Goal: Task Accomplishment & Management: Use online tool/utility

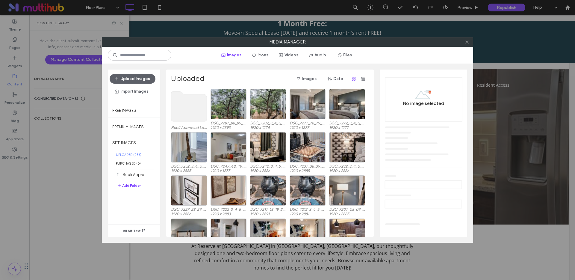
click at [467, 44] on span at bounding box center [467, 41] width 4 height 9
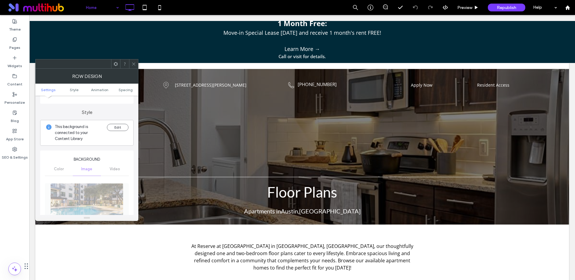
scroll to position [42, 0]
click at [114, 128] on button "Edit" at bounding box center [118, 128] width 22 height 7
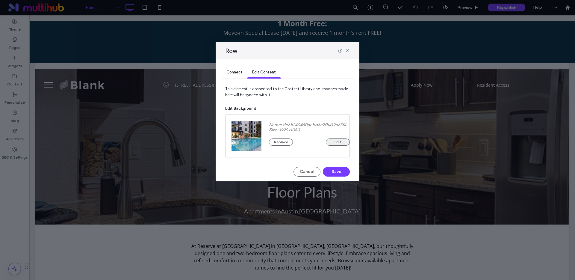
click at [339, 143] on button "Edit" at bounding box center [338, 141] width 24 height 7
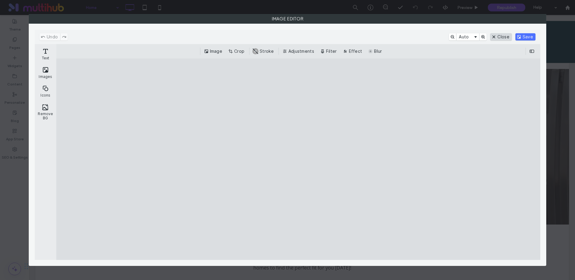
click at [504, 35] on button "Close" at bounding box center [500, 36] width 21 height 7
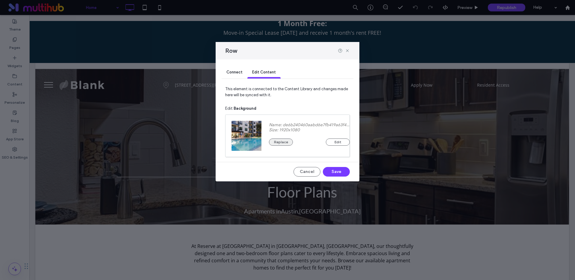
click at [282, 142] on button "Replace" at bounding box center [281, 141] width 24 height 7
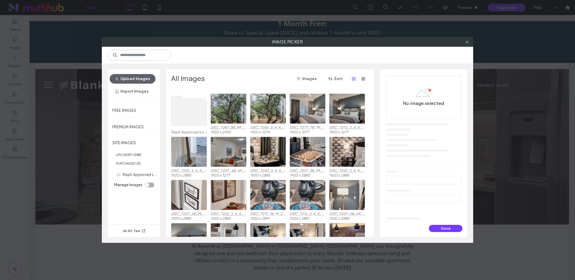
scroll to position [0, 0]
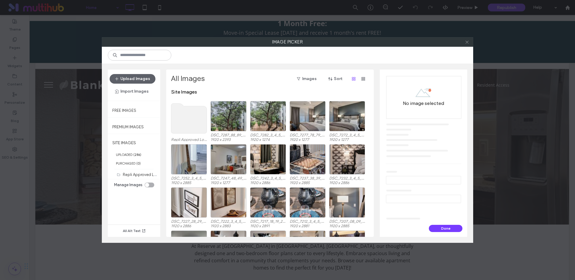
click at [468, 45] on span at bounding box center [467, 41] width 4 height 9
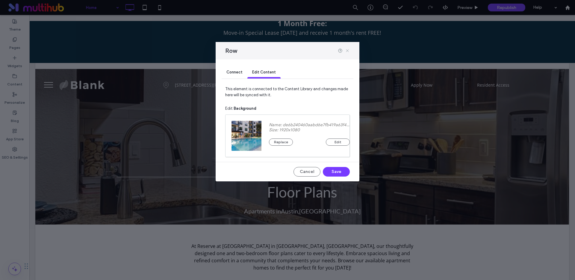
click at [347, 49] on icon at bounding box center [347, 50] width 5 height 5
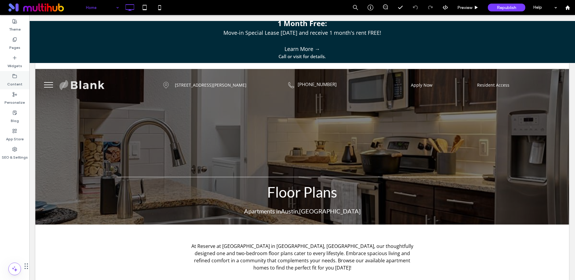
click at [16, 79] on label "Content" at bounding box center [14, 82] width 15 height 8
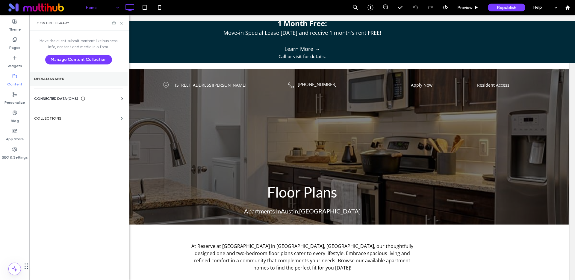
click at [39, 84] on section "Media Manager" at bounding box center [78, 79] width 98 height 14
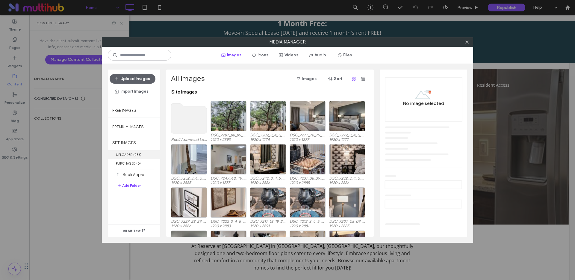
click at [122, 153] on label "UPLOADED ( 286 )" at bounding box center [134, 154] width 52 height 9
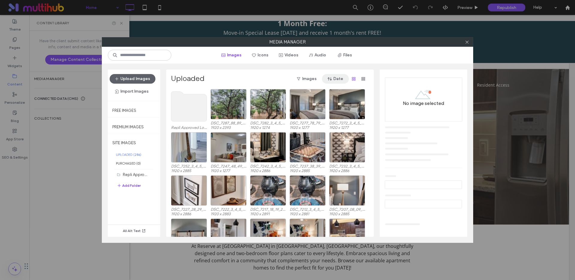
click at [335, 78] on button "Date" at bounding box center [335, 79] width 27 height 10
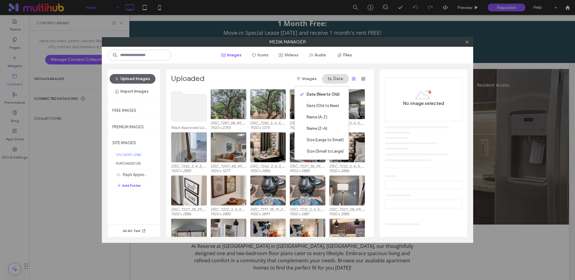
click at [335, 78] on button "Date" at bounding box center [335, 79] width 27 height 10
click at [247, 71] on div "Uploaded Images Date Repli Approved Logos (5) DSC_7287_88_89_90_91.jpg 1920 x 2…" at bounding box center [269, 152] width 207 height 167
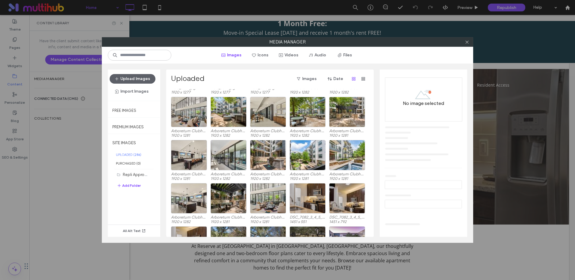
scroll to position [1068, 0]
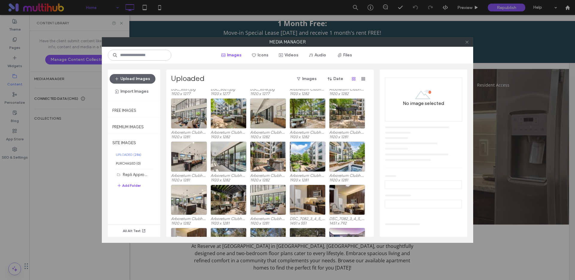
click at [467, 43] on icon at bounding box center [467, 42] width 4 height 4
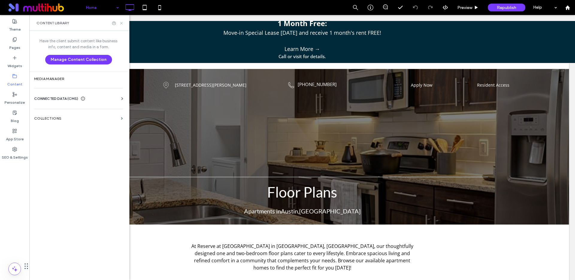
click at [121, 23] on icon at bounding box center [121, 23] width 4 height 4
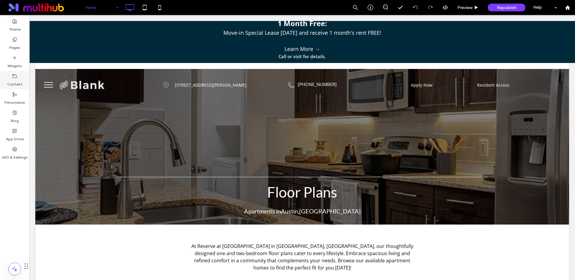
click at [14, 80] on label "Content" at bounding box center [14, 82] width 15 height 8
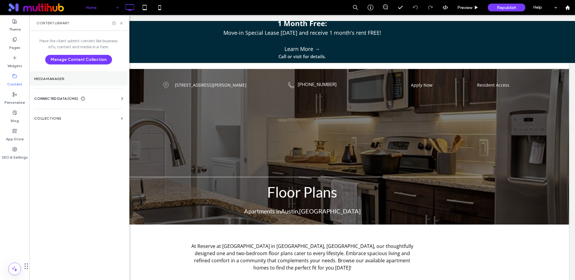
click at [47, 80] on label "Media Manager" at bounding box center [78, 79] width 89 height 4
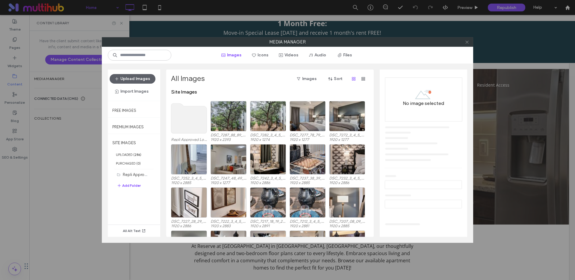
click at [467, 43] on icon at bounding box center [467, 42] width 4 height 4
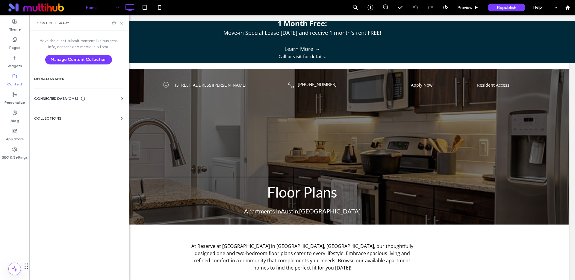
drag, startPoint x: 41, startPoint y: 97, endPoint x: 45, endPoint y: 98, distance: 3.6
click at [42, 97] on span "CONNECTED DATA (CMS)" at bounding box center [56, 98] width 44 height 6
click at [64, 169] on section "Collections" at bounding box center [78, 173] width 98 height 14
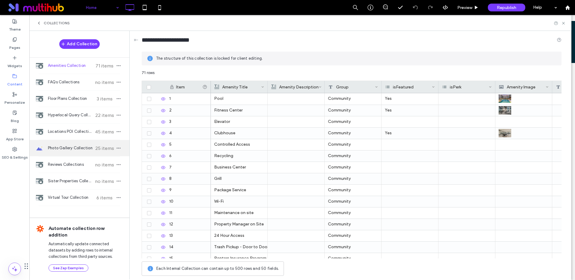
click at [78, 148] on span "Photo Gallery Collection" at bounding box center [70, 148] width 45 height 6
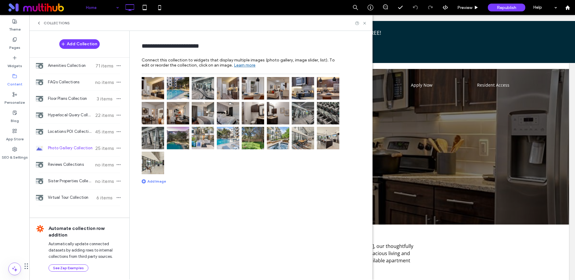
click at [156, 85] on img at bounding box center [153, 88] width 22 height 22
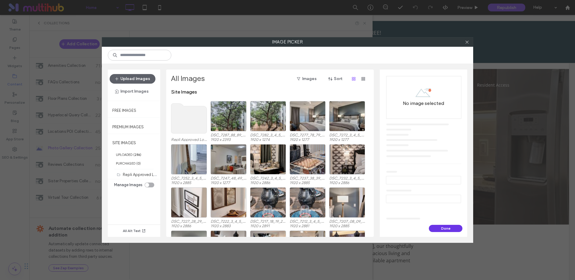
click at [457, 227] on button "Done" at bounding box center [446, 228] width 34 height 7
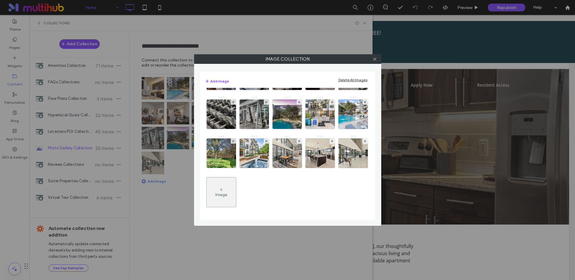
scroll to position [150, 0]
click at [346, 80] on div "Delete All Images" at bounding box center [352, 80] width 29 height 4
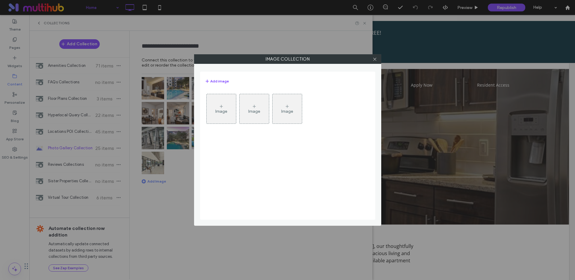
scroll to position [0, 0]
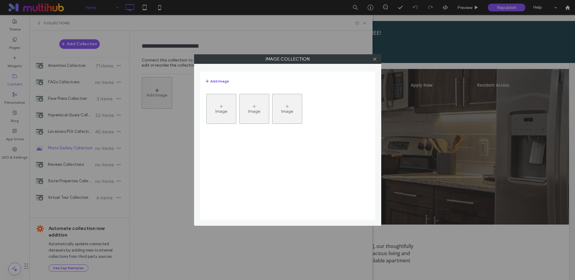
click at [214, 78] on button "Add image" at bounding box center [217, 81] width 24 height 7
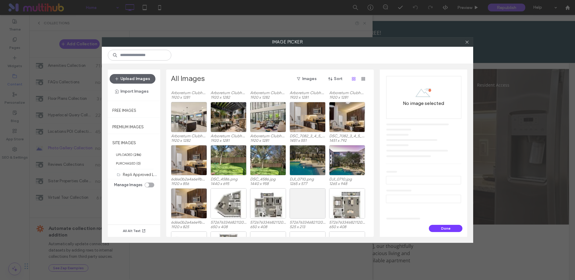
scroll to position [1153, 0]
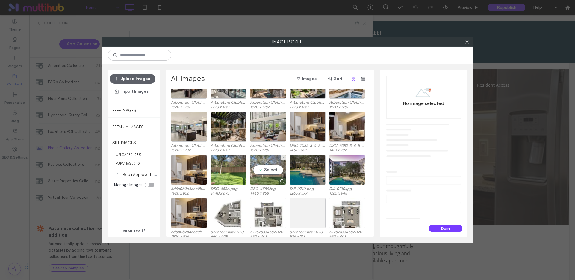
click at [265, 170] on div "Select" at bounding box center [268, 169] width 36 height 30
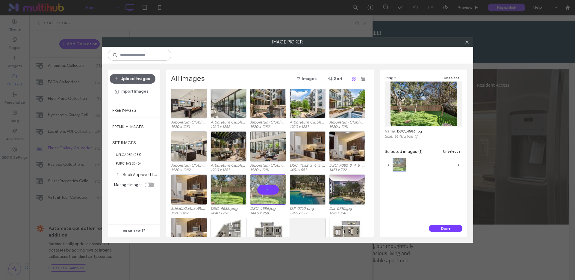
scroll to position [1130, 0]
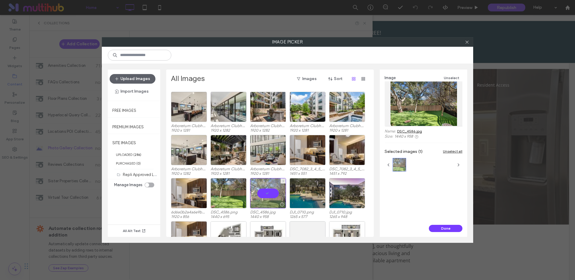
click at [273, 193] on div at bounding box center [268, 193] width 36 height 30
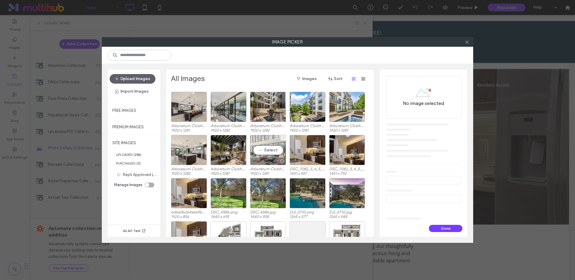
click at [273, 149] on div "Select" at bounding box center [268, 150] width 36 height 30
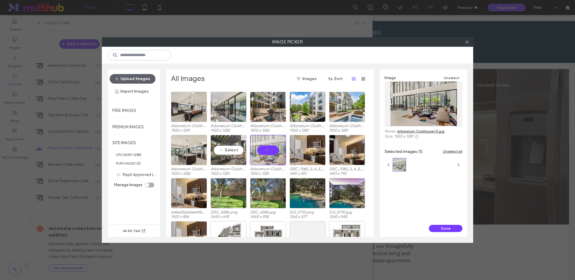
click at [224, 150] on div "Select" at bounding box center [228, 150] width 36 height 30
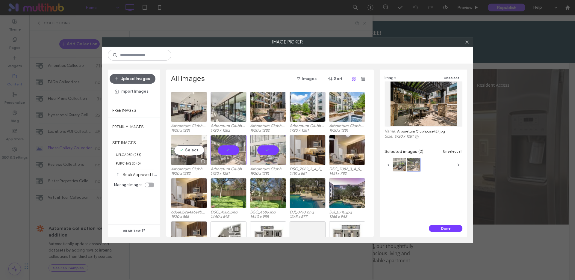
click at [193, 149] on div "DSC_6591.jpg 1920 x 1277 DSC_6586.jpg 1920 x 1277 DSC_6581.jpg 1920 x 1277 DSC_…" at bounding box center [271, 163] width 201 height 148
click at [184, 149] on div "DSC_6591.jpg 1920 x 1277 DSC_6586.jpg 1920 x 1277 DSC_6581.jpg 1920 x 1277 DSC_…" at bounding box center [271, 163] width 201 height 148
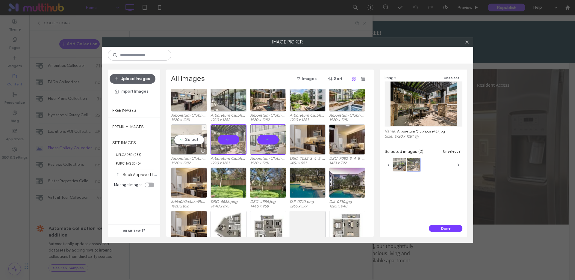
scroll to position [1140, 0]
click at [189, 139] on div "DSC_6591.jpg 1920 x 1277 DSC_6586.jpg 1920 x 1277 DSC_6581.jpg 1920 x 1277 DSC_…" at bounding box center [271, 163] width 201 height 148
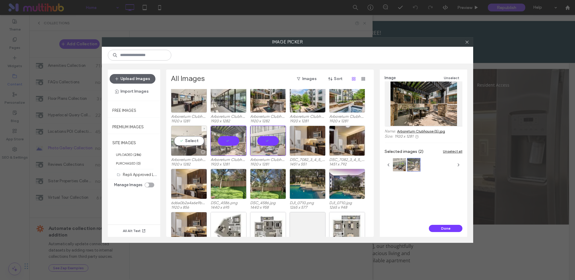
click at [196, 140] on div "DSC_6591.jpg 1920 x 1277 DSC_6586.jpg 1920 x 1277 DSC_6581.jpg 1920 x 1277 DSC_…" at bounding box center [271, 163] width 201 height 148
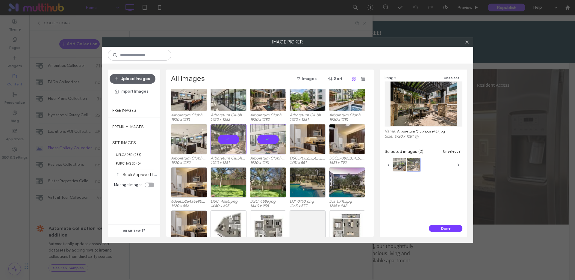
click at [184, 139] on div "DSC_6591.jpg 1920 x 1277 DSC_6586.jpg 1920 x 1277 DSC_6581.jpg 1920 x 1277 DSC_…" at bounding box center [271, 163] width 201 height 148
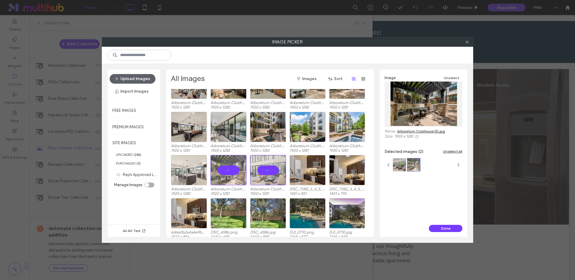
scroll to position [1110, 0]
click at [187, 169] on div "Select" at bounding box center [189, 170] width 36 height 30
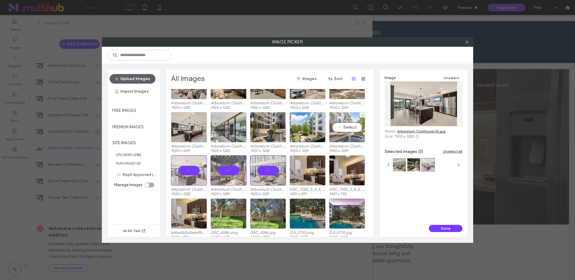
click at [343, 129] on div "Select" at bounding box center [347, 127] width 36 height 30
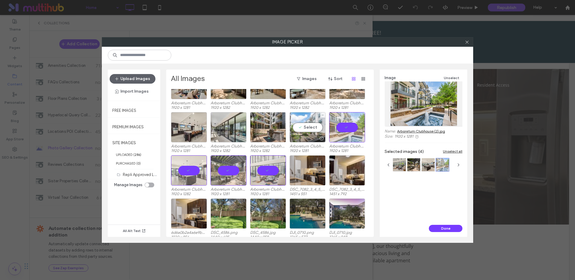
click at [305, 129] on div "Select" at bounding box center [307, 127] width 36 height 30
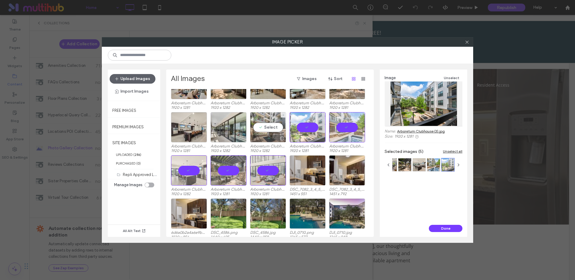
click at [269, 125] on div "Select" at bounding box center [268, 127] width 36 height 30
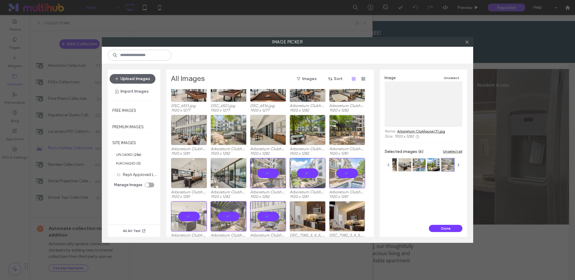
scroll to position [1064, 0]
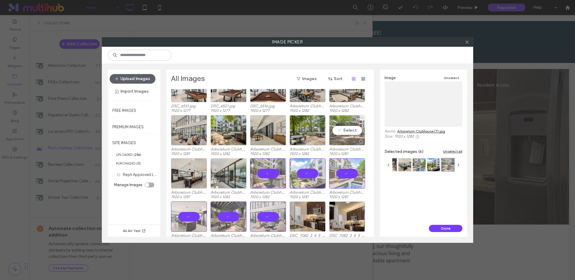
click at [343, 131] on div "Select" at bounding box center [347, 130] width 36 height 30
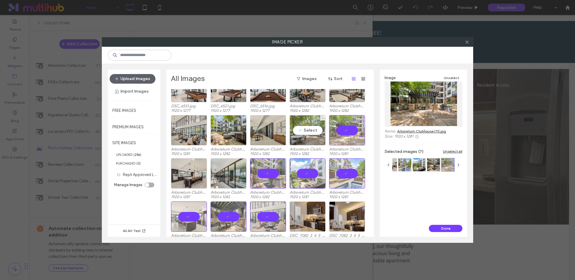
click at [301, 131] on div "Select" at bounding box center [307, 130] width 36 height 30
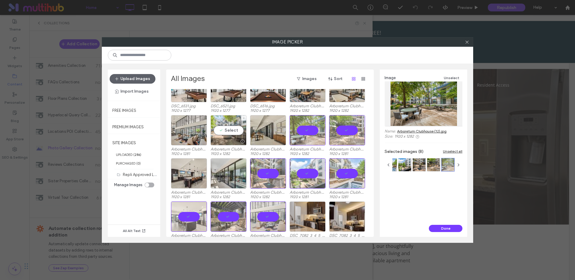
click at [229, 131] on div "Select" at bounding box center [228, 130] width 36 height 30
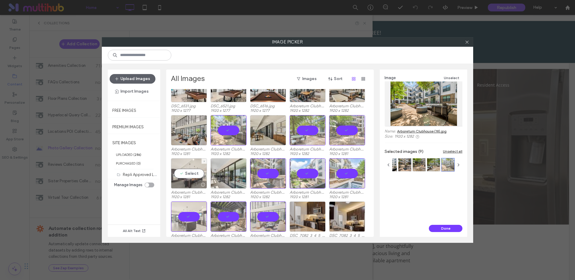
click at [193, 171] on div "Select" at bounding box center [189, 173] width 36 height 30
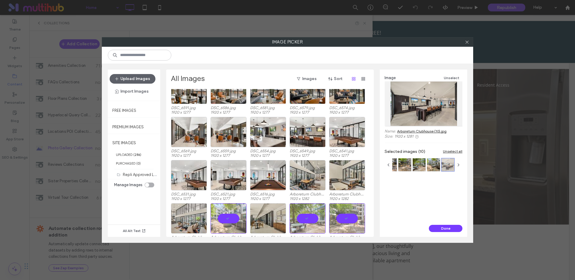
scroll to position [968, 0]
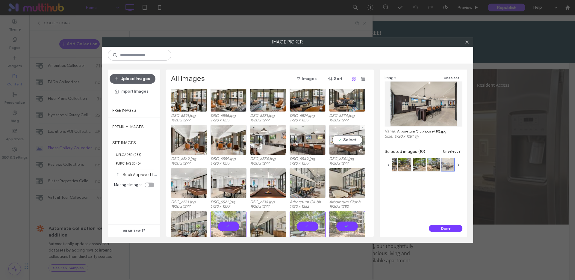
click at [350, 139] on div "Select" at bounding box center [347, 140] width 36 height 30
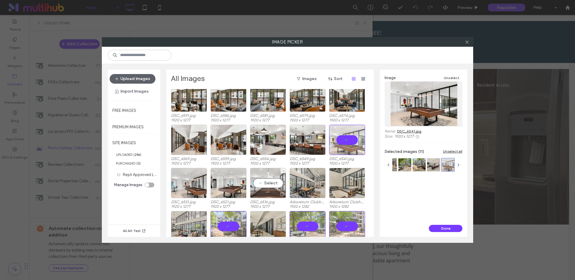
click at [269, 183] on div "Select" at bounding box center [268, 183] width 36 height 30
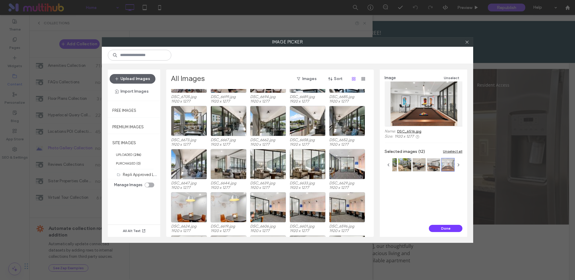
scroll to position [813, 0]
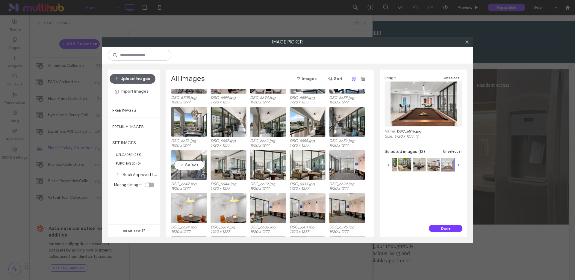
click at [187, 167] on div "Select" at bounding box center [189, 165] width 36 height 30
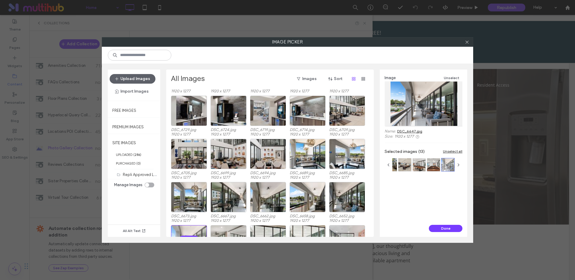
scroll to position [737, 0]
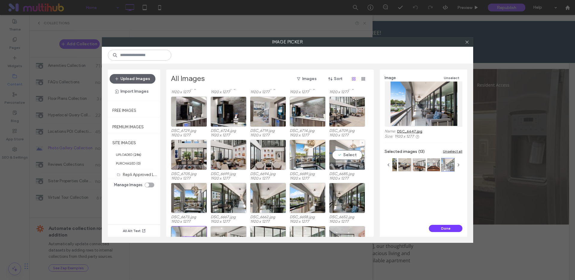
click at [343, 154] on div "Select" at bounding box center [347, 154] width 36 height 30
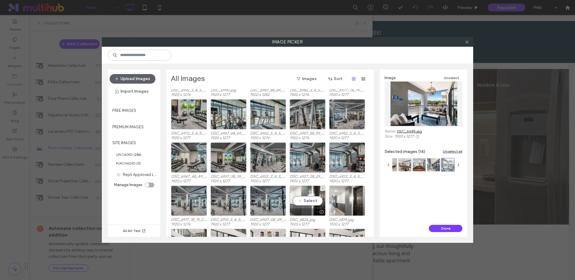
scroll to position [558, 0]
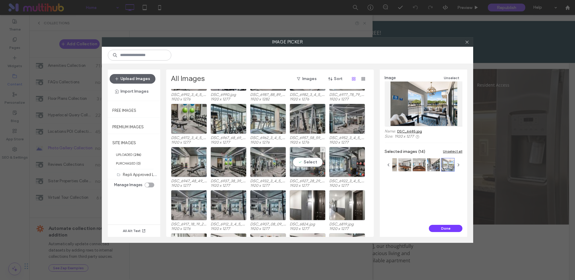
click at [309, 160] on div "Select" at bounding box center [307, 162] width 36 height 30
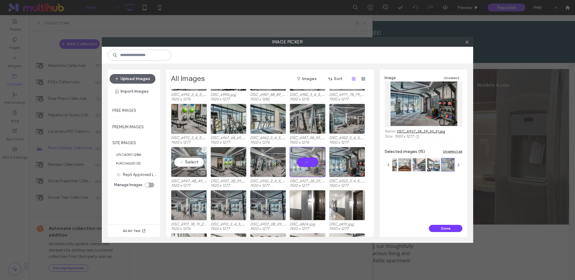
click at [192, 161] on div "Select" at bounding box center [189, 162] width 36 height 30
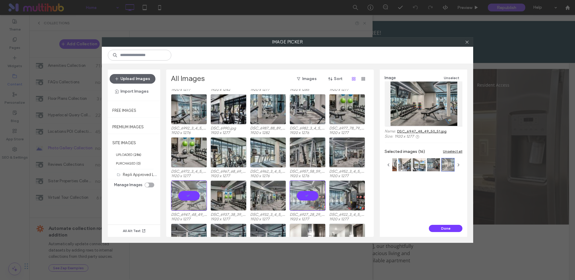
scroll to position [523, 0]
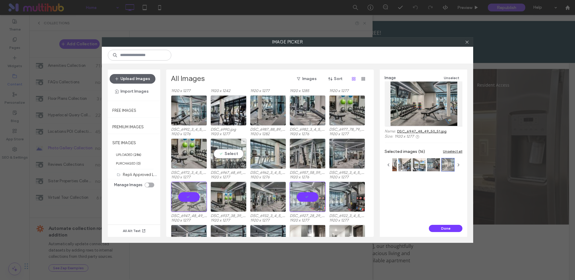
click at [224, 153] on div "Select" at bounding box center [228, 153] width 36 height 30
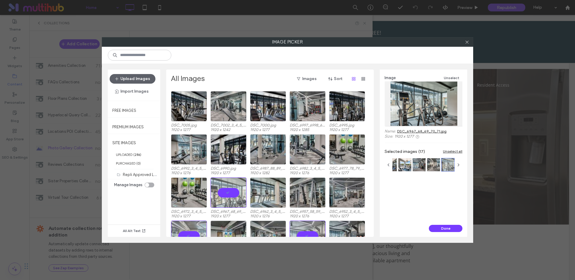
scroll to position [480, 0]
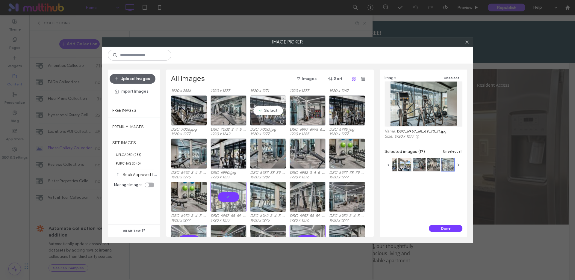
click at [269, 112] on div "Select" at bounding box center [268, 110] width 36 height 30
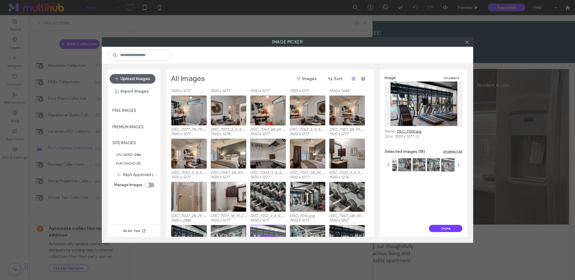
scroll to position [348, 0]
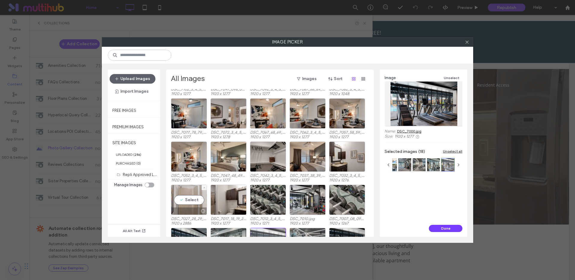
click at [184, 200] on div "Select" at bounding box center [189, 199] width 36 height 30
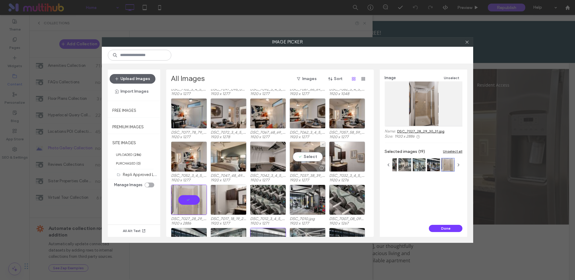
click at [302, 157] on div "Select" at bounding box center [307, 156] width 36 height 30
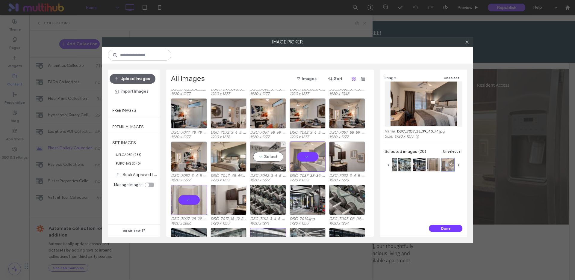
click at [261, 157] on div "Select" at bounding box center [268, 156] width 36 height 30
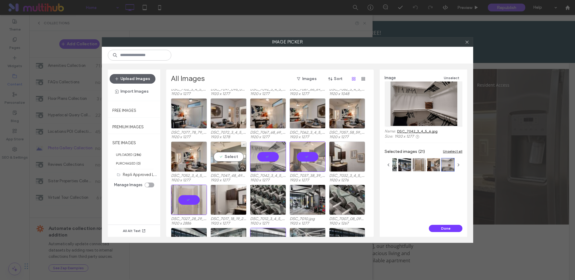
click at [231, 157] on div "Select" at bounding box center [228, 156] width 36 height 30
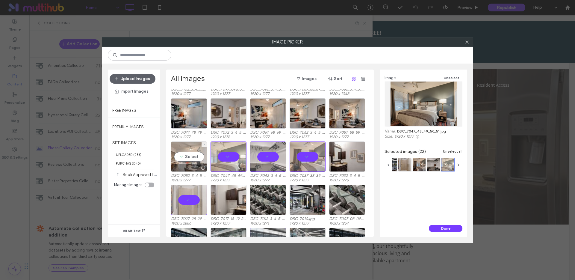
click at [193, 158] on div "Select" at bounding box center [189, 156] width 36 height 30
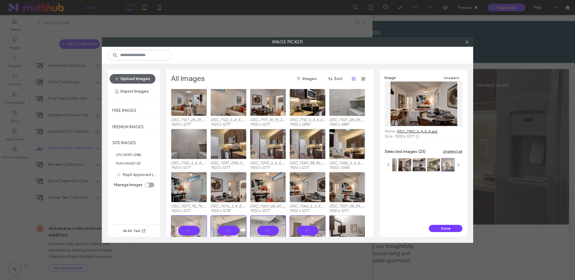
scroll to position [274, 0]
click at [348, 143] on div "Select" at bounding box center [347, 144] width 36 height 30
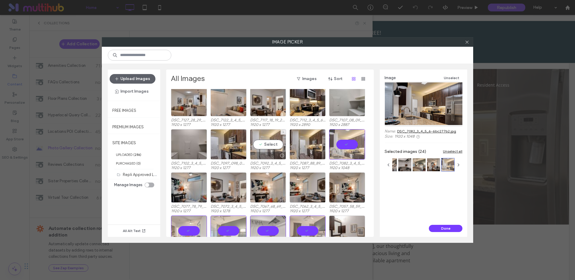
click at [262, 144] on div "Select" at bounding box center [268, 144] width 36 height 30
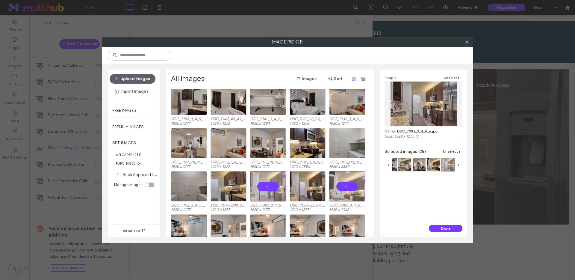
scroll to position [228, 0]
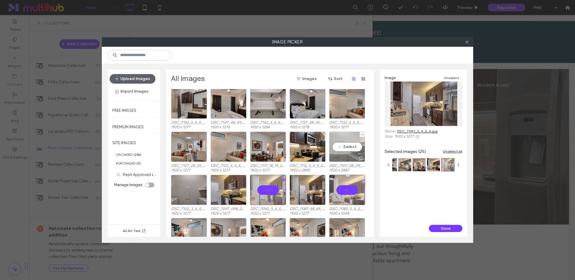
click at [342, 146] on div "Select" at bounding box center [347, 146] width 36 height 30
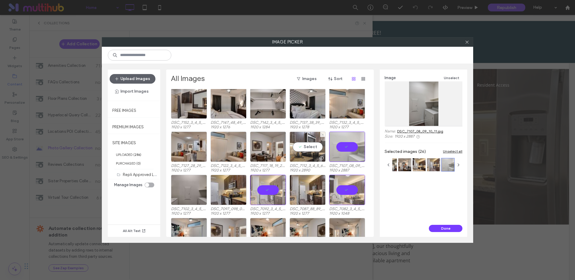
click at [312, 146] on div "Select" at bounding box center [307, 146] width 36 height 30
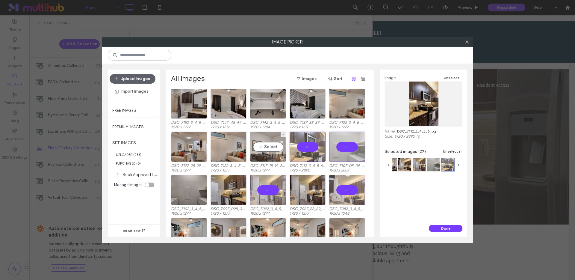
click at [267, 145] on div "Select" at bounding box center [268, 146] width 36 height 30
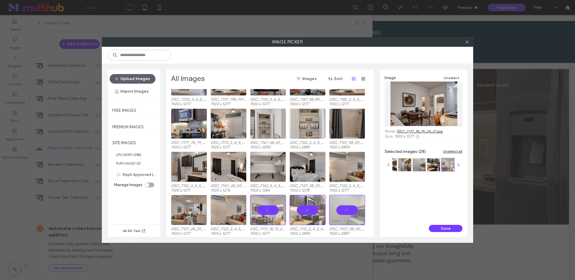
scroll to position [165, 0]
click at [186, 164] on div "Select" at bounding box center [189, 167] width 36 height 30
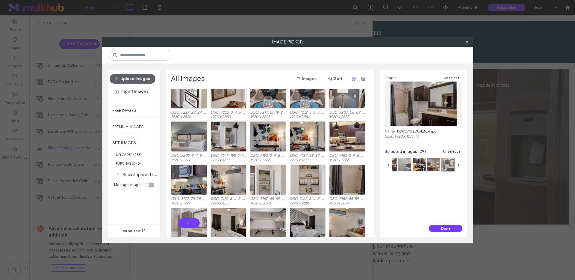
scroll to position [105, 0]
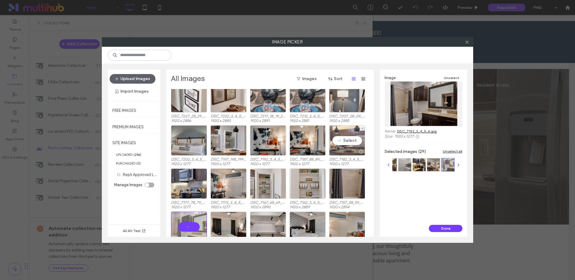
click at [343, 142] on div "Select" at bounding box center [347, 140] width 36 height 30
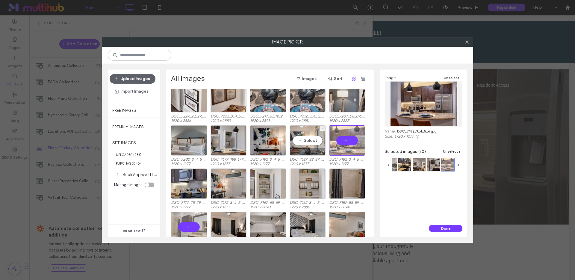
click at [303, 141] on div "Select" at bounding box center [307, 140] width 36 height 30
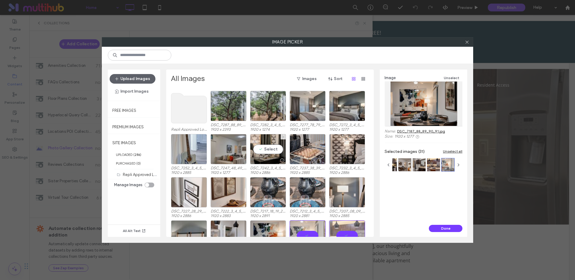
scroll to position [0, 0]
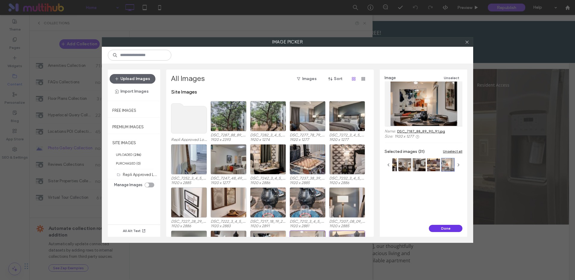
click at [436, 227] on button "Done" at bounding box center [446, 228] width 34 height 7
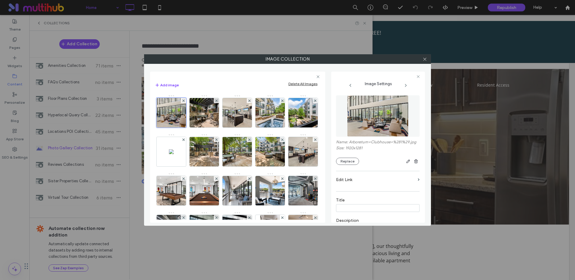
scroll to position [118, 0]
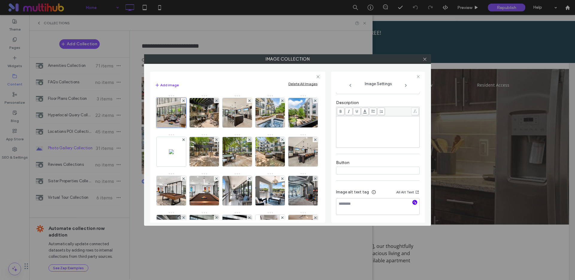
click at [412, 202] on icon "button" at bounding box center [414, 202] width 4 height 4
type textarea "**********"
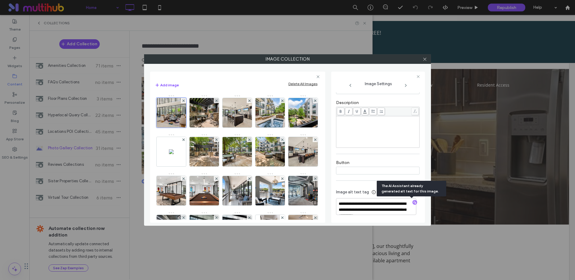
click at [406, 84] on icon at bounding box center [405, 85] width 5 height 5
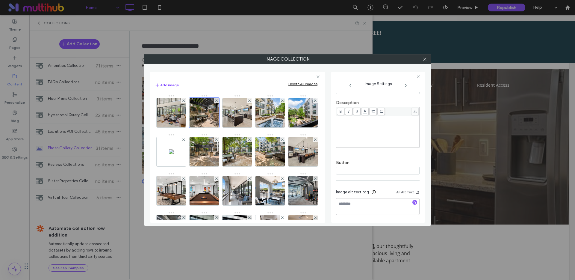
scroll to position [116, 0]
click at [412, 206] on icon "button" at bounding box center [414, 203] width 4 height 4
type textarea "**********"
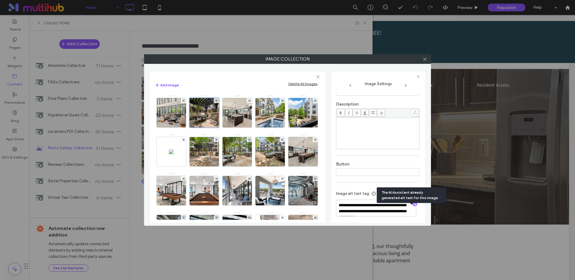
click at [405, 85] on use at bounding box center [405, 85] width 1 height 2
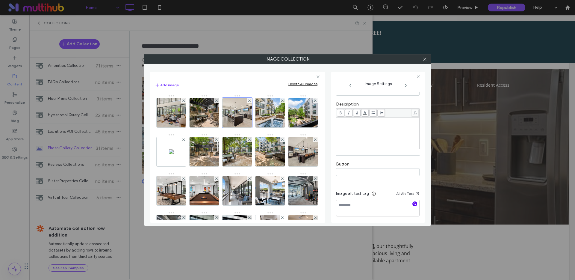
click at [412, 206] on icon "button" at bounding box center [414, 203] width 4 height 4
type textarea "**********"
click at [405, 86] on use at bounding box center [405, 85] width 1 height 2
click at [413, 205] on use "button" at bounding box center [414, 203] width 3 height 3
type textarea "**********"
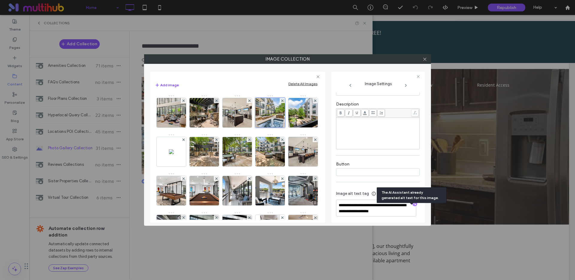
click at [404, 84] on icon at bounding box center [405, 85] width 5 height 5
click at [412, 206] on icon "button" at bounding box center [414, 203] width 4 height 4
type textarea "**********"
click at [405, 86] on icon at bounding box center [405, 85] width 5 height 5
click at [412, 206] on icon "button" at bounding box center [414, 203] width 4 height 4
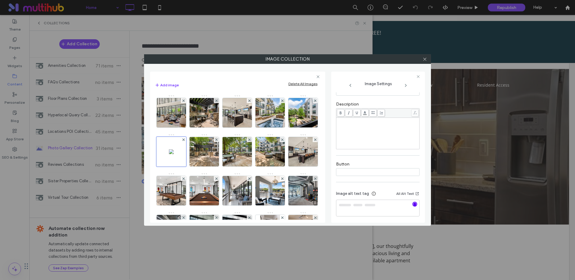
type textarea "**********"
click at [405, 85] on icon at bounding box center [405, 85] width 5 height 5
click at [412, 206] on icon "button" at bounding box center [414, 203] width 4 height 4
type textarea "**********"
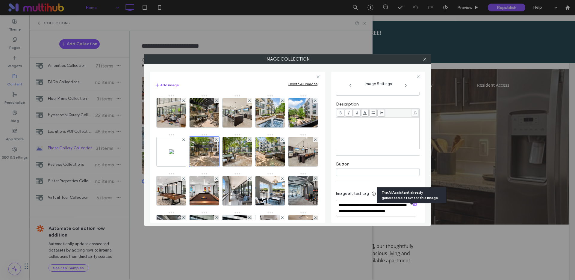
click at [405, 84] on use at bounding box center [405, 85] width 1 height 2
click at [413, 205] on use "button" at bounding box center [414, 203] width 3 height 3
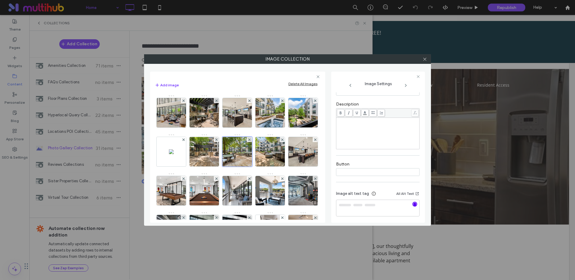
type textarea "**********"
click at [408, 87] on icon at bounding box center [405, 85] width 5 height 5
click at [412, 206] on icon "button" at bounding box center [414, 203] width 4 height 4
type textarea "**********"
click at [406, 84] on icon at bounding box center [405, 85] width 5 height 5
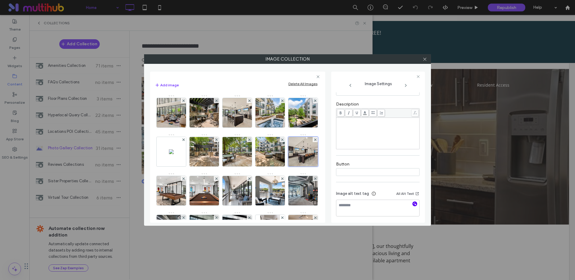
click at [413, 205] on use "button" at bounding box center [414, 203] width 3 height 3
type textarea "**********"
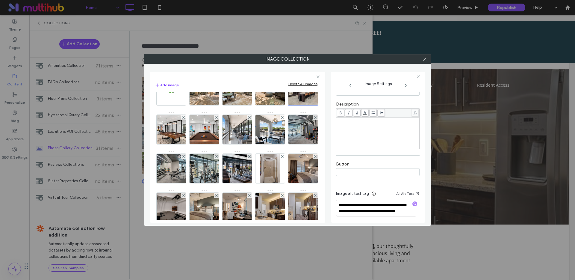
scroll to position [88, 0]
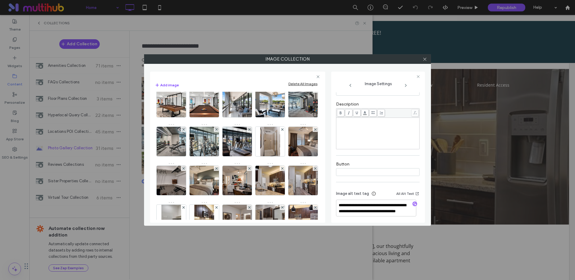
click at [404, 85] on icon at bounding box center [405, 85] width 5 height 5
click at [412, 207] on icon "button" at bounding box center [414, 208] width 4 height 4
type textarea "**********"
click at [406, 85] on use at bounding box center [405, 85] width 1 height 2
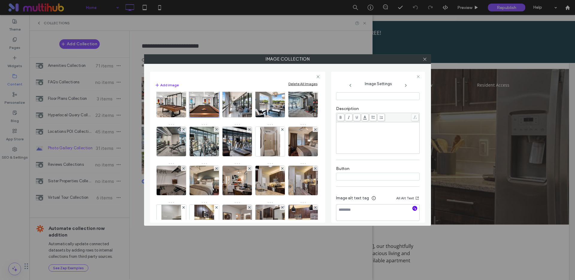
click at [412, 207] on icon "button" at bounding box center [414, 208] width 4 height 4
type textarea "**********"
click at [403, 84] on icon at bounding box center [405, 85] width 5 height 5
click at [412, 208] on icon "button" at bounding box center [414, 208] width 4 height 4
type textarea "**********"
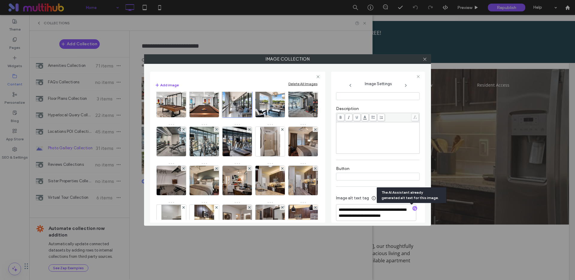
click at [406, 84] on icon at bounding box center [405, 85] width 5 height 5
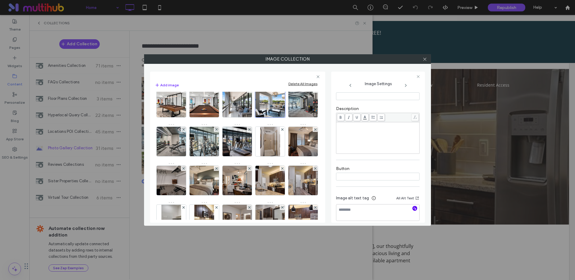
click at [413, 209] on use "button" at bounding box center [414, 208] width 3 height 3
type textarea "**********"
click at [406, 85] on use at bounding box center [405, 85] width 1 height 2
click at [412, 209] on icon "button" at bounding box center [414, 208] width 4 height 4
type textarea "**********"
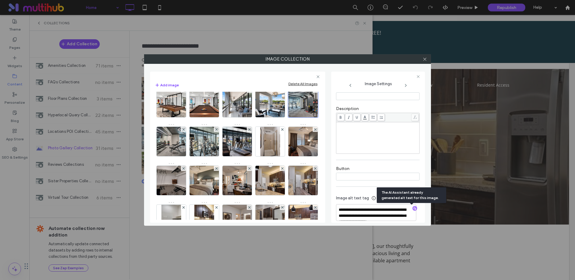
click at [406, 85] on icon at bounding box center [405, 85] width 5 height 5
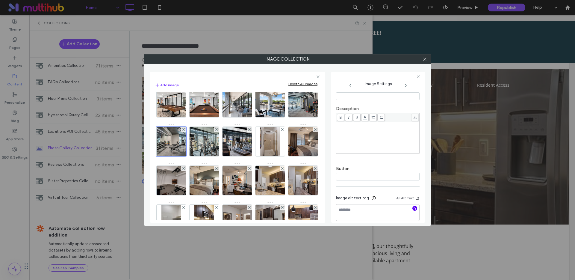
click at [412, 208] on icon "button" at bounding box center [414, 208] width 4 height 4
type textarea "**********"
click at [405, 85] on icon at bounding box center [405, 85] width 5 height 5
click at [412, 208] on icon "button" at bounding box center [414, 208] width 4 height 4
type textarea "**********"
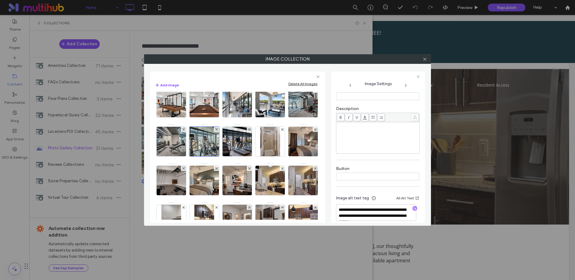
drag, startPoint x: 406, startPoint y: 84, endPoint x: 407, endPoint y: 89, distance: 4.5
click at [406, 84] on use at bounding box center [405, 85] width 1 height 2
click at [412, 210] on icon "button" at bounding box center [414, 208] width 4 height 4
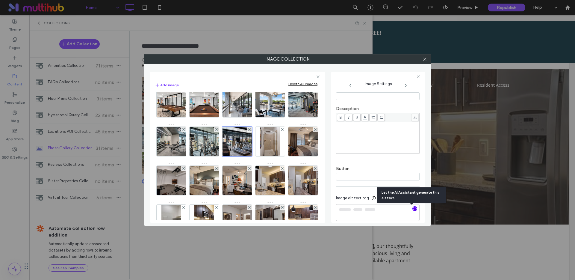
type textarea "**********"
click at [405, 86] on icon at bounding box center [405, 85] width 5 height 5
click at [412, 210] on icon "button" at bounding box center [414, 208] width 4 height 4
type textarea "**********"
click at [404, 85] on icon at bounding box center [405, 85] width 5 height 5
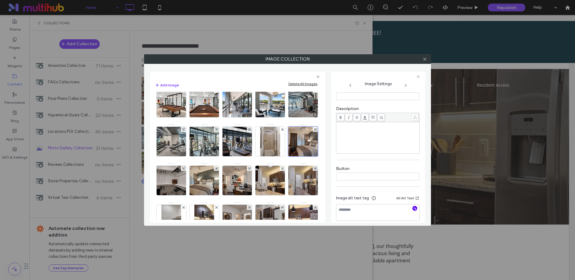
click at [412, 207] on icon "button" at bounding box center [414, 208] width 4 height 4
type textarea "**********"
click at [405, 85] on icon at bounding box center [405, 85] width 5 height 5
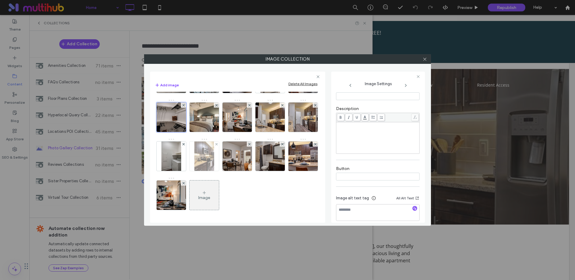
scroll to position [190, 0]
click at [412, 209] on icon "button" at bounding box center [414, 208] width 4 height 4
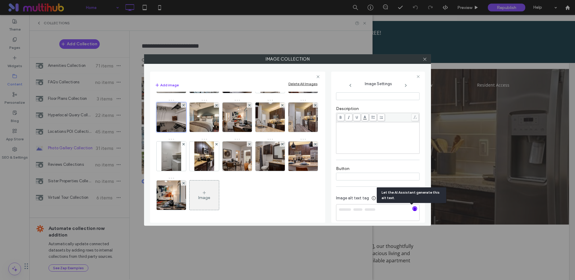
type textarea "**********"
click at [350, 85] on use at bounding box center [350, 85] width 2 height 3
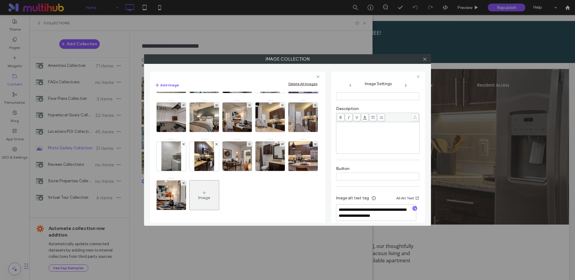
click at [407, 84] on icon at bounding box center [405, 85] width 5 height 5
click at [406, 85] on icon at bounding box center [405, 85] width 5 height 5
click at [412, 210] on icon "button" at bounding box center [414, 208] width 4 height 4
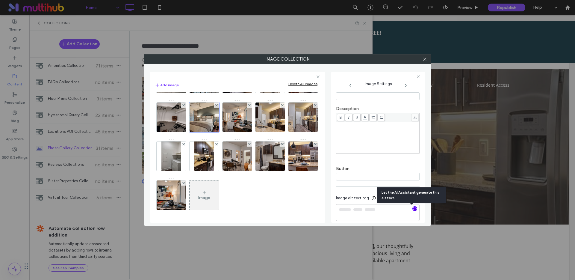
type textarea "**********"
click at [405, 86] on icon at bounding box center [405, 85] width 5 height 5
click at [410, 208] on div at bounding box center [415, 209] width 10 height 6
click at [412, 209] on icon "button" at bounding box center [414, 208] width 4 height 4
type textarea "**********"
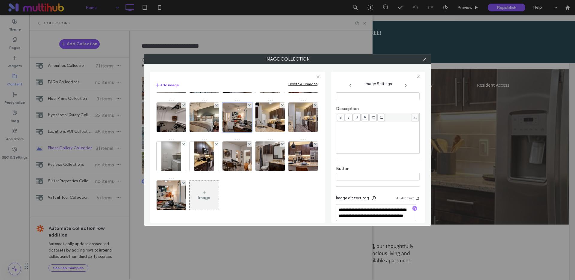
click at [404, 84] on icon at bounding box center [405, 85] width 5 height 5
click at [412, 209] on icon "button" at bounding box center [414, 208] width 4 height 4
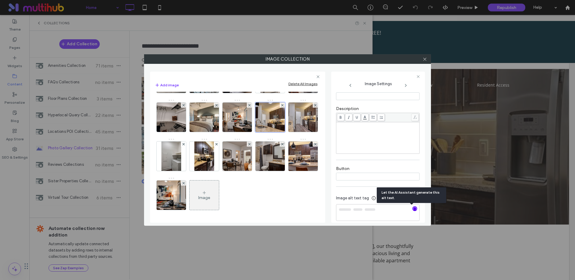
type textarea "**********"
click at [407, 86] on icon at bounding box center [405, 85] width 5 height 5
click at [412, 207] on icon "button" at bounding box center [414, 208] width 4 height 4
type textarea "**********"
click at [406, 85] on icon at bounding box center [405, 85] width 5 height 5
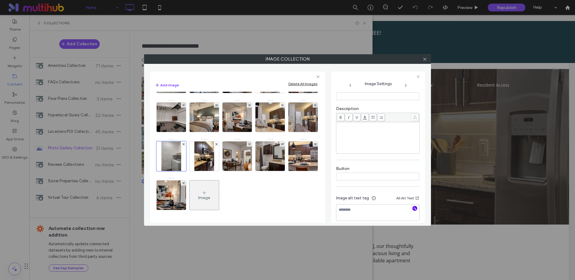
click at [412, 207] on icon "button" at bounding box center [414, 208] width 4 height 4
type textarea "**********"
click at [405, 84] on icon at bounding box center [405, 85] width 5 height 5
click at [412, 208] on icon "button" at bounding box center [414, 208] width 4 height 4
type textarea "**********"
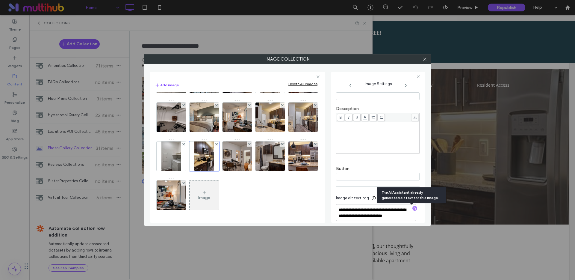
click at [406, 85] on use at bounding box center [405, 85] width 1 height 2
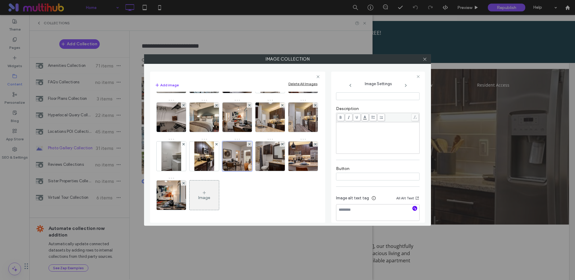
click at [412, 208] on icon "button" at bounding box center [414, 208] width 4 height 4
type textarea "**********"
click at [405, 85] on icon at bounding box center [405, 85] width 5 height 5
click at [412, 210] on icon "button" at bounding box center [414, 208] width 4 height 4
type textarea "**********"
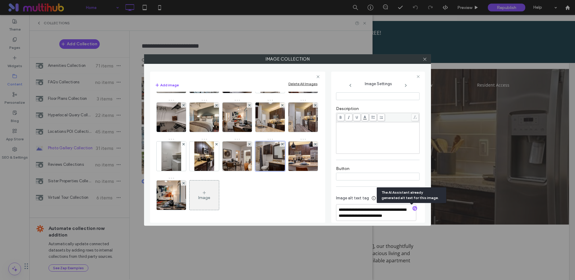
click at [404, 84] on icon at bounding box center [405, 85] width 5 height 5
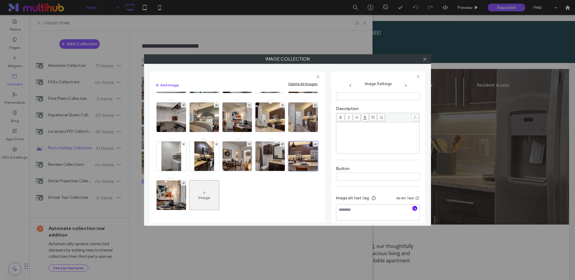
click at [412, 209] on icon "button" at bounding box center [414, 208] width 4 height 4
type textarea "**********"
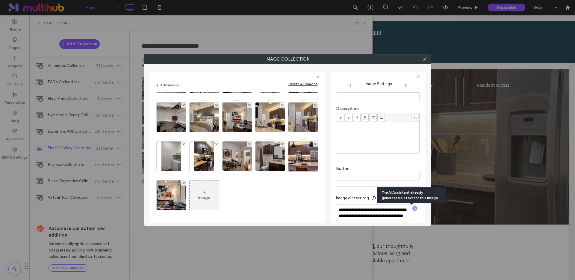
click at [406, 84] on icon at bounding box center [405, 85] width 5 height 5
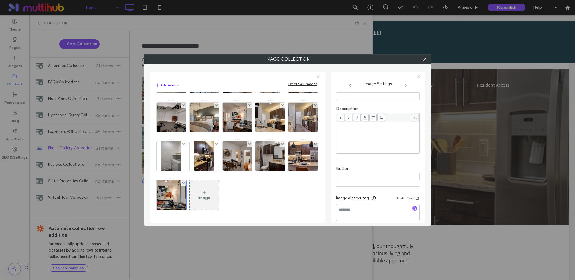
click at [412, 208] on icon "button" at bounding box center [414, 208] width 4 height 4
type textarea "**********"
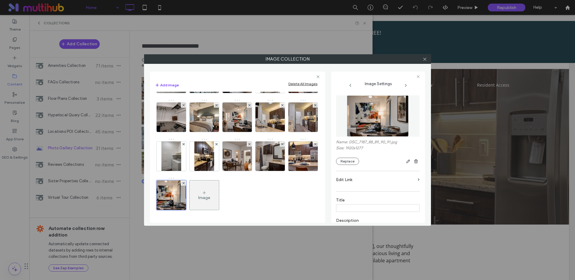
scroll to position [0, 0]
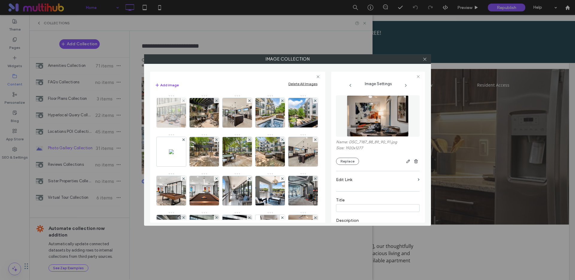
click at [169, 109] on img at bounding box center [171, 112] width 44 height 29
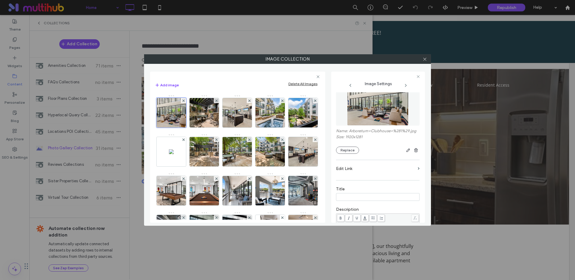
scroll to position [34, 0]
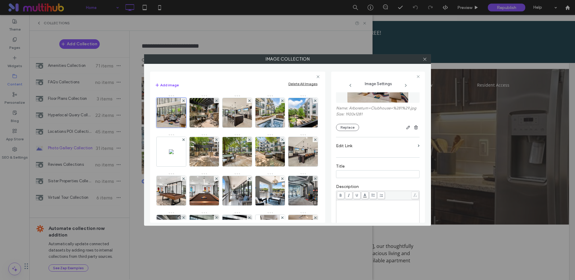
click at [358, 204] on div "Rich Text Editor" at bounding box center [377, 203] width 81 height 4
copy span "*********"
click at [406, 84] on icon at bounding box center [405, 85] width 5 height 5
click at [374, 205] on div "Rich Text Editor" at bounding box center [377, 203] width 81 height 4
click at [406, 85] on icon at bounding box center [405, 85] width 5 height 5
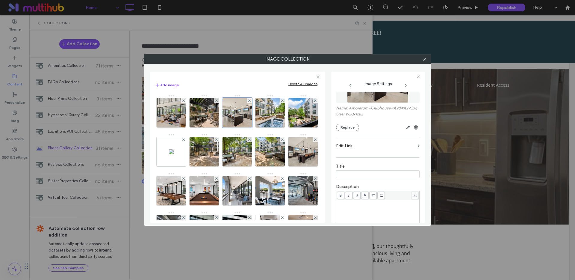
click at [366, 205] on div "Rich Text Editor" at bounding box center [377, 203] width 81 height 4
click at [406, 84] on icon at bounding box center [405, 85] width 5 height 5
click at [374, 210] on div "Rich Text Editor" at bounding box center [377, 216] width 81 height 30
click at [406, 84] on icon at bounding box center [405, 85] width 5 height 5
click at [394, 205] on div at bounding box center [377, 215] width 83 height 31
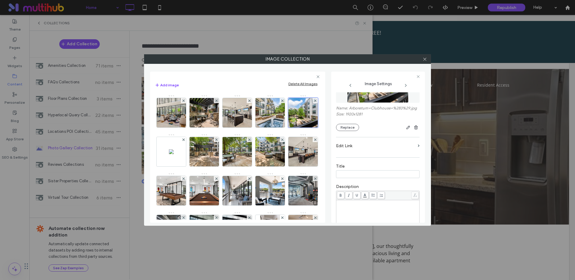
scroll to position [34, 0]
click at [379, 209] on div "Rich Text Editor" at bounding box center [377, 215] width 81 height 30
click at [406, 84] on icon at bounding box center [405, 85] width 5 height 5
click at [398, 212] on div "Rich Text Editor" at bounding box center [377, 215] width 81 height 30
click at [404, 86] on icon at bounding box center [405, 85] width 5 height 5
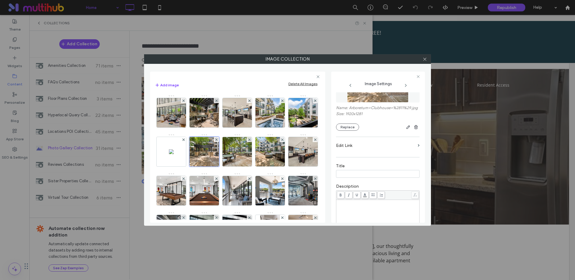
click at [344, 204] on div "Rich Text Editor" at bounding box center [377, 202] width 81 height 4
click at [404, 84] on icon at bounding box center [405, 85] width 5 height 5
click at [371, 204] on div at bounding box center [377, 215] width 83 height 31
drag, startPoint x: 367, startPoint y: 210, endPoint x: 372, endPoint y: 206, distance: 6.2
click at [367, 208] on div "Rich Text Editor" at bounding box center [377, 215] width 81 height 30
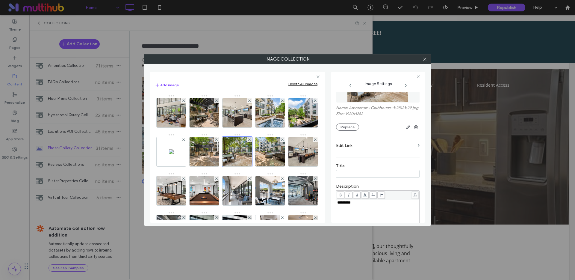
click at [406, 85] on use at bounding box center [405, 85] width 1 height 2
click at [359, 218] on div "Rich Text Editor" at bounding box center [377, 215] width 81 height 30
click at [404, 85] on icon at bounding box center [405, 85] width 5 height 5
click at [347, 211] on div "Rich Text Editor" at bounding box center [377, 215] width 81 height 30
click at [406, 85] on use at bounding box center [405, 85] width 1 height 2
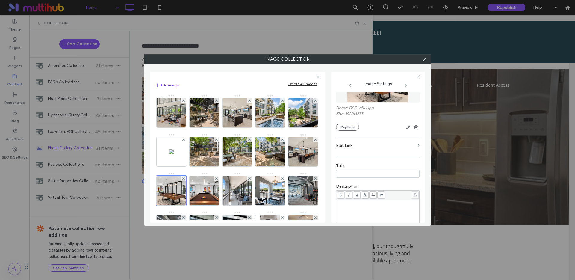
click at [366, 209] on div "Rich Text Editor" at bounding box center [377, 215] width 81 height 30
click at [405, 84] on use at bounding box center [405, 85] width 1 height 2
click at [353, 210] on div "Rich Text Editor" at bounding box center [377, 215] width 81 height 30
click at [404, 86] on icon at bounding box center [405, 85] width 5 height 5
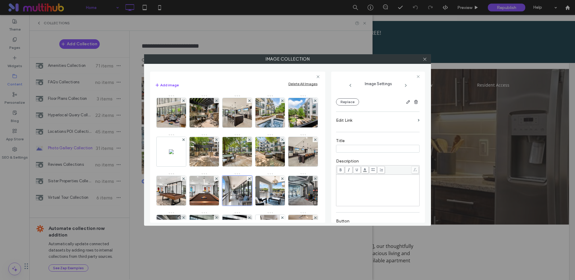
scroll to position [82, 0]
drag, startPoint x: 352, startPoint y: 162, endPoint x: 350, endPoint y: 157, distance: 5.2
click at [350, 157] on div "Rich Text Editor" at bounding box center [377, 167] width 81 height 30
click at [404, 84] on icon at bounding box center [405, 85] width 5 height 5
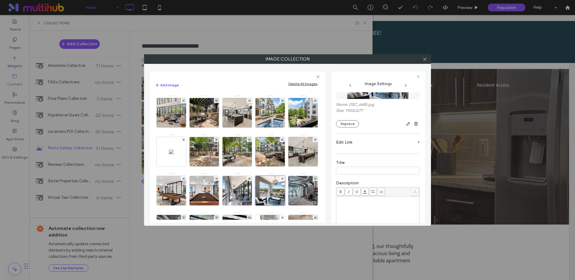
scroll to position [22, 0]
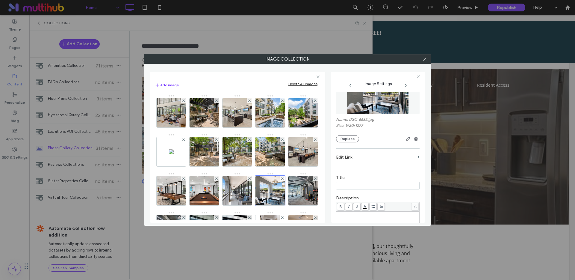
drag, startPoint x: 344, startPoint y: 217, endPoint x: 344, endPoint y: 213, distance: 3.9
click at [344, 213] on div "Rich Text Editor" at bounding box center [377, 227] width 81 height 30
click at [407, 84] on icon at bounding box center [405, 85] width 5 height 5
drag, startPoint x: 368, startPoint y: 214, endPoint x: 371, endPoint y: 213, distance: 3.2
click at [368, 214] on div "Rich Text Editor" at bounding box center [377, 214] width 81 height 4
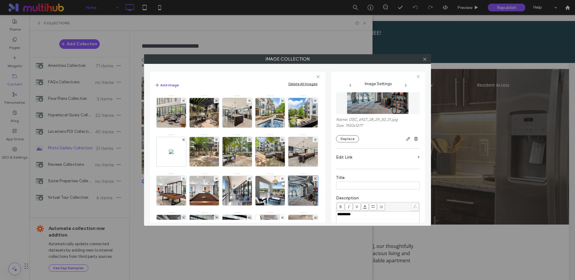
click at [404, 86] on icon at bounding box center [405, 85] width 5 height 5
click at [343, 216] on div "Rich Text Editor" at bounding box center [377, 214] width 81 height 4
click at [405, 83] on icon at bounding box center [405, 85] width 5 height 5
click at [356, 212] on div at bounding box center [377, 226] width 83 height 31
click at [356, 213] on div "Rich Text Editor" at bounding box center [377, 214] width 81 height 4
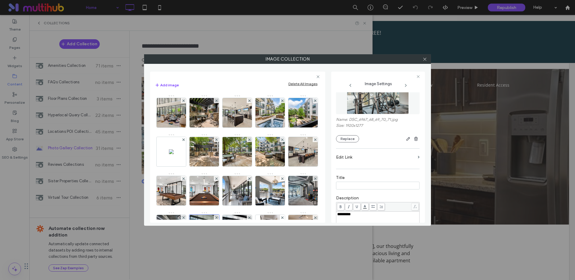
click at [407, 84] on icon at bounding box center [405, 85] width 5 height 5
click at [371, 213] on div "Rich Text Editor" at bounding box center [377, 214] width 81 height 4
click at [405, 84] on use at bounding box center [405, 85] width 1 height 2
click at [360, 214] on div "Rich Text Editor" at bounding box center [377, 214] width 81 height 4
copy span "*********"
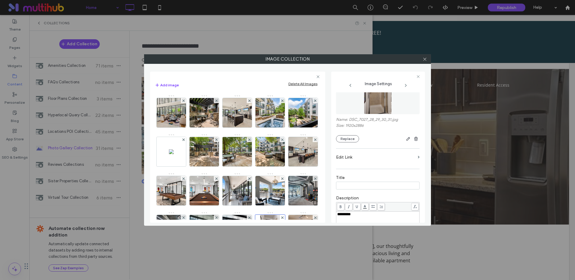
click at [405, 84] on use at bounding box center [405, 85] width 1 height 2
click at [354, 216] on div "Rich Text Editor" at bounding box center [377, 214] width 81 height 4
click at [405, 85] on icon at bounding box center [405, 85] width 5 height 5
click at [367, 215] on div "Rich Text Editor" at bounding box center [377, 214] width 81 height 4
click at [403, 84] on icon at bounding box center [405, 85] width 5 height 5
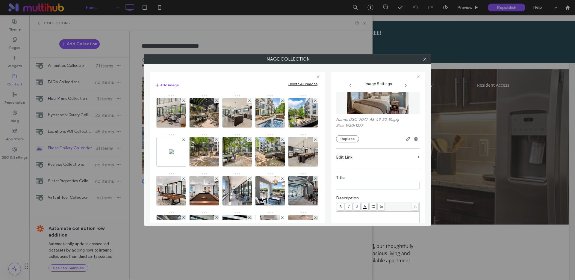
click at [354, 214] on div "Rich Text Editor" at bounding box center [377, 214] width 81 height 4
click at [406, 85] on use at bounding box center [405, 85] width 1 height 2
click at [361, 219] on div "Rich Text Editor" at bounding box center [377, 227] width 81 height 30
click at [405, 86] on icon at bounding box center [405, 85] width 5 height 5
click at [375, 216] on div "Rich Text Editor" at bounding box center [377, 214] width 81 height 4
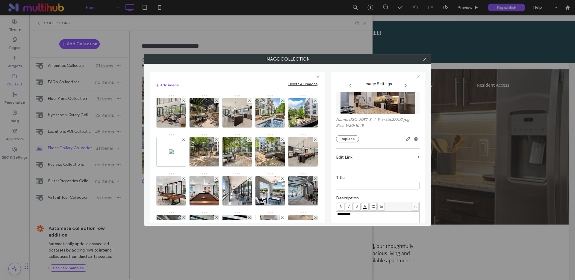
click at [405, 84] on icon at bounding box center [405, 85] width 5 height 5
click at [358, 219] on div "Rich Text Editor" at bounding box center [377, 227] width 81 height 30
click at [404, 84] on icon at bounding box center [405, 85] width 5 height 5
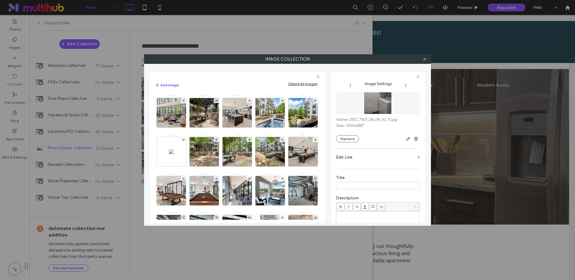
click at [356, 220] on div "Rich Text Editor" at bounding box center [377, 227] width 81 height 30
click at [407, 85] on icon at bounding box center [405, 85] width 5 height 5
click at [354, 215] on div "Rich Text Editor" at bounding box center [377, 214] width 81 height 4
click at [404, 83] on icon at bounding box center [405, 85] width 5 height 5
click at [342, 218] on div "Rich Text Editor" at bounding box center [377, 227] width 81 height 30
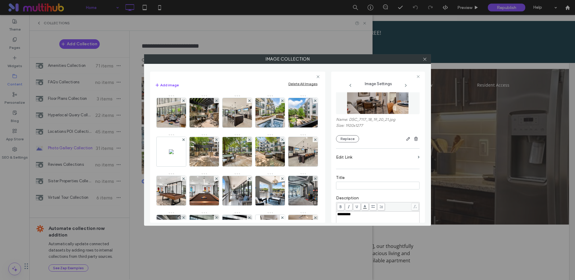
click at [405, 85] on icon at bounding box center [405, 85] width 5 height 5
click at [359, 216] on div "Rich Text Editor" at bounding box center [377, 214] width 81 height 4
click at [405, 85] on icon at bounding box center [405, 85] width 5 height 5
click at [363, 216] on div "Rich Text Editor" at bounding box center [377, 227] width 81 height 30
click at [407, 84] on icon at bounding box center [405, 85] width 5 height 5
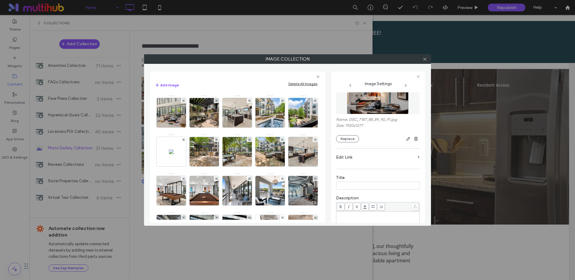
click at [351, 215] on div "Rich Text Editor" at bounding box center [377, 214] width 81 height 4
drag, startPoint x: 404, startPoint y: 85, endPoint x: 404, endPoint y: 97, distance: 12.0
click at [404, 85] on icon at bounding box center [405, 85] width 5 height 5
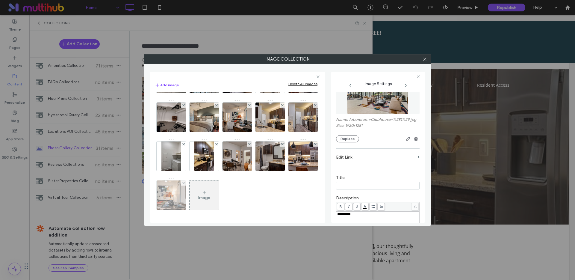
scroll to position [190, 0]
click at [193, 193] on img at bounding box center [171, 194] width 44 height 29
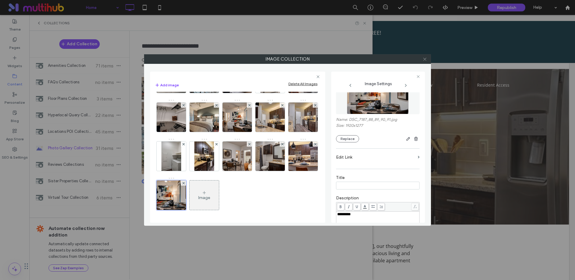
click at [425, 59] on icon at bounding box center [424, 59] width 4 height 4
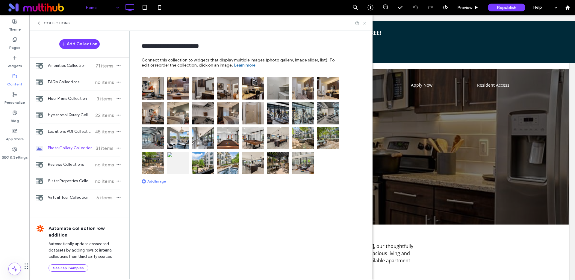
click at [364, 23] on icon at bounding box center [364, 23] width 4 height 4
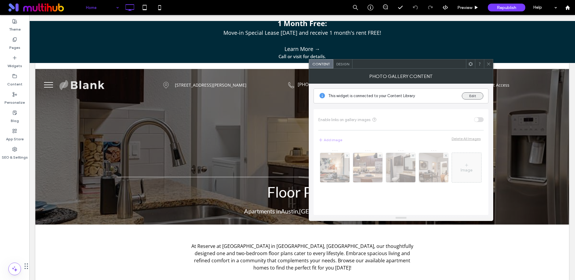
click at [478, 95] on button "Edit" at bounding box center [473, 95] width 22 height 7
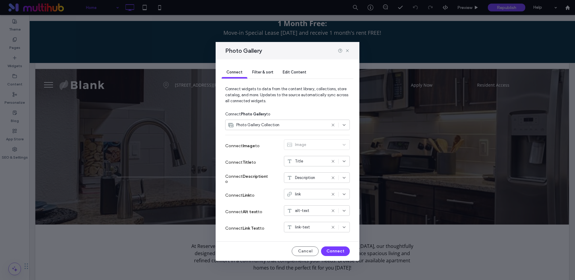
click at [260, 74] on div "Filter & sort" at bounding box center [262, 72] width 31 height 12
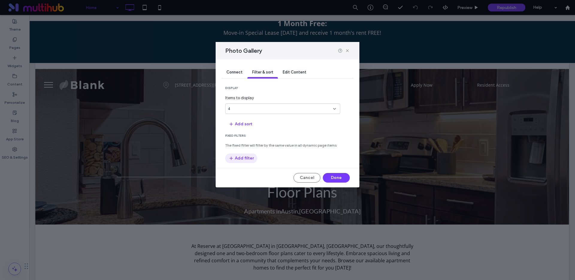
click at [247, 160] on button "Add filter" at bounding box center [241, 158] width 32 height 10
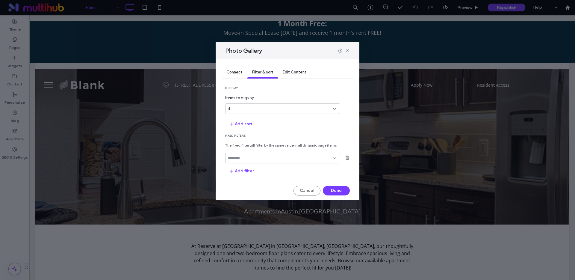
click at [247, 161] on div at bounding box center [282, 158] width 115 height 10
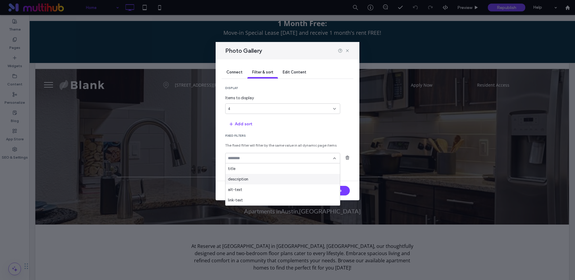
click at [251, 178] on div "description" at bounding box center [282, 179] width 114 height 10
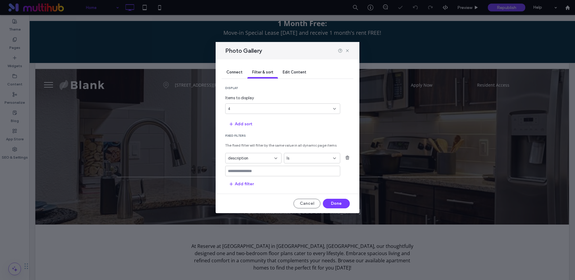
click at [248, 169] on input "values-textbox" at bounding box center [280, 171] width 105 height 5
type input "*********"
click at [337, 204] on button "Done" at bounding box center [336, 203] width 27 height 10
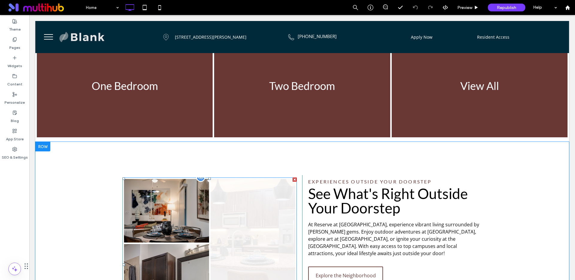
scroll to position [569, 0]
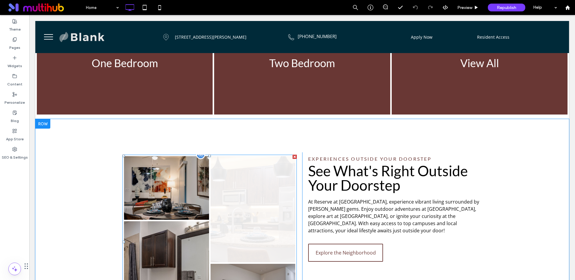
click at [266, 176] on link at bounding box center [252, 209] width 85 height 106
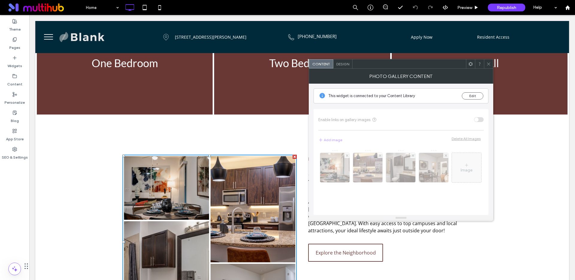
click at [480, 121] on div "Enable links on gallery images Add image Delete All Images Image" at bounding box center [400, 162] width 175 height 106
click at [479, 119] on div "Enable links on gallery images Add image Delete All Images Image" at bounding box center [400, 162] width 175 height 106
click at [472, 94] on button "Edit" at bounding box center [473, 95] width 22 height 7
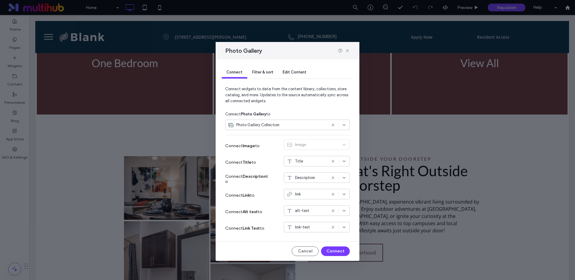
click at [298, 194] on span "link" at bounding box center [298, 194] width 6 height 6
click at [277, 194] on div "Connect Link to link" at bounding box center [287, 195] width 125 height 16
click at [333, 192] on icon at bounding box center [332, 194] width 5 height 5
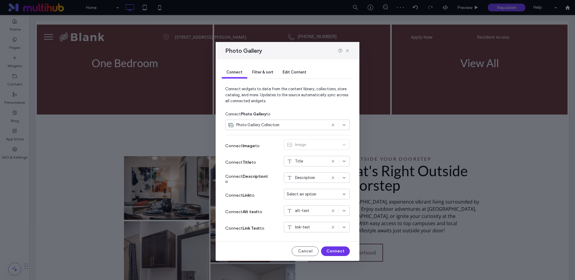
click at [337, 249] on button "Connect" at bounding box center [335, 251] width 29 height 10
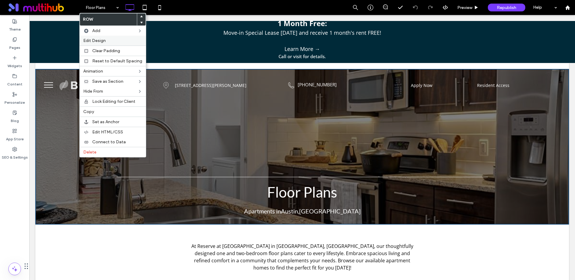
click at [102, 39] on span "Edit Design" at bounding box center [94, 40] width 22 height 5
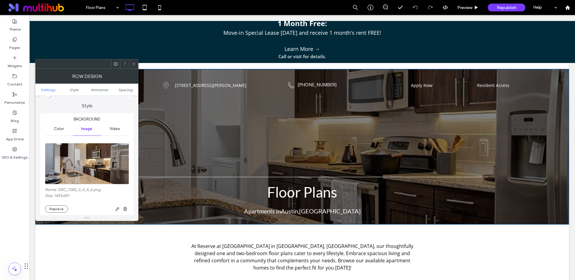
scroll to position [50, 0]
click at [60, 207] on button "Replace" at bounding box center [56, 208] width 23 height 7
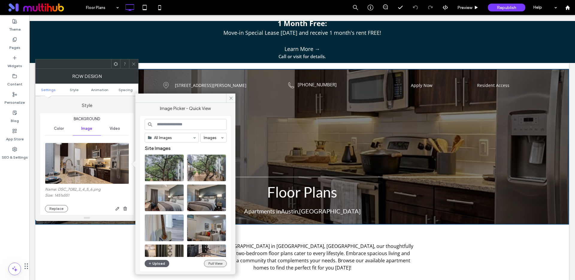
click at [219, 263] on button "Full View" at bounding box center [215, 263] width 23 height 7
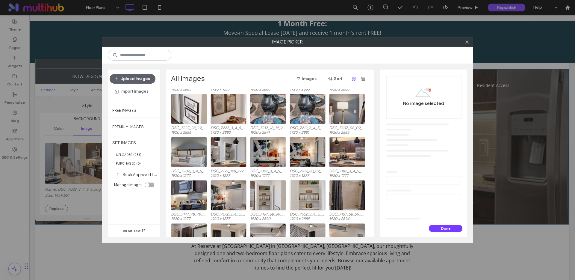
scroll to position [100, 0]
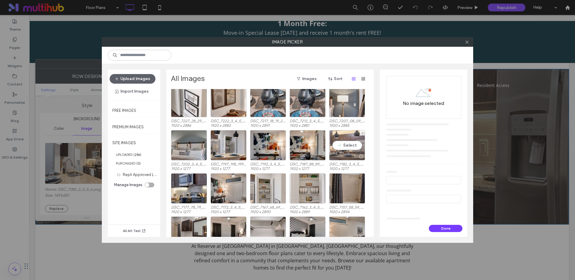
click at [348, 145] on div "Select" at bounding box center [347, 145] width 36 height 30
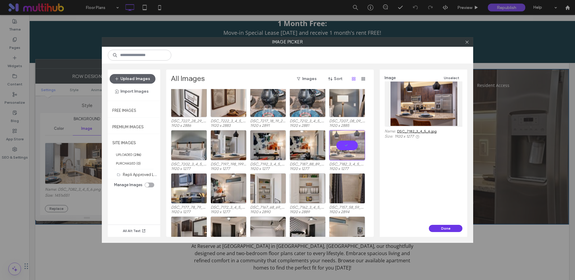
click at [441, 225] on button "Done" at bounding box center [446, 228] width 34 height 7
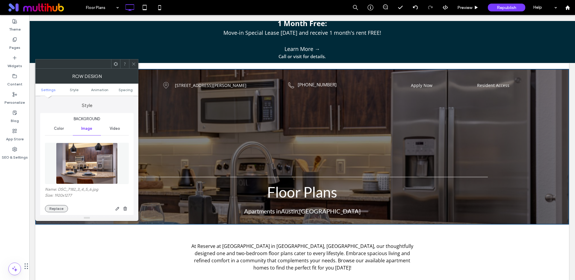
click at [59, 208] on button "Replace" at bounding box center [56, 208] width 23 height 7
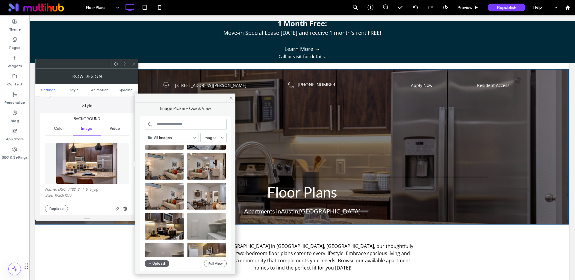
scroll to position [421, 0]
click at [204, 166] on div "Select" at bounding box center [206, 165] width 39 height 27
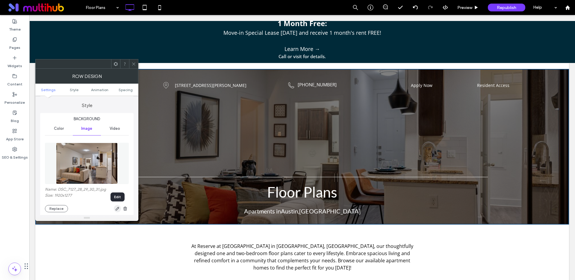
click at [116, 208] on use "button" at bounding box center [118, 209] width 4 height 4
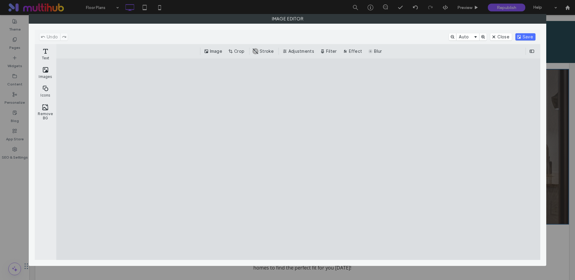
drag, startPoint x: 240, startPoint y: 51, endPoint x: 242, endPoint y: 53, distance: 3.2
click at [240, 51] on button "Crop" at bounding box center [237, 51] width 20 height 7
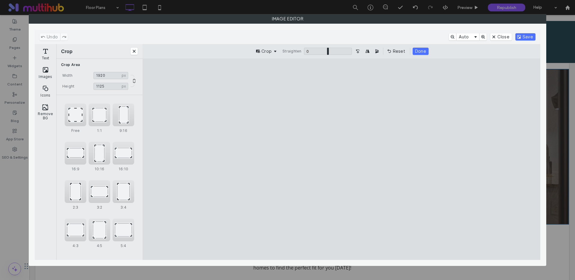
type input "****"
drag, startPoint x: 340, startPoint y: 79, endPoint x: 343, endPoint y: 99, distance: 20.0
click at [341, 159] on cesdk-canvas "Editor canvas" at bounding box center [341, 159] width 0 height 0
click at [418, 53] on button "Done" at bounding box center [420, 51] width 16 height 7
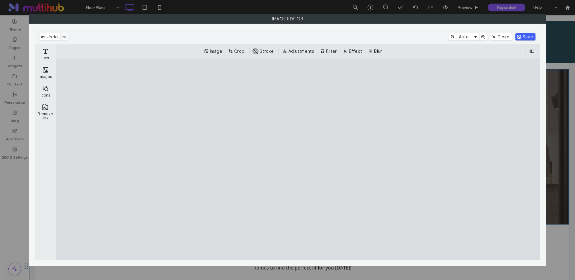
click at [521, 36] on button "Save" at bounding box center [525, 36] width 20 height 7
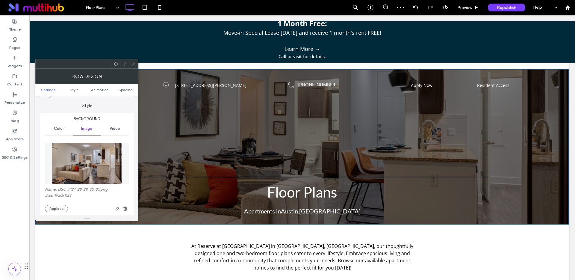
click at [134, 64] on icon at bounding box center [133, 64] width 4 height 4
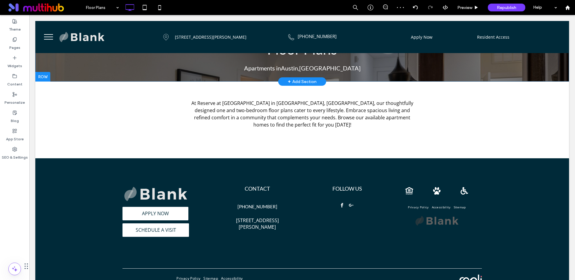
scroll to position [0, 0]
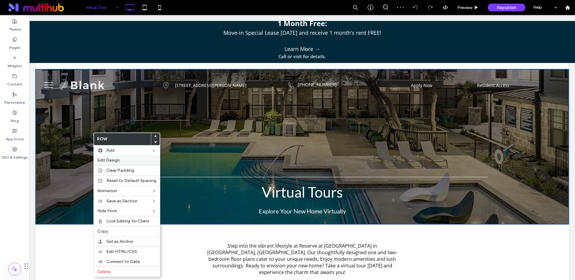
click at [103, 161] on span "Edit Design" at bounding box center [108, 159] width 22 height 5
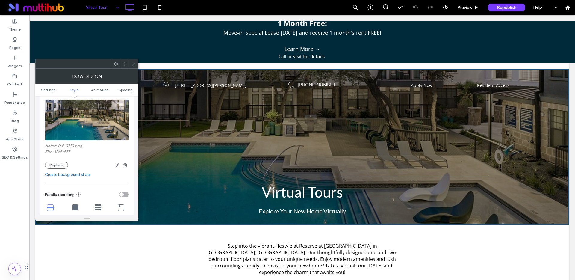
scroll to position [122, 0]
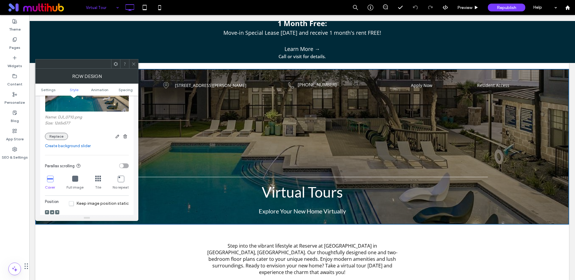
click at [57, 137] on button "Replace" at bounding box center [56, 136] width 23 height 7
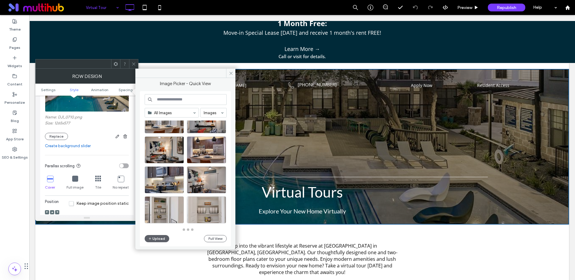
scroll to position [263, 0]
click at [209, 238] on button "Full View" at bounding box center [215, 238] width 23 height 7
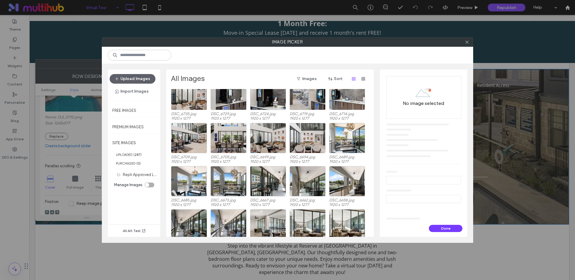
scroll to position [756, 0]
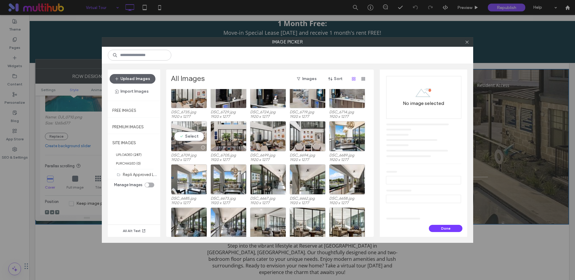
click at [186, 136] on div "Select" at bounding box center [189, 136] width 36 height 30
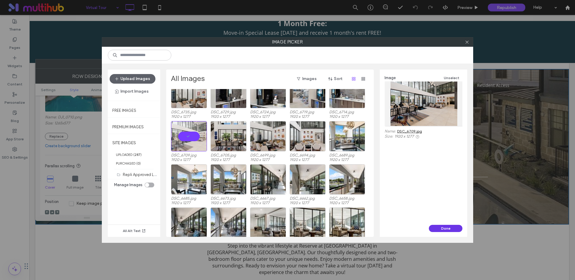
click at [445, 228] on button "Done" at bounding box center [446, 228] width 34 height 7
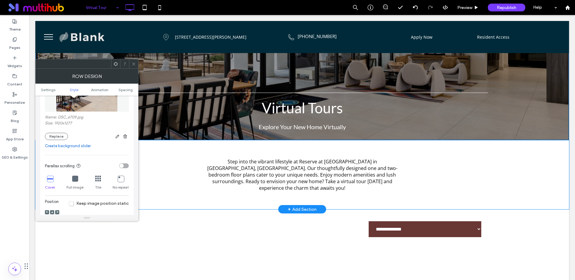
scroll to position [0, 0]
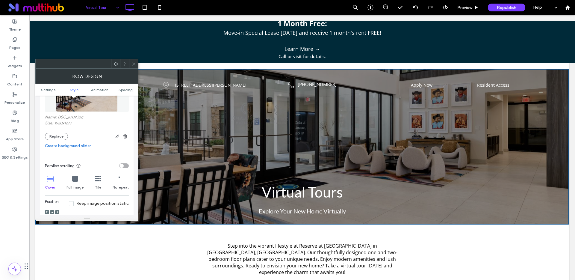
drag, startPoint x: 133, startPoint y: 63, endPoint x: 127, endPoint y: 67, distance: 7.2
click at [134, 63] on icon at bounding box center [133, 64] width 4 height 4
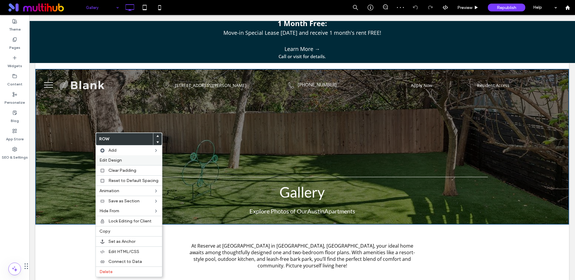
click at [103, 161] on span "Edit Design" at bounding box center [110, 159] width 22 height 5
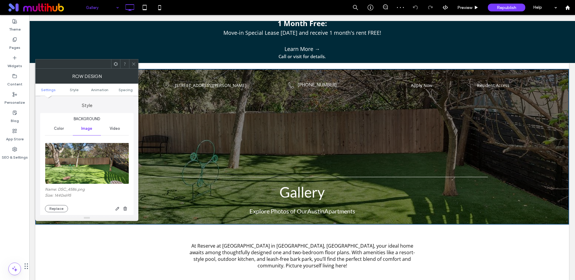
scroll to position [54, 0]
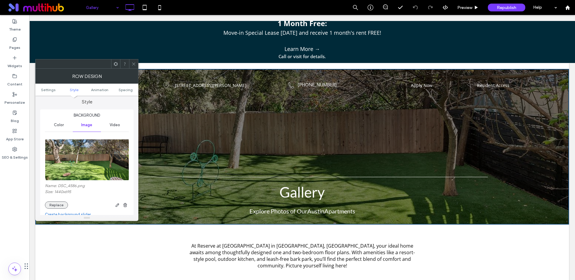
click at [63, 203] on button "Replace" at bounding box center [56, 204] width 23 height 7
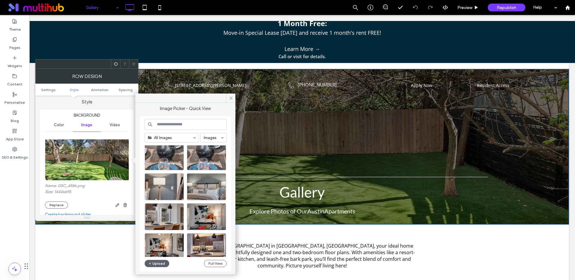
scroll to position [195, 0]
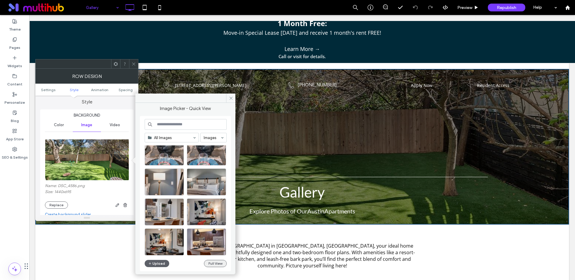
click at [209, 262] on button "Full View" at bounding box center [215, 263] width 23 height 7
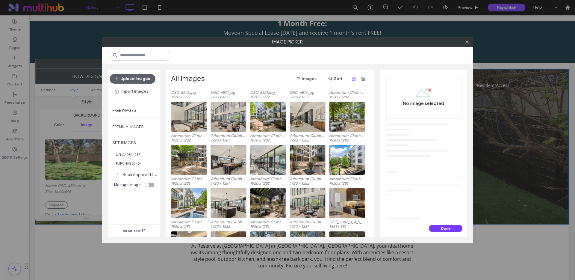
scroll to position [1107, 0]
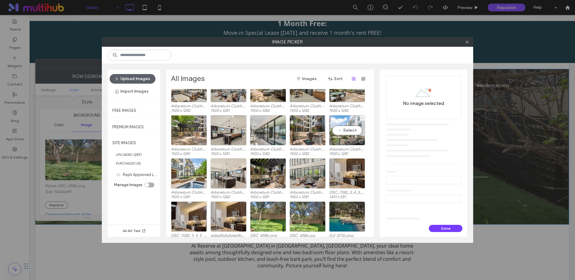
click at [348, 129] on div "DSC_6685.jpg 1920 x 1277 DSC_6673.jpg 1920 x 1277 DSC_6667.jpg 1920 x 1277 DSC_…" at bounding box center [271, 163] width 201 height 148
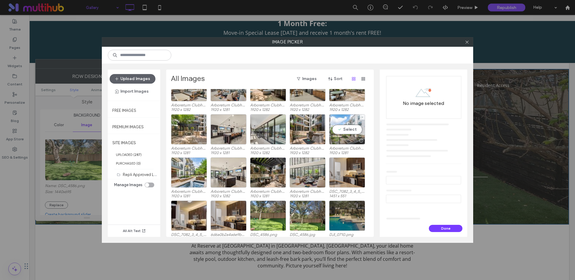
click at [342, 126] on div "Select" at bounding box center [347, 129] width 36 height 30
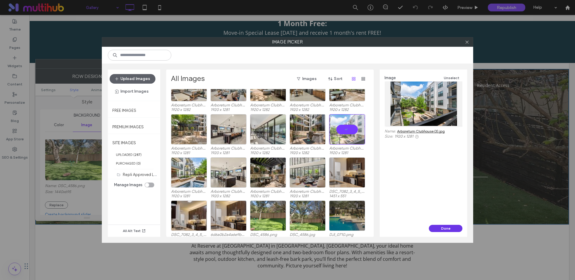
click at [445, 230] on button "Done" at bounding box center [446, 228] width 34 height 7
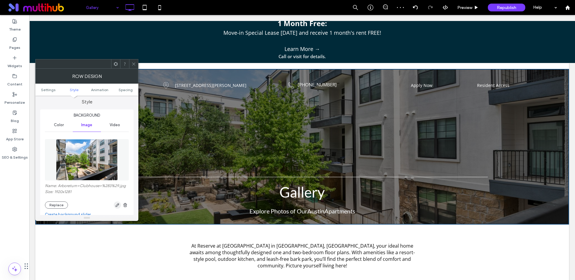
click at [118, 204] on icon "button" at bounding box center [117, 204] width 5 height 5
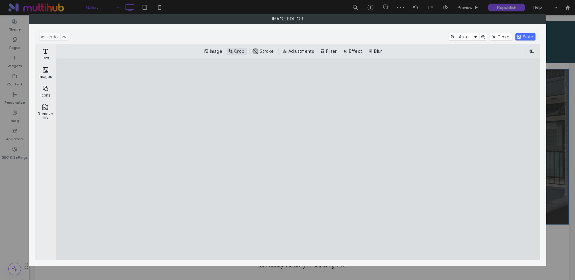
click at [237, 51] on button "Crop" at bounding box center [237, 51] width 20 height 7
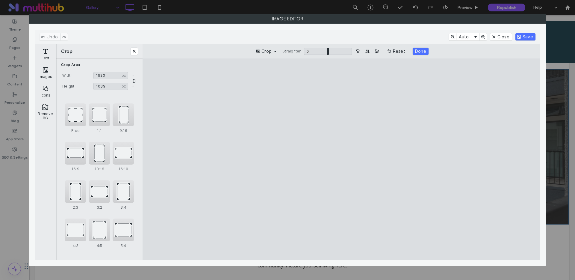
type input "***"
drag, startPoint x: 345, startPoint y: 79, endPoint x: 348, endPoint y: 118, distance: 39.7
click at [341, 159] on cesdk-canvas "Editor canvas" at bounding box center [341, 159] width 0 height 0
click at [423, 51] on button "Done" at bounding box center [420, 51] width 16 height 7
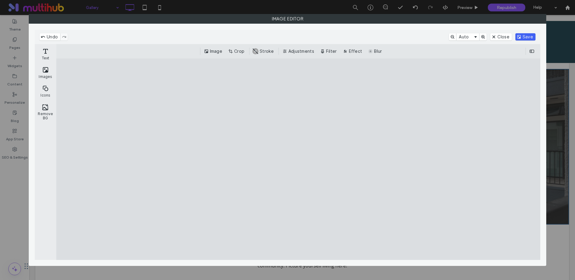
click at [520, 37] on button "Save" at bounding box center [525, 36] width 20 height 7
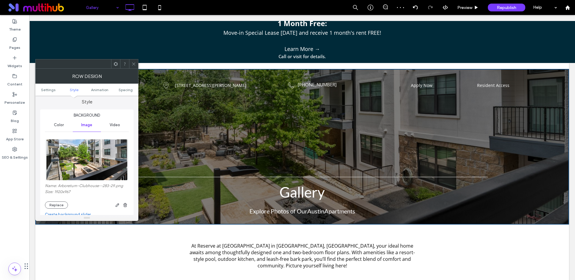
click at [134, 66] on icon at bounding box center [133, 64] width 4 height 4
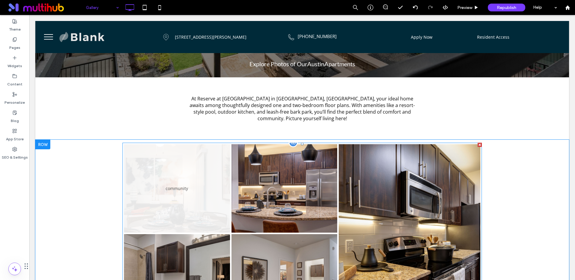
scroll to position [108, 0]
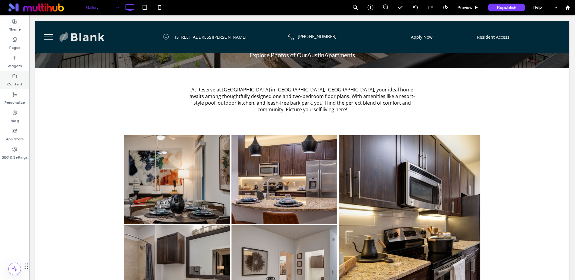
click at [12, 81] on label "Content" at bounding box center [14, 82] width 15 height 8
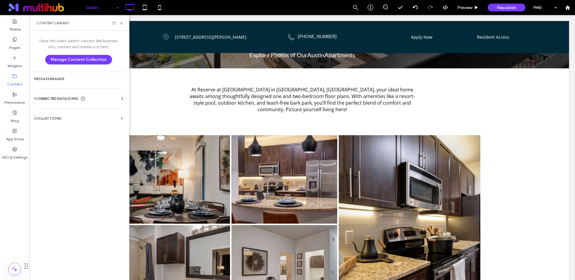
click at [67, 98] on span "CONNECTED DATA (CMS)" at bounding box center [56, 98] width 44 height 6
click at [65, 173] on label "Collections" at bounding box center [76, 173] width 84 height 4
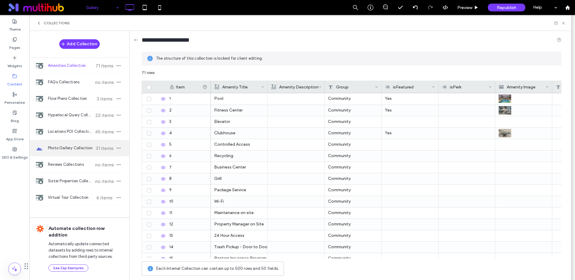
click at [77, 147] on span "Photo Gallery Collection" at bounding box center [70, 148] width 45 height 6
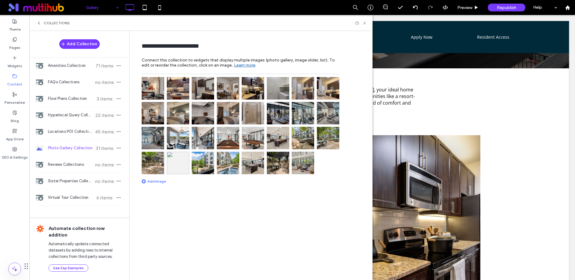
click at [155, 84] on img at bounding box center [153, 88] width 22 height 22
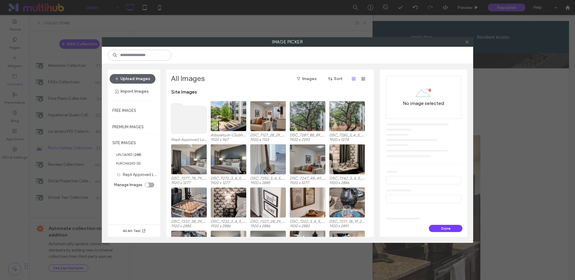
click at [466, 42] on icon at bounding box center [467, 42] width 4 height 4
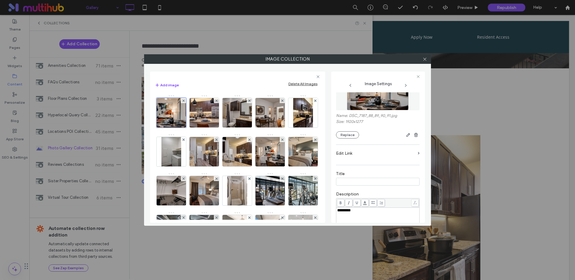
scroll to position [52, 0]
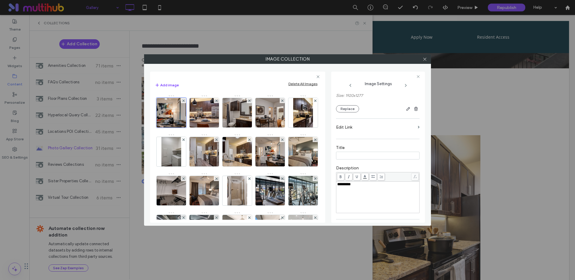
click at [367, 186] on div "*********" at bounding box center [377, 184] width 81 height 4
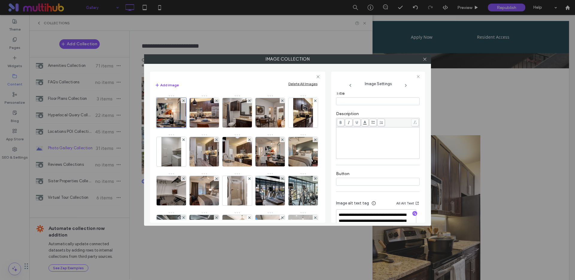
scroll to position [124, 0]
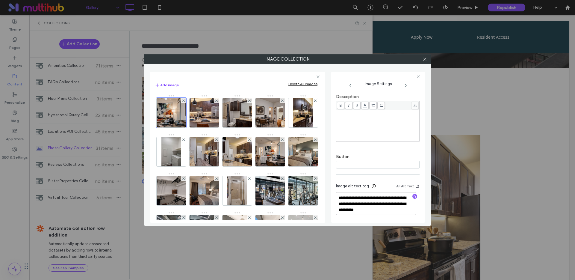
click at [407, 84] on icon at bounding box center [405, 85] width 5 height 5
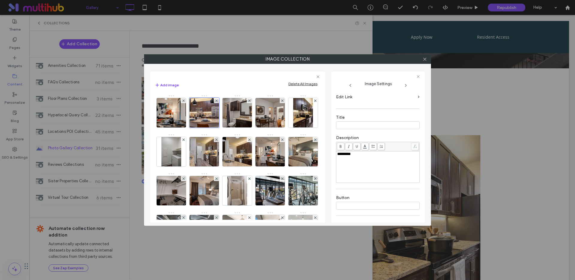
click at [362, 159] on div "*********" at bounding box center [377, 167] width 81 height 30
click at [362, 159] on div "*********" at bounding box center [377, 166] width 81 height 30
click at [418, 96] on span at bounding box center [419, 95] width 2 height 3
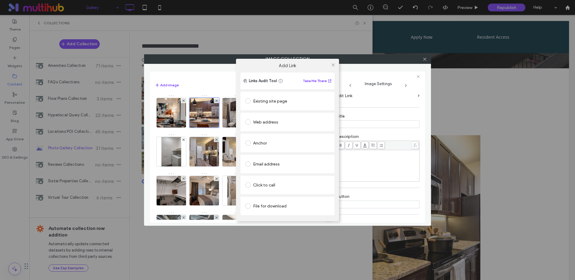
click at [336, 64] on div at bounding box center [332, 64] width 9 height 9
click at [332, 64] on use at bounding box center [332, 64] width 3 height 3
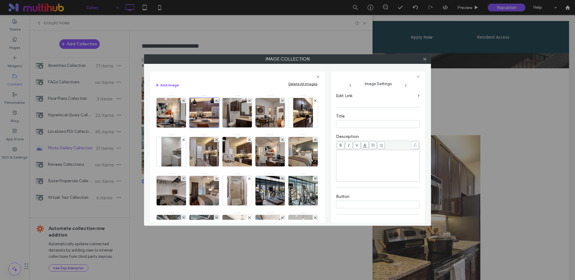
click at [404, 83] on icon at bounding box center [405, 85] width 5 height 5
click at [392, 152] on div "*********" at bounding box center [377, 153] width 81 height 4
click at [402, 85] on span at bounding box center [406, 85] width 29 height 5
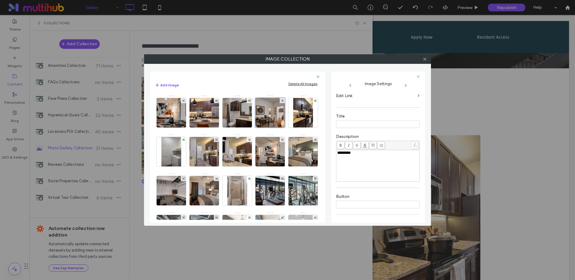
click at [384, 159] on div "*********" at bounding box center [377, 166] width 81 height 30
click at [383, 159] on div "*********" at bounding box center [377, 166] width 81 height 30
click at [368, 153] on div "********" at bounding box center [377, 153] width 81 height 4
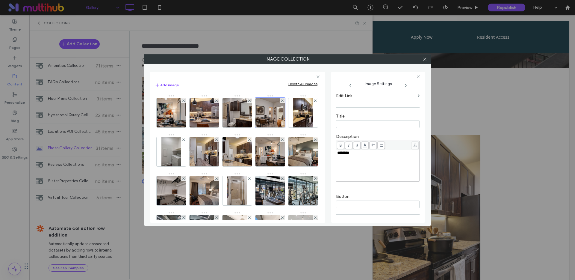
click at [368, 153] on div "********" at bounding box center [377, 153] width 81 height 4
drag, startPoint x: 405, startPoint y: 85, endPoint x: 408, endPoint y: 91, distance: 7.1
click at [405, 85] on icon at bounding box center [405, 85] width 5 height 5
click at [373, 152] on div "*********" at bounding box center [377, 153] width 81 height 4
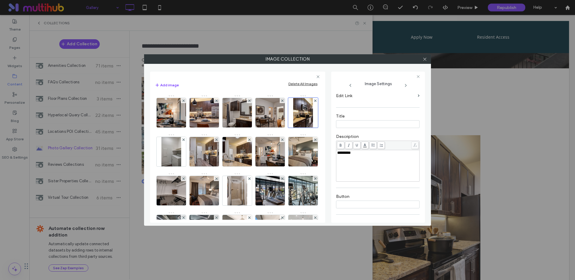
click at [373, 152] on div "*********" at bounding box center [377, 153] width 81 height 4
click at [373, 151] on div "*********" at bounding box center [377, 153] width 81 height 4
drag, startPoint x: 373, startPoint y: 151, endPoint x: 325, endPoint y: 158, distance: 48.3
click at [373, 151] on div "*********" at bounding box center [377, 153] width 81 height 4
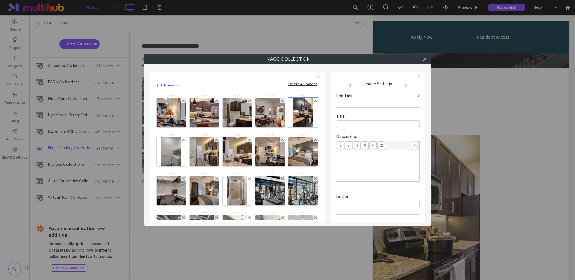
click at [405, 85] on icon at bounding box center [405, 85] width 5 height 5
click at [346, 154] on span "*********" at bounding box center [343, 153] width 13 height 4
click at [405, 85] on icon at bounding box center [405, 85] width 5 height 5
click at [358, 154] on div "*********" at bounding box center [377, 153] width 81 height 4
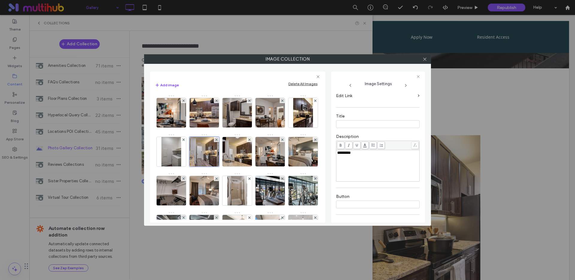
click at [358, 154] on div "*********" at bounding box center [377, 153] width 81 height 4
click at [351, 153] on span "*********" at bounding box center [343, 153] width 13 height 4
click at [349, 153] on span "********" at bounding box center [343, 153] width 12 height 4
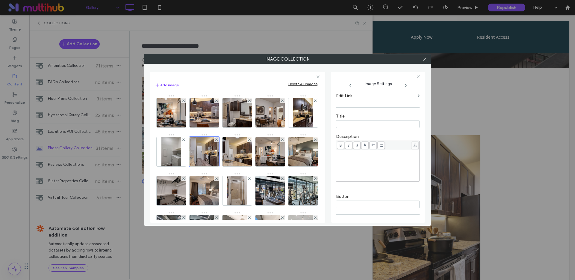
click at [406, 84] on icon at bounding box center [405, 85] width 5 height 5
click at [342, 154] on span "*********" at bounding box center [343, 153] width 13 height 4
click at [407, 84] on icon at bounding box center [405, 85] width 5 height 5
click at [346, 152] on span "*********" at bounding box center [343, 153] width 13 height 4
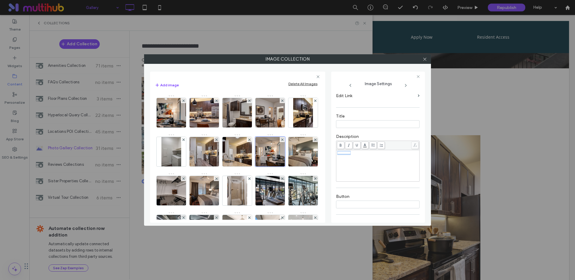
click at [346, 152] on span "*********" at bounding box center [343, 153] width 13 height 4
click at [407, 84] on icon at bounding box center [405, 85] width 5 height 5
click at [351, 152] on span "*********" at bounding box center [343, 153] width 13 height 4
click at [351, 151] on span "*********" at bounding box center [343, 153] width 13 height 4
click at [418, 96] on span at bounding box center [419, 95] width 2 height 3
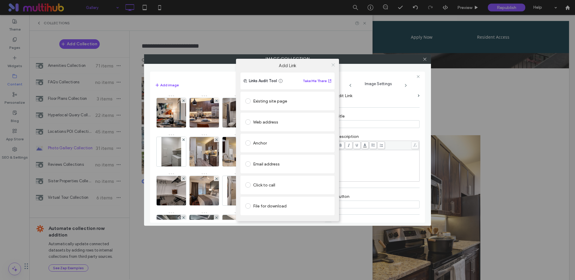
click at [334, 64] on icon at bounding box center [333, 65] width 4 height 4
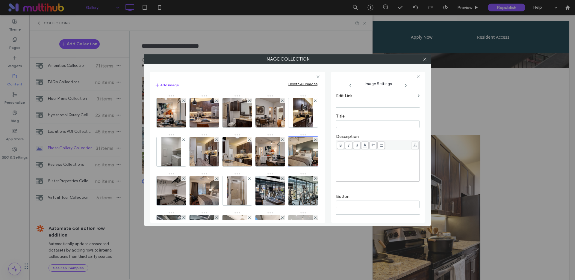
click at [405, 84] on icon at bounding box center [405, 85] width 5 height 5
click at [352, 156] on div "*********" at bounding box center [377, 166] width 81 height 30
click at [405, 87] on icon at bounding box center [405, 85] width 5 height 5
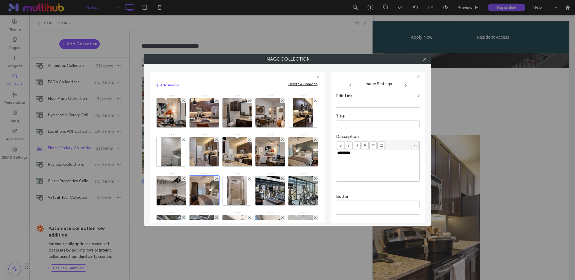
click at [374, 152] on div "*********" at bounding box center [377, 153] width 81 height 4
click at [373, 152] on div "*********" at bounding box center [377, 153] width 81 height 4
click at [405, 84] on icon at bounding box center [405, 85] width 5 height 5
click at [351, 154] on span "*********" at bounding box center [343, 153] width 13 height 4
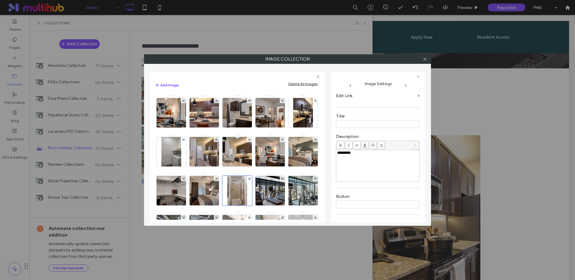
click at [351, 154] on span "*********" at bounding box center [343, 153] width 13 height 4
click at [403, 85] on icon at bounding box center [405, 85] width 5 height 5
click at [361, 155] on div "*********" at bounding box center [377, 166] width 81 height 30
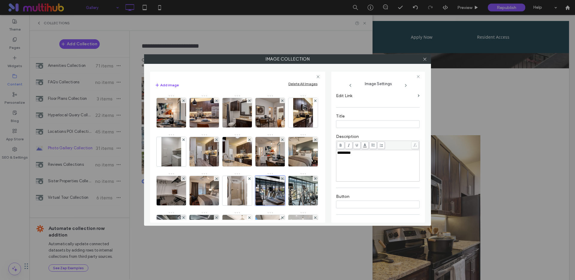
click at [345, 152] on span "*********" at bounding box center [343, 153] width 13 height 4
click at [406, 84] on icon at bounding box center [405, 85] width 5 height 5
click at [346, 154] on span "*********" at bounding box center [343, 153] width 13 height 4
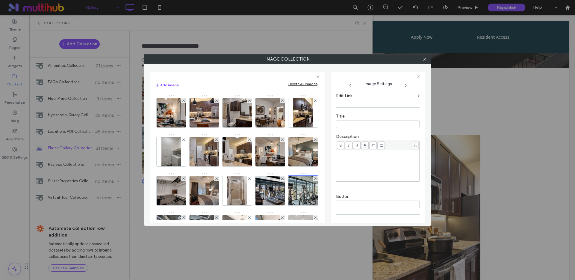
click at [404, 87] on icon at bounding box center [405, 85] width 5 height 5
click at [345, 154] on span "*********" at bounding box center [343, 153] width 13 height 4
click at [406, 84] on icon at bounding box center [405, 85] width 5 height 5
click at [351, 151] on span "*********" at bounding box center [343, 153] width 13 height 4
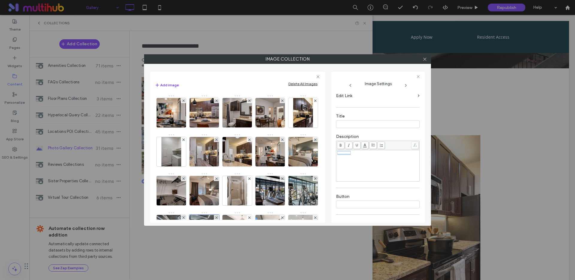
click at [351, 151] on span "*********" at bounding box center [343, 153] width 13 height 4
click at [339, 154] on span "*********" at bounding box center [343, 153] width 13 height 4
click at [404, 84] on icon at bounding box center [405, 85] width 5 height 5
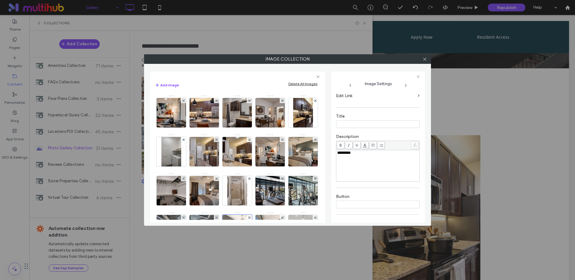
click at [340, 156] on div "*********" at bounding box center [377, 166] width 81 height 30
click at [408, 86] on icon at bounding box center [405, 85] width 5 height 5
click at [351, 155] on div "*********" at bounding box center [377, 166] width 81 height 30
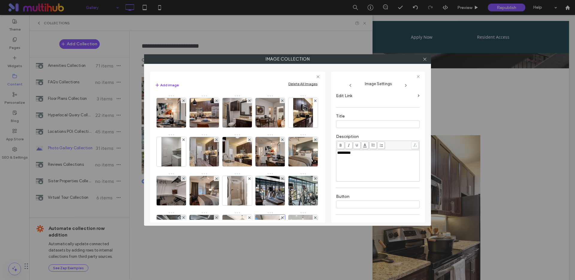
click at [351, 155] on div "*********" at bounding box center [377, 166] width 81 height 30
click at [351, 155] on div "********" at bounding box center [377, 166] width 81 height 30
click at [349, 154] on span "********" at bounding box center [343, 153] width 12 height 4
drag, startPoint x: 406, startPoint y: 84, endPoint x: 383, endPoint y: 108, distance: 32.8
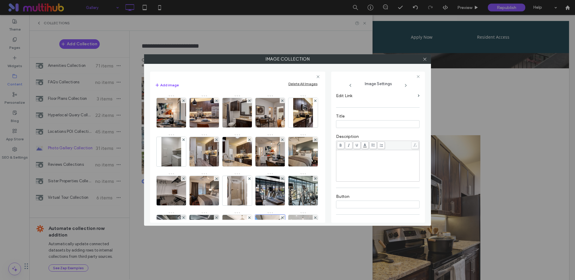
click at [405, 84] on icon at bounding box center [405, 85] width 5 height 5
click at [340, 156] on div "*********" at bounding box center [377, 166] width 81 height 30
click at [404, 85] on icon at bounding box center [405, 85] width 5 height 5
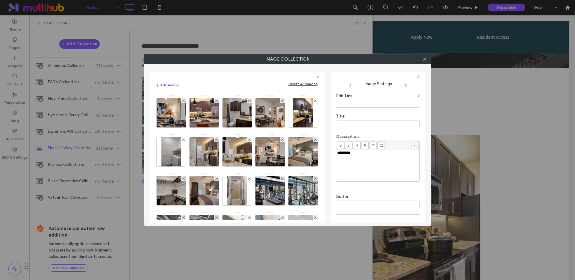
click at [344, 152] on span "*********" at bounding box center [343, 153] width 13 height 4
click at [407, 84] on icon at bounding box center [405, 85] width 5 height 5
click at [351, 150] on span "*********" at bounding box center [343, 148] width 13 height 4
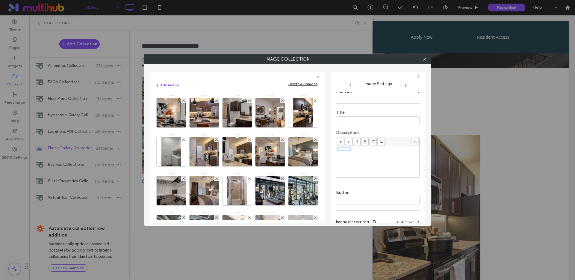
click at [351, 151] on span "*********" at bounding box center [343, 149] width 13 height 4
click at [351, 149] on span "*********" at bounding box center [343, 147] width 13 height 4
click at [404, 84] on icon at bounding box center [405, 85] width 5 height 5
click at [345, 149] on span "*********" at bounding box center [343, 147] width 13 height 4
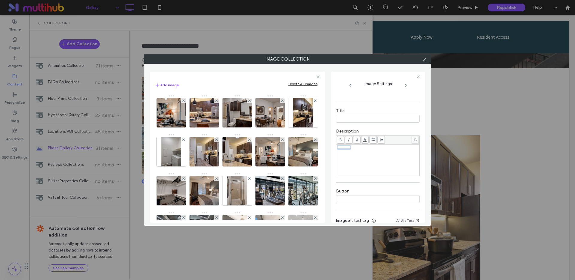
click at [345, 149] on span "*********" at bounding box center [343, 147] width 13 height 4
click at [406, 85] on use at bounding box center [405, 85] width 1 height 2
click at [357, 149] on div "*********" at bounding box center [377, 147] width 81 height 4
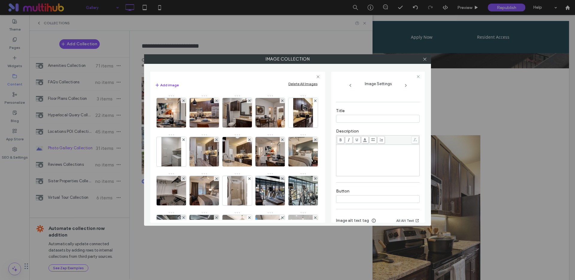
click at [406, 83] on icon at bounding box center [405, 85] width 5 height 5
click at [351, 149] on span "*********" at bounding box center [343, 147] width 13 height 4
click at [404, 87] on icon at bounding box center [405, 85] width 5 height 5
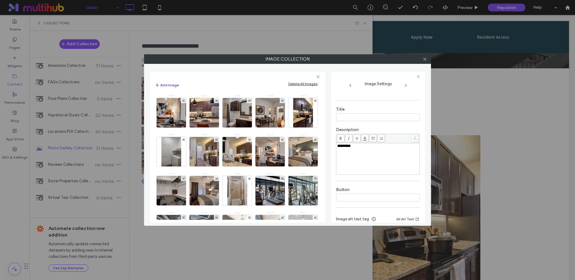
click at [346, 148] on span "*********" at bounding box center [343, 146] width 13 height 4
click at [403, 85] on icon at bounding box center [405, 85] width 5 height 5
click at [347, 148] on span "*********" at bounding box center [343, 146] width 13 height 4
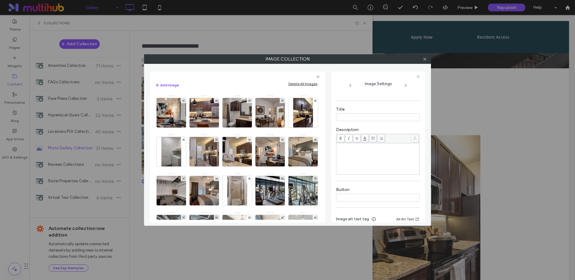
click at [407, 85] on icon at bounding box center [405, 85] width 5 height 5
click at [360, 148] on div "*********" at bounding box center [377, 146] width 81 height 4
click at [407, 84] on icon at bounding box center [405, 85] width 5 height 5
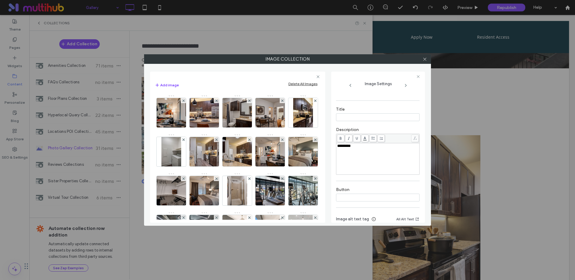
click at [351, 148] on span "*********" at bounding box center [343, 146] width 13 height 4
click at [351, 146] on span "*********" at bounding box center [343, 144] width 13 height 4
click at [406, 85] on use at bounding box center [405, 85] width 1 height 2
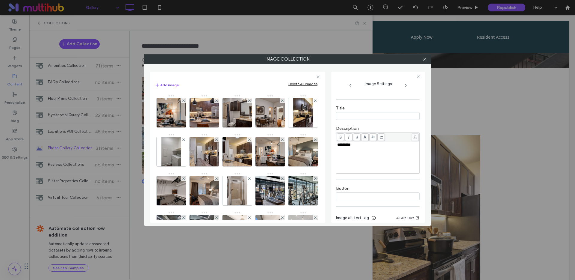
click at [351, 146] on span "*********" at bounding box center [343, 144] width 13 height 4
click at [403, 85] on icon at bounding box center [405, 85] width 5 height 5
click at [351, 151] on span "*********" at bounding box center [343, 149] width 13 height 4
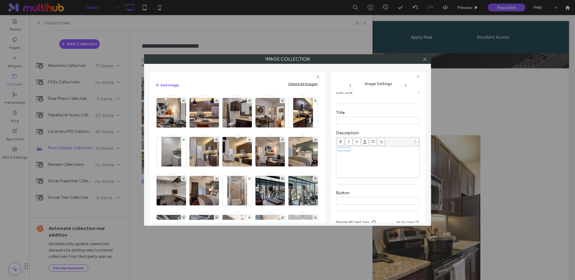
click at [351, 151] on span "*********" at bounding box center [343, 149] width 13 height 4
click at [405, 84] on use at bounding box center [405, 85] width 1 height 2
click at [405, 85] on icon at bounding box center [405, 85] width 5 height 5
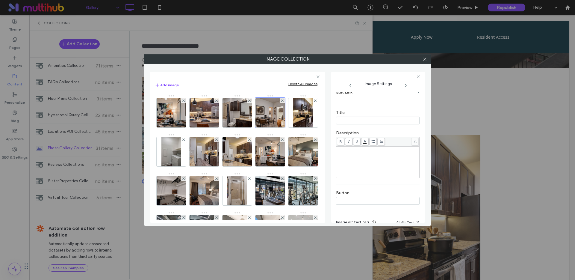
click at [405, 85] on icon at bounding box center [405, 85] width 5 height 5
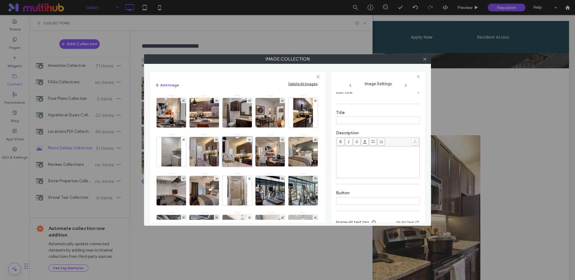
click at [405, 85] on icon at bounding box center [405, 85] width 5 height 5
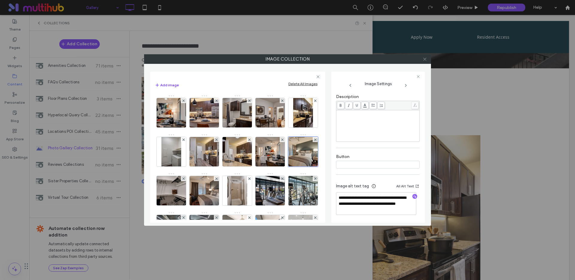
click at [425, 58] on use at bounding box center [424, 58] width 3 height 3
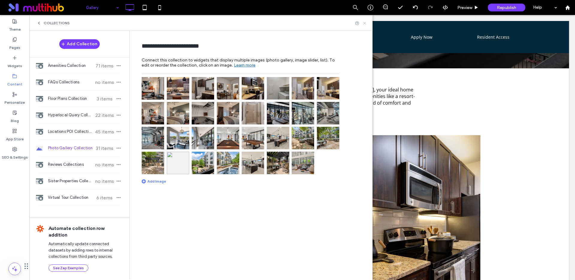
click at [365, 22] on icon at bounding box center [364, 23] width 4 height 4
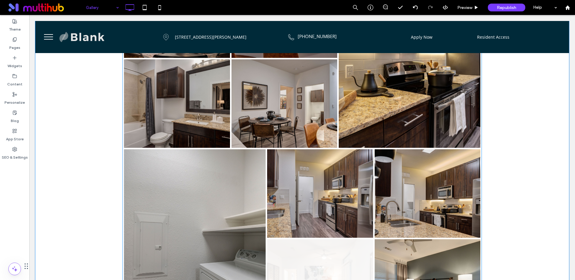
scroll to position [325, 0]
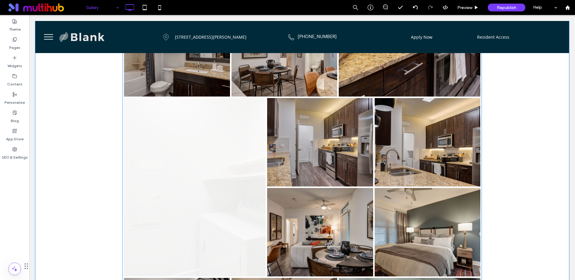
click at [232, 148] on link at bounding box center [195, 186] width 150 height 189
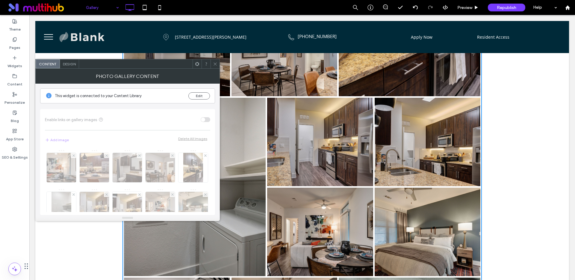
click at [216, 64] on icon at bounding box center [215, 64] width 4 height 4
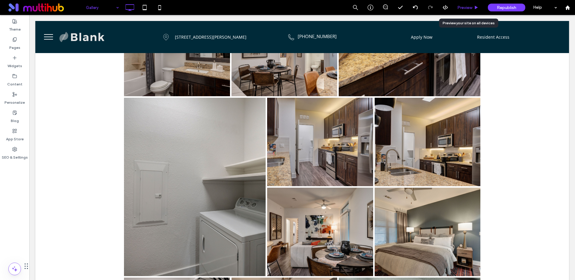
click at [462, 9] on span "Preview" at bounding box center [464, 7] width 15 height 5
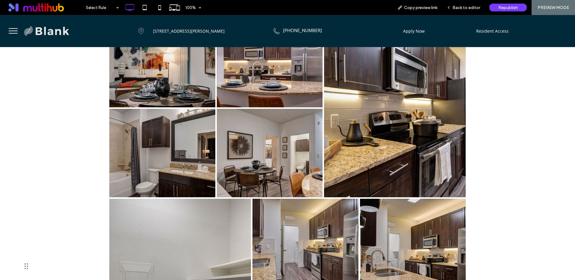
scroll to position [236, 0]
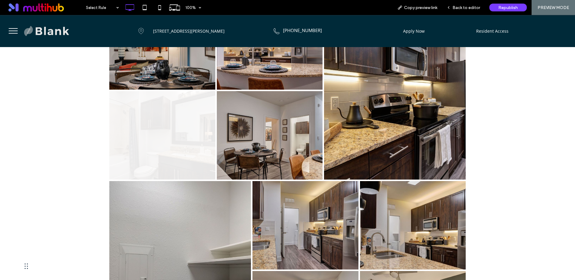
click at [174, 142] on link at bounding box center [162, 134] width 112 height 93
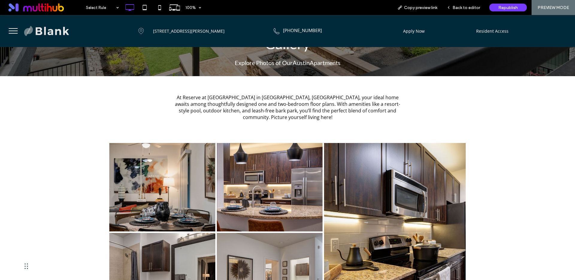
scroll to position [0, 0]
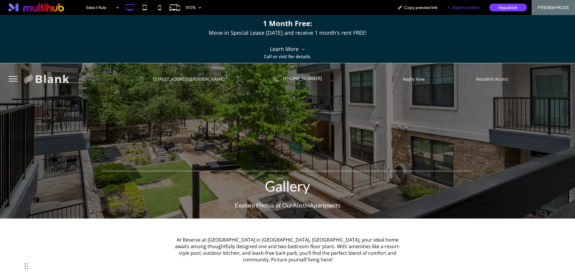
click at [455, 5] on span "Back to editor" at bounding box center [466, 7] width 28 height 5
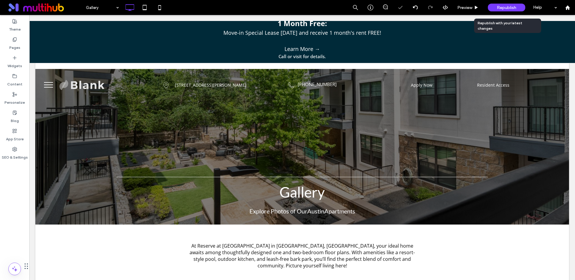
click at [503, 6] on span "Republish" at bounding box center [506, 7] width 19 height 5
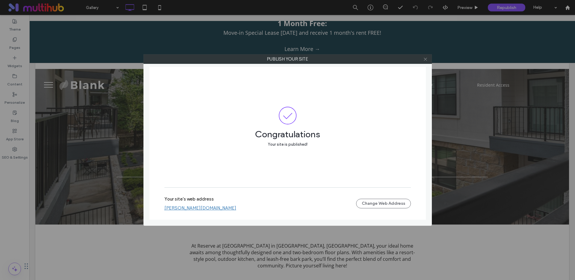
click at [424, 60] on icon at bounding box center [425, 59] width 4 height 4
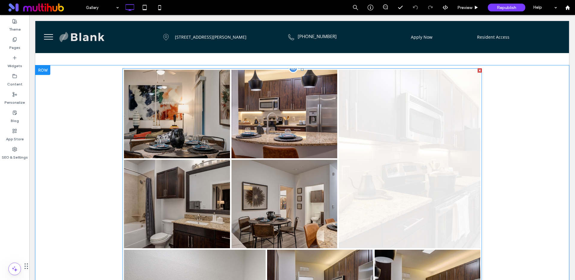
scroll to position [265, 0]
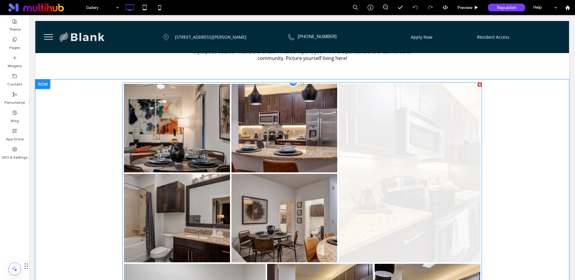
click at [384, 132] on link at bounding box center [409, 172] width 150 height 189
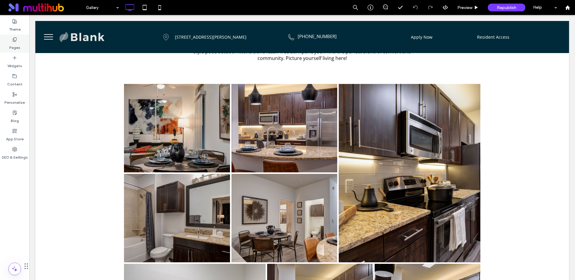
click at [11, 46] on label "Pages" at bounding box center [14, 46] width 11 height 8
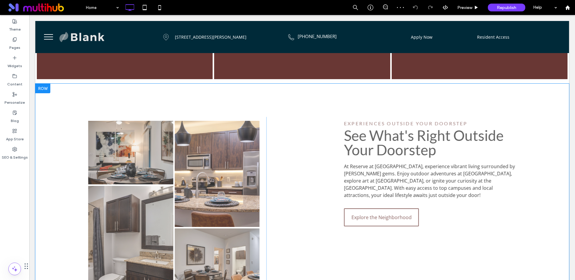
scroll to position [637, 0]
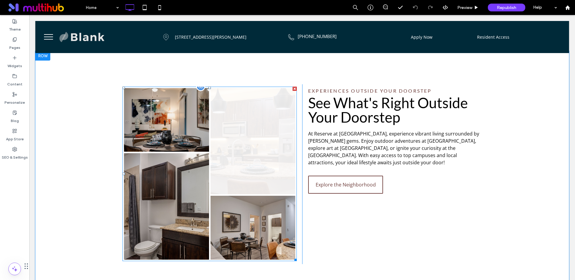
click at [224, 150] on link at bounding box center [252, 141] width 85 height 106
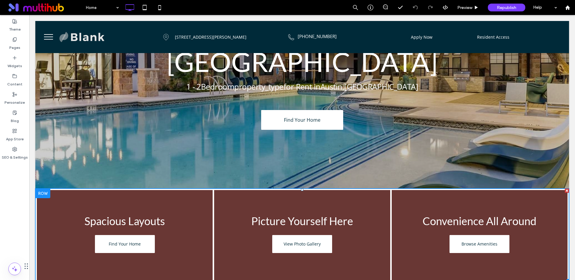
scroll to position [56, 0]
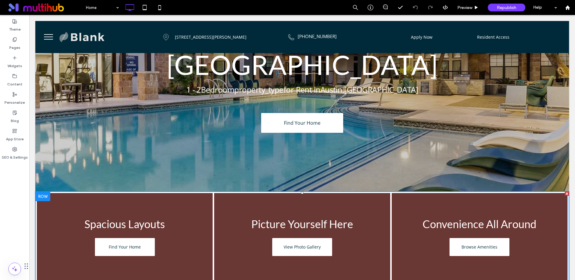
click at [189, 190] on link at bounding box center [124, 237] width 186 height 95
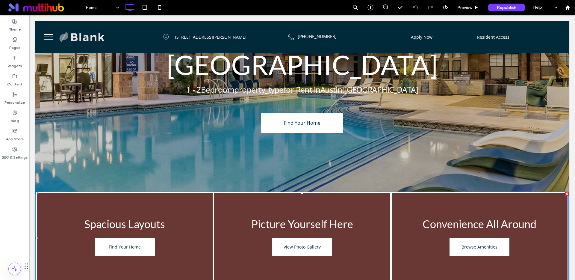
scroll to position [57, 0]
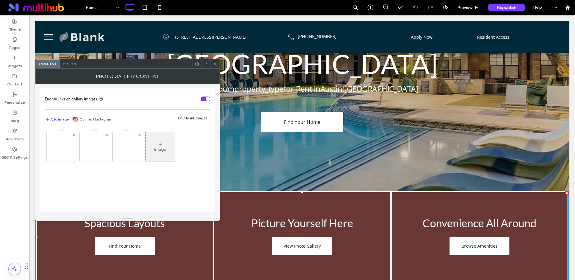
click at [215, 66] on span at bounding box center [215, 63] width 4 height 9
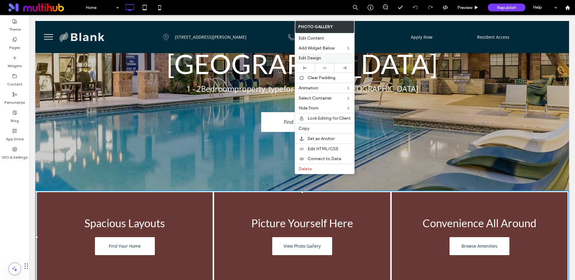
click at [321, 57] on label "Edit Design" at bounding box center [324, 57] width 52 height 5
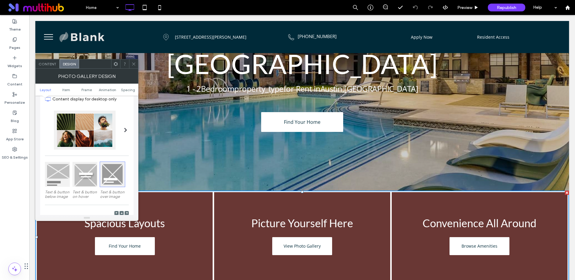
scroll to position [0, 0]
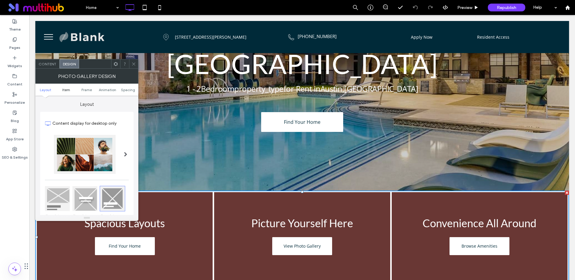
click at [65, 89] on span "Item" at bounding box center [66, 89] width 8 height 4
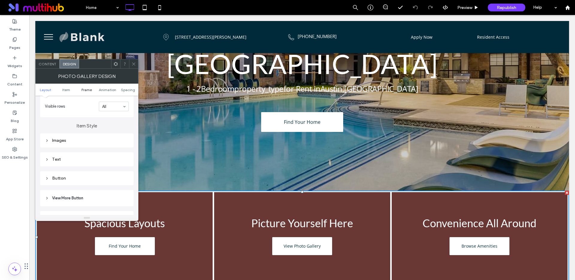
scroll to position [212, 0]
click at [66, 117] on div "Images" at bounding box center [87, 118] width 84 height 5
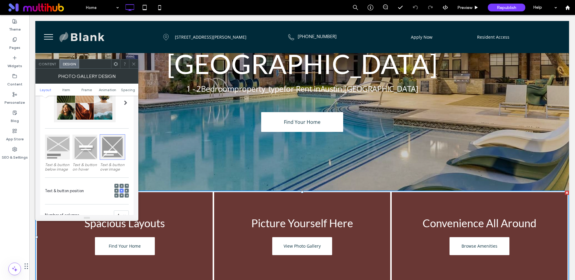
scroll to position [0, 0]
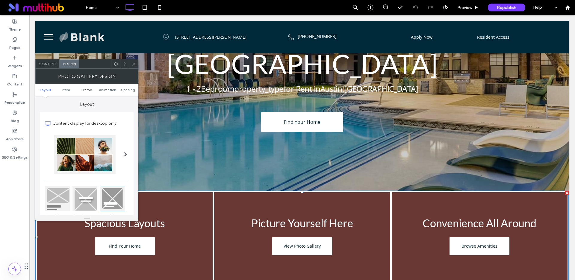
click at [84, 87] on span "Frame" at bounding box center [86, 89] width 10 height 4
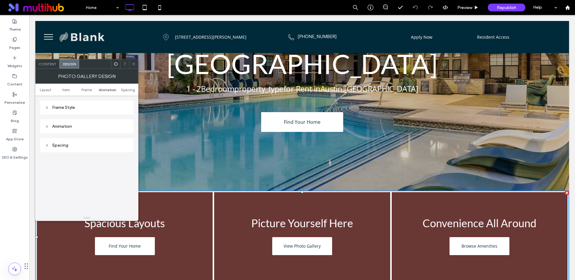
click at [104, 89] on span "Animation" at bounding box center [107, 89] width 17 height 4
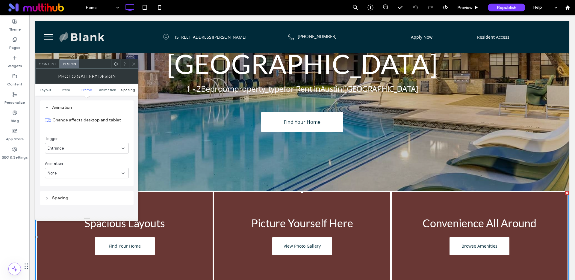
click at [128, 90] on span "Spacing" at bounding box center [128, 89] width 14 height 4
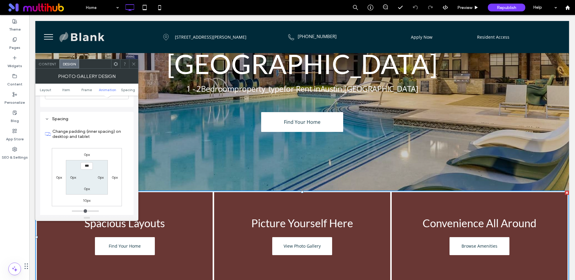
scroll to position [563, 0]
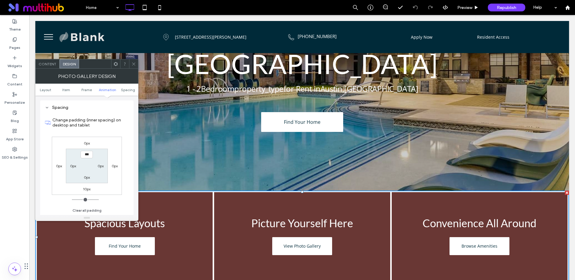
click at [133, 67] on span at bounding box center [133, 63] width 4 height 9
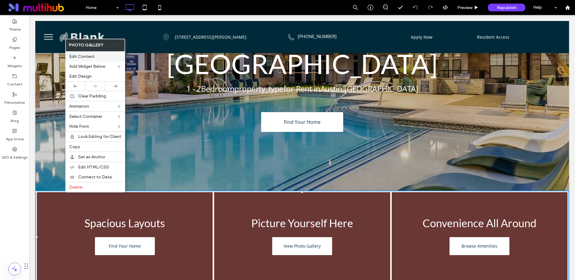
click at [88, 56] on span "Edit Content" at bounding box center [81, 56] width 25 height 5
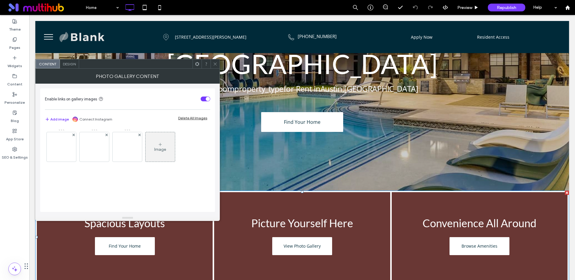
click at [186, 119] on div "Delete All Images" at bounding box center [192, 118] width 29 height 4
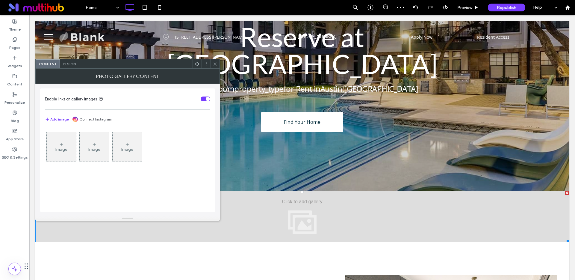
click at [214, 67] on span at bounding box center [215, 63] width 4 height 9
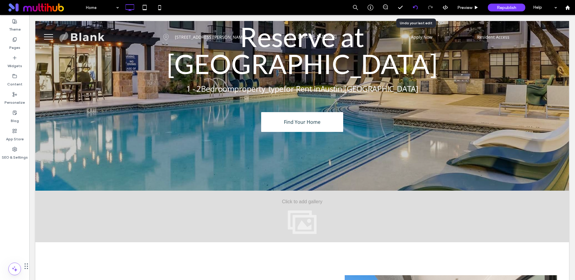
click at [415, 7] on icon at bounding box center [415, 7] width 5 height 5
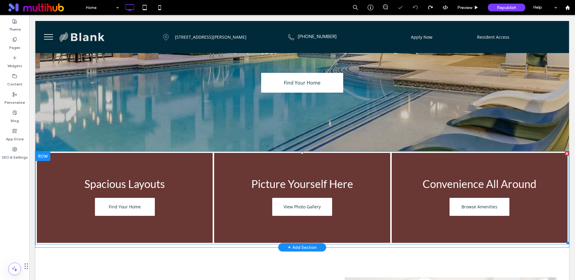
scroll to position [93, 0]
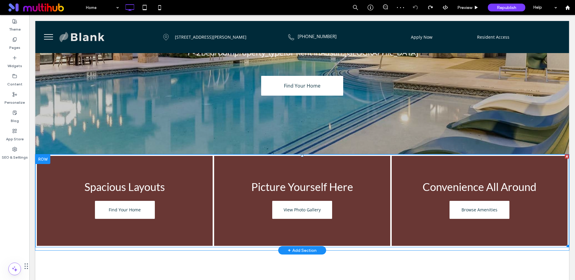
click at [172, 155] on link at bounding box center [124, 200] width 186 height 95
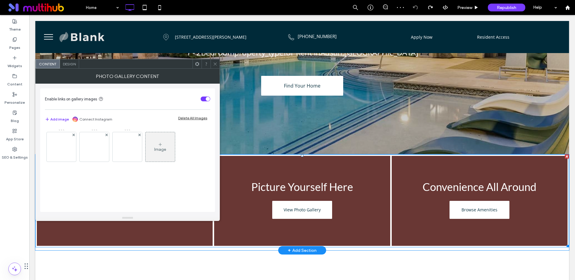
click at [172, 155] on div "Image" at bounding box center [159, 147] width 29 height 28
click at [66, 145] on img at bounding box center [61, 146] width 48 height 19
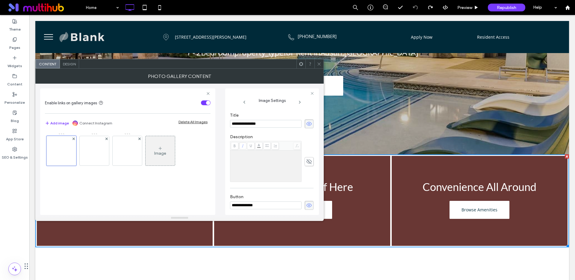
scroll to position [140, 0]
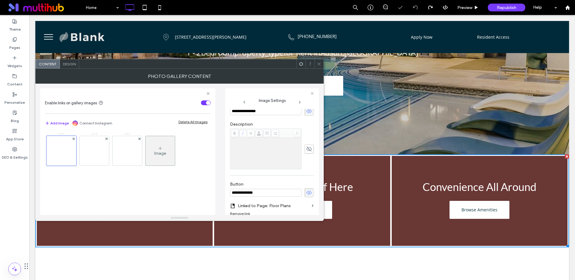
click at [318, 62] on icon at bounding box center [319, 64] width 4 height 4
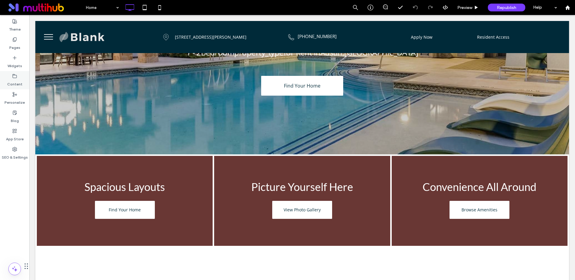
click at [13, 78] on label "Content" at bounding box center [14, 82] width 15 height 8
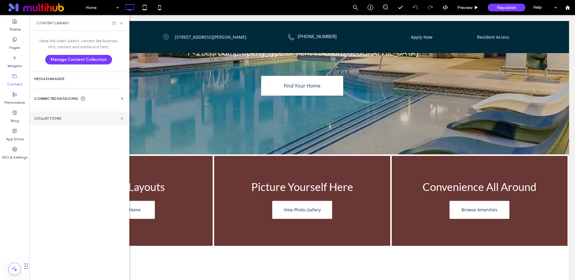
click at [57, 117] on label "Collections" at bounding box center [76, 118] width 84 height 4
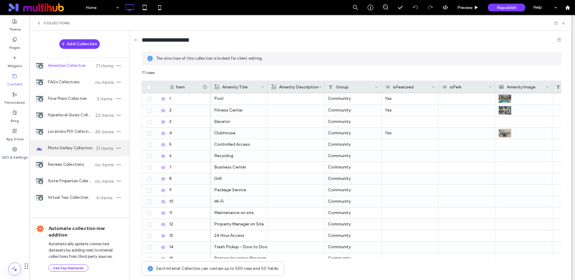
click at [71, 152] on div "Photo Gallery Collection 31 items" at bounding box center [79, 148] width 100 height 16
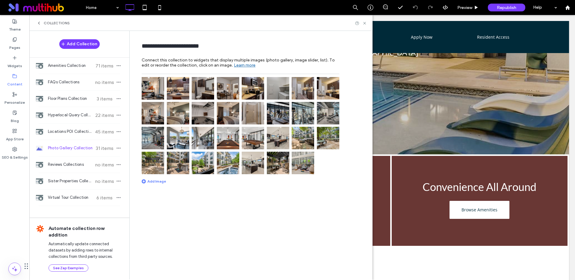
click at [150, 93] on img at bounding box center [153, 88] width 22 height 22
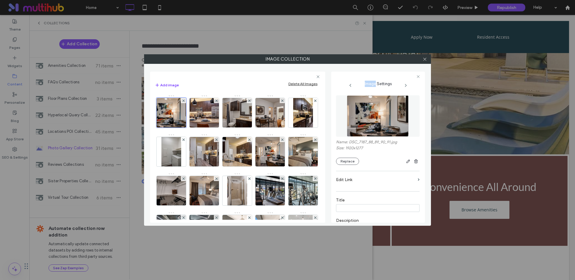
click at [150, 93] on div "Add image Delete All Images Image" at bounding box center [237, 147] width 175 height 151
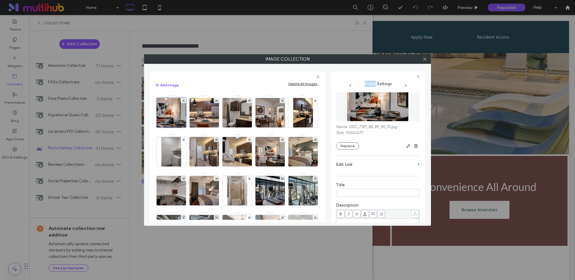
scroll to position [0, 0]
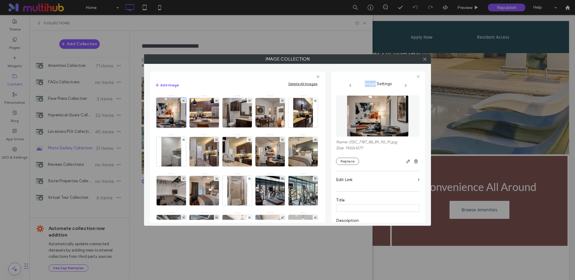
click at [311, 116] on div "Image" at bounding box center [237, 231] width 165 height 272
click at [352, 69] on div "**********" at bounding box center [287, 145] width 275 height 156
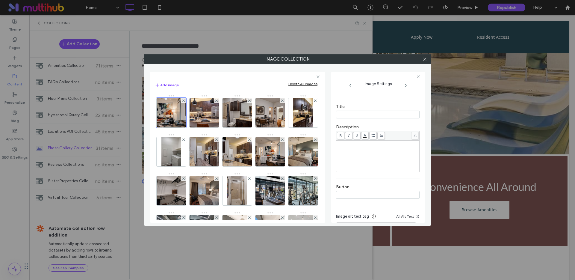
scroll to position [92, 0]
click at [413, 137] on icon at bounding box center [415, 136] width 4 height 3
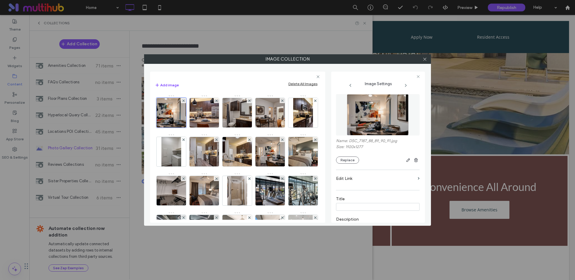
scroll to position [0, 0]
click at [427, 58] on div at bounding box center [424, 58] width 9 height 9
click at [426, 58] on icon at bounding box center [424, 59] width 4 height 4
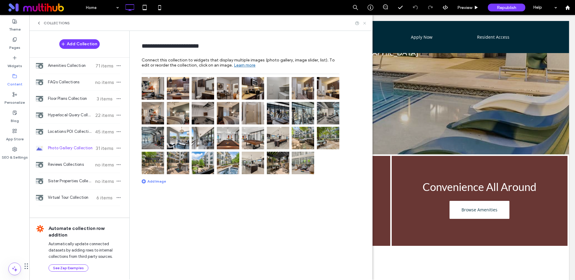
click at [365, 23] on use at bounding box center [364, 23] width 2 height 2
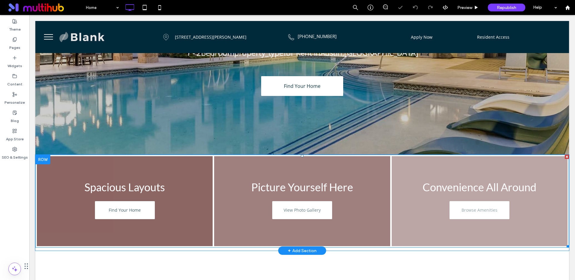
scroll to position [94, 0]
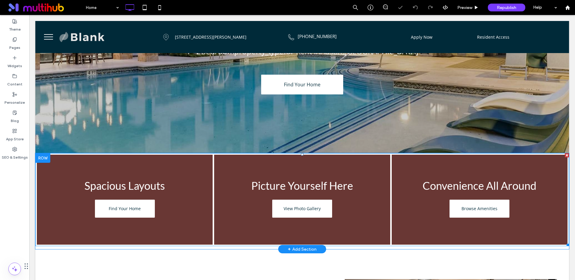
click at [180, 193] on link at bounding box center [124, 199] width 186 height 95
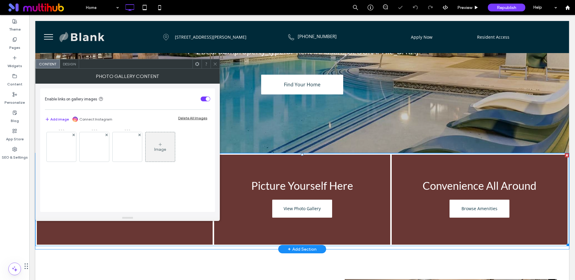
click at [180, 193] on div "Image" at bounding box center [127, 167] width 165 height 83
click at [60, 146] on img at bounding box center [61, 146] width 48 height 19
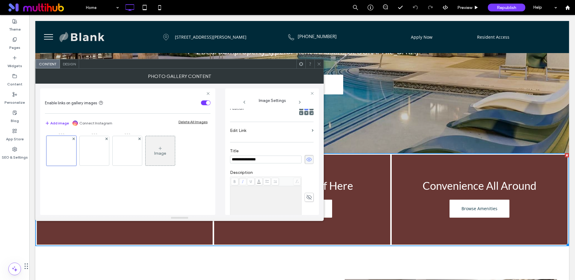
scroll to position [0, 0]
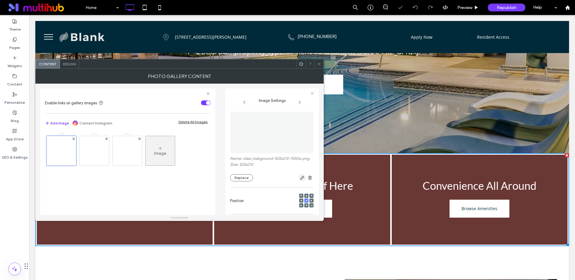
click at [300, 180] on icon "button" at bounding box center [302, 177] width 5 height 5
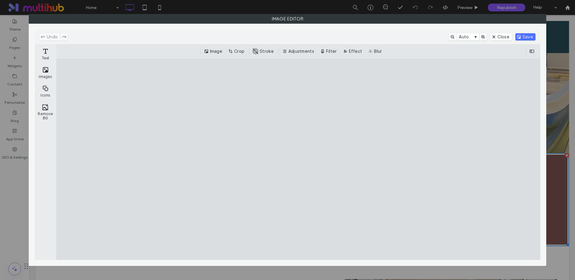
click at [298, 159] on cesdk-canvas "Editor canvas" at bounding box center [298, 159] width 0 height 0
click at [495, 35] on button "Close" at bounding box center [500, 36] width 21 height 7
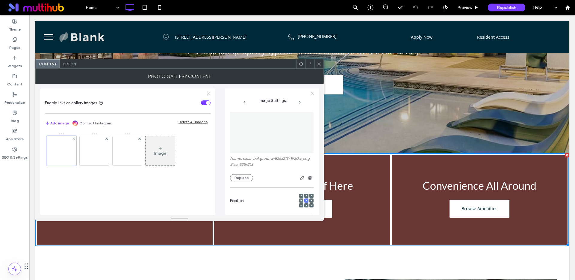
click at [65, 149] on div at bounding box center [61, 151] width 30 height 30
click at [239, 181] on button "Replace" at bounding box center [241, 177] width 23 height 7
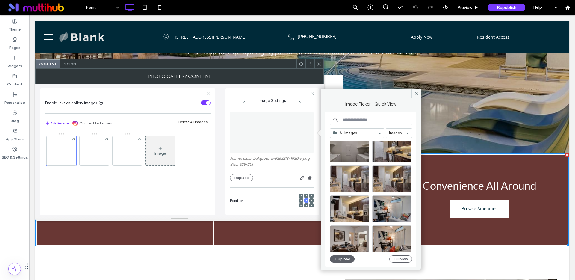
scroll to position [554, 0]
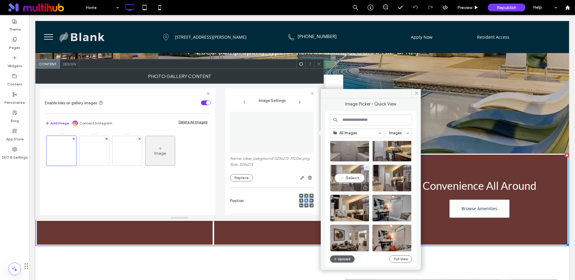
click at [354, 178] on div "Select" at bounding box center [349, 177] width 39 height 27
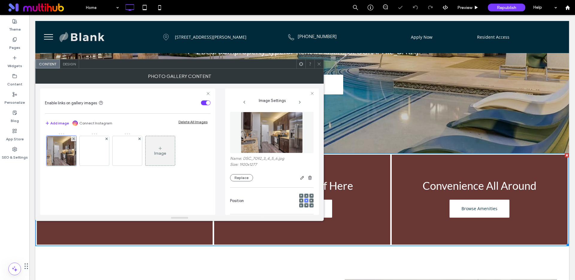
scroll to position [94, 0]
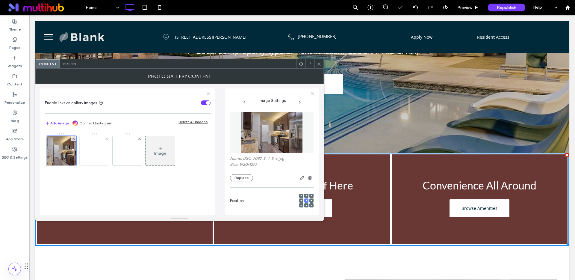
click at [95, 148] on img at bounding box center [94, 150] width 48 height 19
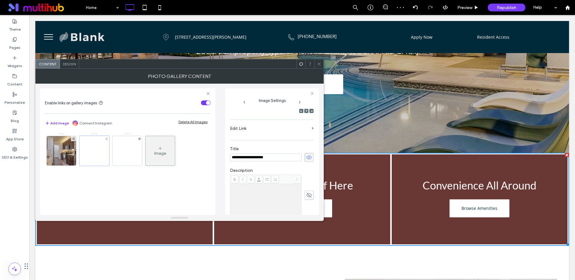
click at [95, 148] on div at bounding box center [94, 151] width 30 height 30
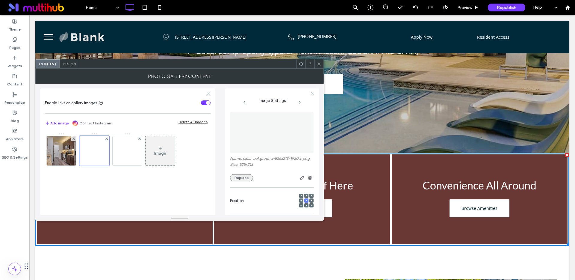
click at [241, 181] on button "Replace" at bounding box center [241, 177] width 23 height 7
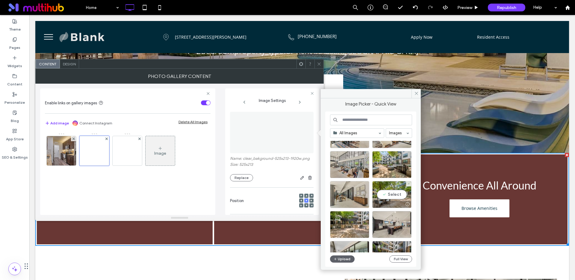
scroll to position [1895, 0]
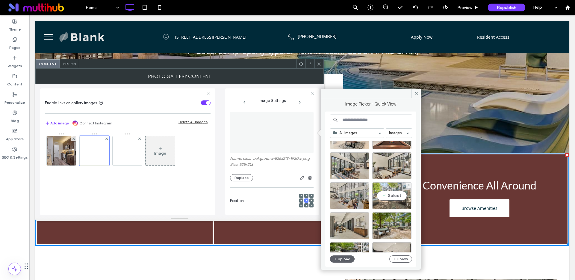
click at [388, 195] on div "Select" at bounding box center [373, 196] width 87 height 111
click at [393, 193] on div "Select" at bounding box center [391, 195] width 39 height 27
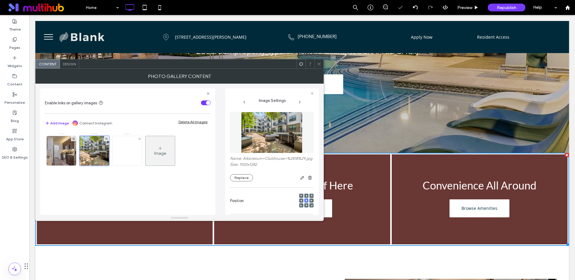
click at [133, 150] on img at bounding box center [127, 150] width 48 height 19
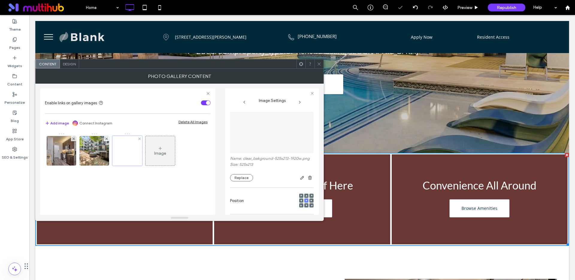
scroll to position [94, 0]
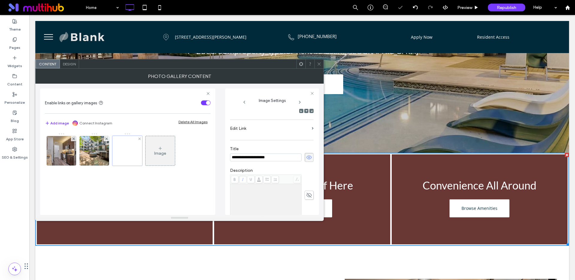
click at [133, 150] on div at bounding box center [127, 151] width 30 height 30
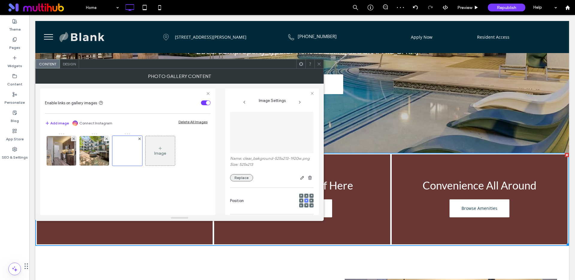
click at [243, 181] on button "Replace" at bounding box center [241, 177] width 23 height 7
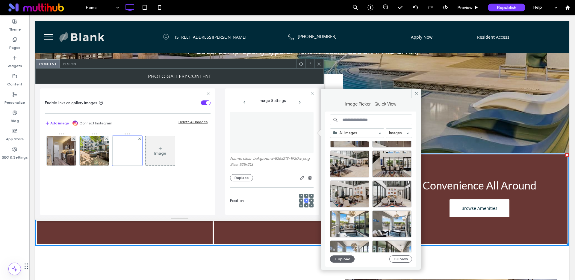
scroll to position [1420, 0]
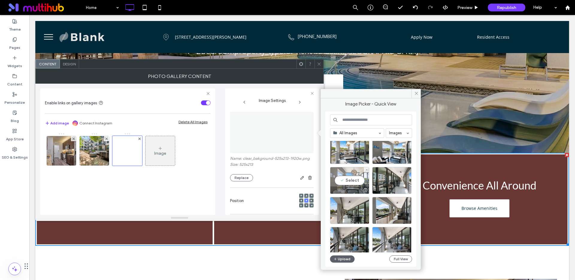
click at [351, 181] on div "Select" at bounding box center [349, 180] width 39 height 27
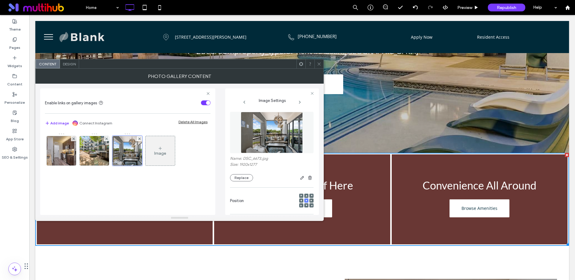
click at [319, 63] on icon at bounding box center [319, 64] width 4 height 4
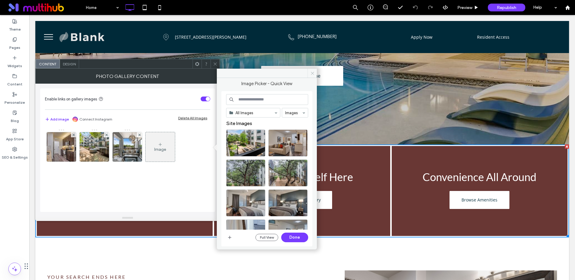
click at [313, 72] on icon at bounding box center [312, 73] width 4 height 4
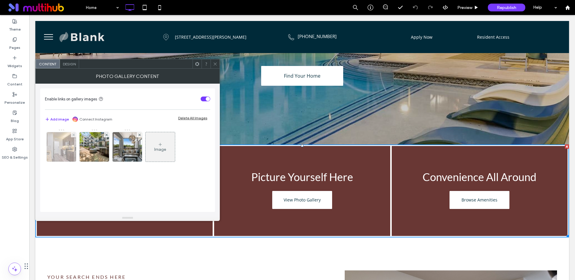
click at [63, 147] on img at bounding box center [61, 146] width 44 height 29
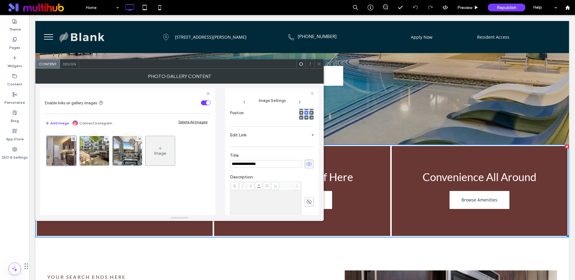
click at [307, 183] on div at bounding box center [272, 201] width 84 height 41
click at [309, 183] on div at bounding box center [272, 201] width 84 height 41
click at [306, 201] on icon at bounding box center [309, 201] width 6 height 7
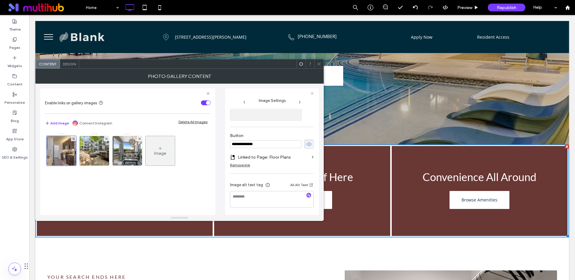
scroll to position [189, 0]
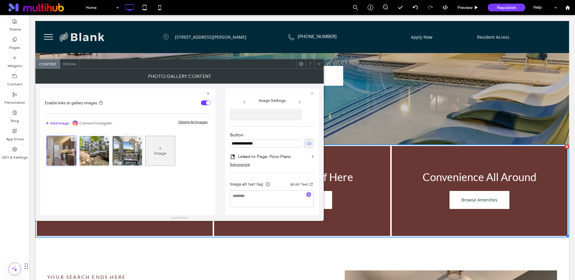
click at [318, 63] on icon at bounding box center [319, 64] width 4 height 4
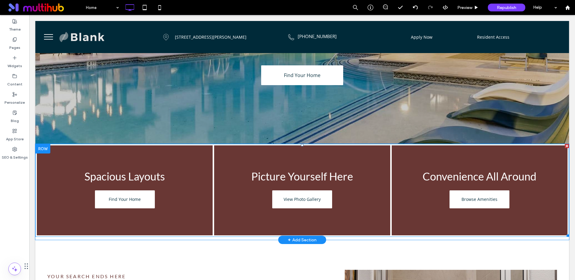
scroll to position [102, 0]
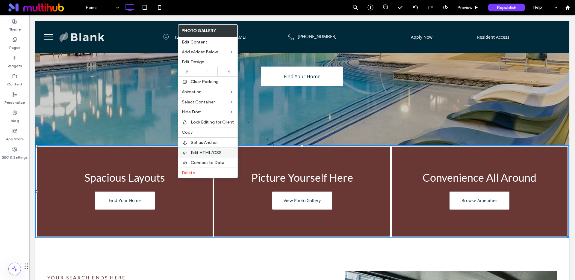
click at [202, 154] on span "Edit HTML/CSS" at bounding box center [206, 152] width 31 height 5
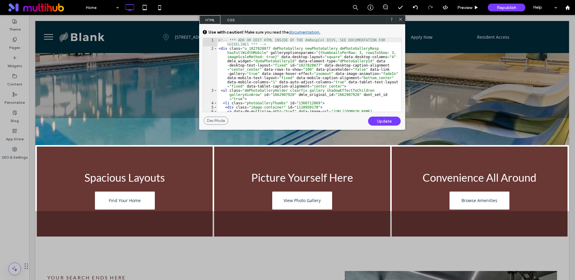
click at [399, 19] on icon at bounding box center [400, 19] width 4 height 4
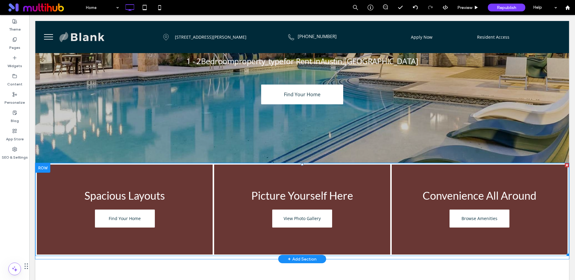
scroll to position [134, 0]
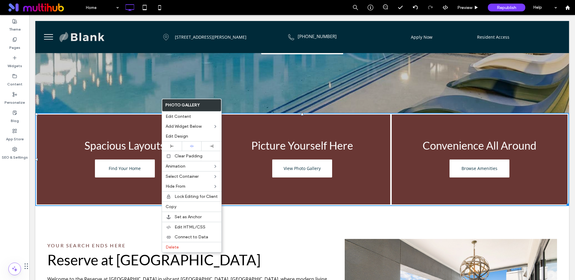
drag, startPoint x: 161, startPoint y: 98, endPoint x: 191, endPoint y: 115, distance: 33.9
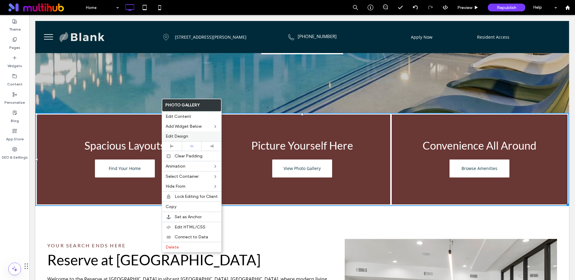
click at [185, 135] on span "Edit Design" at bounding box center [177, 136] width 22 height 5
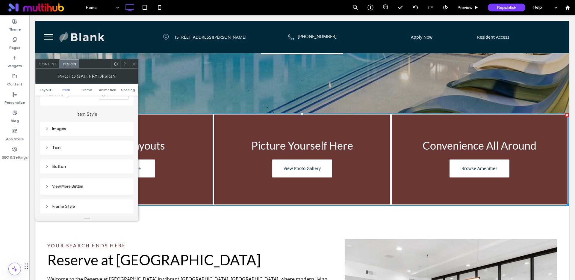
scroll to position [190, 0]
click at [61, 139] on div "Images" at bounding box center [87, 140] width 84 height 5
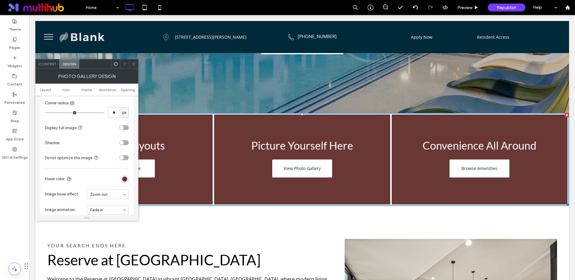
scroll to position [271, 0]
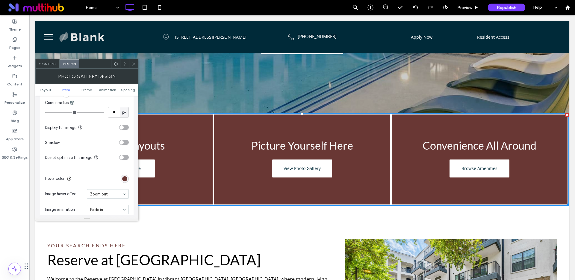
click at [122, 129] on div "toggle" at bounding box center [121, 127] width 4 height 4
click at [121, 127] on div "toggle" at bounding box center [124, 127] width 10 height 5
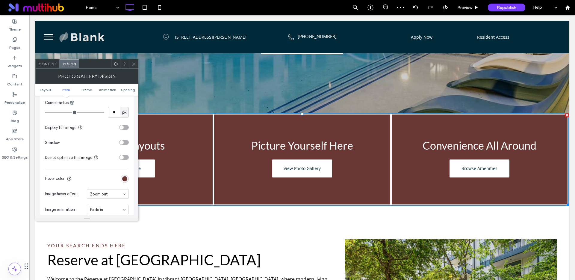
click at [121, 127] on div "toggle" at bounding box center [121, 127] width 4 height 4
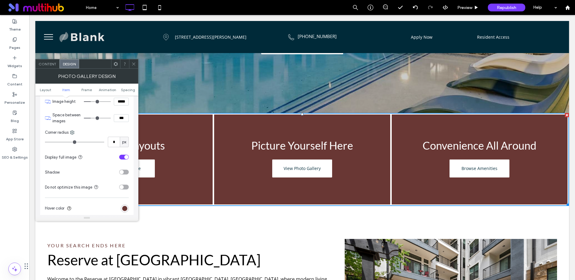
scroll to position [277, 0]
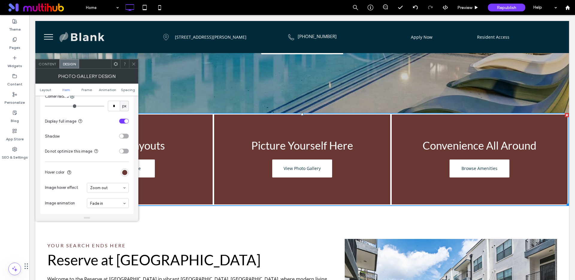
click at [133, 65] on icon at bounding box center [133, 64] width 4 height 4
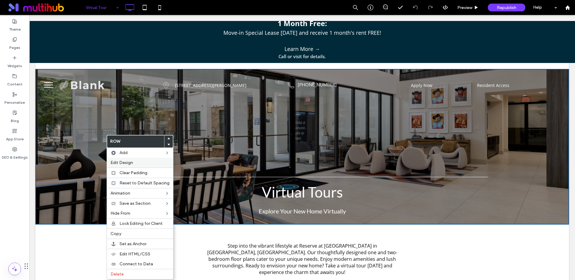
click at [117, 161] on span "Edit Design" at bounding box center [121, 162] width 22 height 5
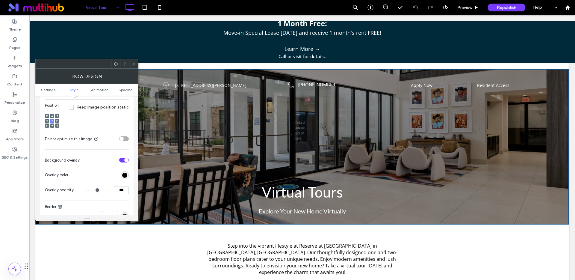
scroll to position [219, 0]
type input "**"
type input "***"
type input "**"
type input "***"
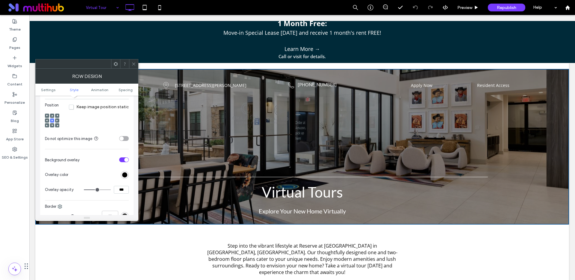
type input "**"
type input "***"
type input "**"
type input "***"
type input "**"
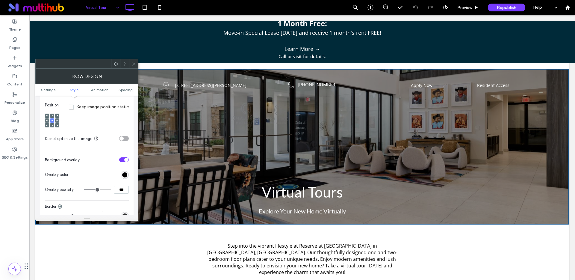
type input "***"
type input "**"
type input "***"
type input "**"
type input "***"
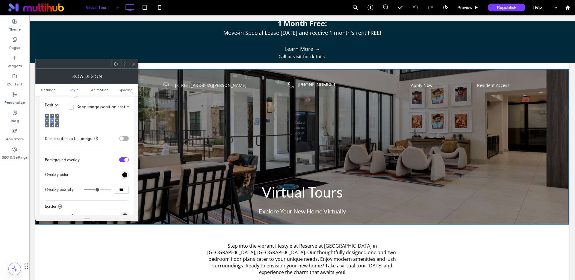
type input "**"
type input "***"
type input "**"
type input "***"
type input "**"
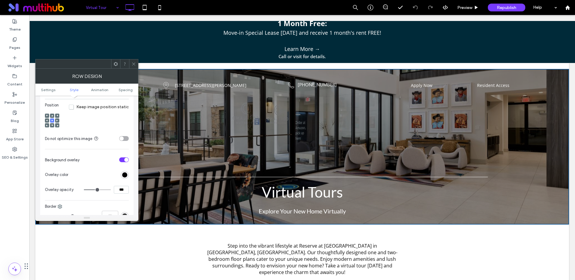
type input "***"
type input "**"
type input "***"
type input "**"
type input "***"
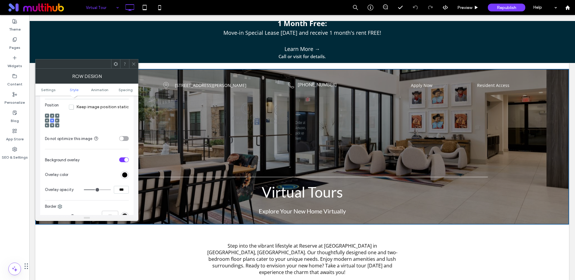
type input "**"
type input "***"
type input "**"
type input "***"
type input "**"
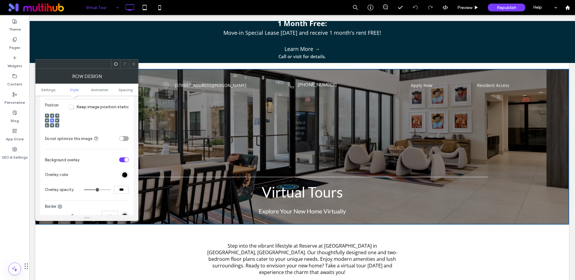
type input "***"
type input "**"
type input "***"
type input "**"
type input "***"
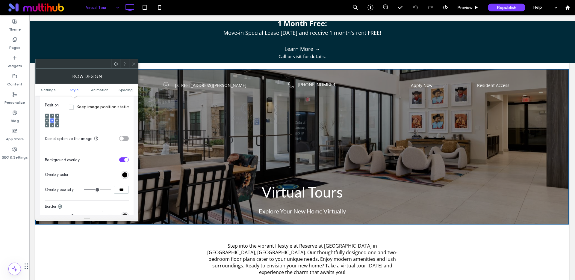
type input "**"
type input "***"
type input "**"
click at [97, 189] on input "range" at bounding box center [97, 189] width 27 height 1
type input "***"
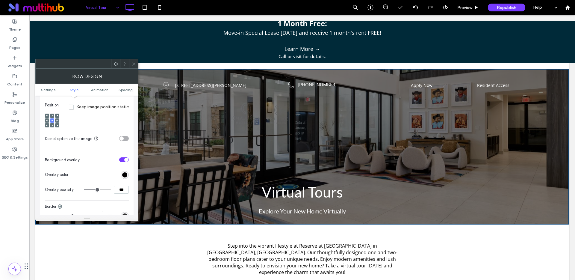
type input "**"
type input "***"
click at [98, 189] on input "range" at bounding box center [97, 189] width 27 height 1
type input "**"
type input "***"
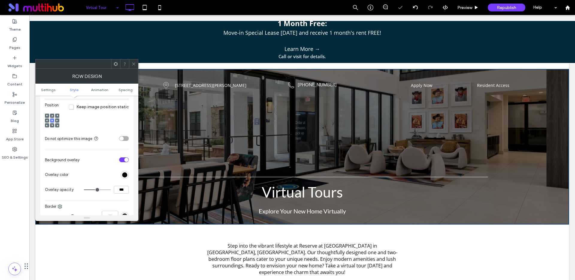
type input "**"
type input "***"
type input "**"
click at [97, 189] on input "range" at bounding box center [97, 189] width 27 height 1
click at [133, 65] on icon at bounding box center [133, 64] width 4 height 4
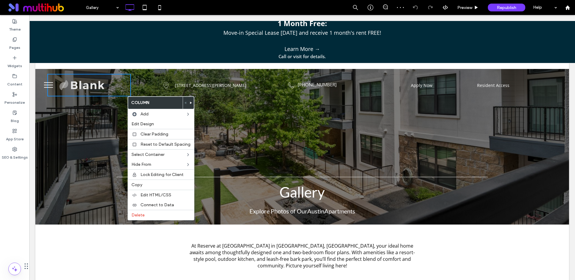
click at [96, 139] on div "Gallery Explore Photos of Our Austin Apartments Click To Paste Row + Add Section" at bounding box center [301, 146] width 533 height 155
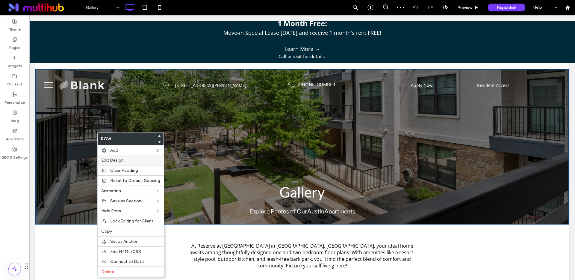
click at [115, 159] on span "Edit Design" at bounding box center [112, 159] width 22 height 5
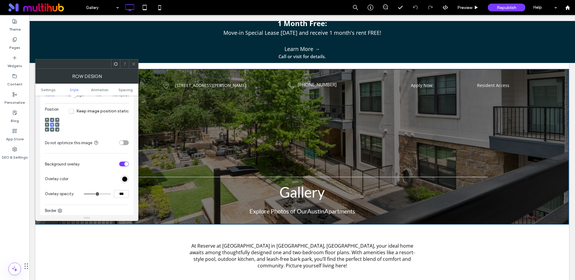
scroll to position [215, 0]
click at [132, 63] on icon at bounding box center [133, 64] width 4 height 4
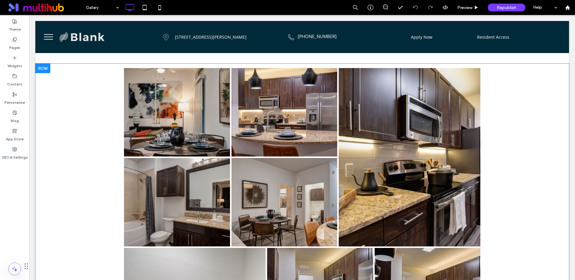
scroll to position [227, 0]
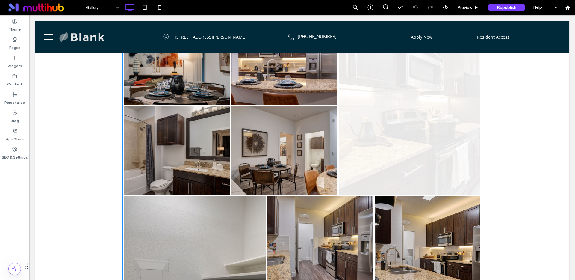
click at [410, 155] on link at bounding box center [409, 105] width 150 height 189
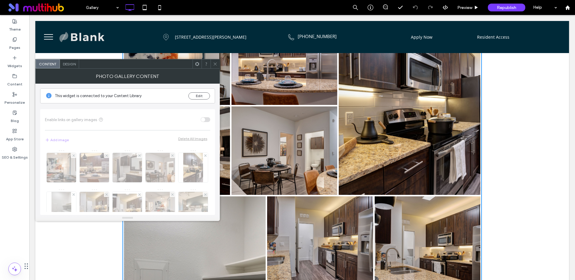
drag, startPoint x: 530, startPoint y: 137, endPoint x: 457, endPoint y: 132, distance: 72.9
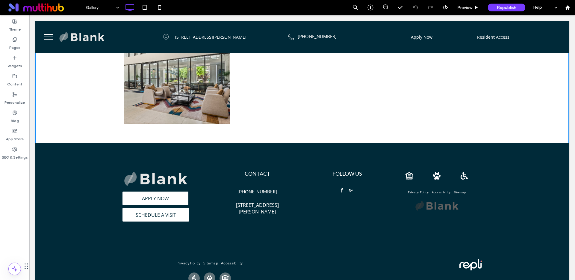
scroll to position [1286, 0]
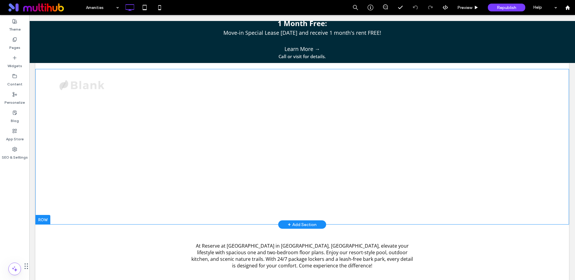
click at [122, 154] on div "Amenities Exceptional Amenities at Our Apartments in [GEOGRAPHIC_DATA] [GEOGRAP…" at bounding box center [301, 146] width 533 height 155
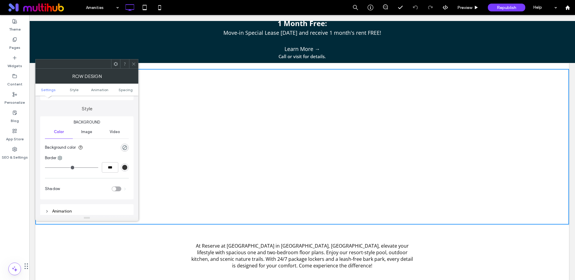
scroll to position [42, 0]
click at [88, 136] on span "Image" at bounding box center [86, 136] width 11 height 5
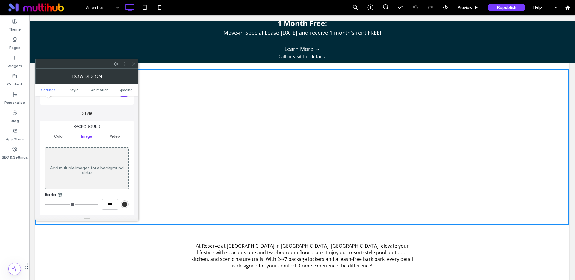
click at [89, 169] on div "Add multiple images for a background slider" at bounding box center [86, 170] width 83 height 10
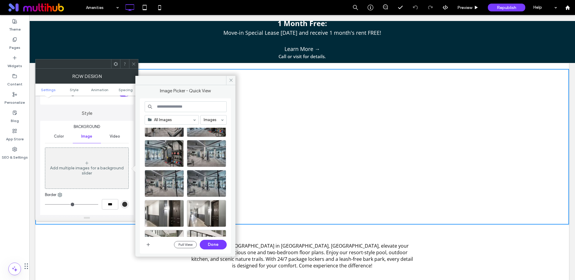
scroll to position [1148, 0]
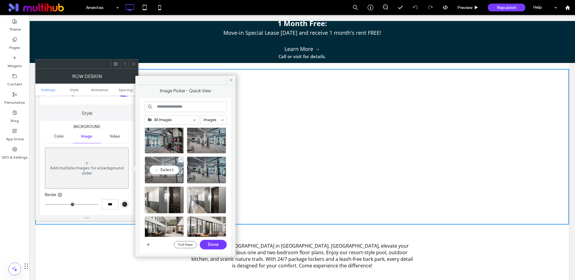
click at [164, 168] on div "Select" at bounding box center [164, 169] width 39 height 27
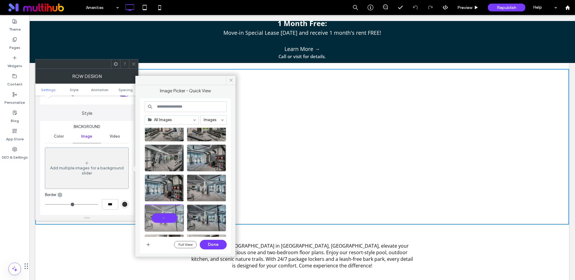
scroll to position [1100, 0]
click at [165, 159] on div "Select" at bounding box center [164, 158] width 39 height 27
click at [169, 216] on div at bounding box center [164, 217] width 39 height 27
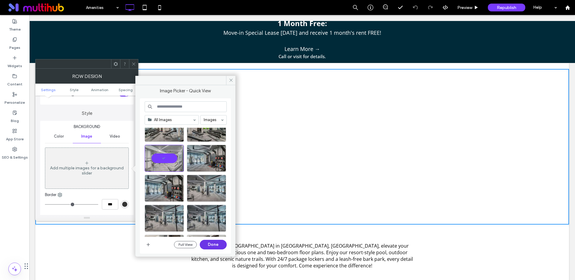
click at [215, 241] on button "Done" at bounding box center [213, 244] width 27 height 10
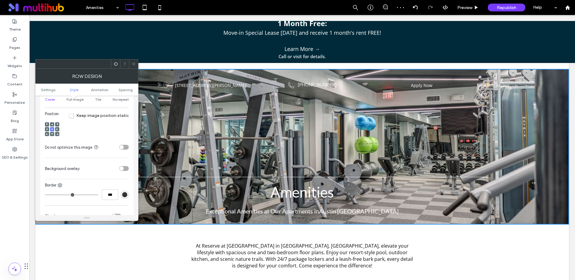
scroll to position [258, 0]
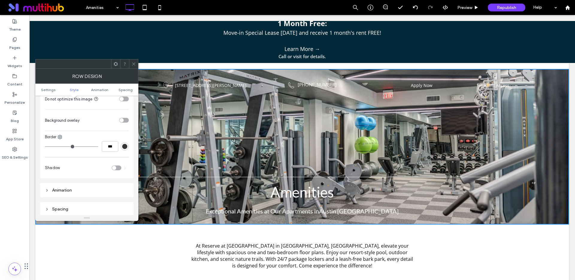
click at [123, 119] on div "toggle" at bounding box center [121, 120] width 4 height 4
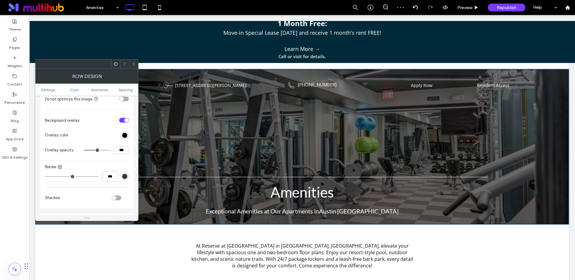
click at [135, 65] on use at bounding box center [133, 63] width 3 height 3
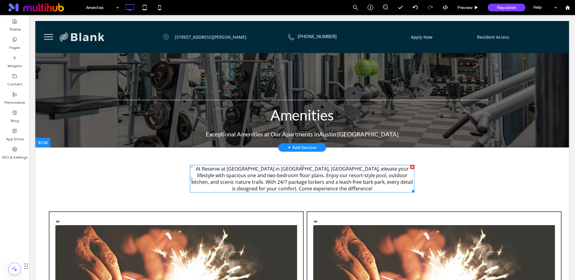
scroll to position [0, 0]
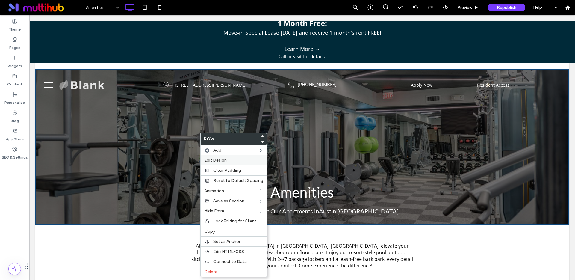
click at [219, 160] on span "Edit Design" at bounding box center [215, 159] width 22 height 5
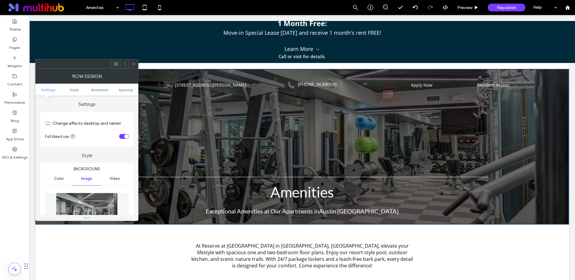
click at [134, 64] on use at bounding box center [133, 63] width 3 height 3
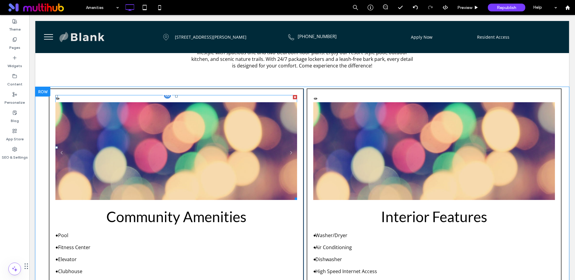
scroll to position [152, 0]
click at [165, 95] on div at bounding box center [167, 94] width 9 height 9
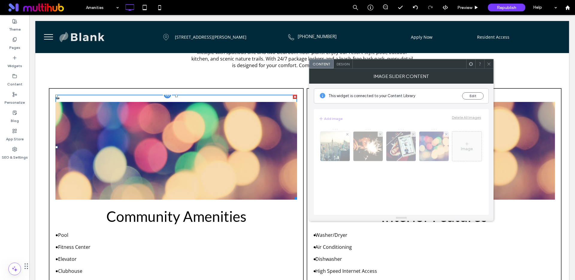
click at [165, 95] on div at bounding box center [167, 94] width 9 height 9
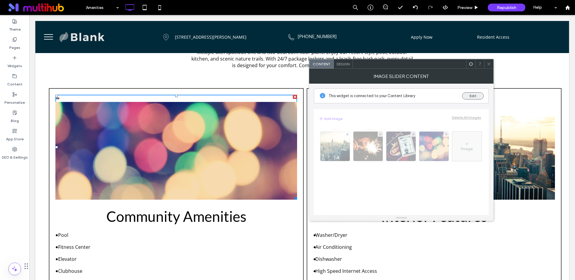
click at [469, 96] on button "Edit" at bounding box center [473, 95] width 22 height 7
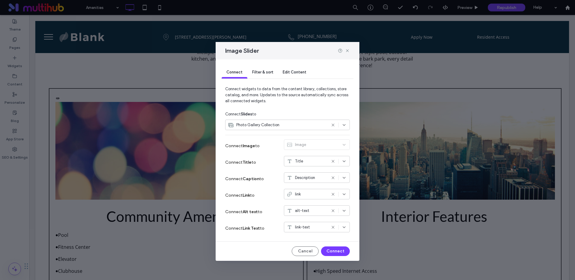
click at [260, 72] on span "Filter & sort" at bounding box center [262, 72] width 21 height 4
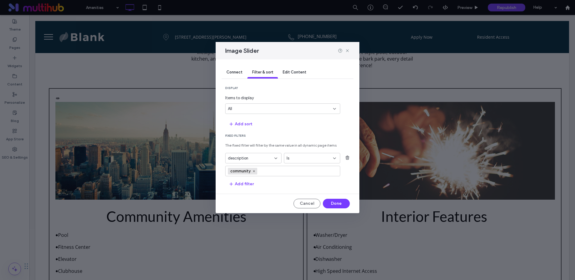
click at [236, 75] on div "Connect" at bounding box center [235, 72] width 26 height 12
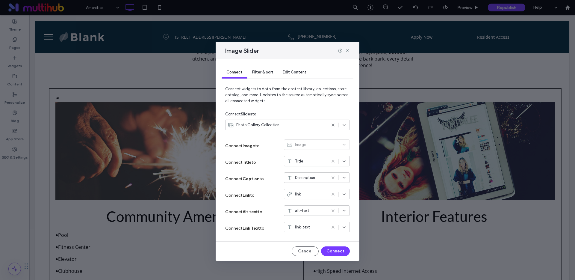
click at [300, 144] on div "Image" at bounding box center [317, 145] width 66 height 13
click at [289, 144] on div "Image" at bounding box center [317, 145] width 66 height 13
click at [344, 146] on div "Image" at bounding box center [317, 145] width 66 height 13
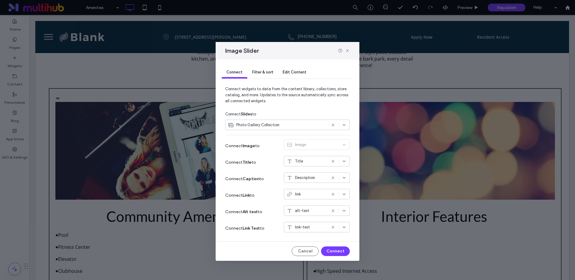
click at [298, 177] on span "Description" at bounding box center [305, 178] width 20 height 6
click at [270, 168] on div "Connect Title to Title" at bounding box center [287, 162] width 125 height 16
click at [292, 110] on div "Connect Slides to" at bounding box center [287, 114] width 125 height 11
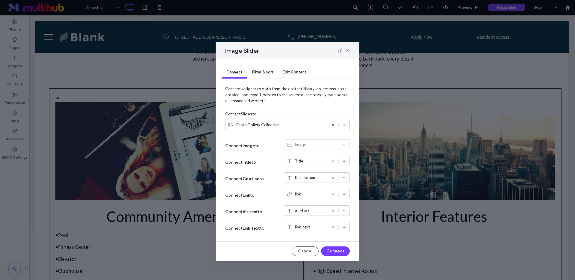
click at [269, 75] on div "Filter & sort" at bounding box center [262, 72] width 31 height 12
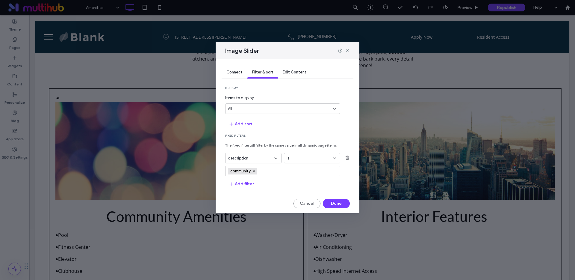
click at [245, 160] on span "description" at bounding box center [238, 158] width 20 height 6
click at [237, 169] on div "title" at bounding box center [253, 168] width 56 height 10
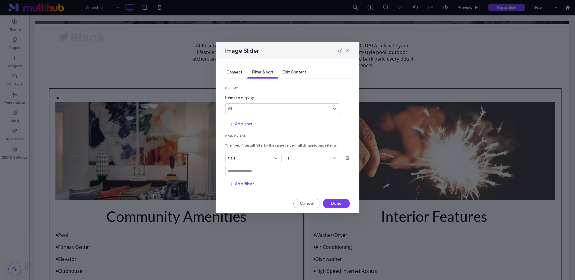
click at [243, 158] on div "title" at bounding box center [250, 158] width 44 height 6
click at [243, 177] on span "description" at bounding box center [238, 179] width 20 height 6
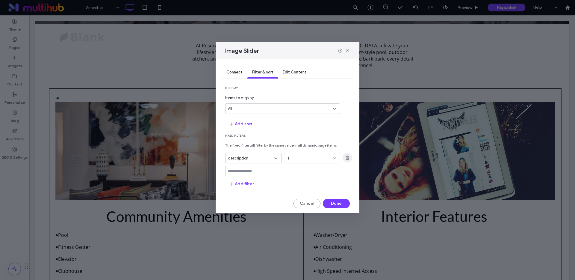
click at [345, 158] on icon "button" at bounding box center [347, 157] width 5 height 5
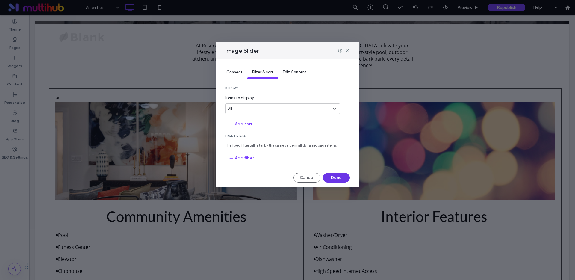
click at [336, 177] on button "Done" at bounding box center [336, 178] width 27 height 10
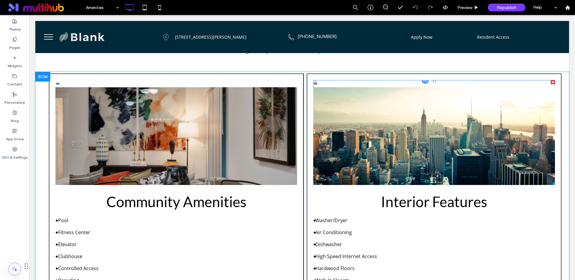
click at [430, 141] on li "City skyline This is a placeholder and won't appear on the live site." at bounding box center [434, 139] width 242 height 105
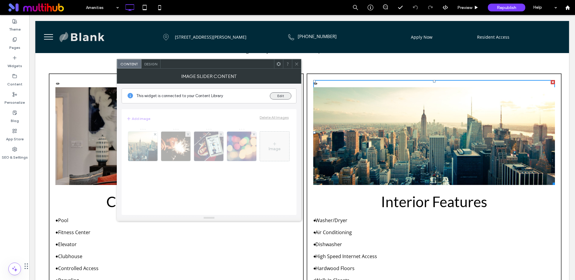
click at [276, 97] on button "Edit" at bounding box center [281, 95] width 22 height 7
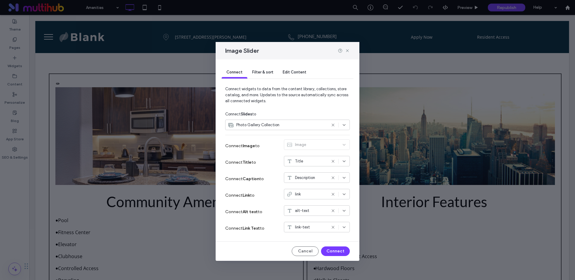
click at [265, 73] on span "Filter & sort" at bounding box center [262, 72] width 21 height 4
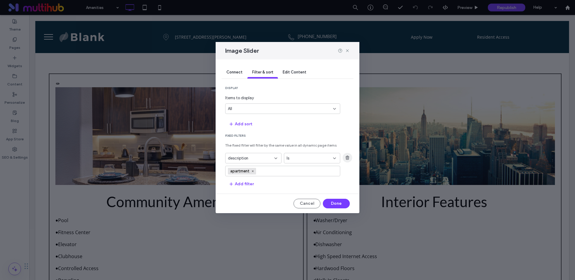
click at [349, 158] on icon "button" at bounding box center [347, 157] width 5 height 5
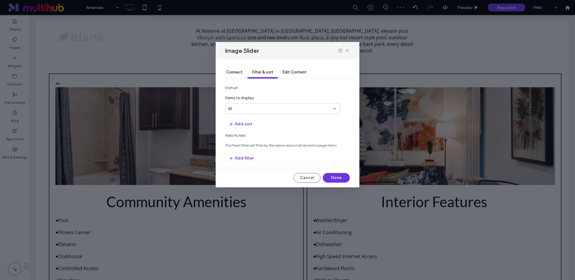
click at [333, 178] on button "Done" at bounding box center [336, 178] width 27 height 10
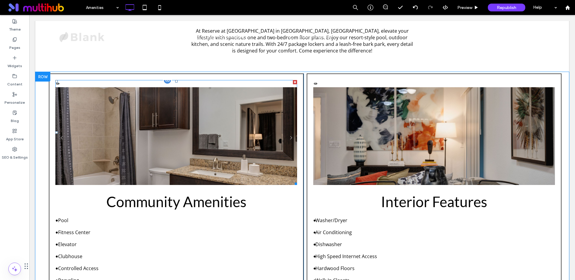
click at [167, 128] on li at bounding box center [176, 139] width 242 height 105
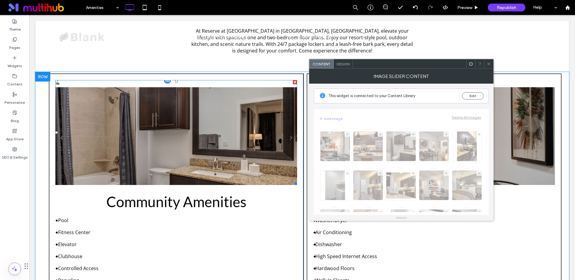
scroll to position [168, 0]
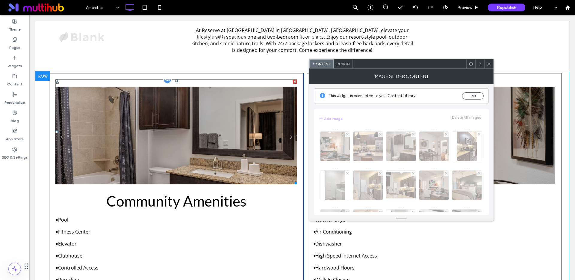
click at [167, 128] on li at bounding box center [176, 139] width 242 height 105
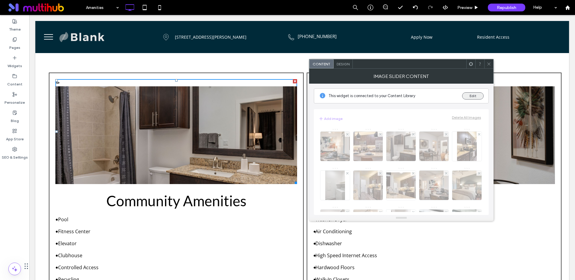
click at [475, 95] on button "Edit" at bounding box center [473, 95] width 22 height 7
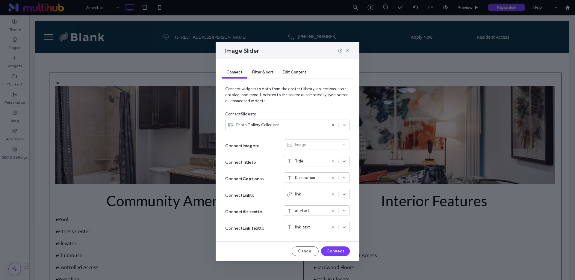
click at [301, 179] on span "Description" at bounding box center [305, 178] width 20 height 6
click at [267, 165] on label "Connect Title to" at bounding box center [247, 162] width 45 height 11
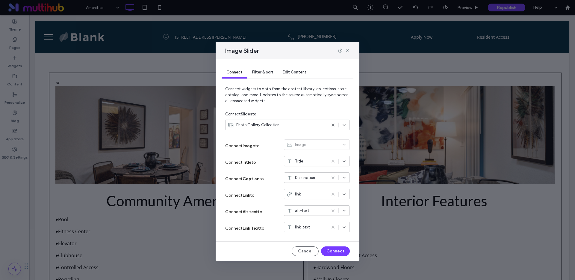
click at [260, 74] on span "Filter & sort" at bounding box center [262, 72] width 21 height 4
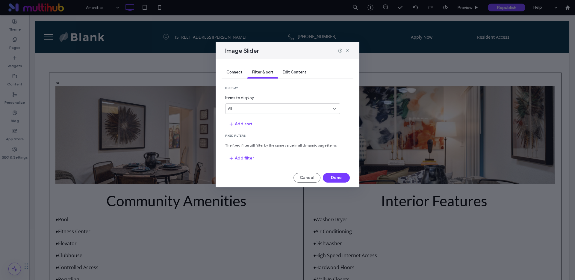
click at [240, 106] on div "All" at bounding box center [279, 109] width 102 height 6
click at [235, 119] on div "5" at bounding box center [282, 119] width 114 height 10
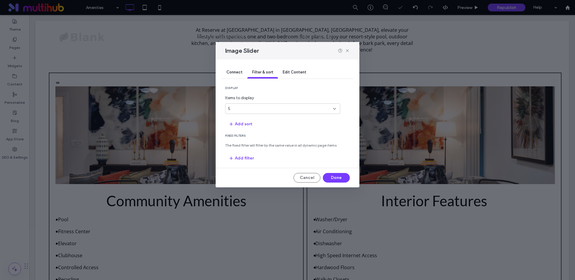
click at [240, 110] on div "5" at bounding box center [279, 109] width 102 height 6
click at [250, 170] on div "All" at bounding box center [282, 171] width 114 height 10
click at [243, 157] on button "Add filter" at bounding box center [241, 158] width 32 height 10
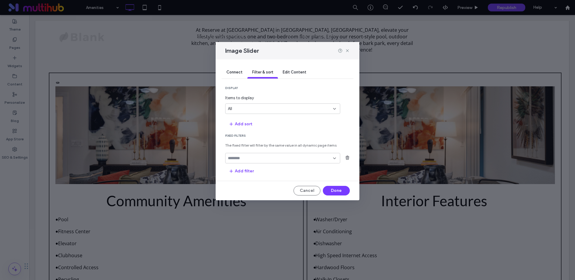
click at [255, 160] on input "fields-dropdown" at bounding box center [280, 158] width 105 height 5
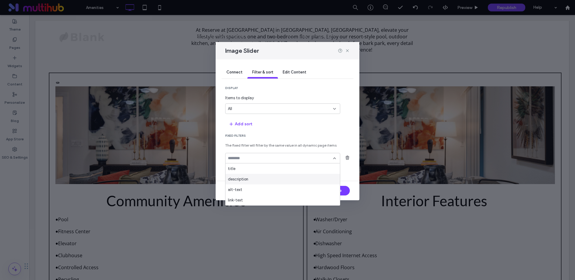
click at [239, 179] on span "description" at bounding box center [238, 179] width 20 height 6
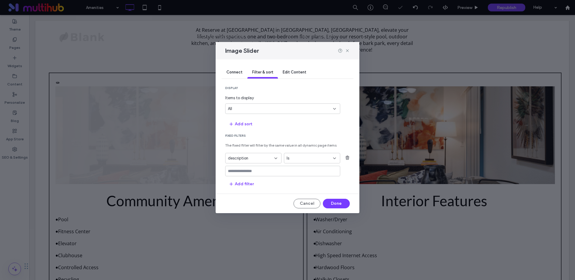
click at [242, 170] on input "values-textbox" at bounding box center [280, 171] width 105 height 5
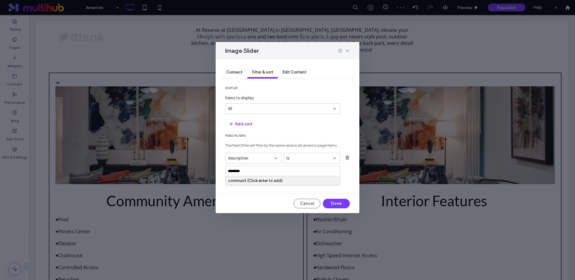
type input "*********"
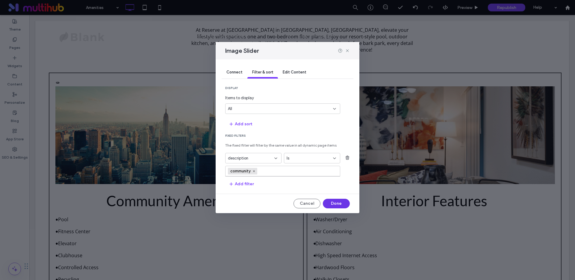
click at [341, 203] on button "Done" at bounding box center [336, 203] width 27 height 10
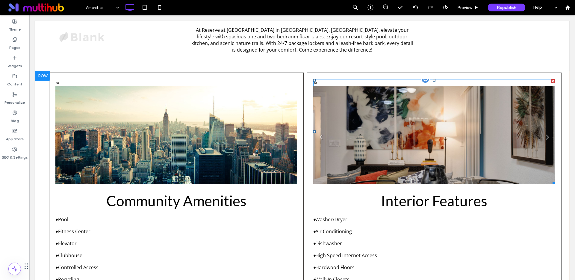
click at [414, 132] on li at bounding box center [434, 138] width 242 height 105
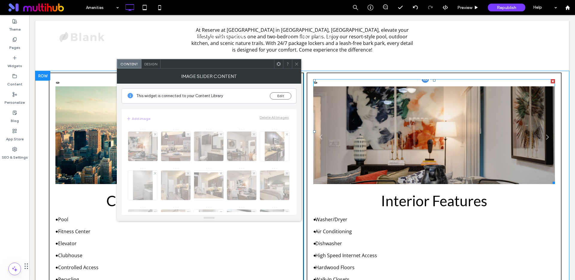
click at [414, 132] on li at bounding box center [434, 138] width 242 height 105
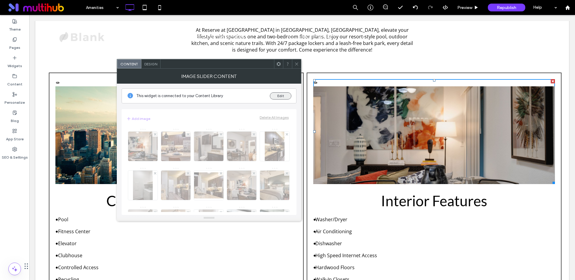
click at [283, 97] on button "Edit" at bounding box center [281, 95] width 22 height 7
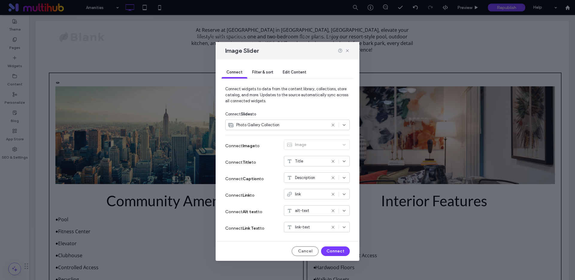
click at [262, 72] on span "Filter & sort" at bounding box center [262, 72] width 21 height 4
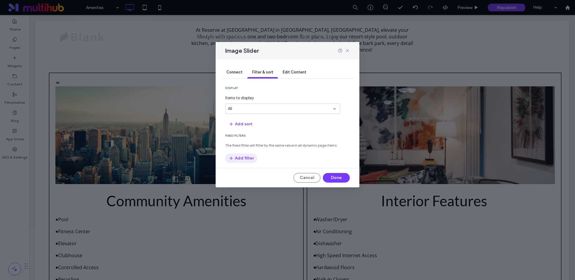
click at [244, 155] on button "Add filter" at bounding box center [241, 158] width 32 height 10
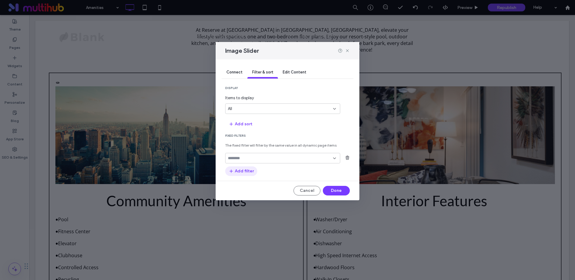
click at [249, 169] on button "Add filter" at bounding box center [241, 171] width 32 height 10
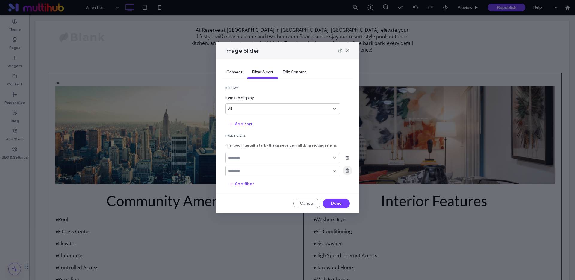
click at [350, 170] on span "button" at bounding box center [347, 171] width 10 height 10
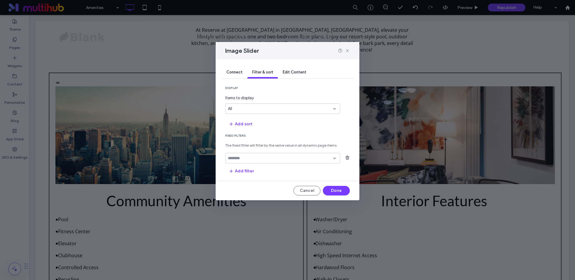
click at [281, 159] on input "fields-dropdown" at bounding box center [280, 158] width 105 height 5
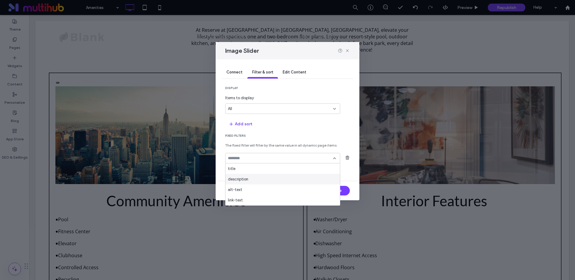
click at [262, 176] on div "description" at bounding box center [282, 179] width 114 height 10
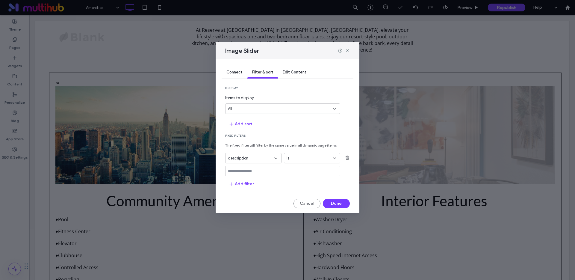
click at [257, 169] on input "values-textbox" at bounding box center [280, 171] width 105 height 5
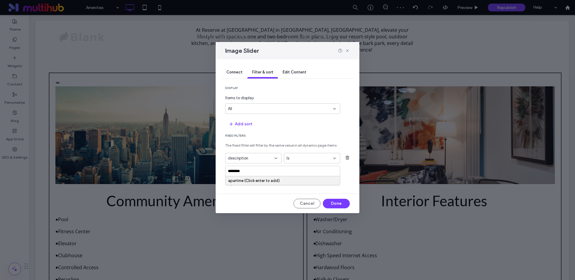
type input "*********"
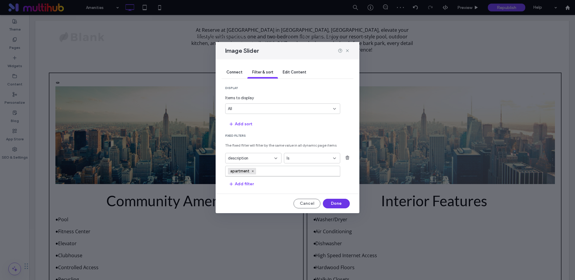
click at [328, 204] on button "Done" at bounding box center [336, 203] width 27 height 10
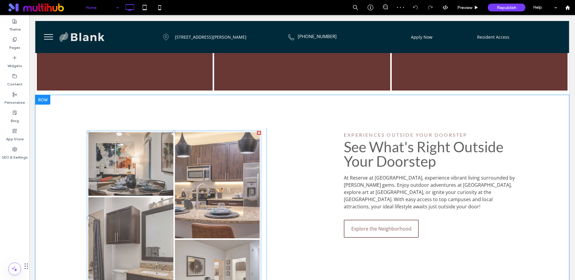
scroll to position [619, 0]
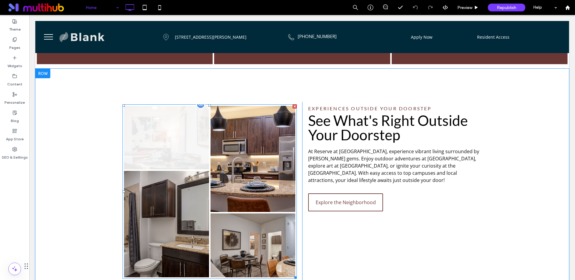
click at [177, 108] on link at bounding box center [166, 138] width 85 height 64
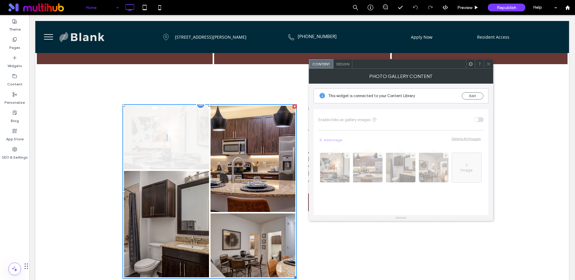
click at [177, 108] on link at bounding box center [166, 138] width 85 height 64
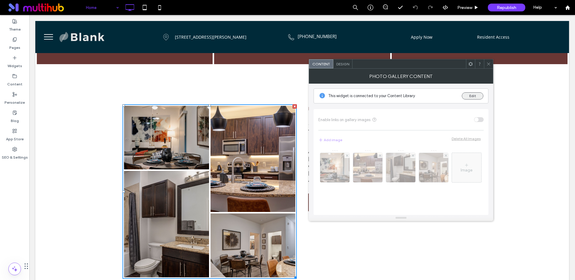
click at [471, 96] on button "Edit" at bounding box center [473, 95] width 22 height 7
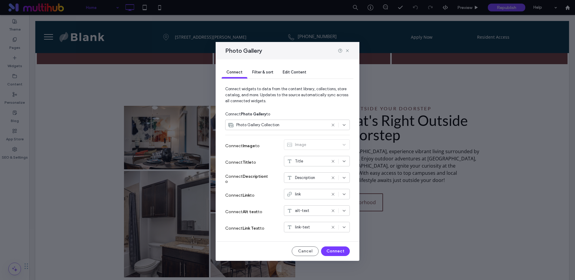
click at [254, 72] on span "Filter & sort" at bounding box center [262, 72] width 21 height 4
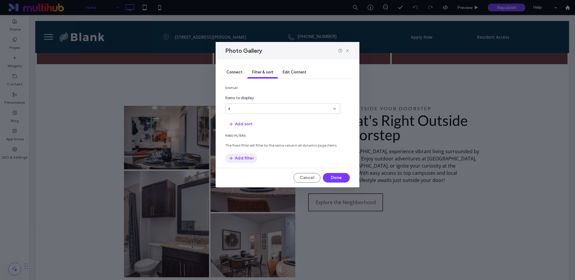
click at [248, 157] on button "Add filter" at bounding box center [241, 158] width 32 height 10
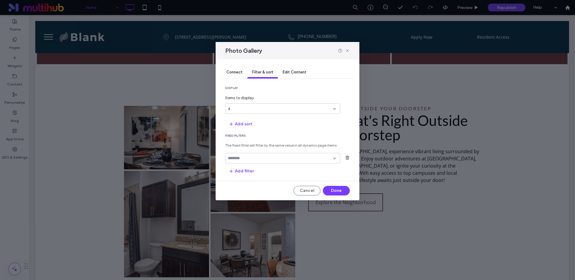
click at [250, 157] on input "fields-dropdown" at bounding box center [280, 158] width 105 height 5
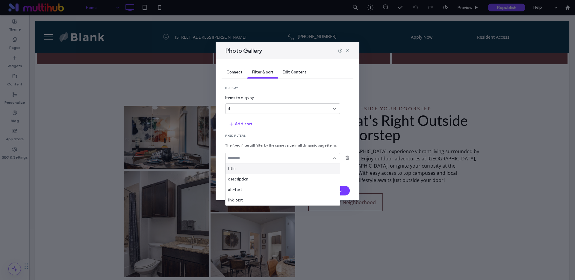
click at [269, 140] on section "Fixed Filters The fixed filter will filter by the same value in all dynamic pag…" at bounding box center [287, 155] width 125 height 42
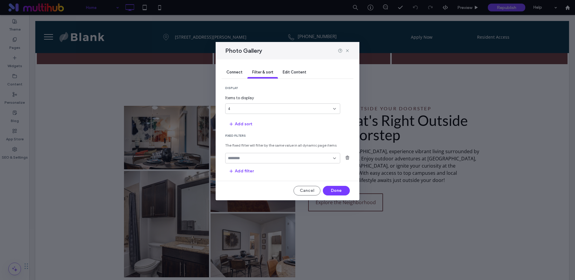
click at [259, 160] on input "fields-dropdown" at bounding box center [280, 158] width 105 height 5
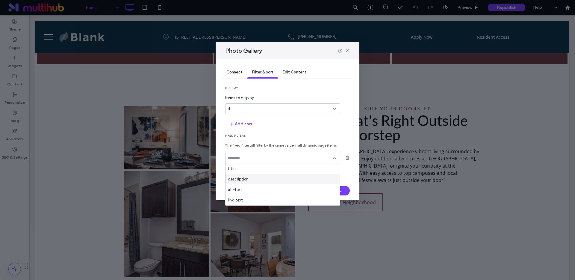
click at [249, 179] on div "description" at bounding box center [282, 179] width 114 height 10
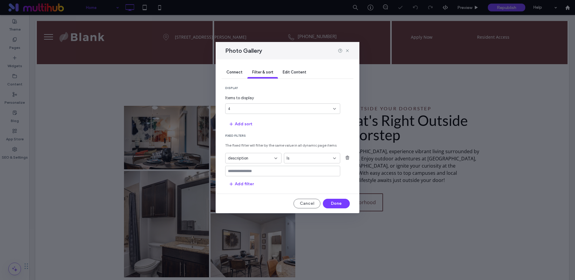
click at [254, 174] on div at bounding box center [282, 171] width 115 height 10
click at [255, 170] on input "values-textbox" at bounding box center [280, 171] width 105 height 5
type input "*"
type input "*********"
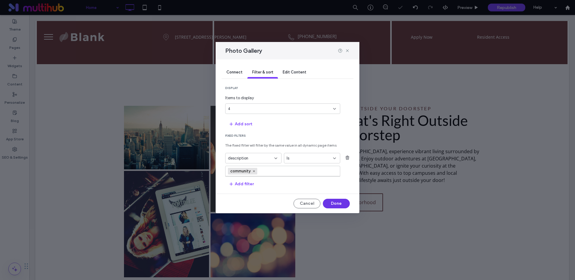
click at [329, 205] on button "Done" at bounding box center [336, 203] width 27 height 10
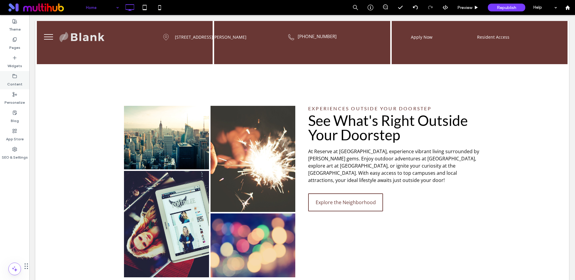
click at [14, 80] on label "Content" at bounding box center [14, 82] width 15 height 8
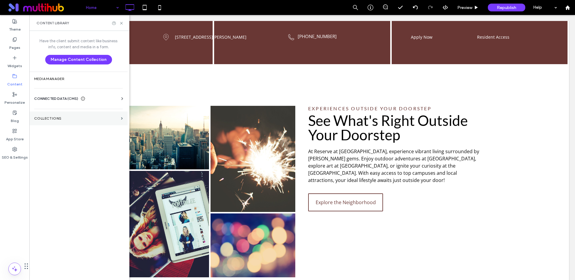
click at [62, 117] on label "Collections" at bounding box center [76, 118] width 84 height 4
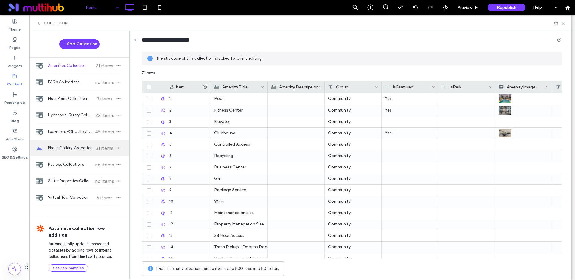
click at [62, 148] on span "Photo Gallery Collection" at bounding box center [70, 148] width 45 height 6
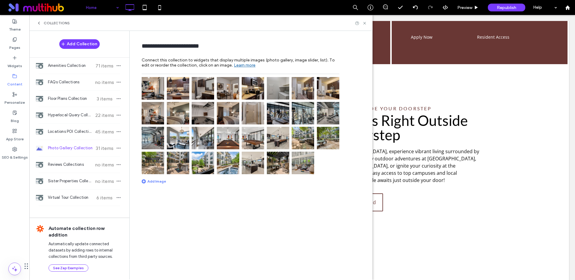
click at [153, 90] on img at bounding box center [153, 88] width 22 height 22
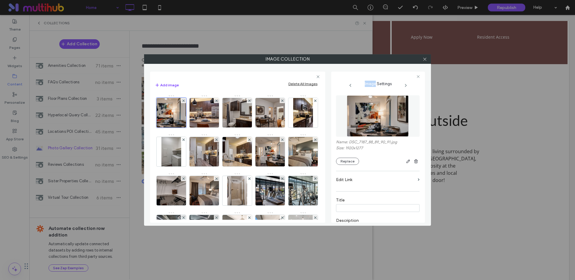
click at [153, 90] on div "Add image Delete All Images Image" at bounding box center [237, 147] width 175 height 151
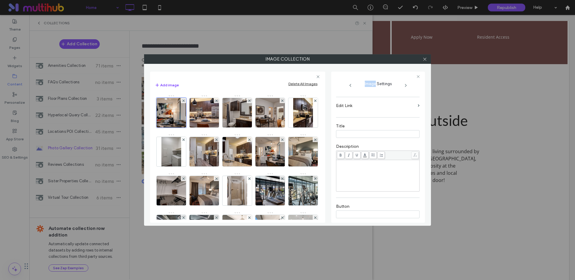
scroll to position [73, 0]
click at [366, 172] on div "Rich Text Editor" at bounding box center [377, 176] width 81 height 30
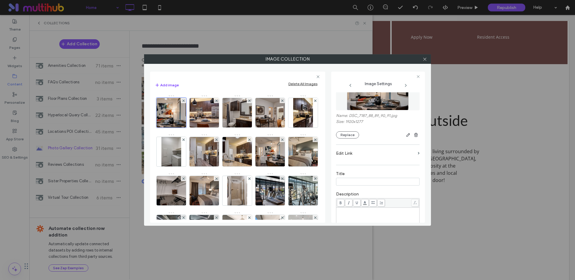
scroll to position [22, 0]
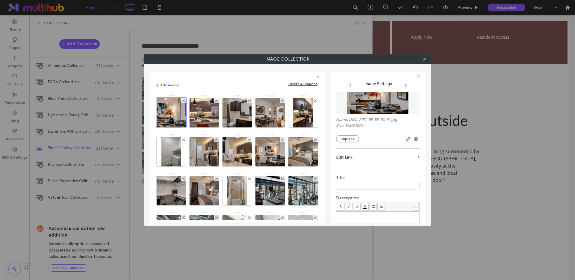
click at [360, 185] on input at bounding box center [378, 185] width 84 height 8
type input "*********"
click at [426, 60] on icon at bounding box center [424, 59] width 4 height 4
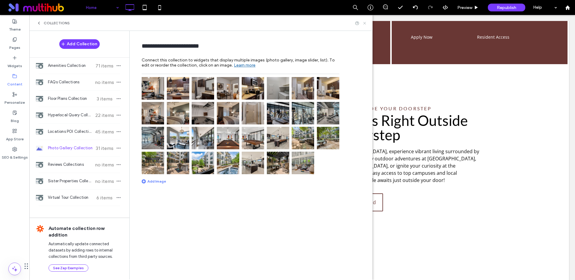
click at [366, 23] on icon at bounding box center [364, 23] width 4 height 4
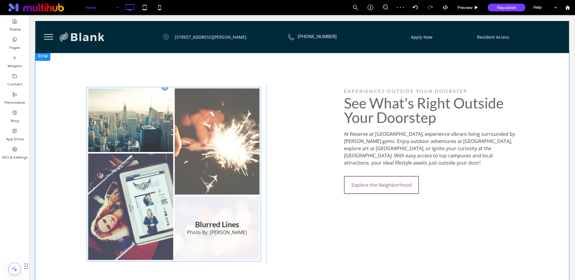
scroll to position [637, 0]
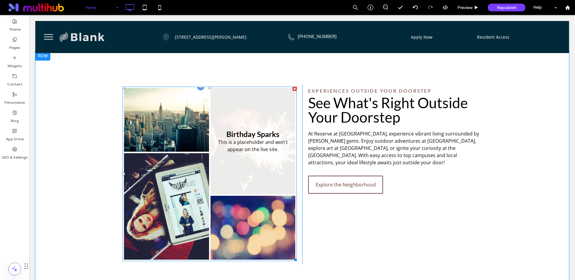
click at [238, 119] on link at bounding box center [252, 141] width 85 height 106
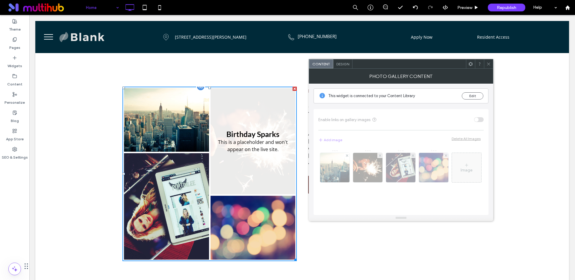
click at [238, 119] on link at bounding box center [252, 141] width 85 height 106
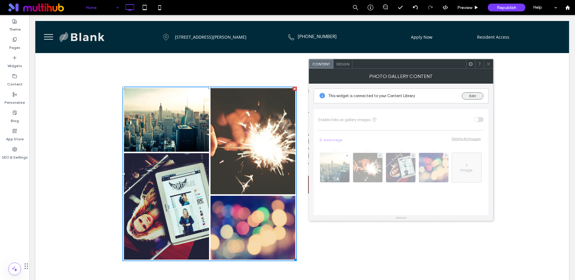
click at [474, 96] on button "Edit" at bounding box center [473, 95] width 22 height 7
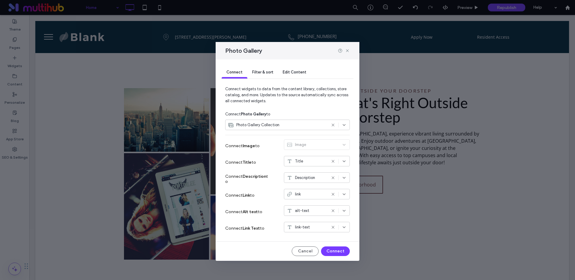
click at [260, 71] on span "Filter & sort" at bounding box center [262, 72] width 21 height 4
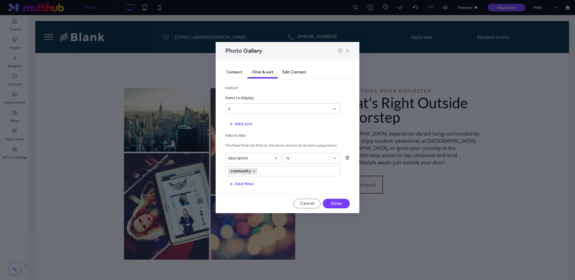
click at [288, 72] on span "Edit Content" at bounding box center [295, 72] width 24 height 4
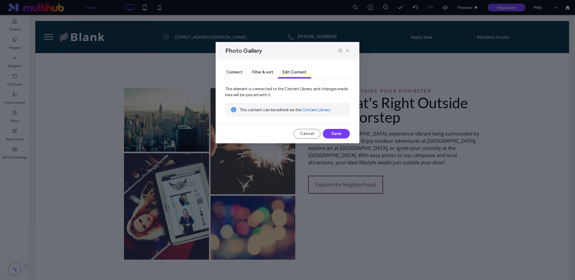
click at [262, 76] on div "Filter & sort" at bounding box center [262, 72] width 31 height 12
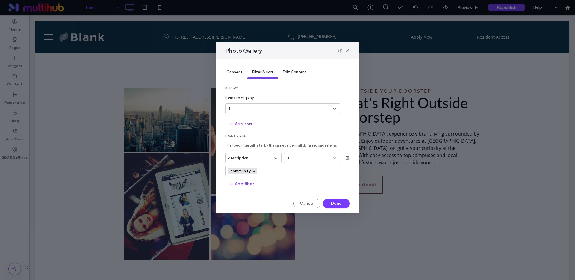
click at [287, 73] on span "Edit Content" at bounding box center [295, 72] width 24 height 4
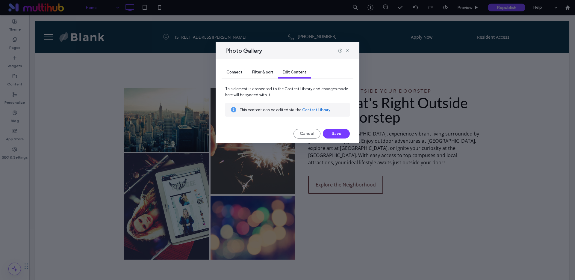
click at [309, 110] on link "Content Library" at bounding box center [316, 110] width 28 height 6
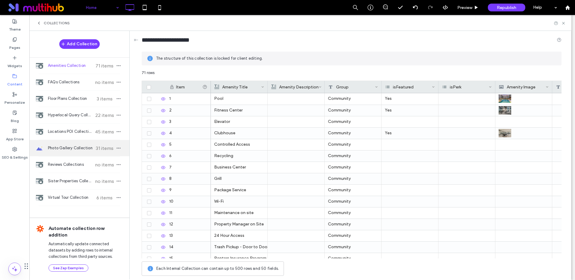
click at [68, 153] on div "Photo Gallery Collection 31 items" at bounding box center [79, 148] width 100 height 16
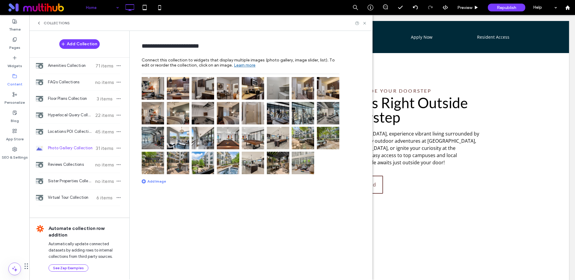
click at [148, 87] on img at bounding box center [153, 88] width 22 height 22
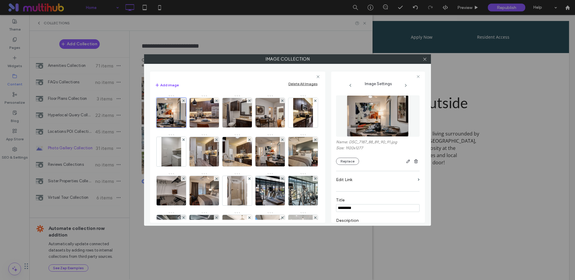
click at [148, 87] on div "**********" at bounding box center [287, 139] width 287 height 171
click at [369, 207] on input "*********" at bounding box center [378, 208] width 84 height 8
click at [424, 59] on use at bounding box center [424, 58] width 3 height 3
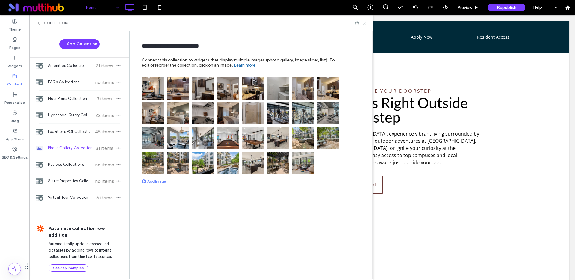
click at [363, 23] on icon at bounding box center [364, 23] width 4 height 4
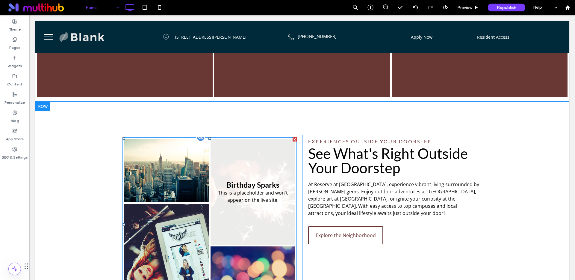
scroll to position [586, 0]
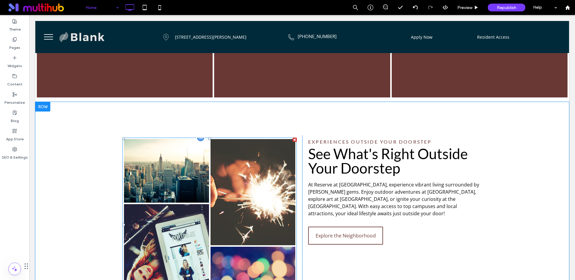
click at [200, 133] on div at bounding box center [200, 137] width 9 height 9
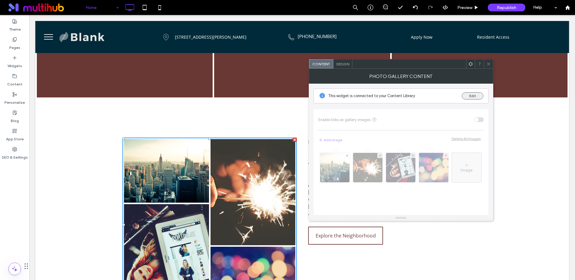
click at [467, 96] on button "Edit" at bounding box center [473, 95] width 22 height 7
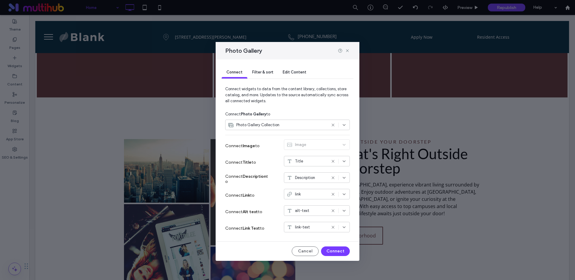
click at [265, 72] on span "Filter & sort" at bounding box center [262, 72] width 21 height 4
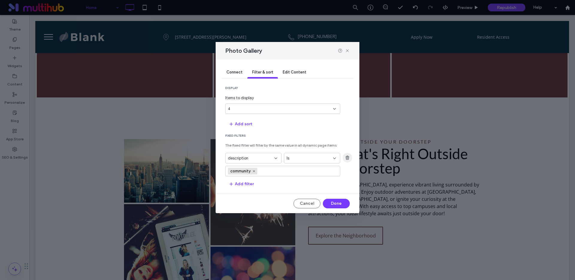
click at [350, 158] on span "button" at bounding box center [347, 158] width 10 height 10
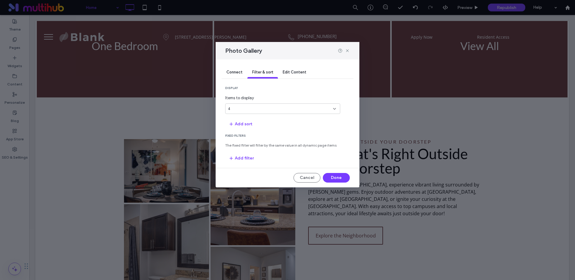
click at [296, 70] on span "Edit Content" at bounding box center [295, 72] width 24 height 4
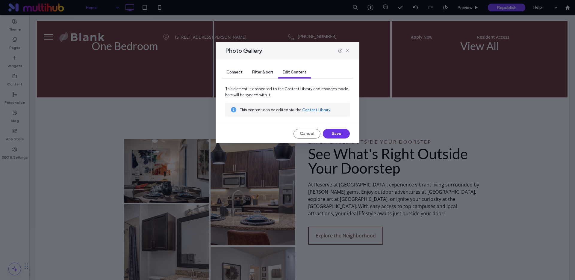
click at [335, 134] on button "Save" at bounding box center [336, 134] width 27 height 10
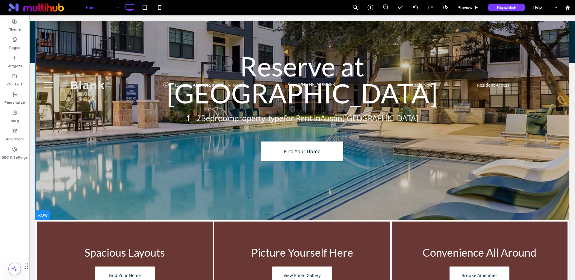
scroll to position [0, 0]
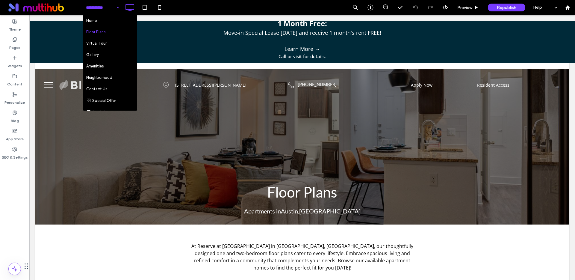
click at [92, 5] on input at bounding box center [101, 7] width 30 height 15
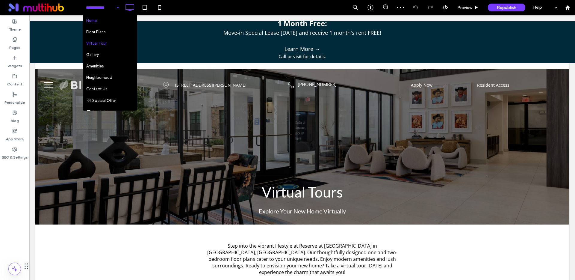
drag, startPoint x: 94, startPoint y: 6, endPoint x: 101, endPoint y: 19, distance: 14.3
click at [94, 6] on input at bounding box center [101, 7] width 30 height 15
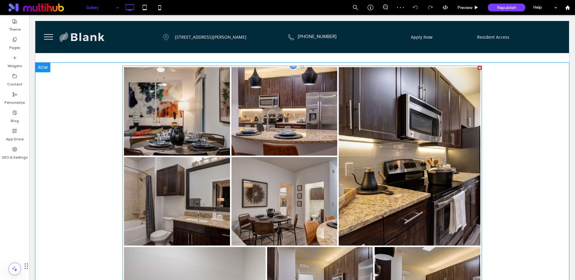
scroll to position [86, 0]
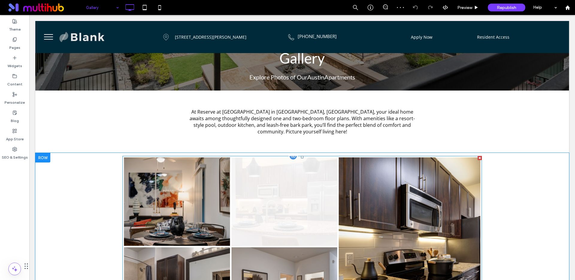
click at [292, 207] on link at bounding box center [284, 200] width 112 height 93
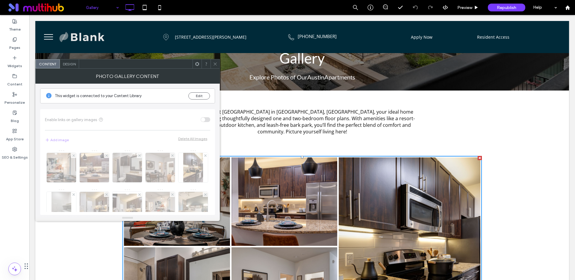
click at [216, 62] on icon at bounding box center [215, 64] width 4 height 4
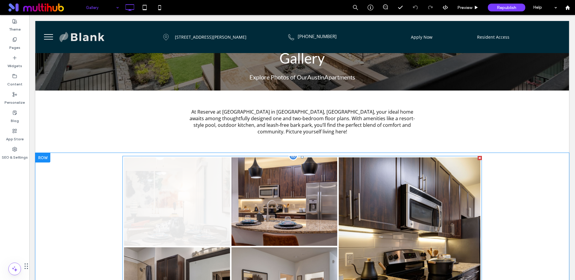
click at [166, 217] on link at bounding box center [177, 200] width 112 height 93
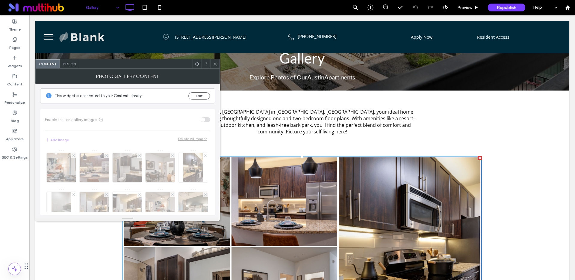
click at [214, 62] on icon at bounding box center [215, 64] width 4 height 4
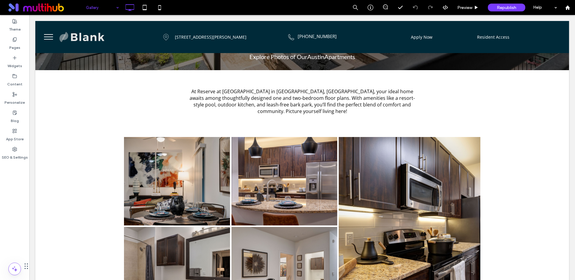
scroll to position [106, 0]
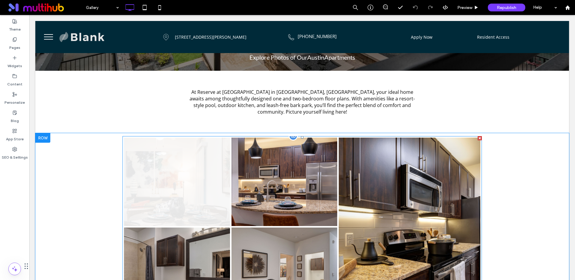
click at [199, 144] on link at bounding box center [177, 181] width 112 height 93
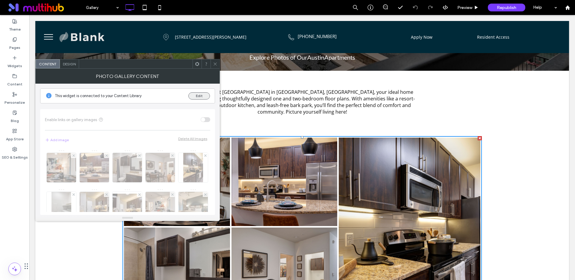
click at [196, 96] on button "Edit" at bounding box center [199, 95] width 22 height 7
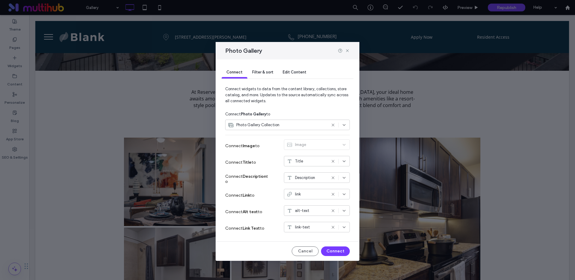
click at [333, 161] on icon at bounding box center [332, 161] width 5 height 5
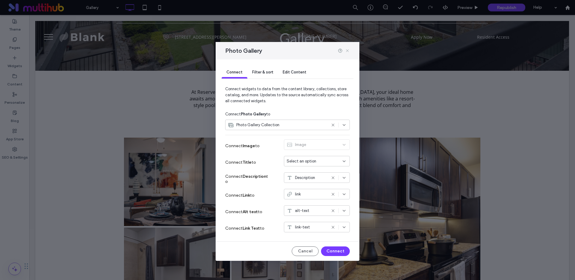
click at [347, 48] on icon at bounding box center [347, 50] width 5 height 5
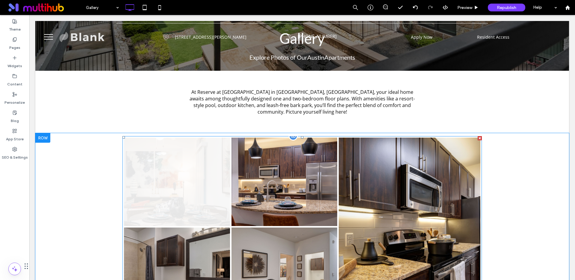
click at [198, 166] on link at bounding box center [177, 181] width 112 height 93
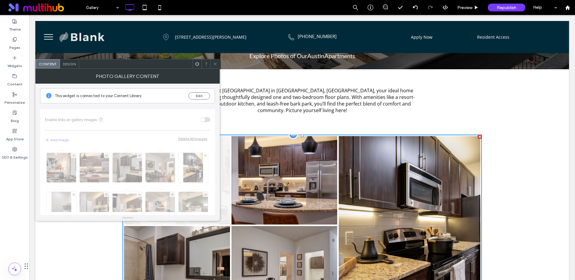
click at [198, 166] on div "Image" at bounding box center [127, 178] width 165 height 65
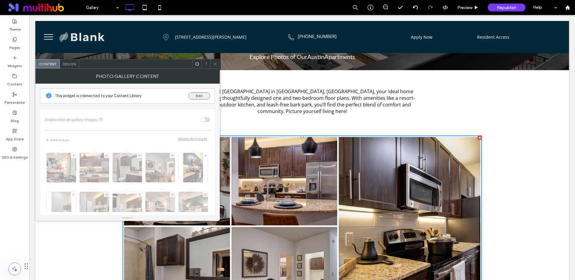
click at [197, 96] on button "Edit" at bounding box center [199, 95] width 22 height 7
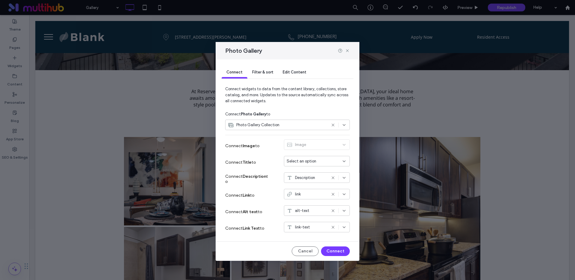
click at [307, 162] on span "Select an option" at bounding box center [301, 161] width 30 height 6
click at [308, 173] on div "Title" at bounding box center [316, 171] width 65 height 10
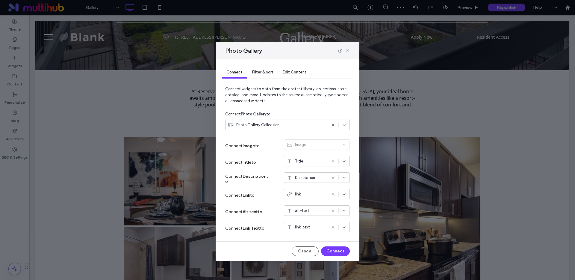
click at [348, 50] on icon at bounding box center [347, 50] width 5 height 5
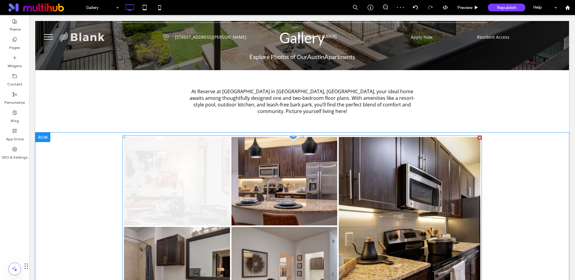
click at [193, 169] on link at bounding box center [177, 180] width 112 height 93
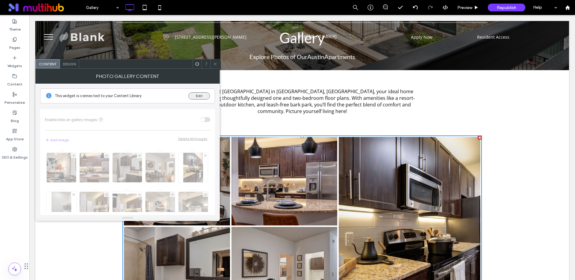
click at [199, 98] on button "Edit" at bounding box center [199, 95] width 22 height 7
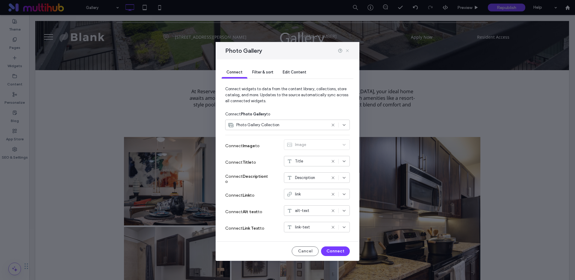
click at [349, 48] on icon at bounding box center [347, 50] width 5 height 5
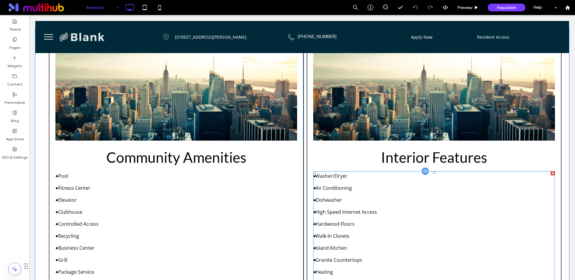
scroll to position [205, 0]
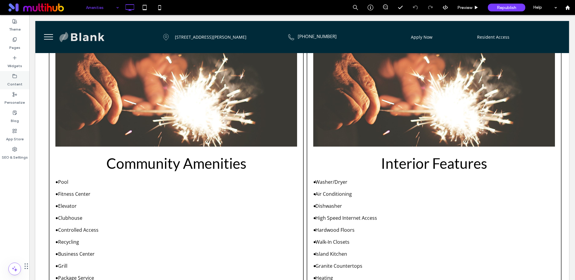
click at [10, 81] on label "Content" at bounding box center [14, 82] width 15 height 8
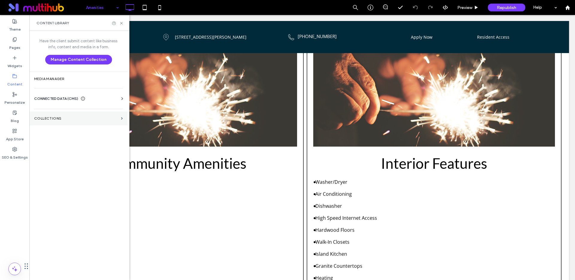
click at [61, 120] on label "Collections" at bounding box center [76, 118] width 84 height 4
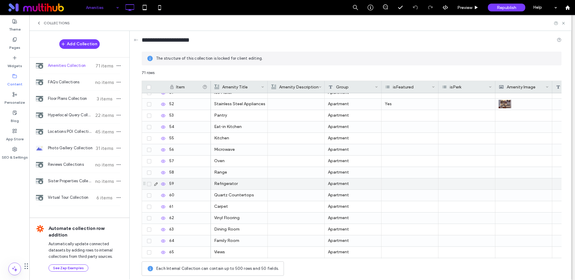
scroll to position [654, 0]
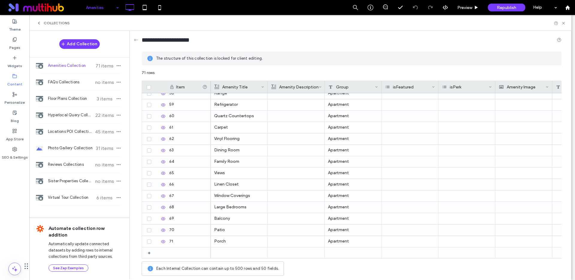
click at [45, 21] on span "Collections" at bounding box center [57, 23] width 26 height 5
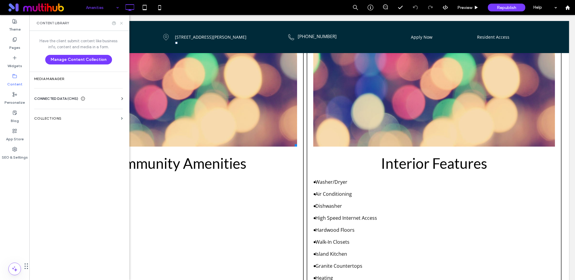
click at [120, 23] on icon at bounding box center [121, 23] width 4 height 4
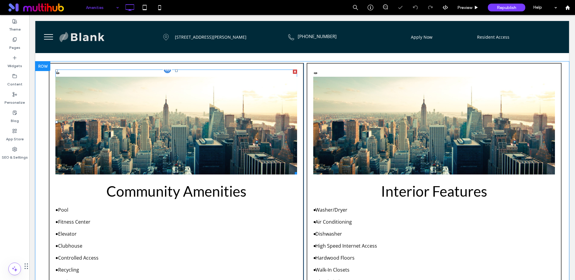
scroll to position [175, 0]
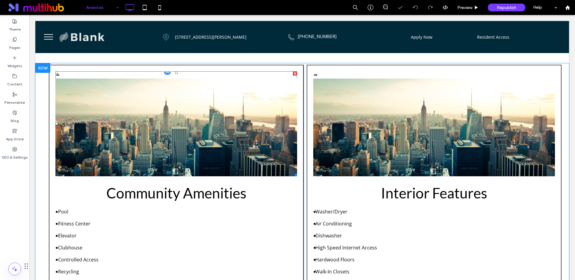
click at [168, 74] on div at bounding box center [167, 71] width 9 height 9
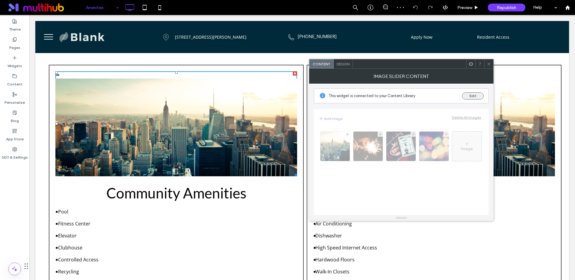
click at [476, 97] on button "Edit" at bounding box center [473, 95] width 22 height 7
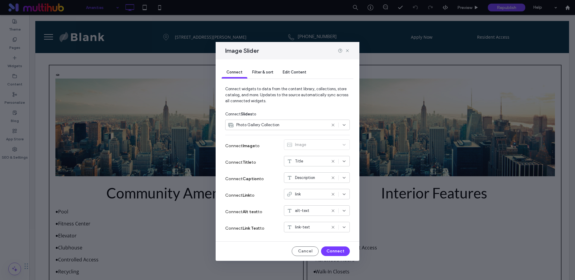
click at [271, 123] on span "Photo Gallery Collection" at bounding box center [257, 125] width 43 height 6
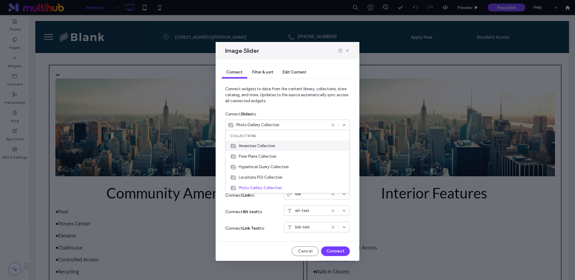
click at [268, 145] on span "Amenities Collection" at bounding box center [257, 146] width 37 height 6
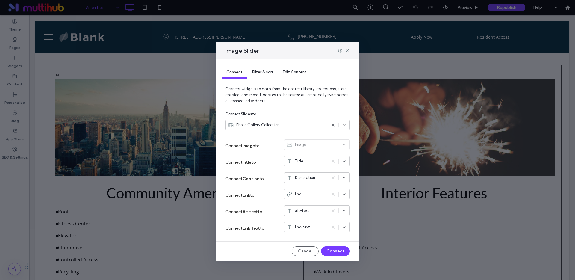
click at [280, 125] on div "Photo Gallery Collection" at bounding box center [277, 125] width 98 height 6
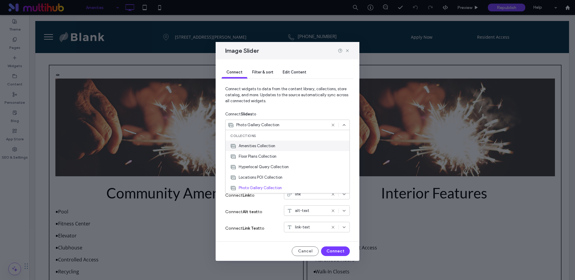
click at [257, 146] on span "Amenities Collection" at bounding box center [257, 146] width 37 height 6
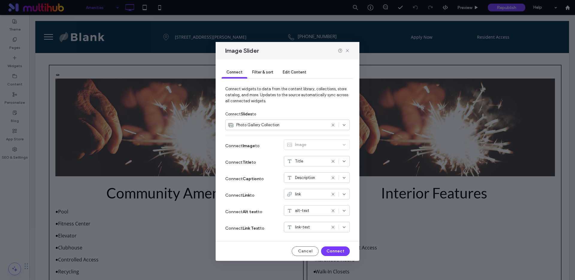
click at [333, 125] on use at bounding box center [332, 124] width 3 height 3
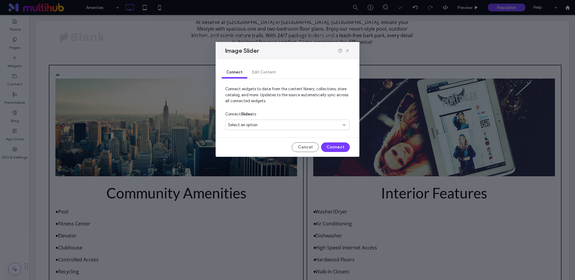
click at [269, 123] on div "Select an option" at bounding box center [284, 125] width 112 height 6
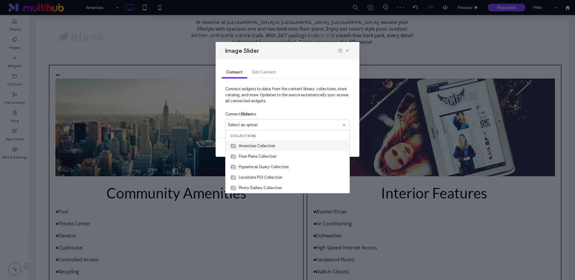
click at [263, 144] on span "Amenities Collection" at bounding box center [257, 146] width 37 height 6
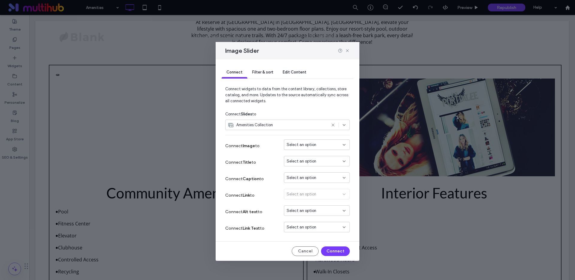
click at [302, 145] on span "Select an option" at bounding box center [301, 145] width 30 height 6
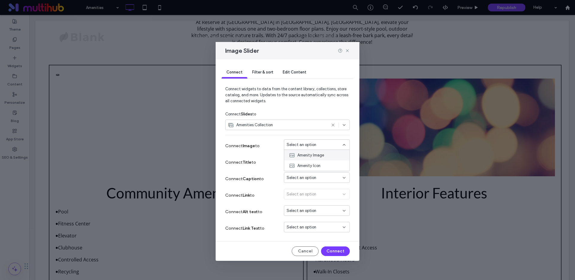
click at [305, 154] on span "Amenity Image" at bounding box center [310, 155] width 27 height 6
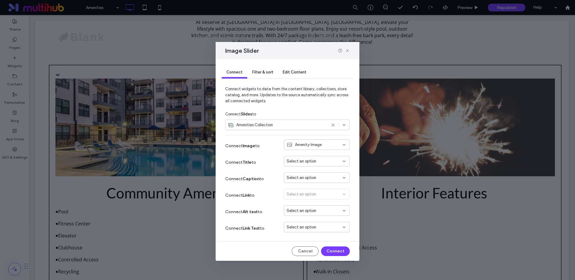
click at [257, 68] on div "Filter & sort" at bounding box center [262, 72] width 31 height 12
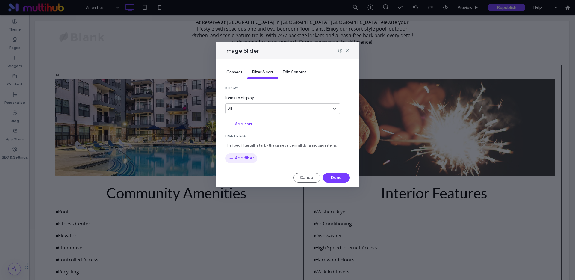
click at [245, 160] on button "Add filter" at bounding box center [241, 158] width 32 height 10
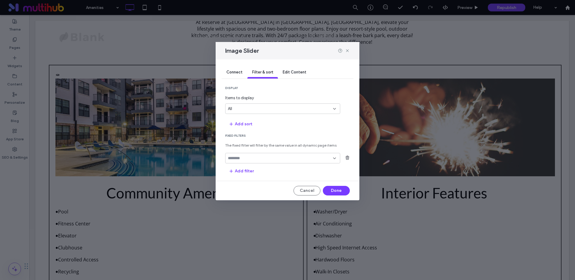
click at [246, 157] on input "fields-dropdown" at bounding box center [280, 158] width 105 height 5
type input "*"
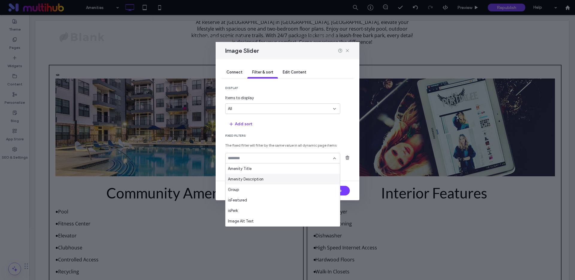
click at [251, 180] on span "Amenity Description" at bounding box center [246, 179] width 36 height 6
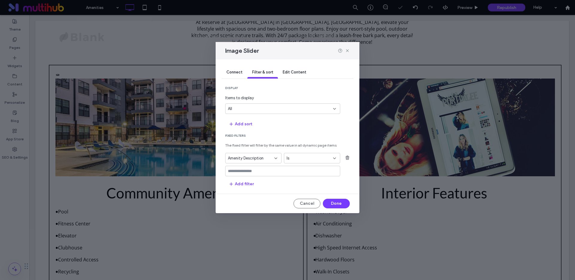
click at [247, 171] on input "values-textbox" at bounding box center [280, 171] width 105 height 5
type input "*********"
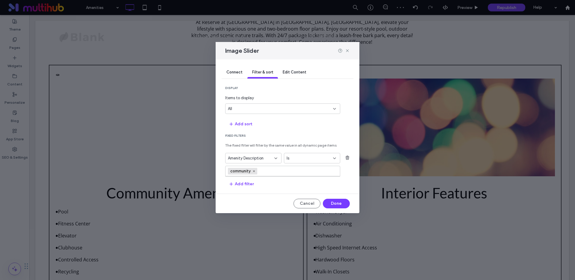
click at [257, 157] on span "Amenity Description" at bounding box center [246, 158] width 36 height 6
click at [249, 190] on div "Group" at bounding box center [253, 189] width 56 height 10
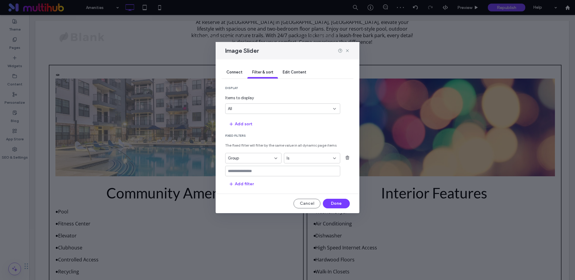
click at [251, 171] on input "values-textbox" at bounding box center [280, 171] width 105 height 5
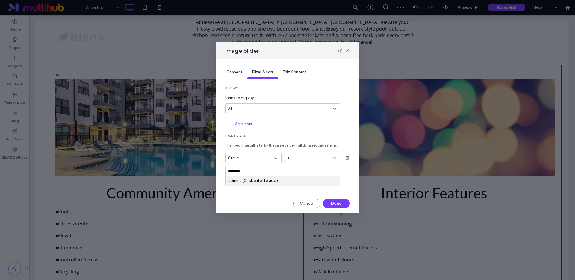
type input "*********"
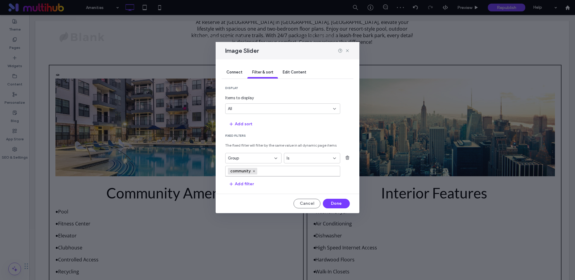
click at [234, 69] on div "Connect" at bounding box center [235, 72] width 26 height 12
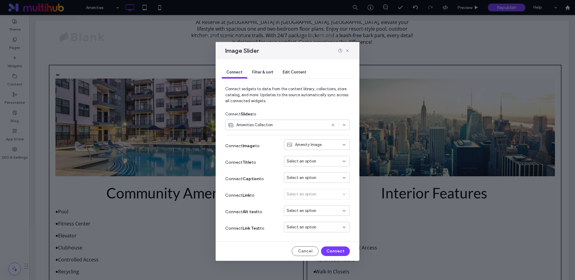
click at [266, 72] on span "Filter & sort" at bounding box center [262, 72] width 21 height 4
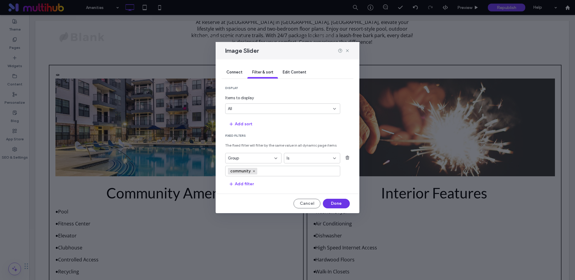
click at [337, 205] on button "Done" at bounding box center [336, 203] width 27 height 10
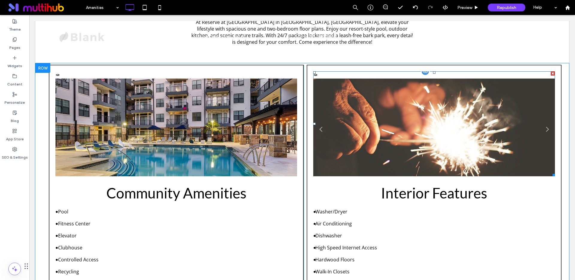
click at [367, 135] on li "Birthday Sparks This is a placeholder and won't appear on the live site." at bounding box center [434, 130] width 242 height 105
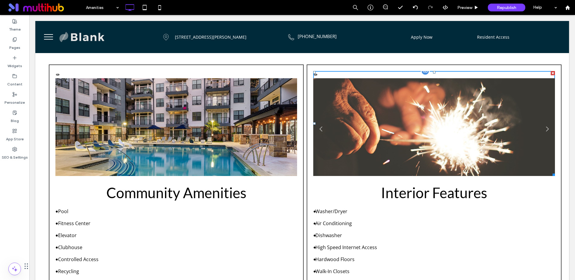
click at [367, 135] on li "Birthday Sparks This is a placeholder and won't appear on the live site." at bounding box center [434, 130] width 242 height 105
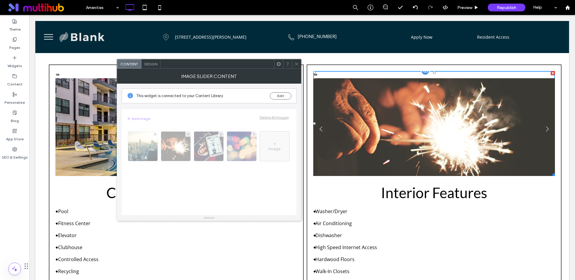
scroll to position [176, 0]
click at [274, 96] on button "Edit" at bounding box center [281, 95] width 22 height 7
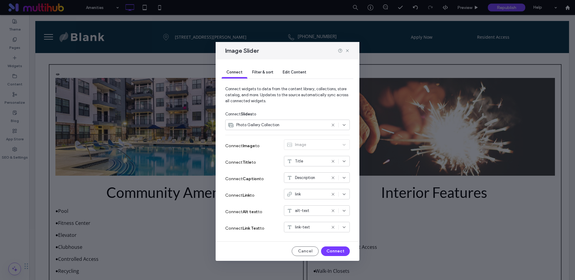
click at [333, 123] on icon at bounding box center [332, 124] width 5 height 5
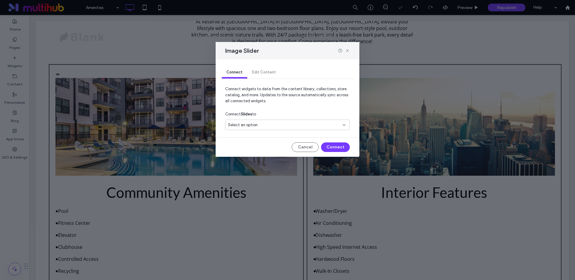
click at [280, 128] on div "Select an option" at bounding box center [287, 124] width 125 height 10
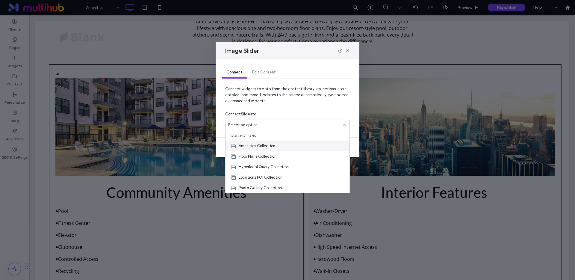
click at [260, 147] on span "Amenities Collection" at bounding box center [257, 146] width 37 height 6
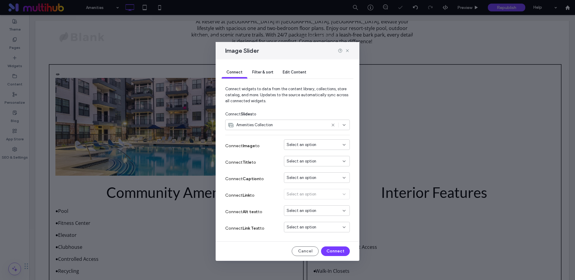
click at [300, 144] on span "Select an option" at bounding box center [301, 145] width 30 height 6
click at [302, 156] on span "Amenity Image" at bounding box center [310, 155] width 27 height 6
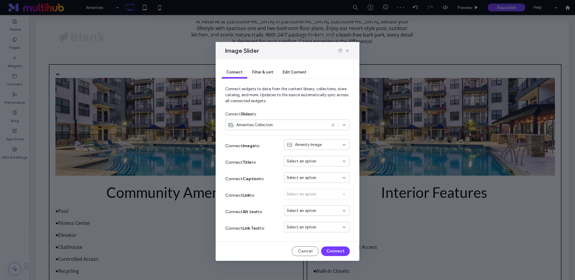
click at [256, 72] on span "Filter & sort" at bounding box center [262, 72] width 21 height 4
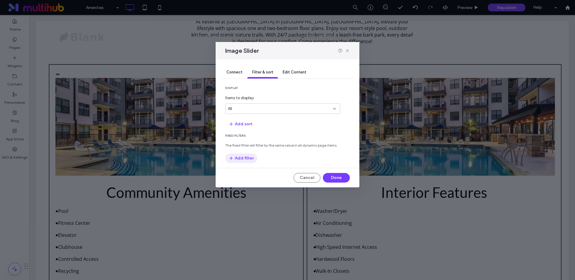
click at [250, 159] on button "Add filter" at bounding box center [241, 158] width 32 height 10
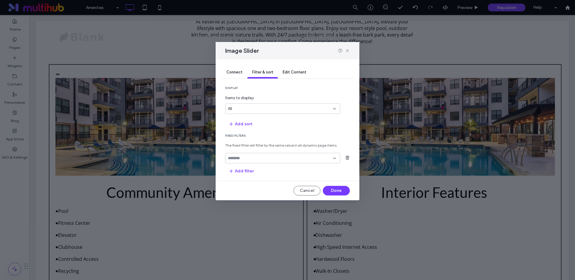
click at [248, 160] on input "fields-dropdown" at bounding box center [280, 158] width 105 height 5
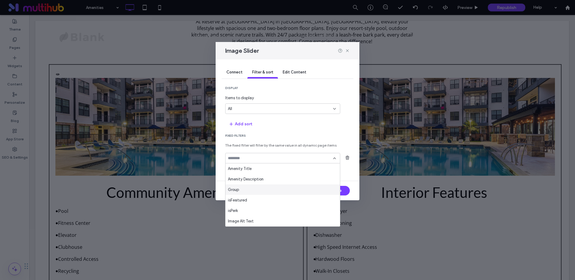
click at [237, 189] on span "Group" at bounding box center [233, 189] width 11 height 6
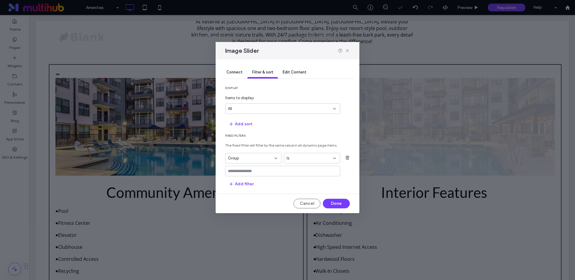
click at [248, 170] on input "values-textbox" at bounding box center [280, 171] width 105 height 5
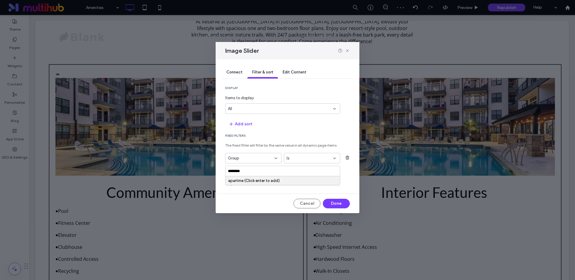
type input "*********"
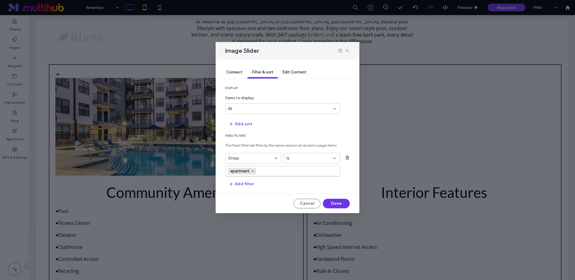
click at [337, 204] on button "Done" at bounding box center [336, 203] width 27 height 10
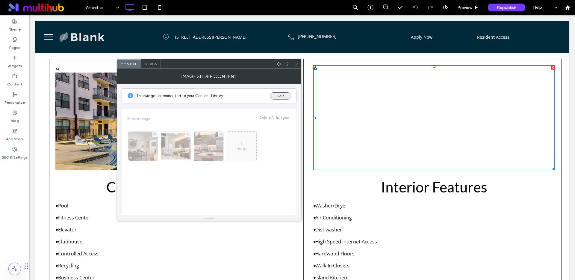
click at [283, 99] on button "Edit" at bounding box center [281, 95] width 22 height 7
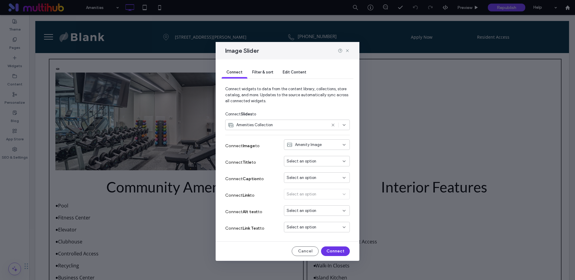
click at [340, 249] on button "Connect" at bounding box center [335, 251] width 29 height 10
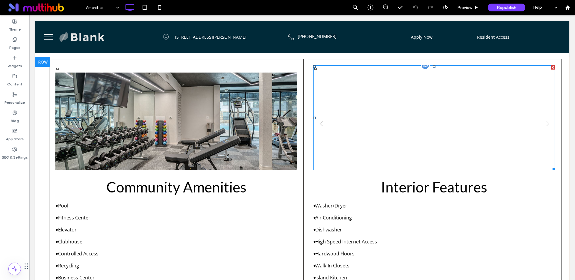
click at [369, 126] on li at bounding box center [434, 124] width 242 height 105
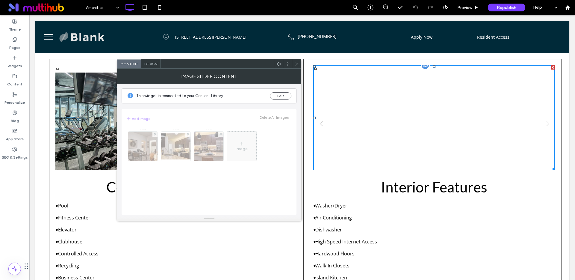
click at [369, 126] on li at bounding box center [434, 124] width 242 height 105
click at [275, 96] on button "Edit" at bounding box center [281, 95] width 22 height 7
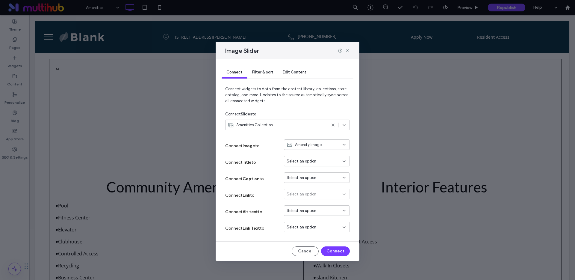
click at [261, 74] on span "Filter & sort" at bounding box center [262, 72] width 21 height 4
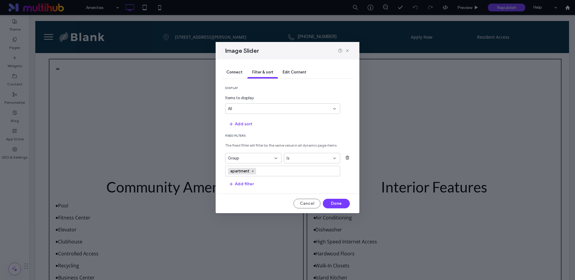
click at [252, 110] on div "All" at bounding box center [279, 109] width 102 height 6
click at [239, 120] on div "5" at bounding box center [282, 119] width 114 height 10
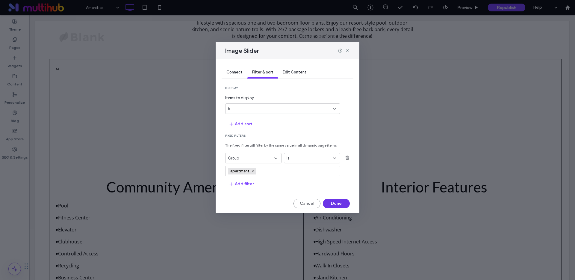
click at [329, 204] on button "Done" at bounding box center [336, 203] width 27 height 10
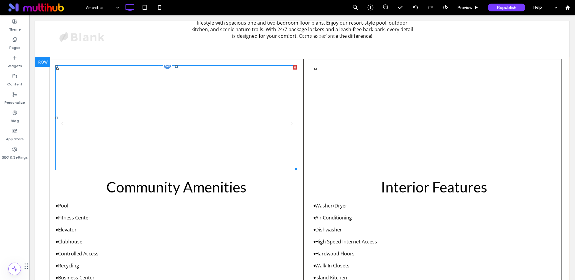
click at [196, 132] on li at bounding box center [176, 124] width 242 height 105
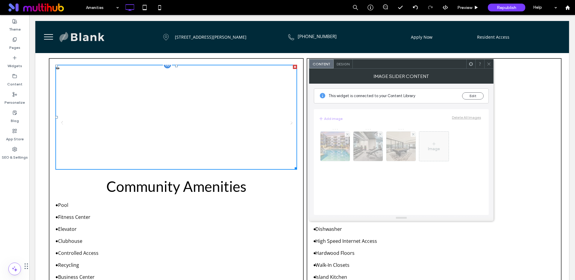
scroll to position [182, 0]
click at [196, 132] on li at bounding box center [176, 124] width 242 height 105
click at [475, 90] on div "This widget is connected to your Content Library Edit" at bounding box center [401, 95] width 175 height 15
click at [475, 95] on button "Edit" at bounding box center [473, 95] width 22 height 7
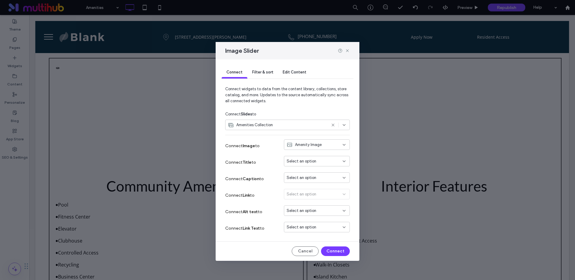
click at [259, 73] on span "Filter & sort" at bounding box center [262, 72] width 21 height 4
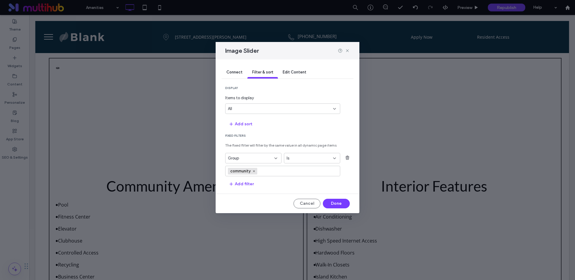
click at [260, 107] on div "All" at bounding box center [279, 109] width 102 height 6
click at [247, 120] on div "5" at bounding box center [282, 119] width 114 height 10
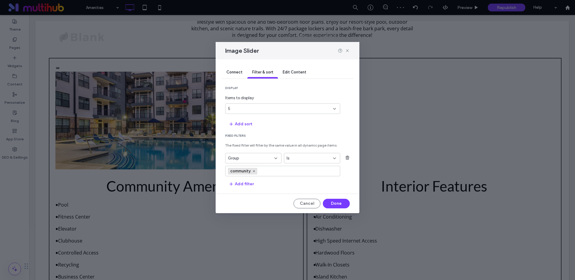
click at [247, 110] on div "5" at bounding box center [279, 109] width 102 height 6
drag, startPoint x: 238, startPoint y: 108, endPoint x: 225, endPoint y: 106, distance: 12.4
click at [225, 106] on div "5" at bounding box center [282, 108] width 115 height 10
click at [248, 109] on div "5" at bounding box center [279, 109] width 102 height 6
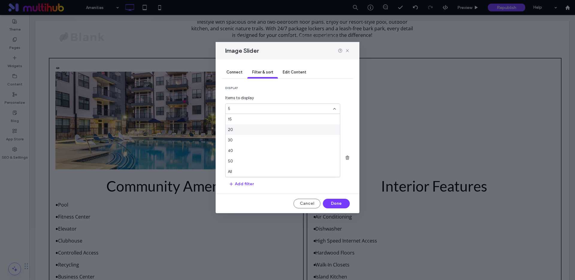
scroll to position [0, 0]
click at [239, 106] on div "5" at bounding box center [279, 109] width 102 height 6
click at [331, 203] on button "Done" at bounding box center [336, 203] width 27 height 10
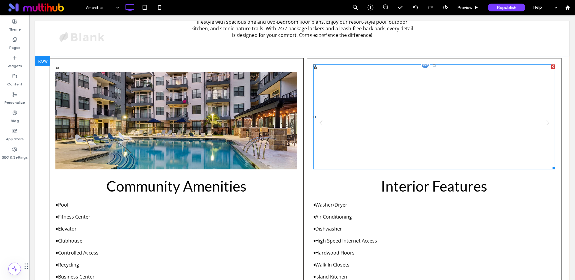
click at [361, 106] on li at bounding box center [434, 124] width 242 height 105
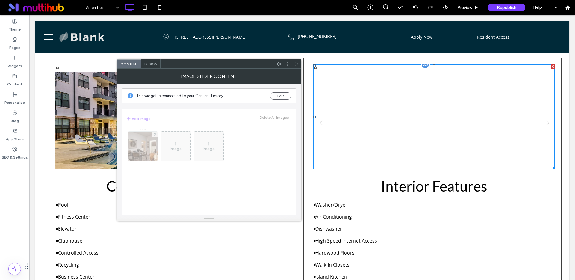
click at [361, 106] on li at bounding box center [434, 124] width 242 height 105
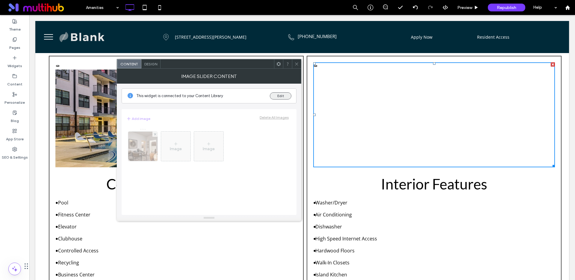
click at [282, 95] on button "Edit" at bounding box center [281, 95] width 22 height 7
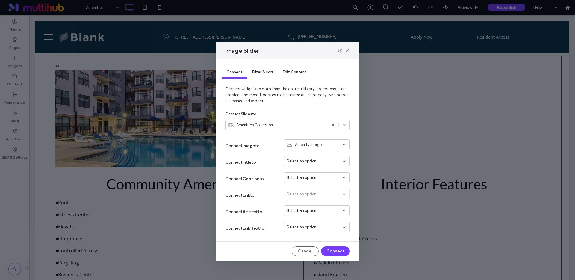
click at [260, 69] on div "Filter & sort" at bounding box center [262, 72] width 31 height 12
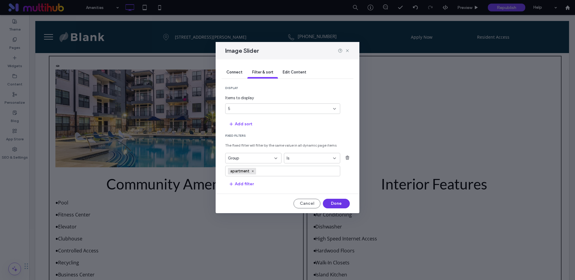
click at [329, 203] on button "Done" at bounding box center [336, 203] width 27 height 10
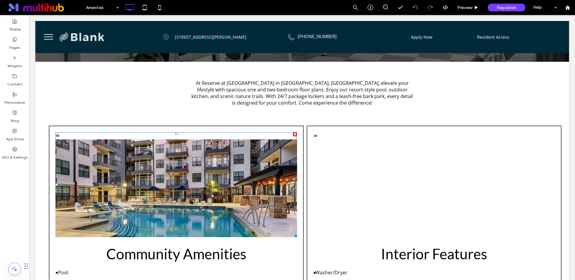
click at [156, 189] on li at bounding box center [176, 191] width 242 height 105
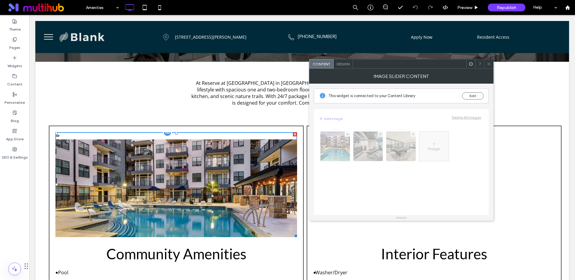
click at [156, 189] on li at bounding box center [176, 191] width 242 height 105
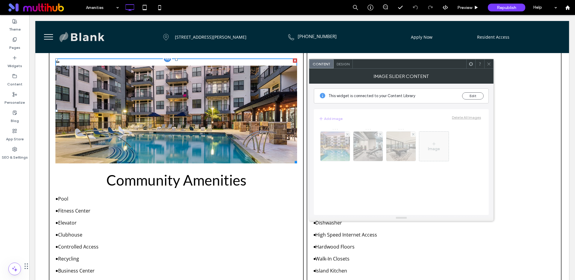
scroll to position [204, 0]
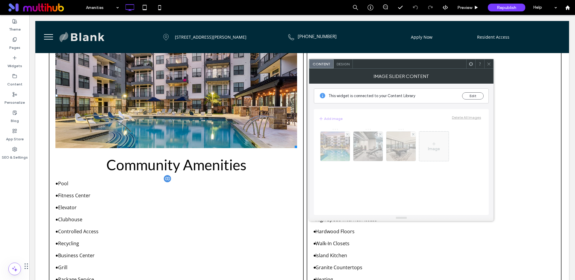
click at [167, 178] on div at bounding box center [167, 178] width 9 height 9
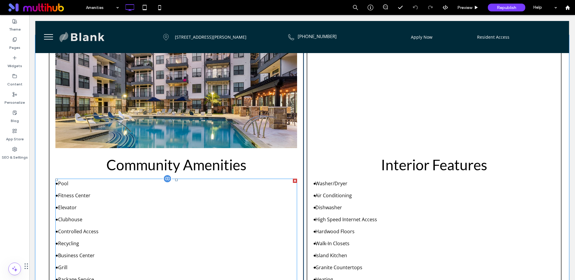
click at [166, 178] on div at bounding box center [167, 178] width 9 height 9
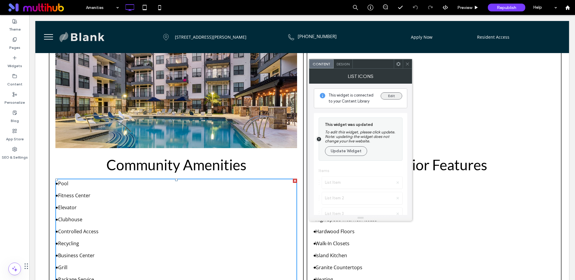
click at [387, 97] on button "Edit" at bounding box center [391, 95] width 22 height 7
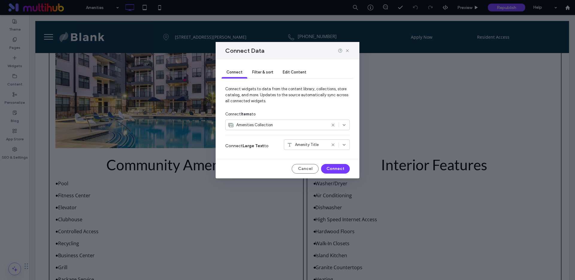
click at [264, 72] on span "Filter & sort" at bounding box center [262, 72] width 21 height 4
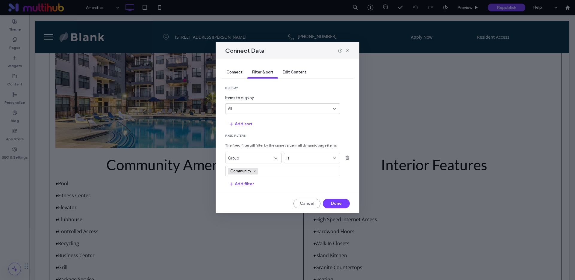
click at [255, 107] on div "All" at bounding box center [279, 109] width 102 height 6
click at [241, 148] on div "20" at bounding box center [282, 150] width 114 height 10
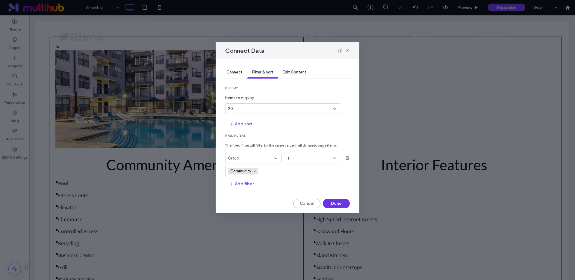
click at [331, 204] on button "Done" at bounding box center [336, 203] width 27 height 10
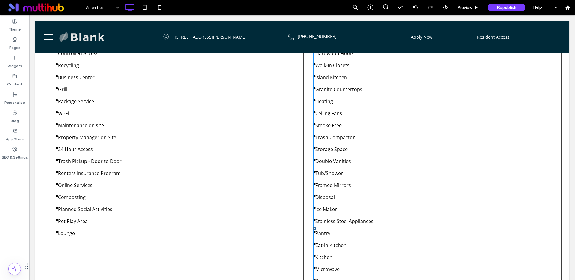
scroll to position [378, 0]
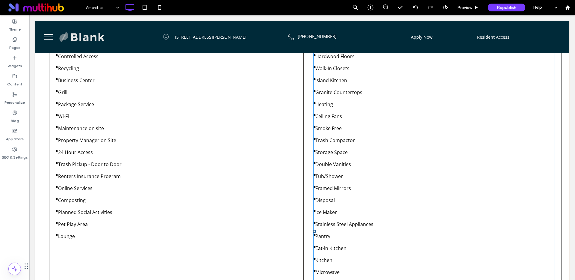
click at [384, 161] on span at bounding box center [434, 231] width 242 height 455
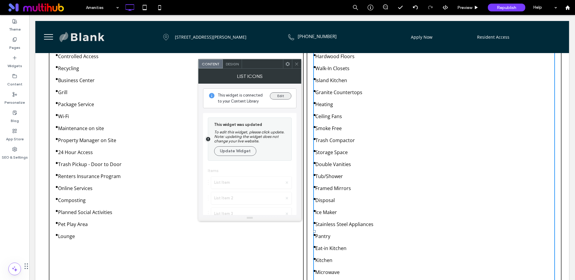
click at [277, 97] on button "Edit" at bounding box center [281, 95] width 22 height 7
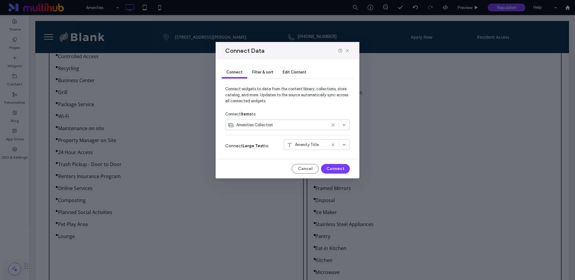
click at [267, 73] on span "Filter & sort" at bounding box center [262, 72] width 21 height 4
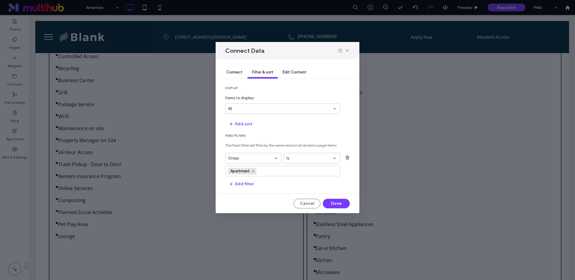
click at [249, 110] on div "All" at bounding box center [279, 109] width 102 height 6
click at [241, 150] on div "20" at bounding box center [282, 150] width 114 height 10
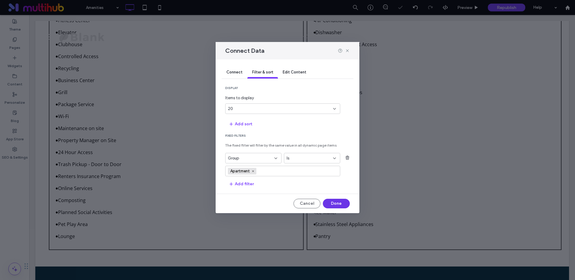
click at [329, 203] on button "Done" at bounding box center [336, 203] width 27 height 10
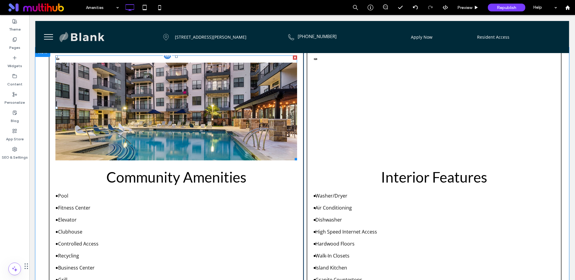
scroll to position [176, 0]
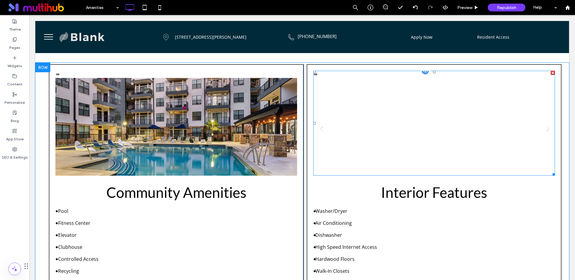
click at [368, 129] on li at bounding box center [434, 130] width 242 height 105
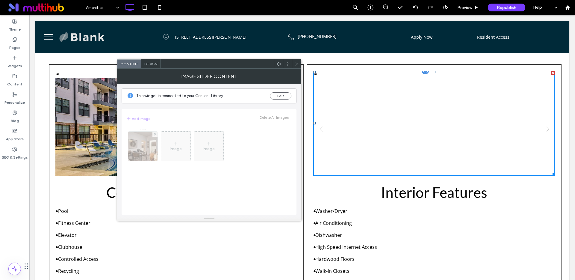
click at [368, 129] on li at bounding box center [434, 130] width 242 height 105
click at [277, 98] on button "Edit" at bounding box center [281, 95] width 22 height 7
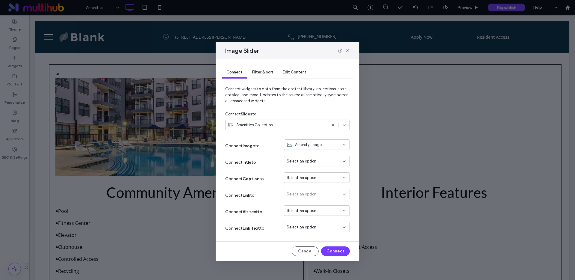
click at [262, 71] on span "Filter & sort" at bounding box center [262, 72] width 21 height 4
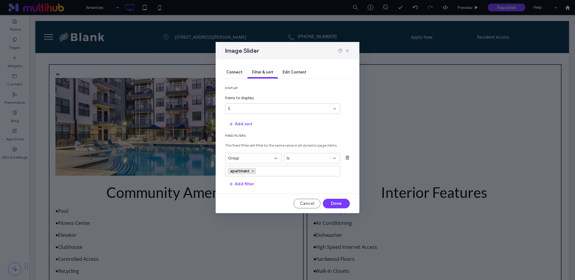
click at [262, 171] on input "values-textbox" at bounding box center [279, 170] width 41 height 9
click at [345, 157] on icon "button" at bounding box center [347, 157] width 5 height 5
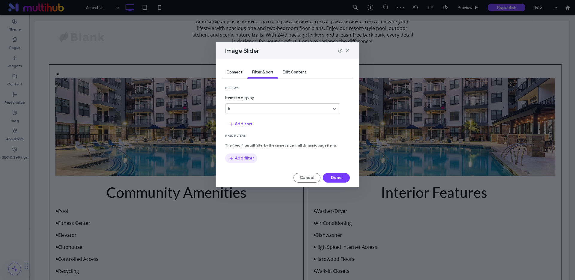
click at [247, 158] on button "Add filter" at bounding box center [241, 158] width 32 height 10
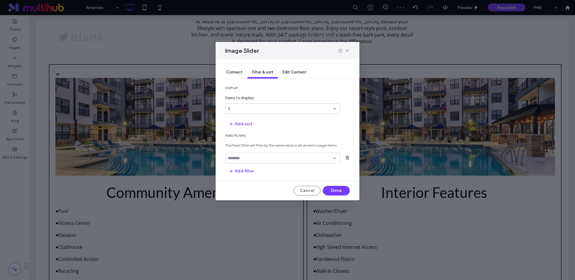
click at [249, 160] on input "fields-dropdown" at bounding box center [280, 158] width 105 height 5
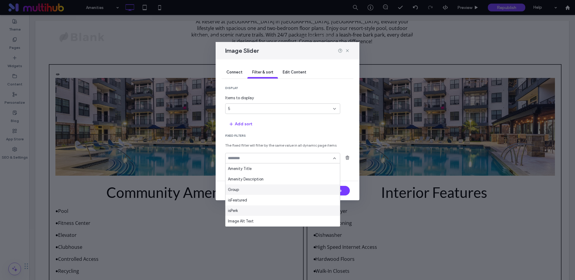
scroll to position [21, 0]
click at [245, 180] on span "isFeatured" at bounding box center [237, 179] width 19 height 6
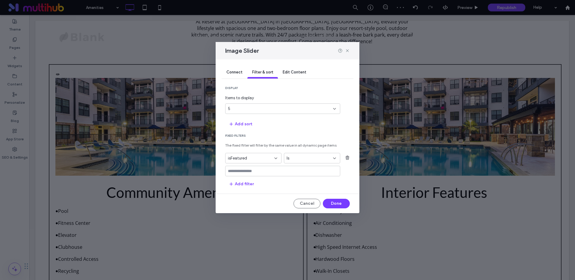
click at [263, 169] on input "values-textbox" at bounding box center [280, 171] width 105 height 5
click at [259, 197] on div "Connect Filter & sort Edit Content display Items to display 5 Add sort Fixed Fi…" at bounding box center [288, 136] width 144 height 154
click at [244, 171] on input "values-textbox" at bounding box center [280, 171] width 105 height 5
click at [239, 180] on div "Yes" at bounding box center [282, 181] width 114 height 10
click at [245, 185] on button "Add filter" at bounding box center [241, 184] width 32 height 10
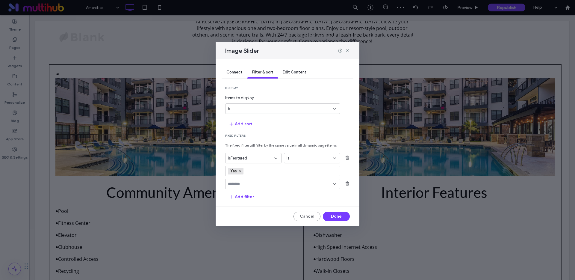
click at [245, 185] on input "fields-dropdown" at bounding box center [280, 183] width 105 height 5
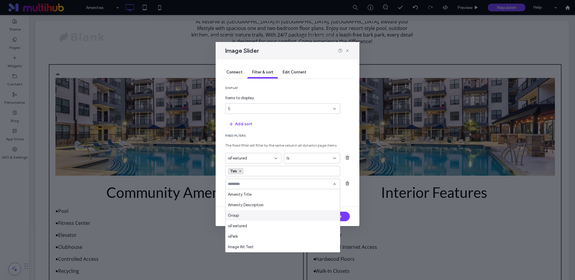
click at [243, 213] on div "Group" at bounding box center [282, 215] width 114 height 10
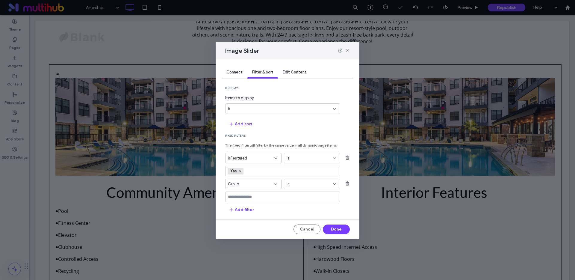
click at [254, 197] on input "values-textbox" at bounding box center [280, 196] width 105 height 5
type input "*********"
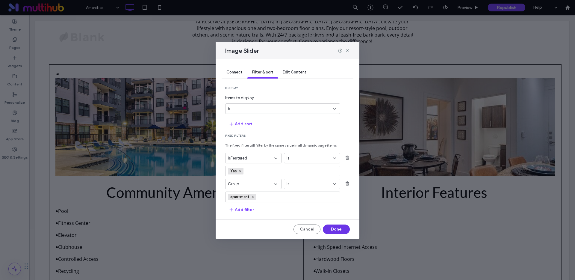
click at [333, 230] on button "Done" at bounding box center [336, 229] width 27 height 10
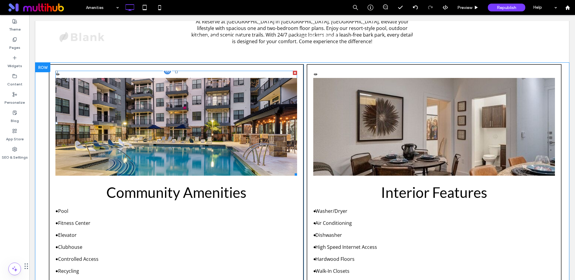
click at [201, 145] on li at bounding box center [176, 130] width 242 height 105
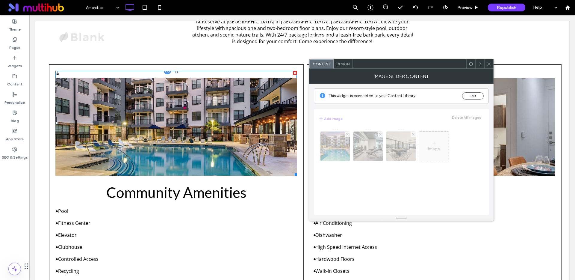
click at [201, 145] on li at bounding box center [176, 130] width 242 height 105
click at [471, 97] on button "Edit" at bounding box center [473, 95] width 22 height 7
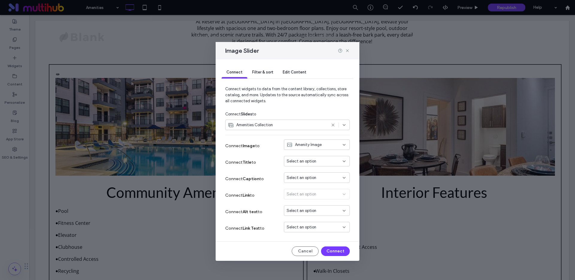
click at [261, 70] on span "Filter & sort" at bounding box center [262, 72] width 21 height 4
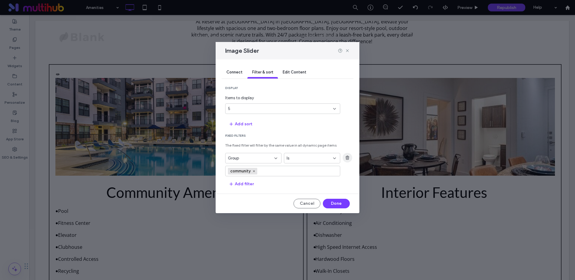
click at [348, 158] on icon "button" at bounding box center [347, 157] width 5 height 5
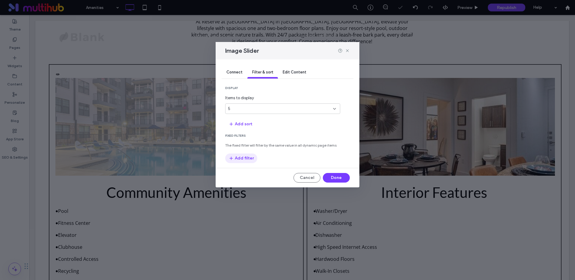
click at [241, 159] on button "Add filter" at bounding box center [241, 158] width 32 height 10
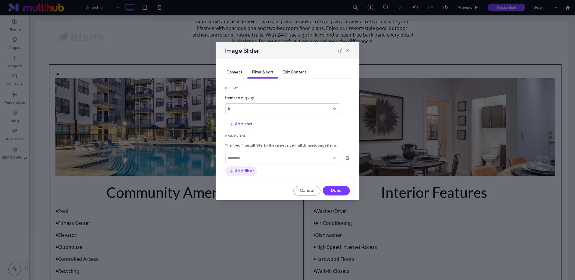
click at [243, 172] on button "Add filter" at bounding box center [241, 171] width 32 height 10
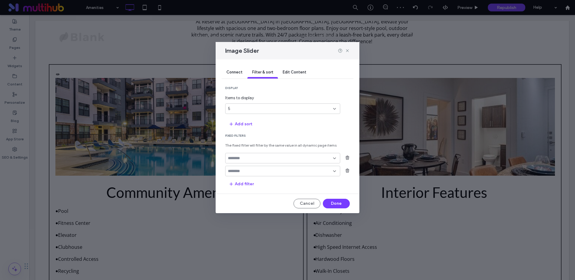
click at [285, 157] on input "fields-dropdown" at bounding box center [280, 158] width 105 height 5
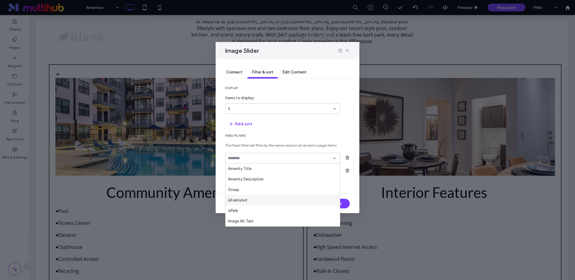
click at [242, 201] on span "isFeatured" at bounding box center [237, 200] width 19 height 6
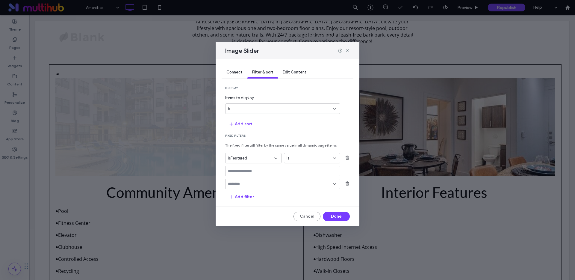
click at [251, 171] on input "values-textbox" at bounding box center [280, 171] width 105 height 5
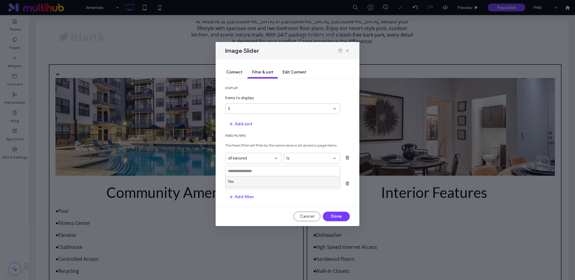
click at [239, 181] on div "Yes" at bounding box center [282, 181] width 114 height 10
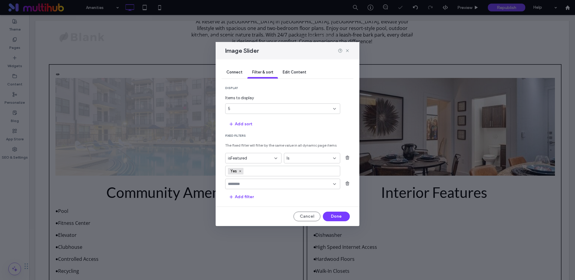
click at [251, 184] on input "fields-dropdown" at bounding box center [280, 183] width 105 height 5
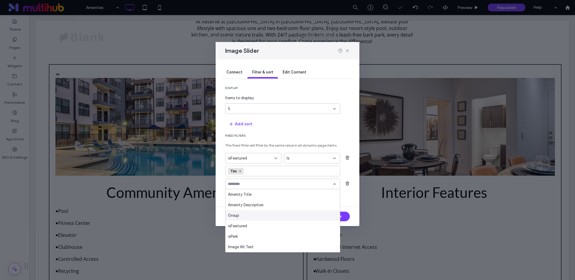
click at [239, 213] on div "Group" at bounding box center [282, 215] width 114 height 10
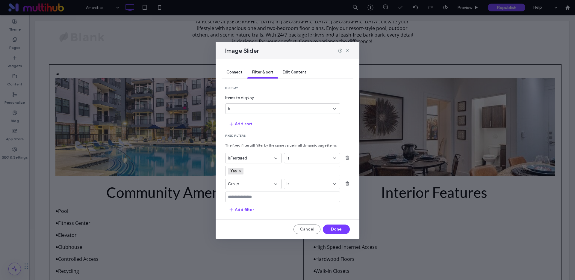
click at [260, 194] on input "values-textbox" at bounding box center [280, 196] width 105 height 5
type input "*"
type input "*********"
click at [330, 230] on button "Done" at bounding box center [336, 229] width 27 height 10
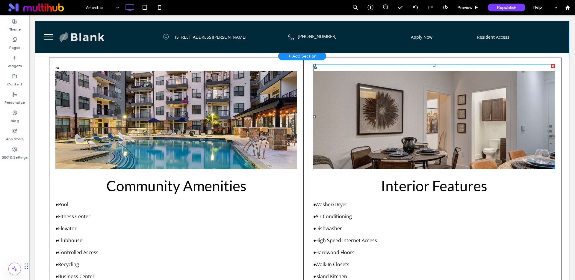
scroll to position [193, 0]
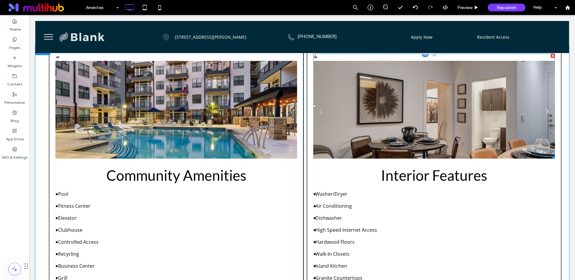
click at [548, 111] on link "Next" at bounding box center [547, 111] width 9 height 9
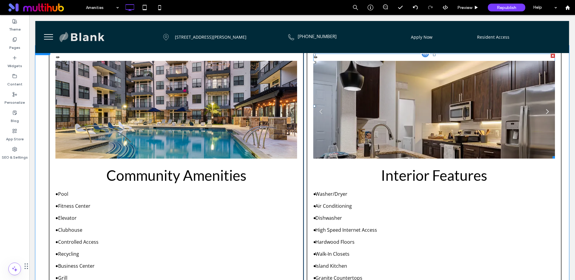
click at [548, 111] on link "Next" at bounding box center [547, 111] width 9 height 9
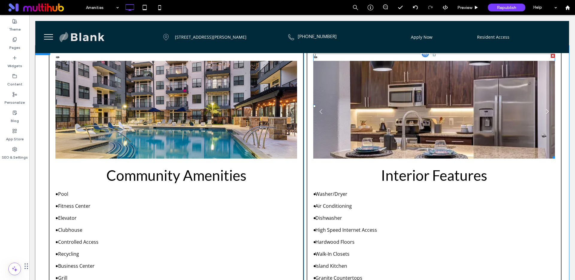
click at [548, 111] on link "Next" at bounding box center [547, 111] width 9 height 9
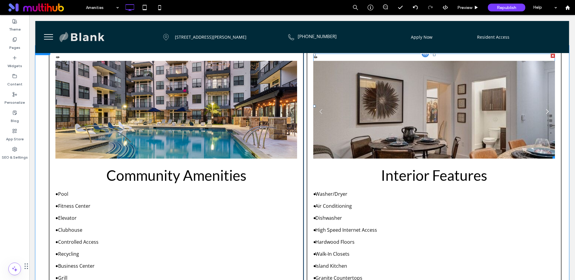
click at [548, 111] on link "Next" at bounding box center [547, 111] width 9 height 9
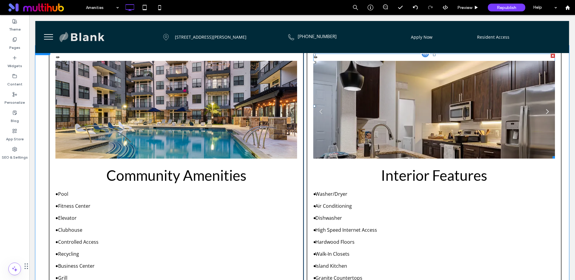
click at [548, 111] on link "Next" at bounding box center [547, 111] width 9 height 9
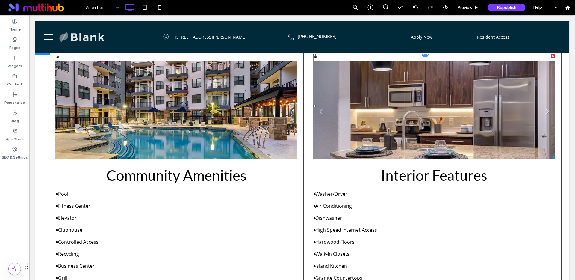
click at [546, 113] on link "Next" at bounding box center [547, 111] width 9 height 9
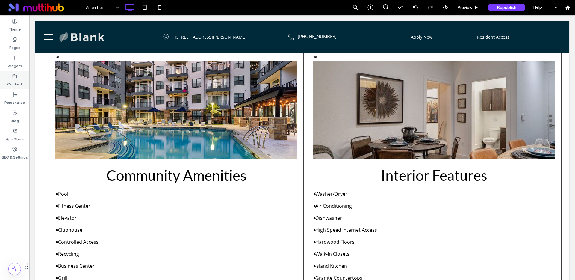
click at [9, 78] on div "Content" at bounding box center [14, 80] width 29 height 18
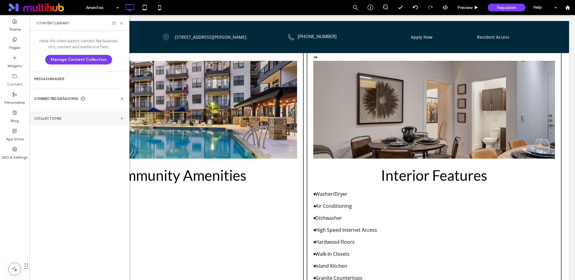
click at [51, 118] on label "Collections" at bounding box center [76, 118] width 84 height 4
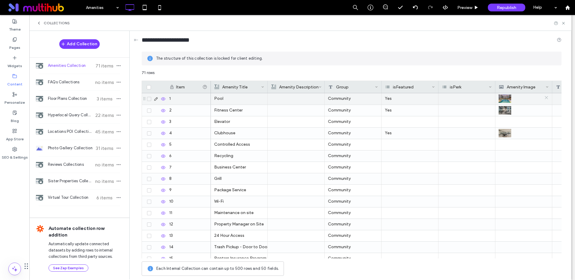
click at [547, 99] on icon at bounding box center [546, 97] width 4 height 4
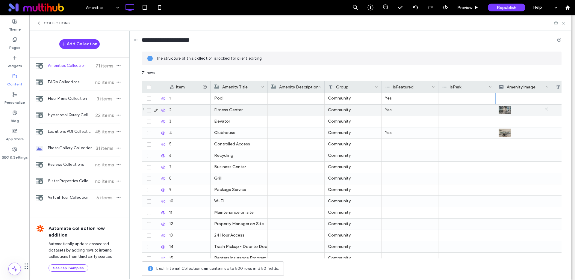
click at [546, 108] on icon at bounding box center [546, 109] width 4 height 4
click at [544, 132] on icon at bounding box center [546, 131] width 4 height 4
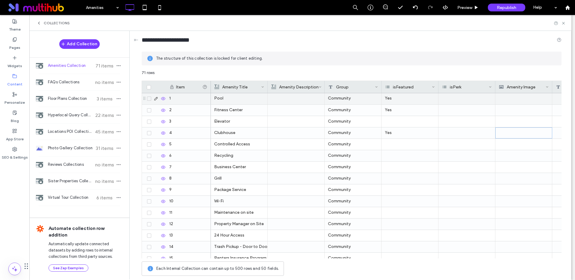
click at [510, 99] on div at bounding box center [523, 98] width 50 height 11
click at [510, 99] on div at bounding box center [524, 98] width 50 height 11
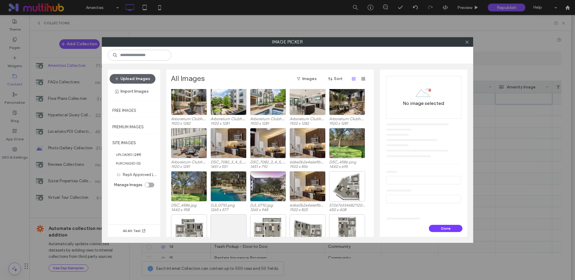
scroll to position [1181, 0]
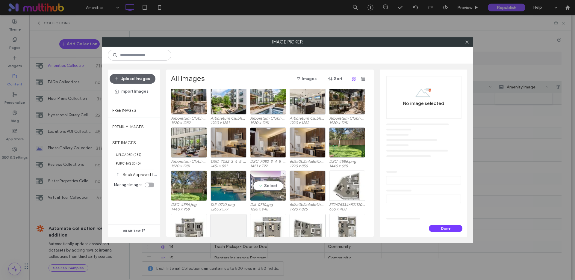
click at [270, 185] on div "Select" at bounding box center [268, 185] width 36 height 30
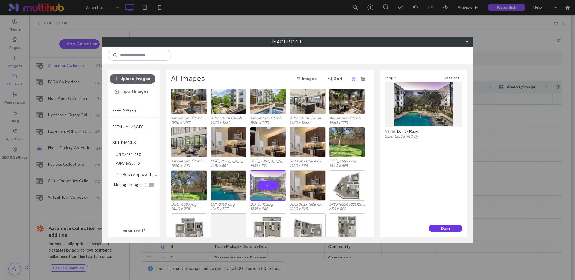
click at [449, 228] on button "Done" at bounding box center [446, 228] width 34 height 7
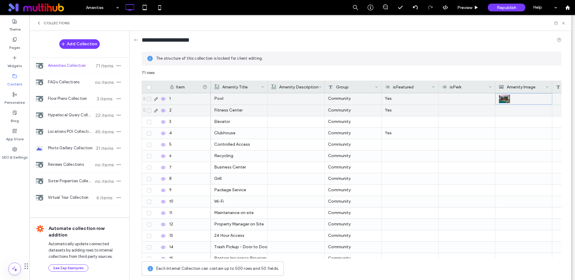
scroll to position [0, 0]
click at [509, 109] on div at bounding box center [523, 110] width 50 height 11
click at [509, 109] on div at bounding box center [523, 110] width 50 height 10
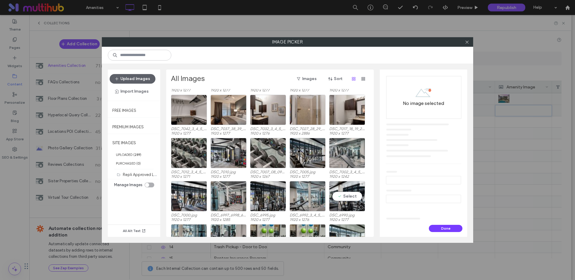
scroll to position [454, 0]
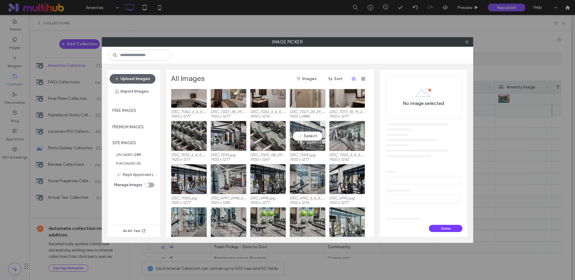
click at [307, 135] on div "Select" at bounding box center [307, 136] width 36 height 30
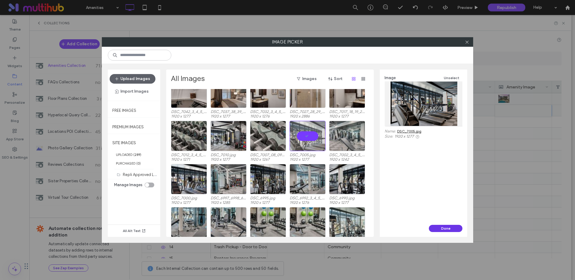
click at [445, 226] on button "Done" at bounding box center [446, 228] width 34 height 7
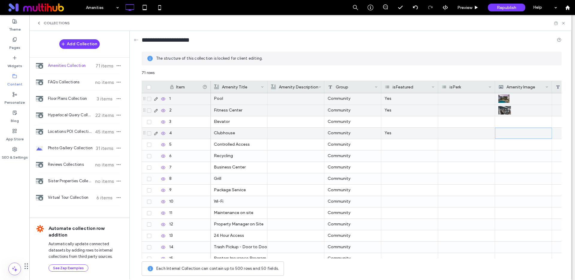
click at [501, 132] on div at bounding box center [523, 133] width 50 height 10
click at [501, 133] on div at bounding box center [523, 133] width 50 height 10
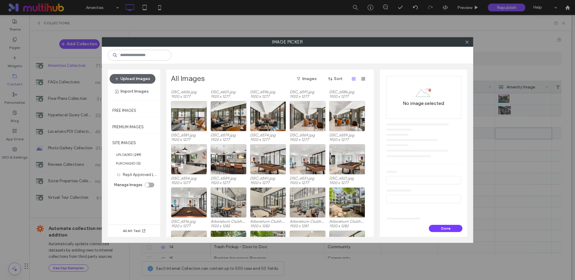
scroll to position [1016, 0]
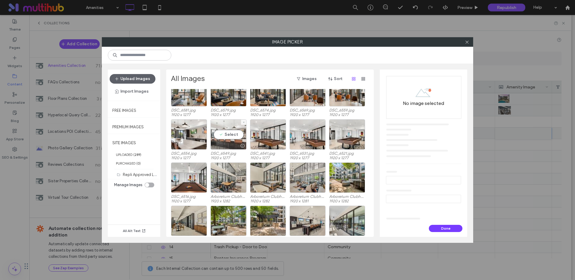
click at [230, 134] on div "DSC_6744.jpg 1920 x 1277 DSC_6740.jpg 1920 x 1277 DSC_6735.jpg 1920 x 1277 DSC_…" at bounding box center [271, 163] width 201 height 148
click at [228, 135] on div "DSC_6744.jpg 1920 x 1277 DSC_6740.jpg 1920 x 1277 DSC_6735.jpg 1920 x 1277 DSC_…" at bounding box center [271, 163] width 201 height 148
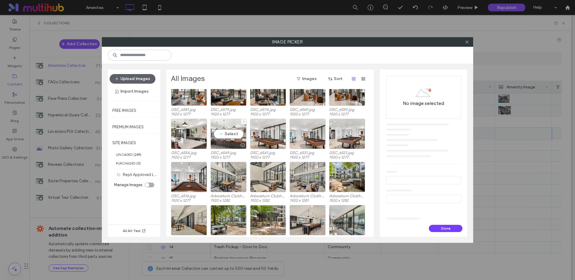
click at [229, 134] on div "Select" at bounding box center [228, 134] width 36 height 30
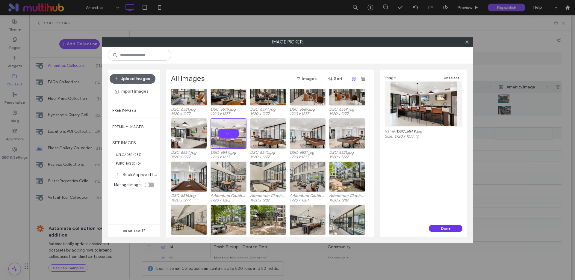
click at [444, 229] on button "Done" at bounding box center [446, 228] width 34 height 7
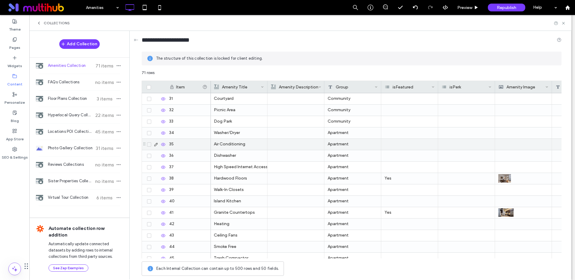
scroll to position [368, 0]
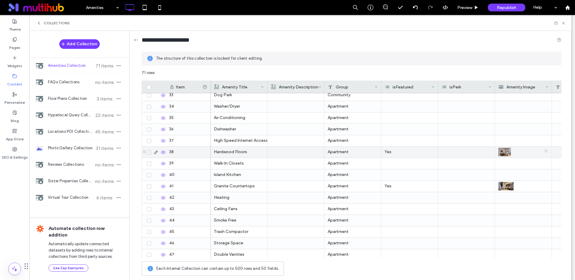
click at [546, 151] on icon at bounding box center [546, 150] width 4 height 4
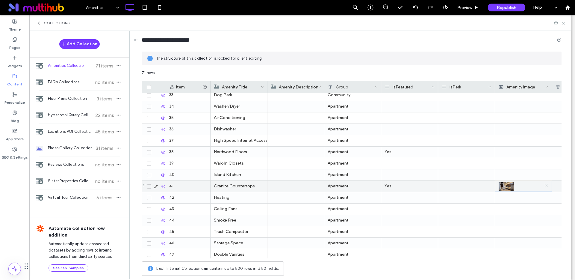
click at [545, 185] on icon at bounding box center [546, 185] width 4 height 4
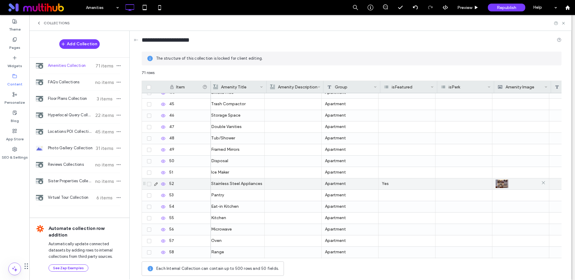
scroll to position [0, 12]
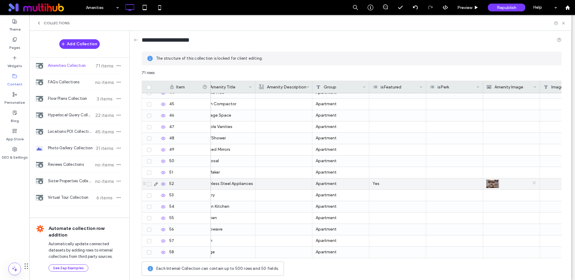
click at [533, 183] on icon at bounding box center [534, 182] width 4 height 4
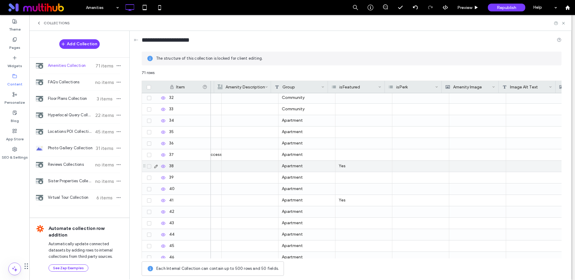
scroll to position [0, 0]
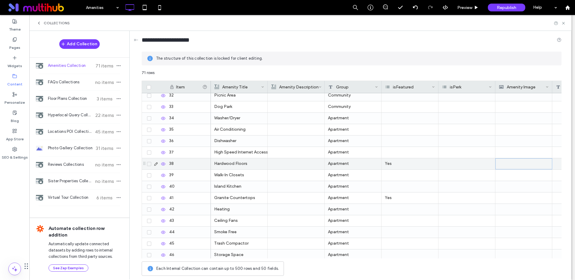
click at [508, 167] on div at bounding box center [524, 163] width 50 height 10
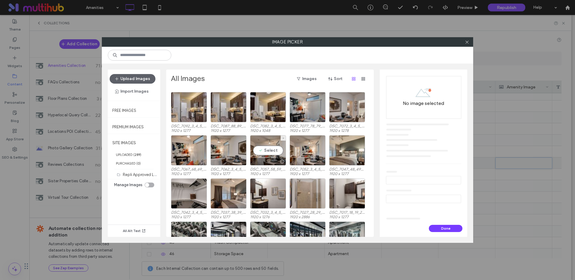
scroll to position [378, 0]
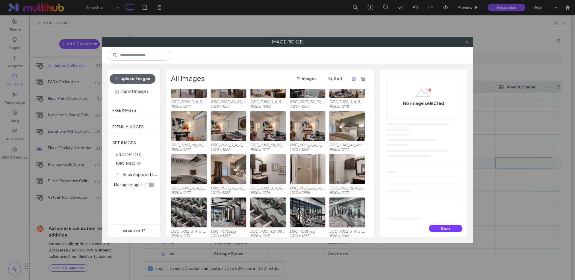
click at [467, 42] on icon at bounding box center [467, 42] width 4 height 4
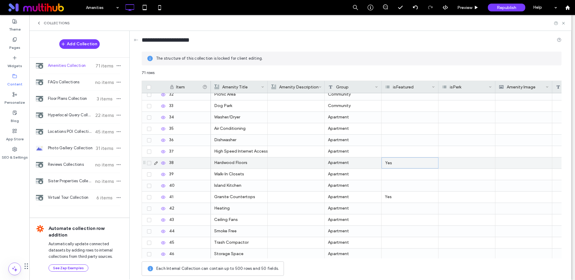
click at [390, 161] on div "Yes" at bounding box center [409, 162] width 57 height 11
click at [391, 163] on span "Yes" at bounding box center [390, 162] width 8 height 5
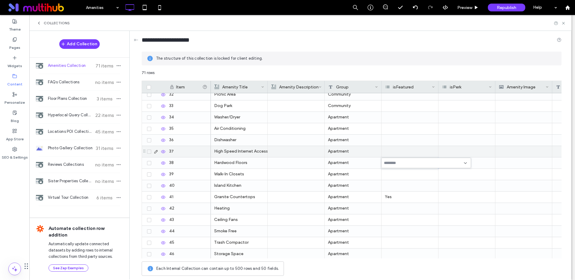
click at [381, 149] on div at bounding box center [409, 151] width 57 height 11
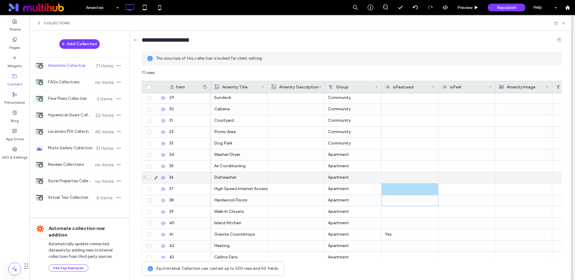
scroll to position [356, 0]
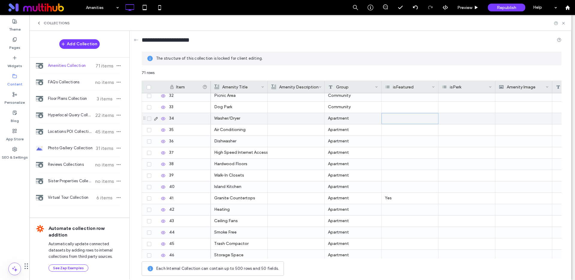
click at [399, 119] on div at bounding box center [409, 118] width 57 height 11
click at [396, 119] on input at bounding box center [404, 118] width 41 height 5
click at [387, 128] on span at bounding box center [386, 129] width 4 height 4
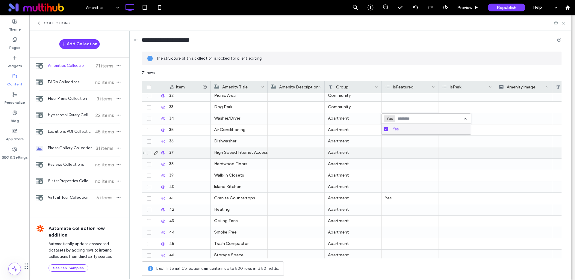
drag, startPoint x: 439, startPoint y: 155, endPoint x: 443, endPoint y: 154, distance: 3.9
click at [439, 155] on div at bounding box center [466, 152] width 57 height 11
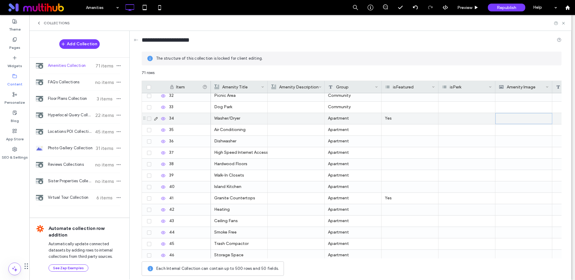
click at [518, 116] on div at bounding box center [524, 118] width 50 height 10
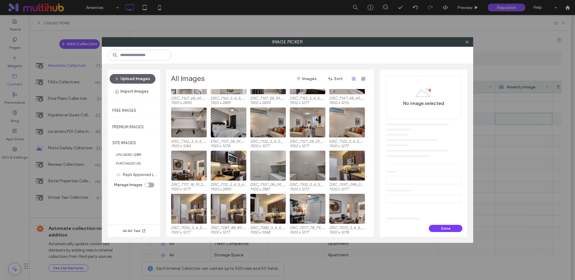
scroll to position [255, 0]
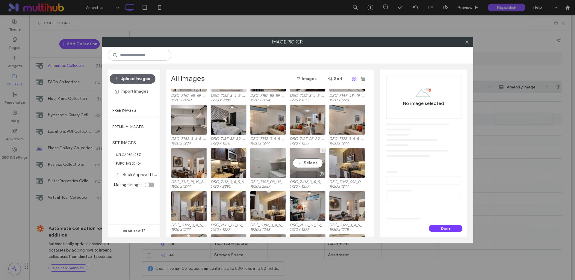
click at [304, 162] on div "Site Images Repli Approved Logos (5) clear_background.png 1616 x 672 Arboretum-…" at bounding box center [271, 163] width 201 height 148
click at [310, 163] on div "Select" at bounding box center [307, 162] width 36 height 30
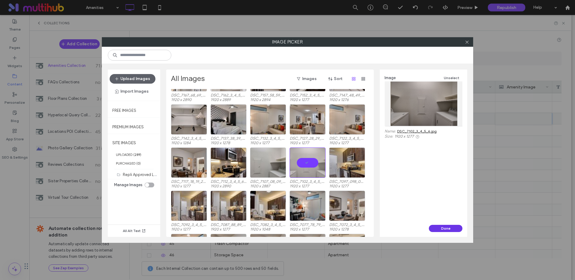
click at [443, 228] on button "Done" at bounding box center [446, 228] width 34 height 7
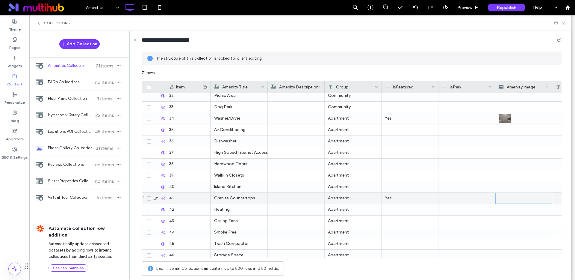
click at [505, 199] on div at bounding box center [524, 198] width 50 height 10
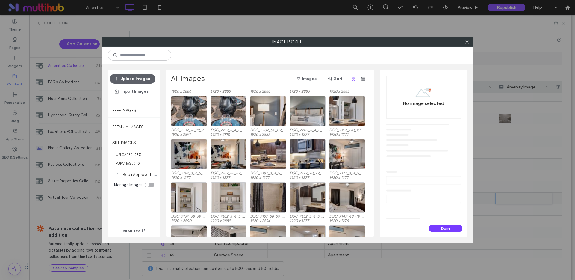
scroll to position [136, 0]
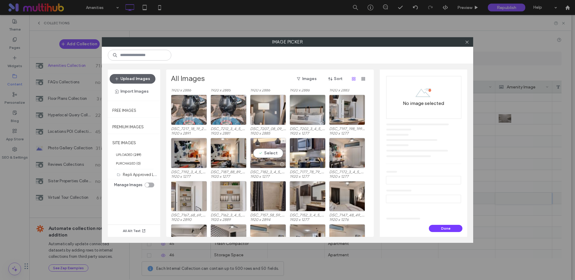
click at [264, 151] on div "Select" at bounding box center [268, 153] width 36 height 30
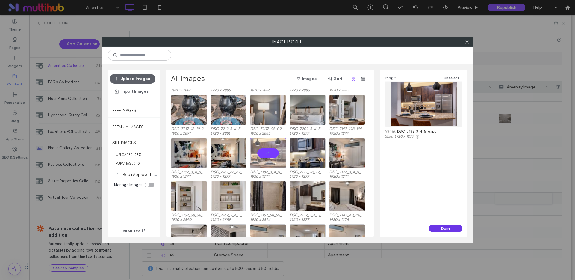
click at [443, 228] on button "Done" at bounding box center [446, 228] width 34 height 7
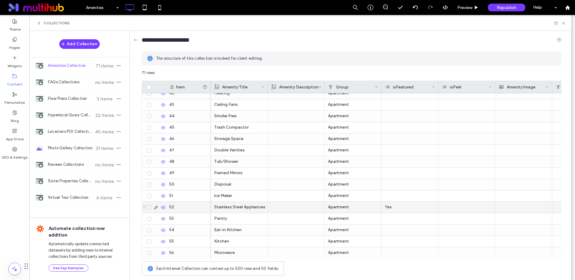
scroll to position [473, 0]
click at [515, 207] on div at bounding box center [524, 206] width 50 height 10
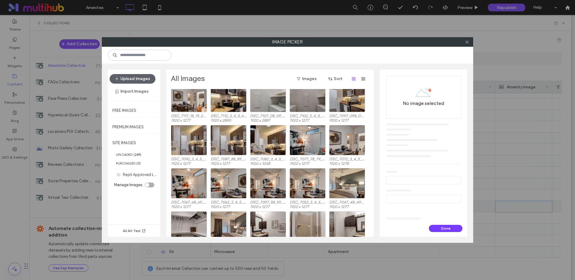
scroll to position [342, 0]
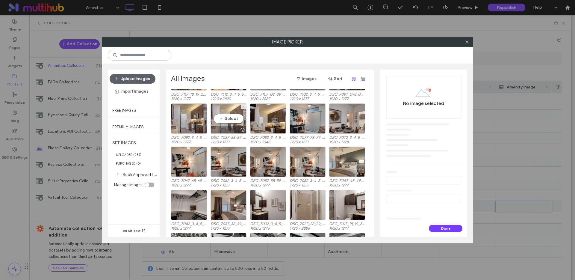
click at [231, 118] on div "Select" at bounding box center [228, 118] width 36 height 30
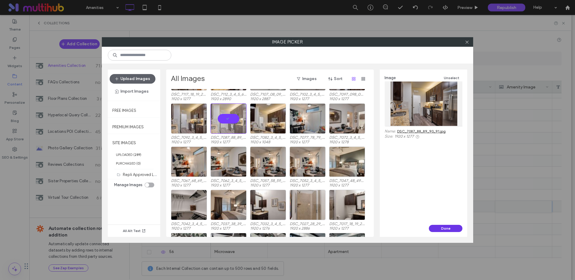
click at [441, 228] on button "Done" at bounding box center [446, 228] width 34 height 7
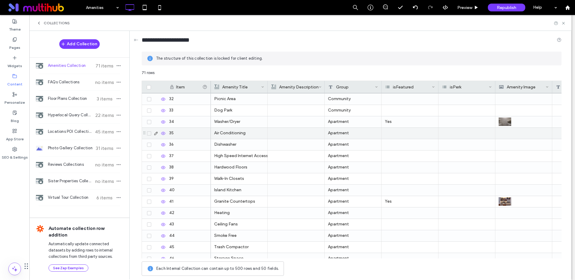
scroll to position [331, 0]
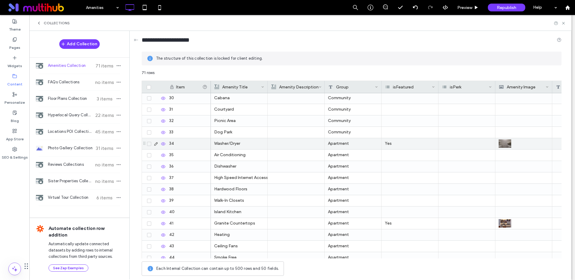
click at [385, 142] on div "Yes" at bounding box center [409, 143] width 57 height 11
click at [389, 145] on span "Yes" at bounding box center [390, 143] width 8 height 5
click at [502, 144] on img at bounding box center [504, 143] width 13 height 8
click at [547, 143] on icon at bounding box center [546, 142] width 4 height 4
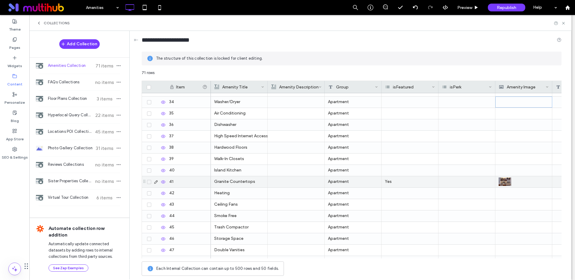
scroll to position [371, 0]
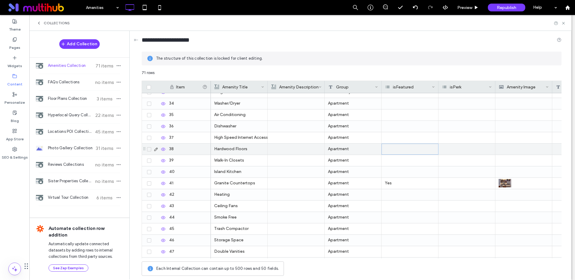
click at [404, 149] on div at bounding box center [409, 148] width 57 height 11
click at [391, 149] on input at bounding box center [404, 148] width 41 height 5
click at [394, 159] on span "Yes" at bounding box center [396, 159] width 6 height 6
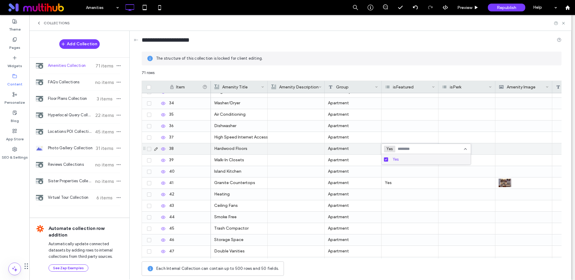
click at [512, 145] on div at bounding box center [523, 148] width 50 height 11
click at [512, 149] on div at bounding box center [524, 148] width 50 height 10
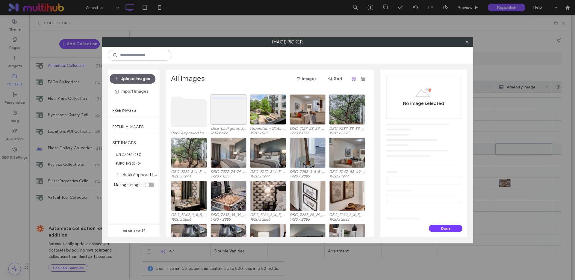
scroll to position [6, 0]
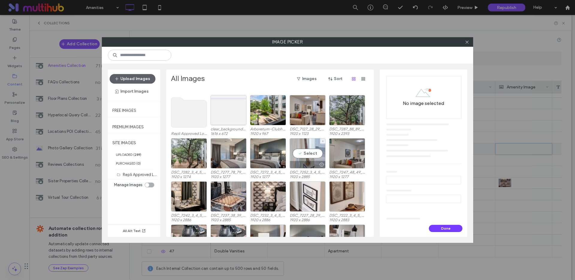
click at [314, 152] on div "Site Images Repli Approved Logos (5) clear_background.png 1616 x 672 Arboretum-…" at bounding box center [271, 163] width 201 height 148
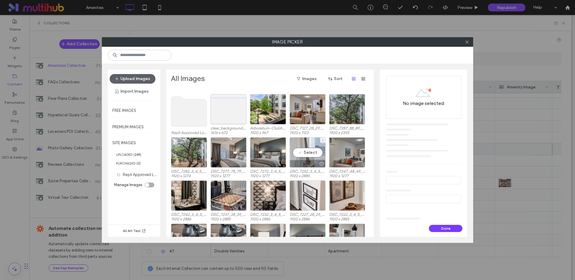
click at [313, 151] on div "Select" at bounding box center [307, 152] width 36 height 30
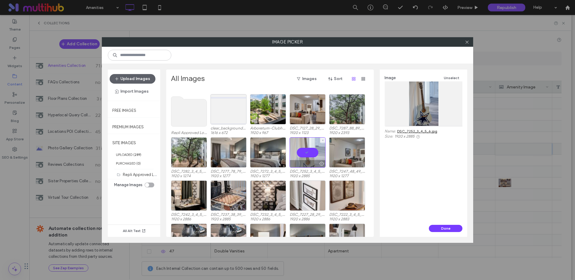
click at [308, 148] on div at bounding box center [307, 152] width 36 height 30
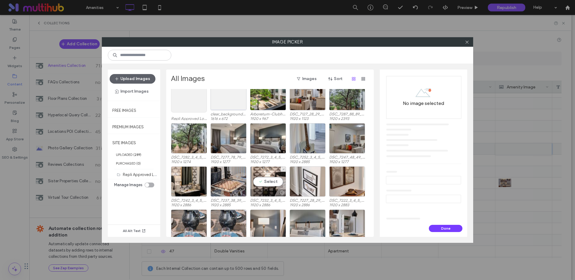
scroll to position [0, 0]
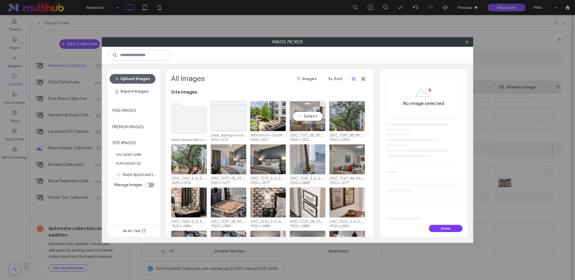
click at [306, 116] on div "Select" at bounding box center [307, 116] width 36 height 30
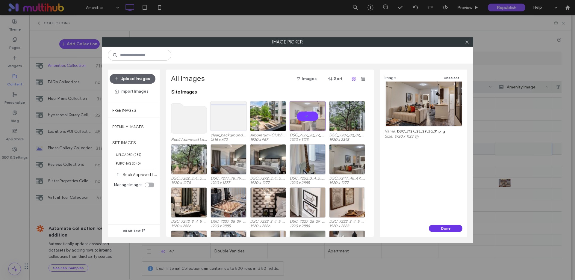
click at [446, 228] on button "Done" at bounding box center [446, 228] width 34 height 7
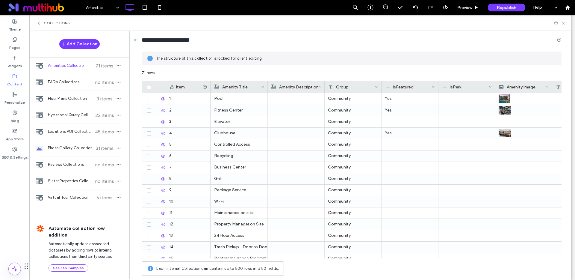
click at [57, 22] on span "Collections" at bounding box center [57, 23] width 26 height 5
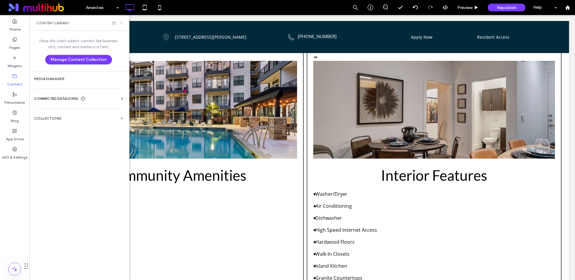
click at [121, 23] on use at bounding box center [121, 23] width 2 height 2
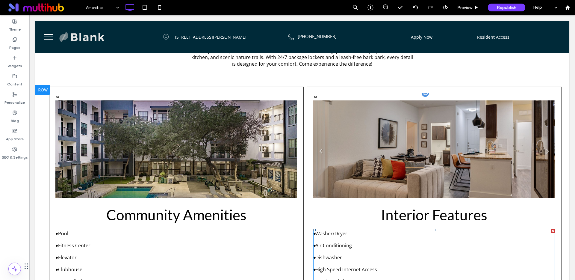
scroll to position [153, 0]
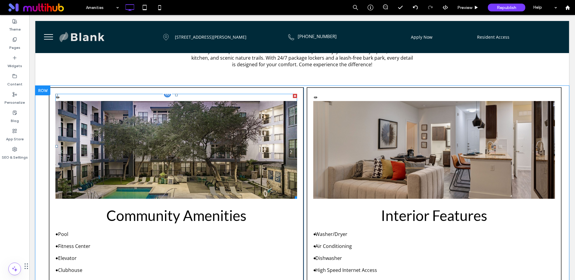
click at [289, 151] on link at bounding box center [291, 151] width 6 height 6
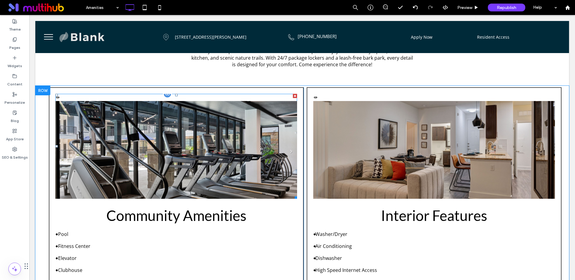
click at [289, 151] on link at bounding box center [291, 151] width 6 height 6
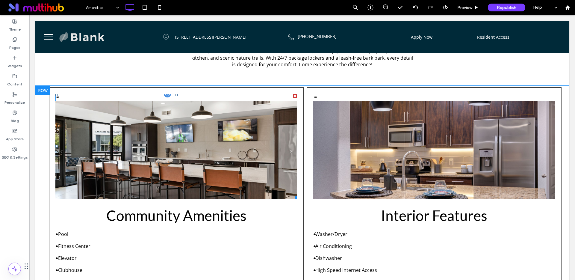
click at [289, 151] on link at bounding box center [291, 151] width 6 height 6
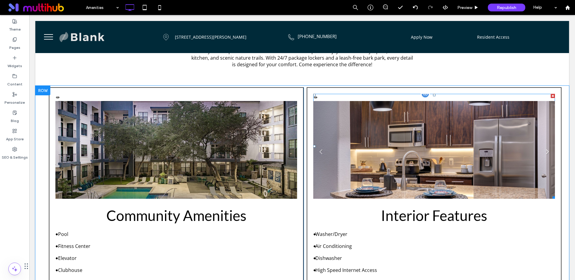
click at [545, 151] on link "Next" at bounding box center [547, 151] width 9 height 9
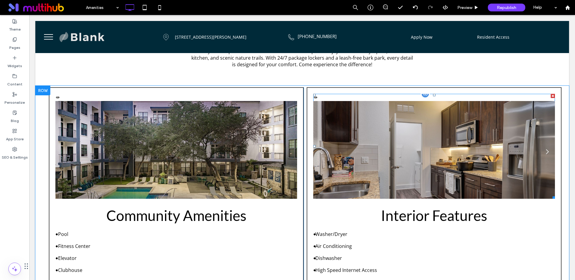
click at [547, 151] on link "Next" at bounding box center [547, 151] width 9 height 9
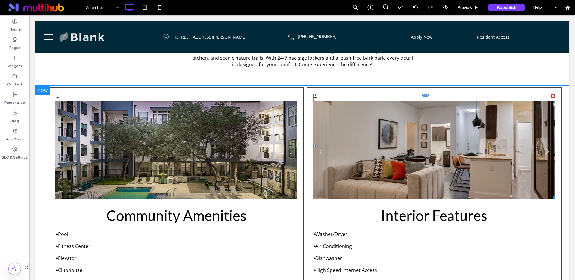
click at [547, 151] on link "Next" at bounding box center [547, 151] width 9 height 9
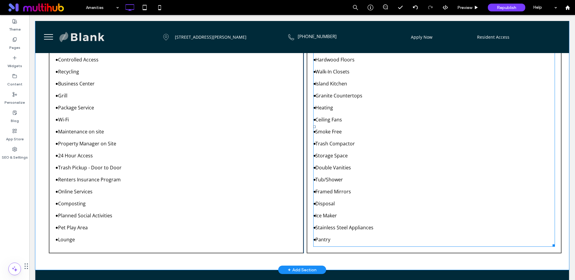
scroll to position [376, 0]
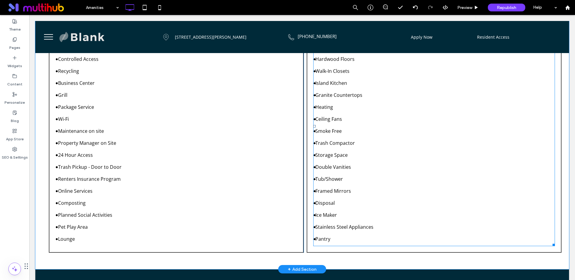
click at [435, 158] on span at bounding box center [434, 125] width 242 height 239
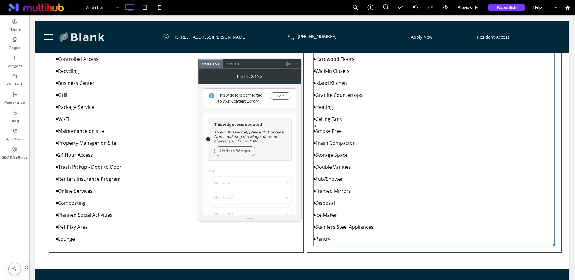
click at [435, 158] on div "● Washer/Dryer ● Air Conditioning ● Dishwasher ● High Speed Internet Access ● H…" at bounding box center [434, 125] width 242 height 239
click at [284, 93] on button "Edit" at bounding box center [281, 95] width 22 height 7
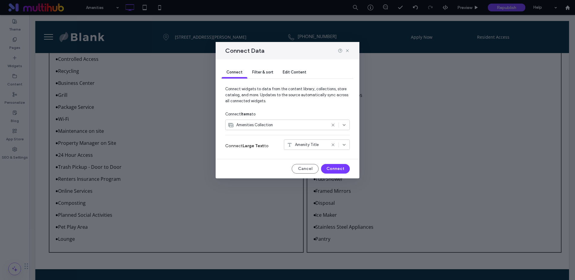
click at [257, 73] on span "Filter & sort" at bounding box center [262, 72] width 21 height 4
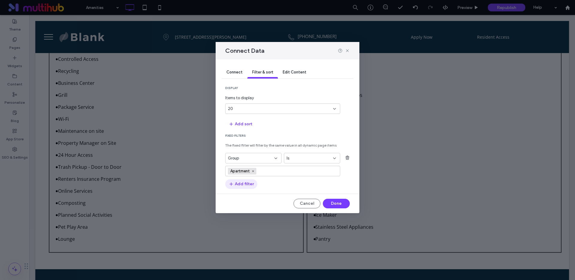
click at [246, 183] on button "Add filter" at bounding box center [241, 184] width 32 height 10
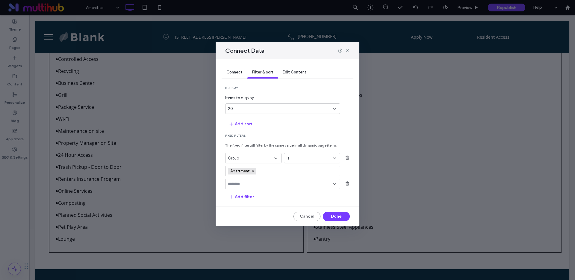
click at [269, 185] on input "fields-dropdown" at bounding box center [280, 183] width 105 height 5
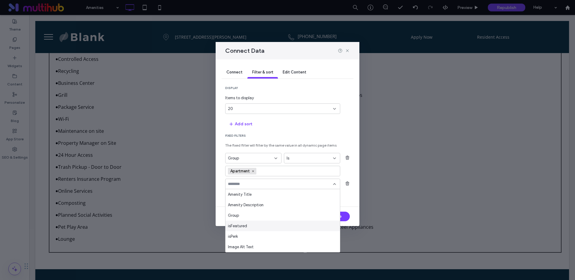
click at [244, 226] on span "isFeatured" at bounding box center [237, 226] width 19 height 6
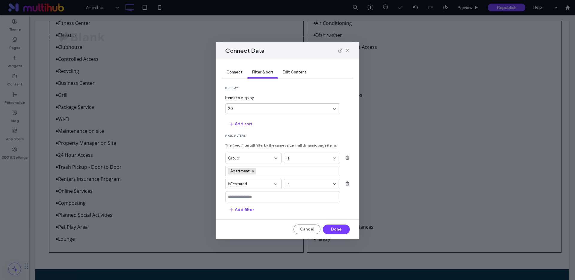
click at [266, 197] on input "values-textbox" at bounding box center [280, 196] width 105 height 5
click at [238, 207] on div "Yes" at bounding box center [282, 207] width 114 height 10
click at [334, 228] on button "Done" at bounding box center [336, 229] width 27 height 10
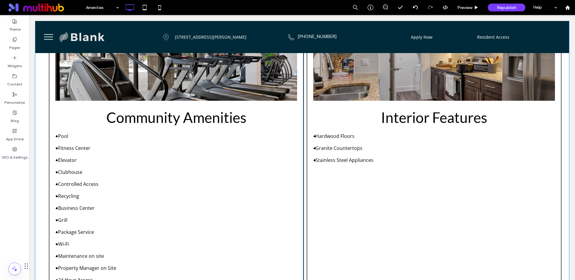
scroll to position [259, 0]
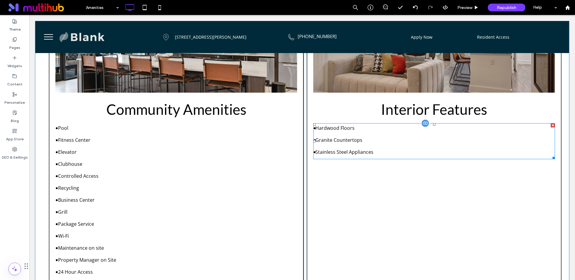
click at [351, 151] on span at bounding box center [434, 141] width 242 height 36
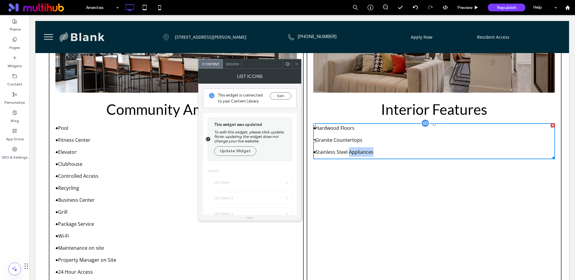
click at [351, 151] on div "Stainless Steel Appliances" at bounding box center [344, 152] width 58 height 10
click at [282, 97] on button "Edit" at bounding box center [281, 95] width 22 height 7
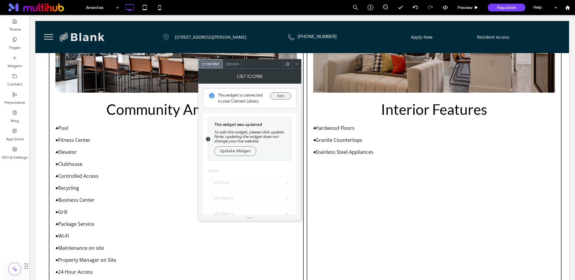
scroll to position [0, 0]
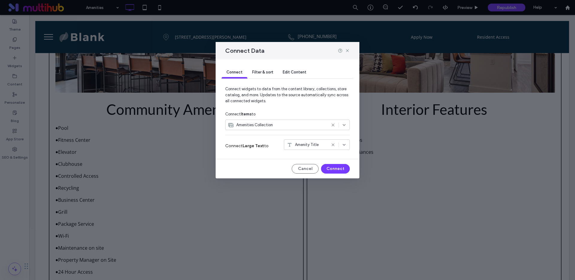
click at [262, 73] on span "Filter & sort" at bounding box center [262, 72] width 21 height 4
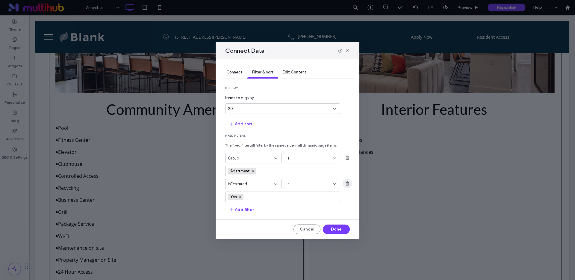
click at [346, 182] on use "button" at bounding box center [347, 183] width 4 height 4
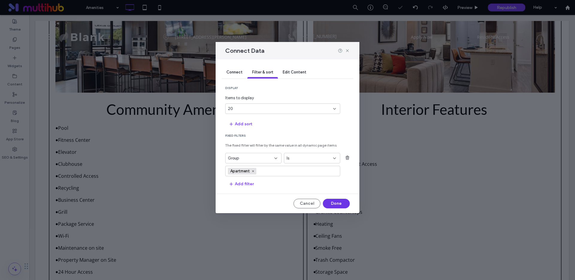
click at [338, 204] on button "Done" at bounding box center [336, 203] width 27 height 10
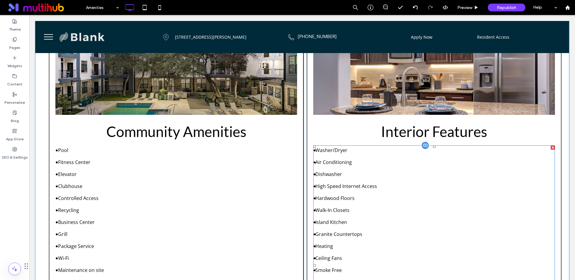
scroll to position [246, 0]
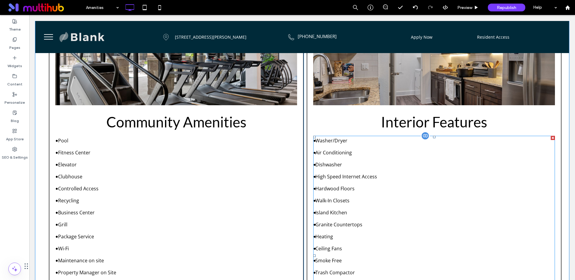
click at [431, 152] on span at bounding box center [434, 255] width 242 height 239
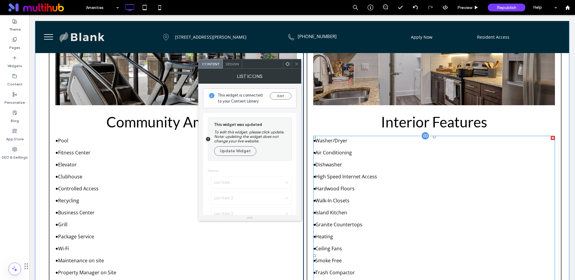
click at [431, 152] on div "● Washer/Dryer ● Air Conditioning ● Dishwasher ● High Speed Internet Access ● H…" at bounding box center [434, 255] width 242 height 239
click at [281, 97] on button "Edit" at bounding box center [281, 95] width 22 height 7
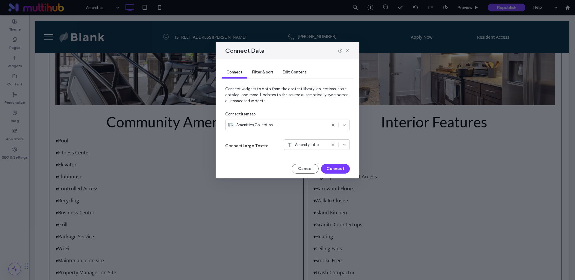
click at [263, 74] on span "Filter & sort" at bounding box center [262, 72] width 21 height 4
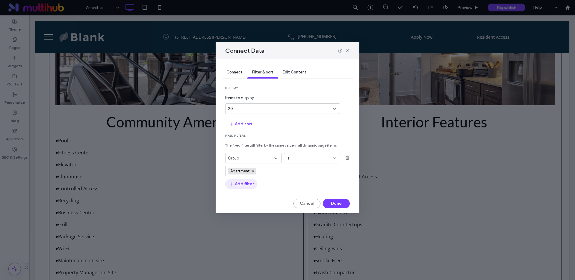
click at [251, 183] on button "Add filter" at bounding box center [241, 184] width 32 height 10
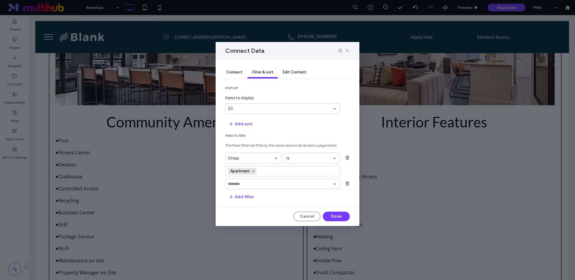
click at [255, 185] on input "fields-dropdown" at bounding box center [280, 183] width 105 height 5
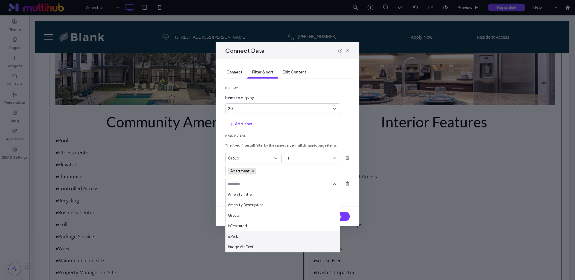
scroll to position [21, 0]
click at [259, 245] on div "Amenity ID" at bounding box center [282, 246] width 114 height 10
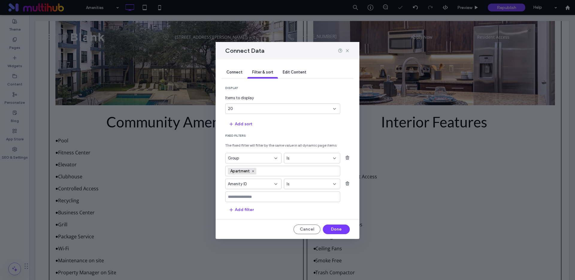
click at [317, 185] on div "Is" at bounding box center [308, 184] width 44 height 6
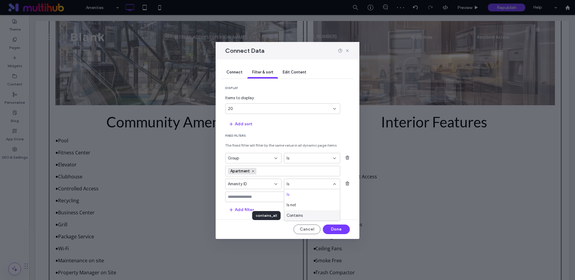
click at [298, 216] on span "Contains" at bounding box center [294, 215] width 16 height 6
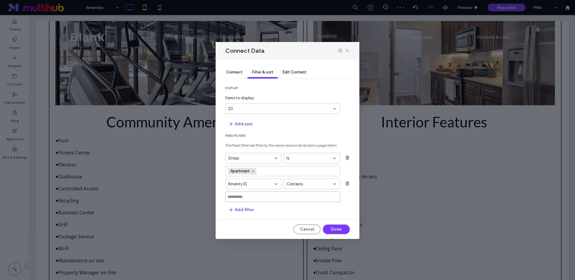
click at [275, 193] on input at bounding box center [282, 196] width 115 height 10
click at [348, 181] on icon "button" at bounding box center [347, 183] width 5 height 5
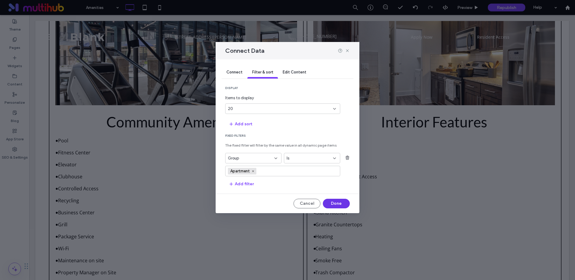
drag, startPoint x: 305, startPoint y: 189, endPoint x: 335, endPoint y: 204, distance: 33.1
click at [335, 204] on button "Done" at bounding box center [336, 203] width 27 height 10
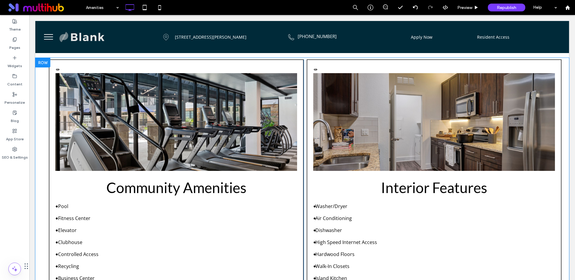
scroll to position [179, 0]
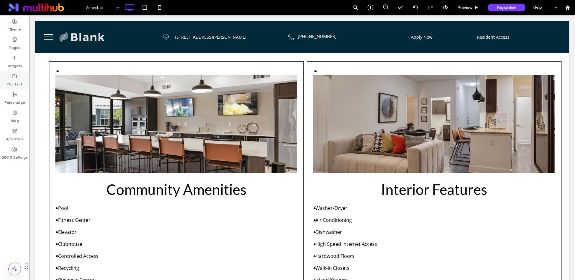
click at [16, 77] on icon at bounding box center [14, 76] width 5 height 5
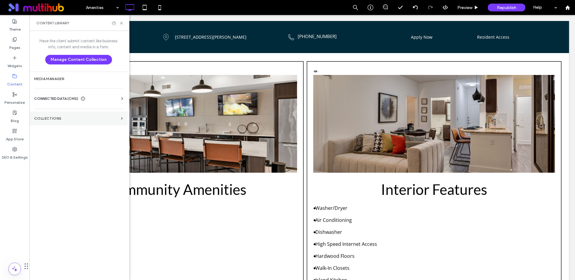
click at [70, 119] on label "Collections" at bounding box center [76, 118] width 84 height 4
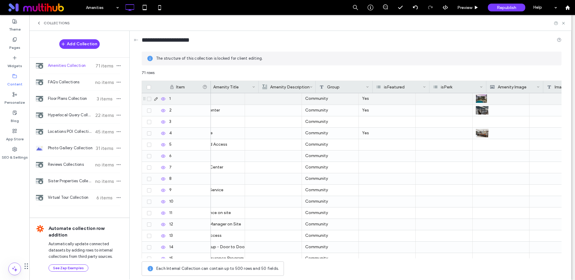
scroll to position [0, 119]
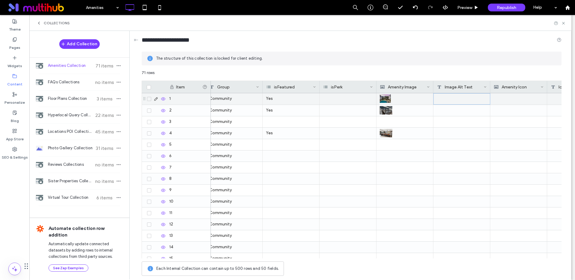
click at [457, 100] on div at bounding box center [461, 98] width 57 height 11
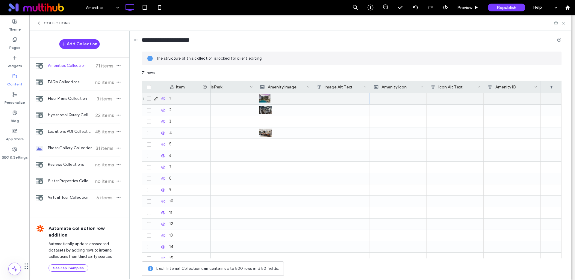
scroll to position [0, 239]
click at [443, 99] on div at bounding box center [455, 98] width 57 height 11
click at [497, 99] on div at bounding box center [512, 97] width 57 height 11
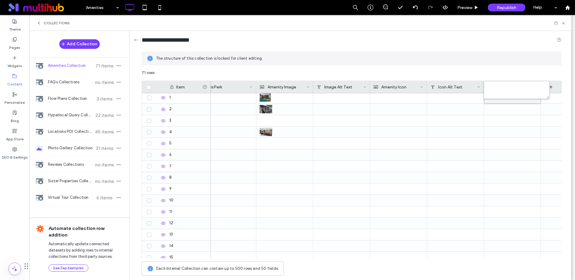
scroll to position [0, 239]
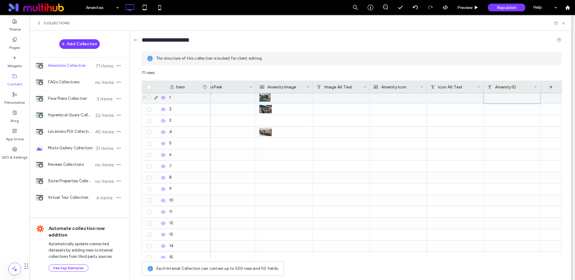
click at [490, 101] on div at bounding box center [512, 97] width 56 height 11
click at [489, 99] on div at bounding box center [512, 97] width 56 height 11
click at [489, 99] on div at bounding box center [512, 95] width 56 height 11
drag, startPoint x: 485, startPoint y: 99, endPoint x: 490, endPoint y: 100, distance: 5.2
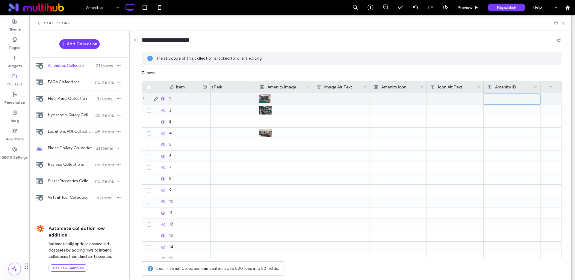
click at [486, 99] on div at bounding box center [512, 98] width 56 height 11
click at [492, 101] on div at bounding box center [512, 98] width 56 height 11
click at [492, 99] on div at bounding box center [512, 98] width 56 height 11
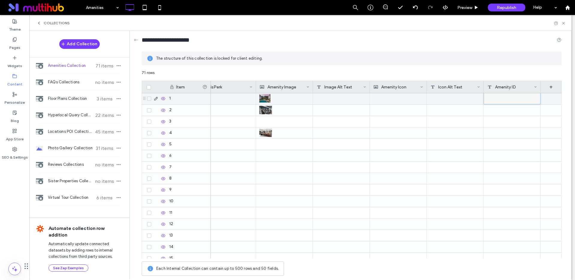
scroll to position [0, 0]
click at [492, 99] on div at bounding box center [512, 98] width 56 height 11
click at [493, 100] on div at bounding box center [512, 98] width 56 height 11
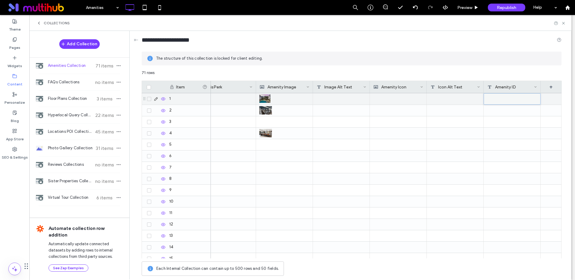
click at [489, 99] on div at bounding box center [512, 98] width 56 height 11
click at [489, 98] on div at bounding box center [512, 97] width 56 height 11
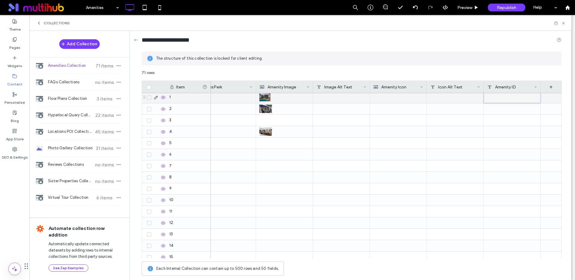
scroll to position [0, 0]
click at [494, 100] on div at bounding box center [512, 98] width 56 height 11
click at [508, 97] on div at bounding box center [512, 98] width 56 height 11
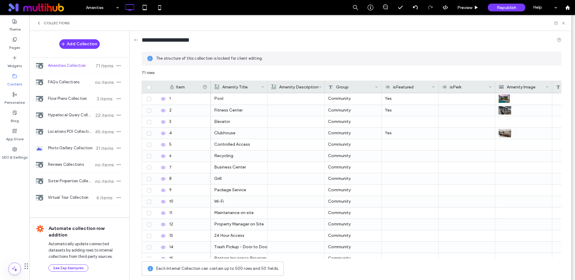
click at [52, 22] on span "Collections" at bounding box center [57, 23] width 26 height 5
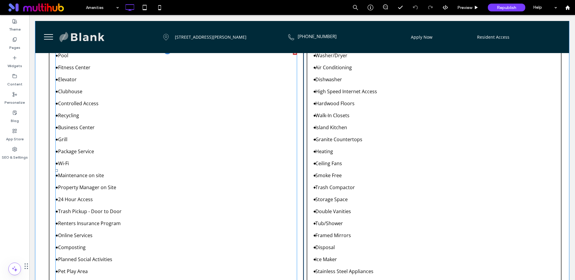
click at [207, 109] on span at bounding box center [176, 170] width 242 height 239
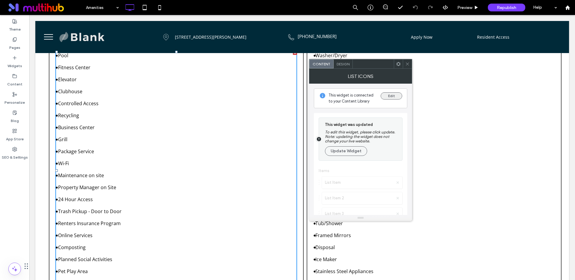
click at [386, 96] on button "Edit" at bounding box center [391, 95] width 22 height 7
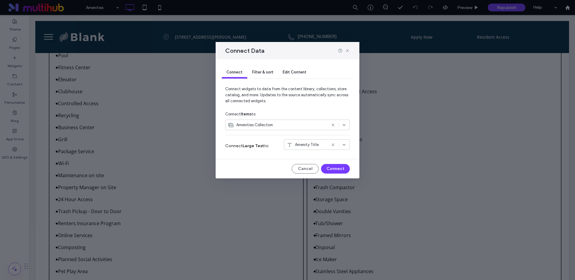
click at [259, 72] on span "Filter & sort" at bounding box center [262, 72] width 21 height 4
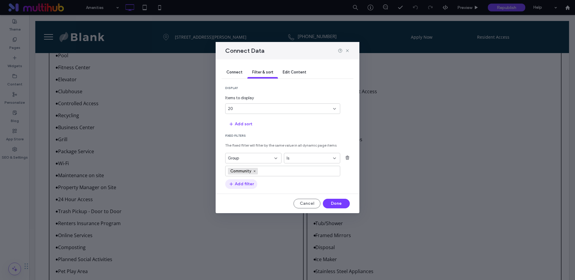
click at [250, 184] on button "Add filter" at bounding box center [241, 184] width 32 height 10
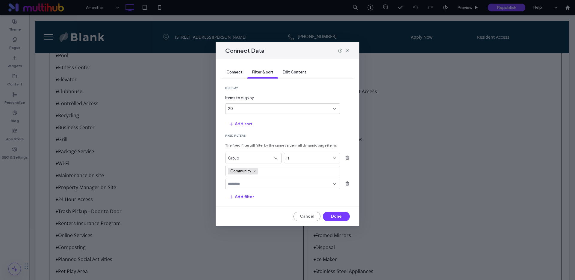
click at [256, 183] on input "fields-dropdown" at bounding box center [280, 183] width 105 height 5
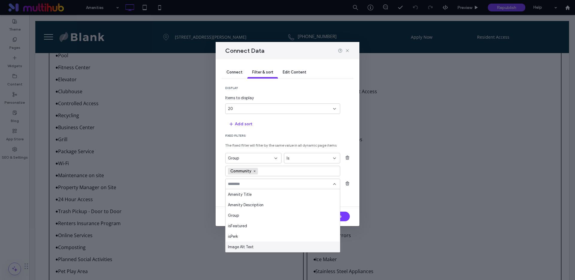
scroll to position [21, 0]
click at [243, 244] on span "Amenity ID" at bounding box center [237, 247] width 19 height 6
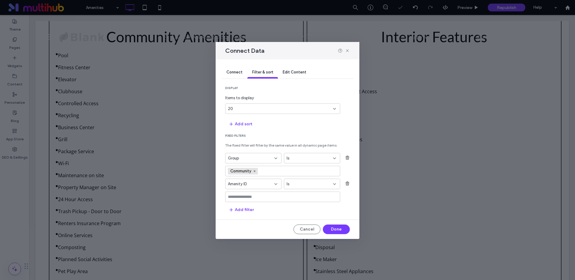
click at [244, 198] on input "values-textbox" at bounding box center [280, 196] width 105 height 5
type input "**"
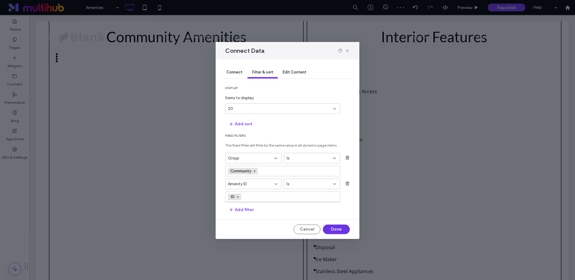
click at [331, 229] on button "Done" at bounding box center [336, 229] width 27 height 10
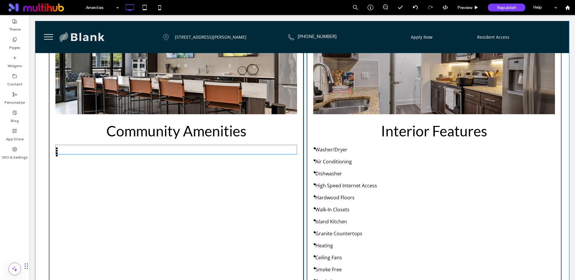
scroll to position [280, 0]
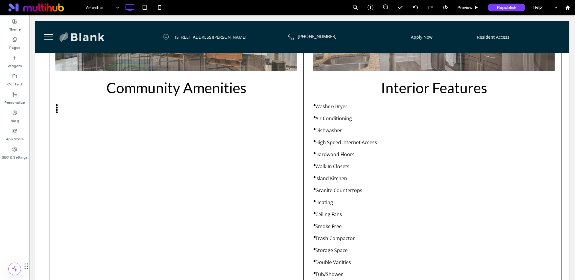
click at [153, 134] on div "Community Amenities ● ● ● ● Click To Paste" at bounding box center [176, 154] width 255 height 388
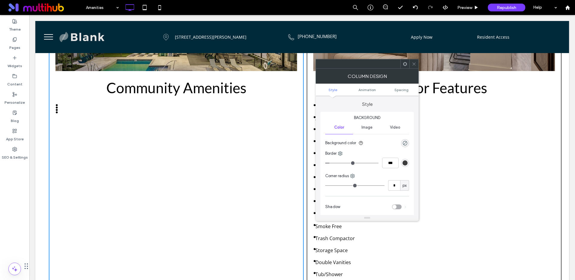
click at [413, 64] on icon at bounding box center [414, 64] width 4 height 4
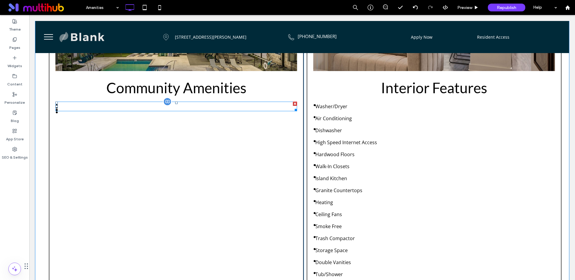
click at [168, 108] on span at bounding box center [176, 106] width 242 height 10
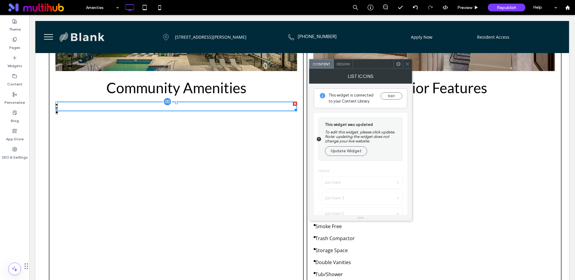
click at [168, 108] on div "● ● ● ●" at bounding box center [176, 106] width 242 height 10
click at [388, 100] on div "Edit" at bounding box center [391, 98] width 22 height 12
click at [388, 98] on button "Edit" at bounding box center [391, 95] width 22 height 7
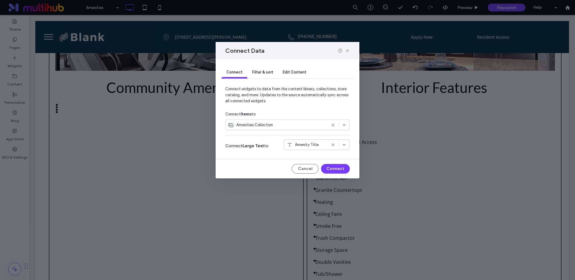
drag, startPoint x: 259, startPoint y: 72, endPoint x: 261, endPoint y: 76, distance: 5.2
click at [259, 72] on span "Filter & sort" at bounding box center [262, 72] width 21 height 4
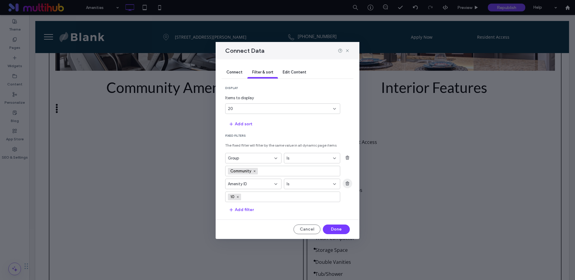
click at [347, 184] on icon "button" at bounding box center [347, 183] width 5 height 5
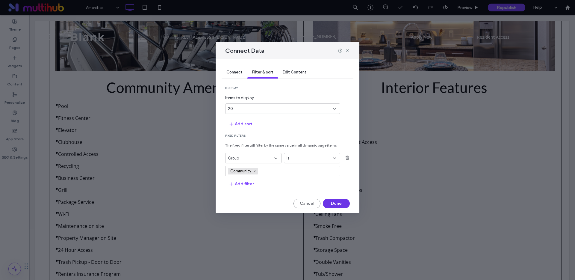
click at [336, 204] on button "Done" at bounding box center [336, 203] width 27 height 10
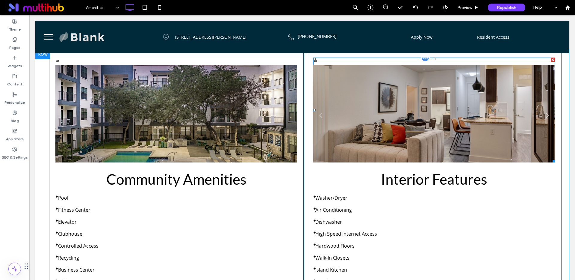
scroll to position [188, 0]
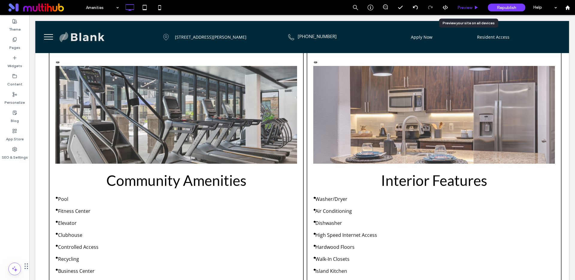
click at [458, 5] on span "Preview" at bounding box center [464, 7] width 15 height 5
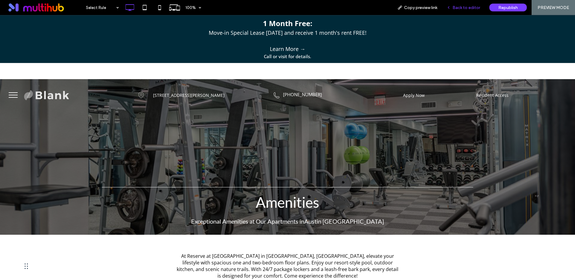
click at [461, 6] on span "Back to editor" at bounding box center [466, 7] width 28 height 5
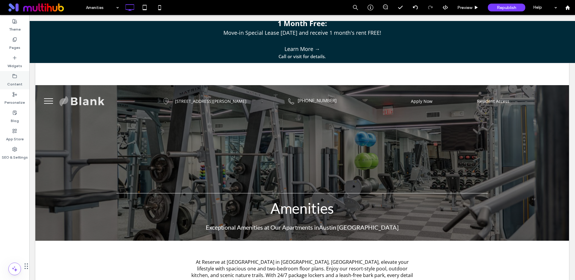
click at [15, 79] on label "Content" at bounding box center [14, 82] width 15 height 8
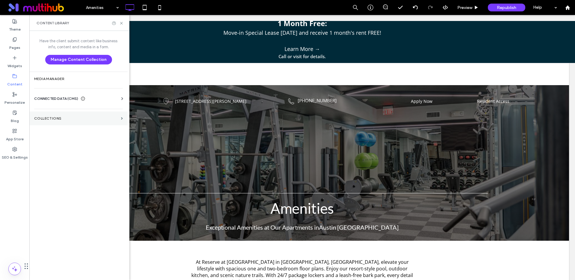
click at [57, 117] on label "Collections" at bounding box center [76, 118] width 84 height 4
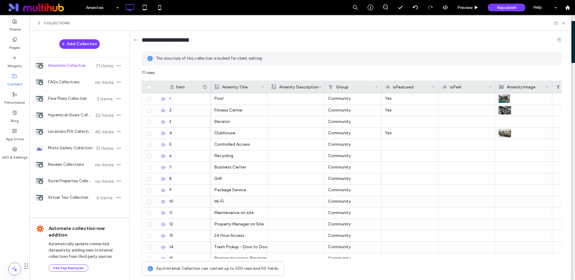
click at [65, 69] on div "Amenities Collection 71 items" at bounding box center [79, 65] width 100 height 16
click at [215, 97] on div "Pool" at bounding box center [239, 98] width 50 height 11
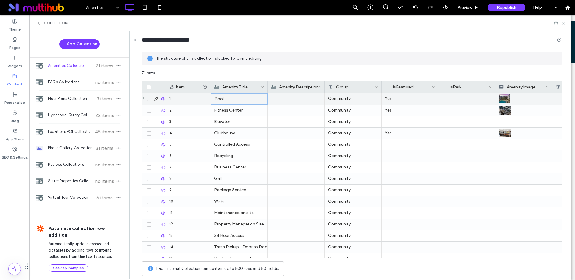
click at [215, 98] on div "Pool" at bounding box center [239, 98] width 50 height 11
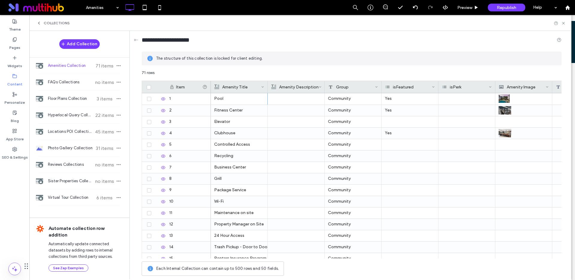
click at [258, 73] on div "71 rows" at bounding box center [352, 75] width 420 height 11
click at [53, 19] on div "Collections" at bounding box center [300, 23] width 542 height 16
click at [43, 22] on div "Collections" at bounding box center [53, 23] width 33 height 5
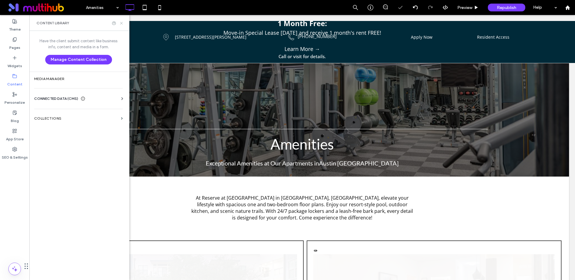
drag, startPoint x: 120, startPoint y: 23, endPoint x: 91, endPoint y: 8, distance: 32.9
click at [120, 23] on icon at bounding box center [121, 23] width 4 height 4
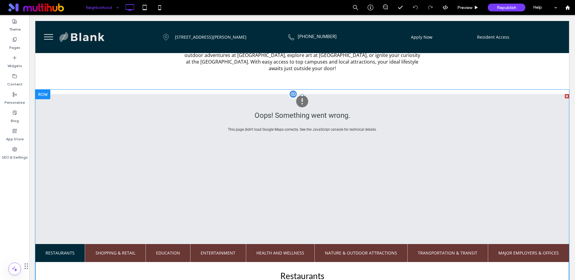
scroll to position [149, 0]
click at [294, 94] on div at bounding box center [293, 94] width 9 height 9
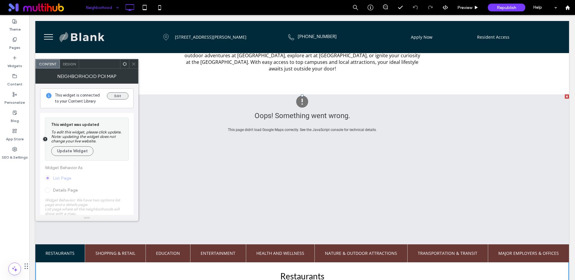
click at [113, 95] on button "Edit" at bounding box center [118, 95] width 22 height 7
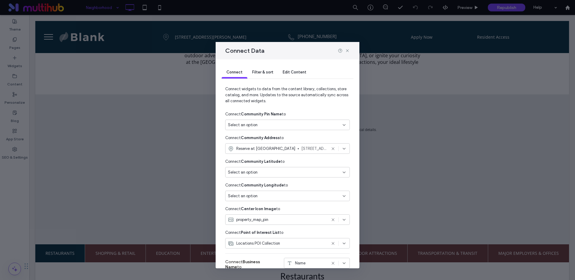
click at [248, 124] on span "Select an option" at bounding box center [243, 125] width 30 height 6
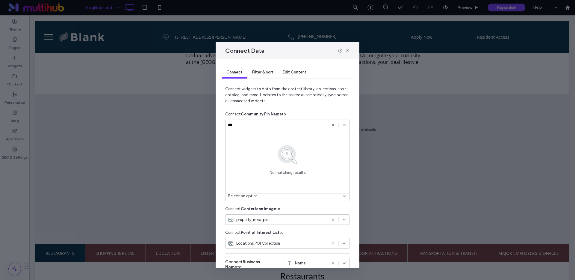
scroll to position [0, 0]
type input "***"
click at [302, 115] on div "Connect Community Pin Name to" at bounding box center [287, 114] width 125 height 11
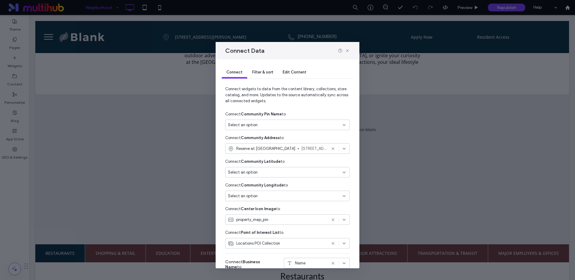
click at [255, 174] on span "Select an option" at bounding box center [243, 172] width 30 height 6
type input "****"
click at [266, 191] on span "property_address_latitude" at bounding box center [263, 193] width 48 height 6
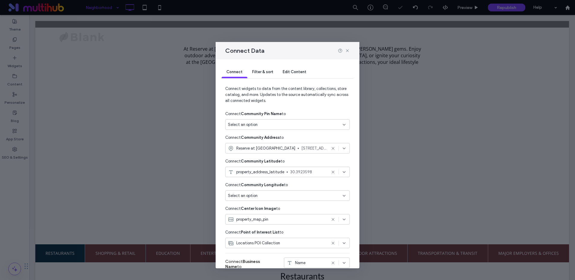
click at [259, 195] on div "Select an option" at bounding box center [284, 195] width 112 height 6
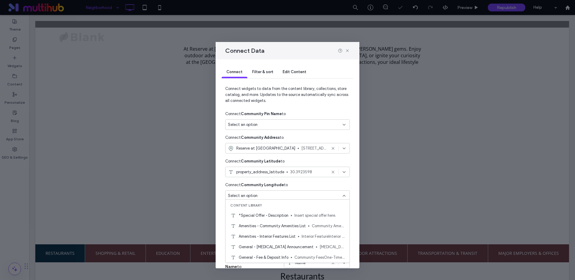
scroll to position [1, 0]
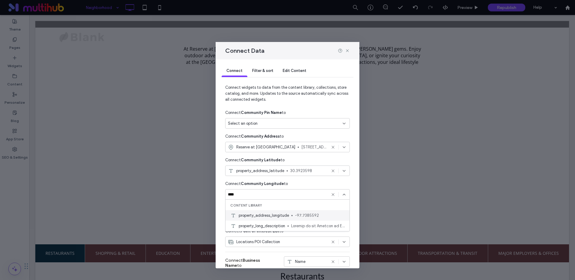
type input "****"
click at [270, 214] on span "property_address_longitude" at bounding box center [264, 215] width 50 height 6
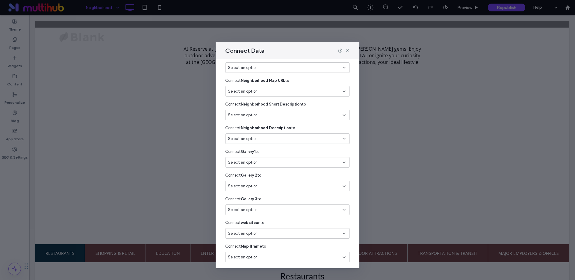
scroll to position [566, 0]
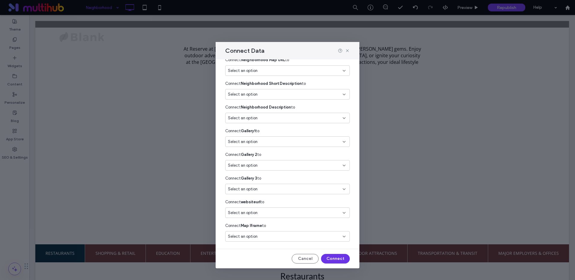
click at [328, 259] on button "Connect" at bounding box center [335, 259] width 29 height 10
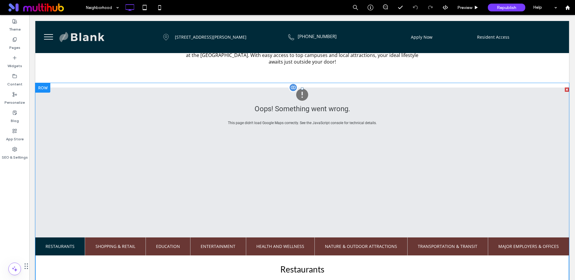
click at [300, 95] on span at bounding box center [301, 207] width 533 height 240
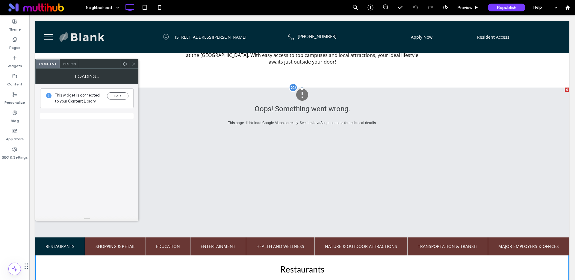
scroll to position [156, 0]
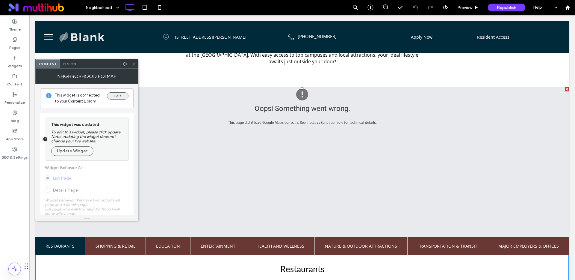
click at [115, 94] on button "Edit" at bounding box center [118, 95] width 22 height 7
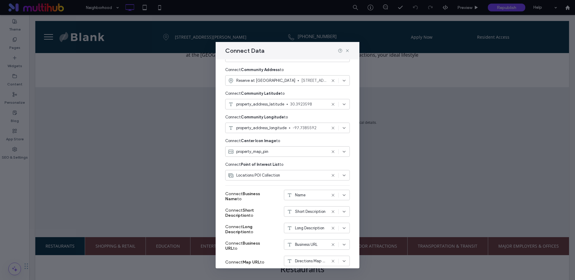
scroll to position [90, 0]
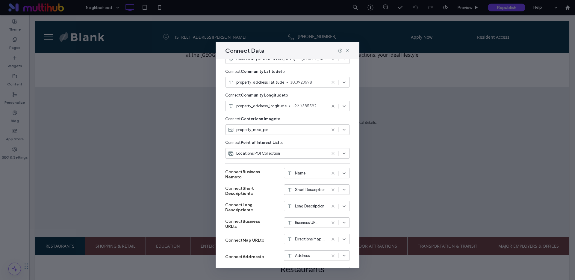
click at [266, 154] on span "Locations POI Collection" at bounding box center [258, 153] width 44 height 6
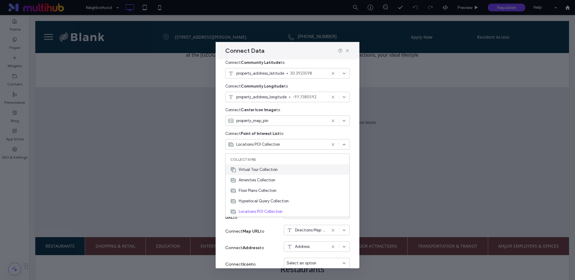
scroll to position [10, 0]
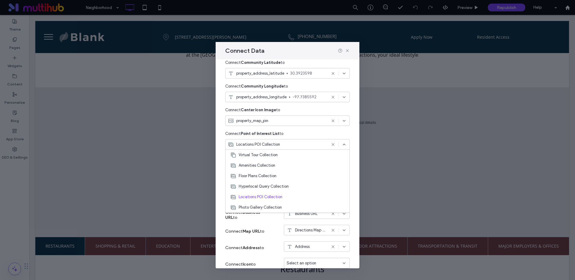
click at [307, 54] on div "Connect Data" at bounding box center [288, 50] width 144 height 17
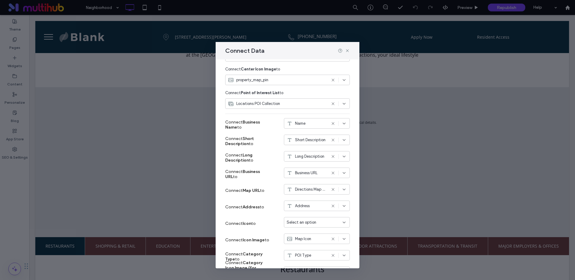
scroll to position [145, 0]
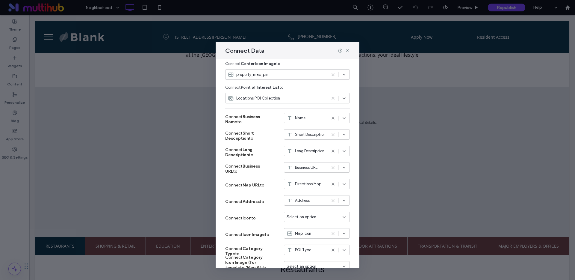
click at [312, 117] on div "Name" at bounding box center [306, 118] width 40 height 6
type input "*"
click at [265, 128] on label "Connect Short Description to" at bounding box center [247, 136] width 45 height 16
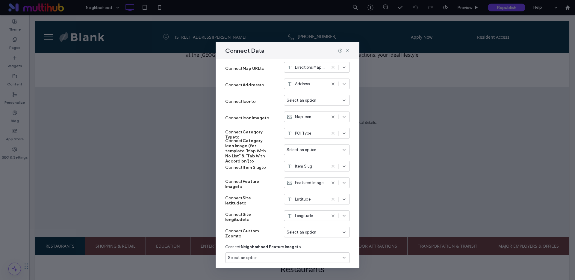
scroll to position [263, 0]
click at [308, 147] on span "Select an option" at bounding box center [301, 148] width 30 height 6
click at [273, 147] on div "Connect Category Icon Image (for template "Map With No List" & "Tab With Accord…" at bounding box center [287, 150] width 125 height 16
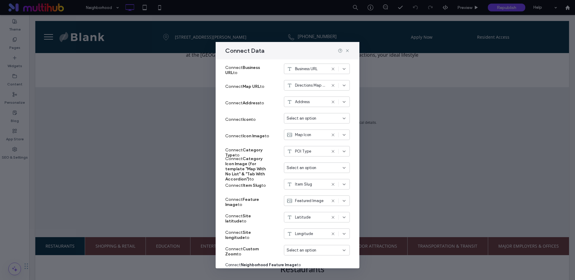
scroll to position [0, 0]
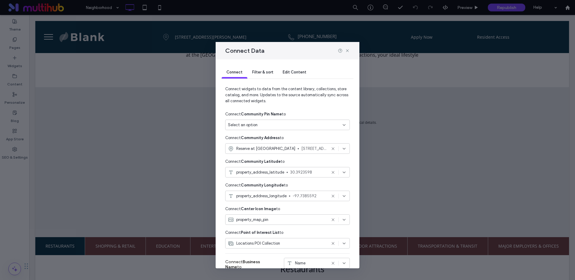
click at [263, 71] on span "Filter & sort" at bounding box center [262, 72] width 21 height 4
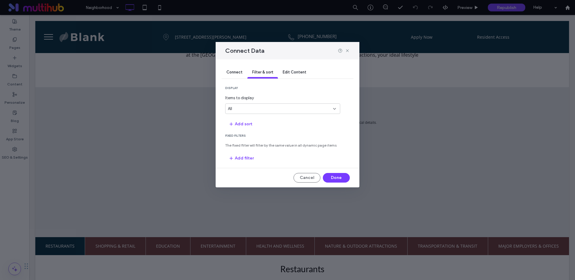
click at [292, 70] on span "Edit Content" at bounding box center [295, 72] width 24 height 4
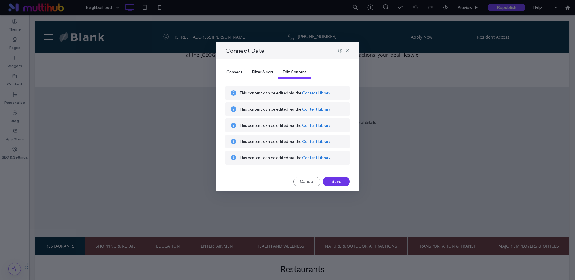
click at [330, 181] on button "Save" at bounding box center [336, 182] width 27 height 10
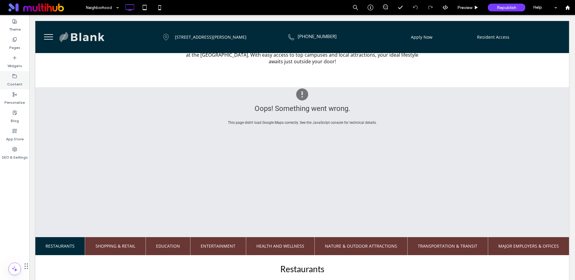
click at [16, 81] on label "Content" at bounding box center [14, 82] width 15 height 8
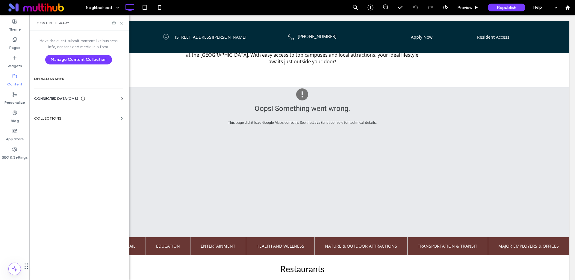
click at [66, 98] on span "CONNECTED DATA (CMS)" at bounding box center [56, 98] width 44 height 6
click at [70, 113] on label "Business Info" at bounding box center [79, 113] width 81 height 4
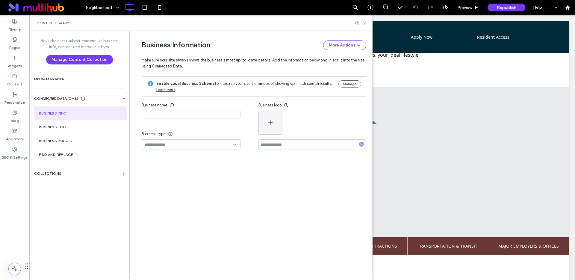
type input "**********"
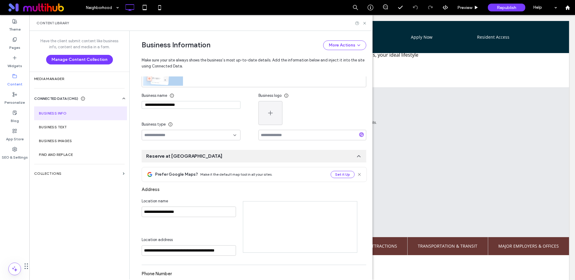
scroll to position [66, 0]
click at [197, 134] on input at bounding box center [188, 134] width 89 height 5
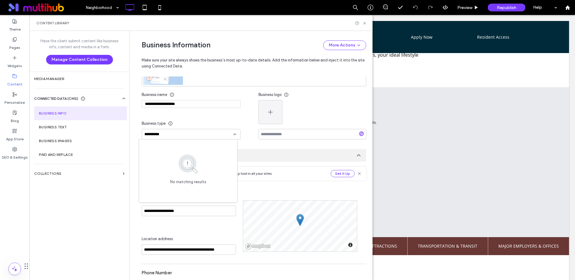
type input "*********"
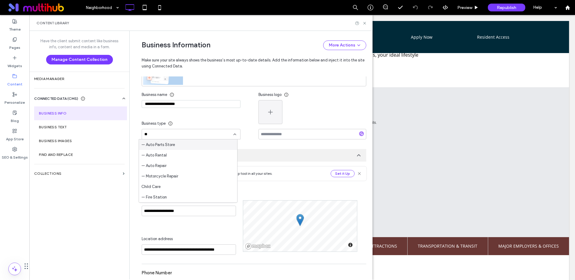
type input "*"
click at [229, 113] on div "**********" at bounding box center [200, 114] width 117 height 50
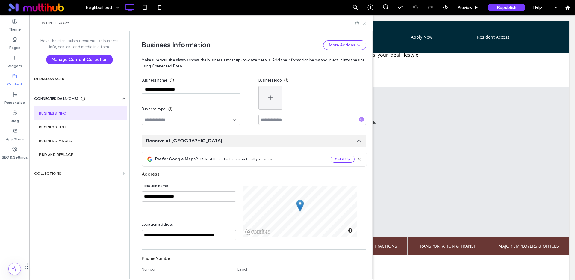
scroll to position [84, 0]
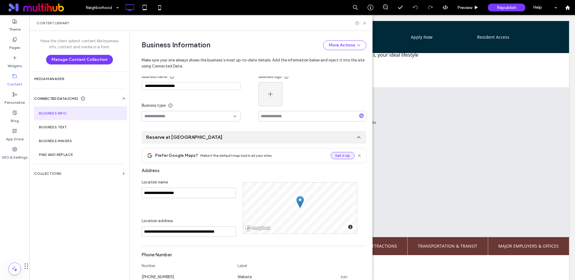
click at [334, 156] on button "Set it Up" at bounding box center [342, 155] width 24 height 7
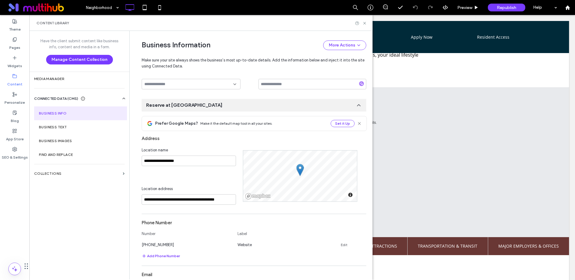
scroll to position [129, 0]
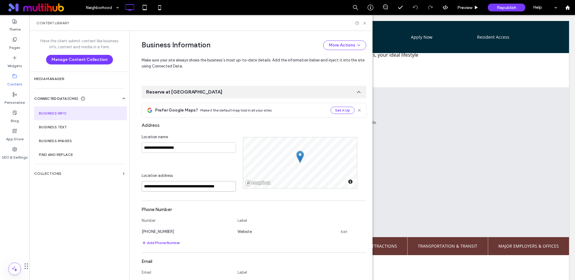
click at [167, 190] on input "**********" at bounding box center [189, 186] width 94 height 10
click at [167, 189] on input "**********" at bounding box center [189, 186] width 94 height 10
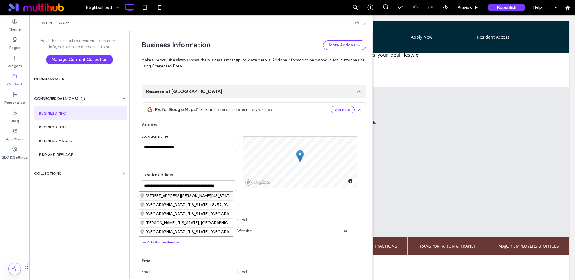
click at [197, 194] on div "[STREET_ADDRESS][PERSON_NAME][US_STATE]" at bounding box center [186, 195] width 94 height 9
type input "**********"
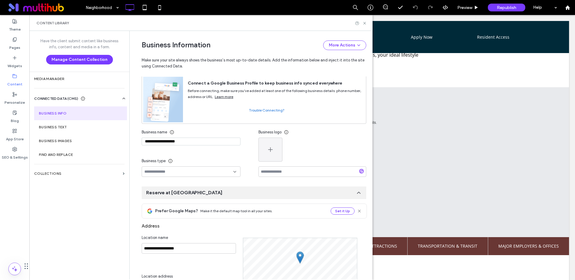
scroll to position [0, 0]
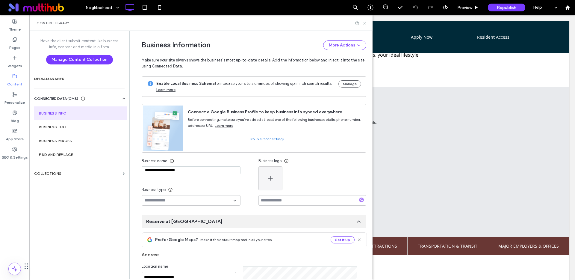
click at [364, 22] on icon at bounding box center [364, 23] width 4 height 4
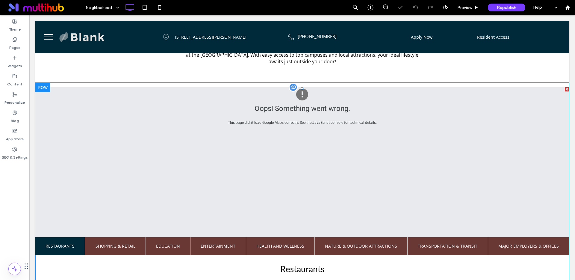
click at [302, 104] on span at bounding box center [301, 207] width 533 height 240
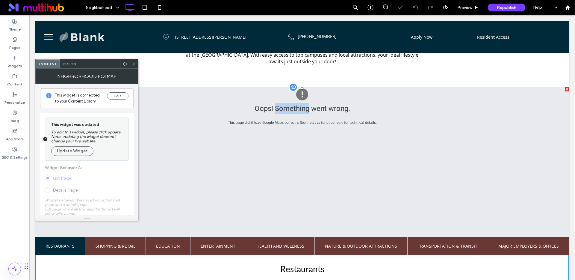
click at [302, 104] on div "Oops! Something went wrong." at bounding box center [302, 108] width 424 height 11
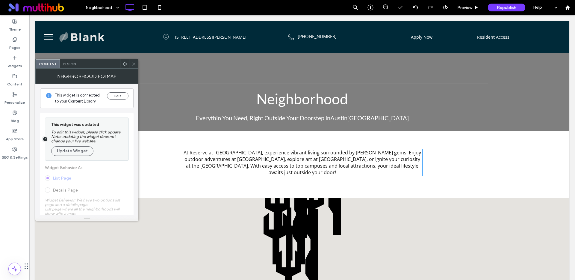
scroll to position [101, 0]
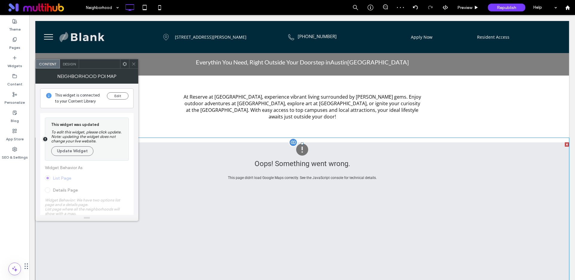
click at [293, 142] on div at bounding box center [293, 142] width 9 height 9
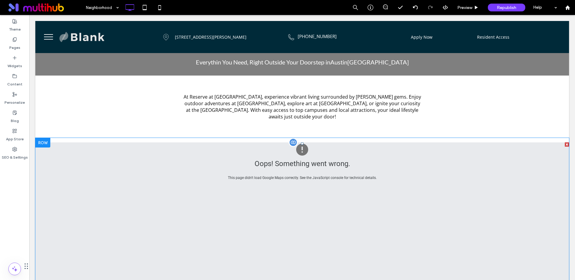
click at [292, 144] on div at bounding box center [293, 142] width 9 height 9
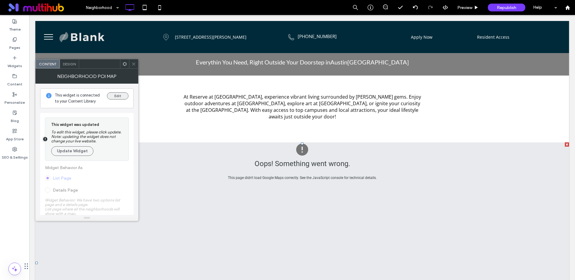
click at [123, 96] on button "Edit" at bounding box center [118, 95] width 22 height 7
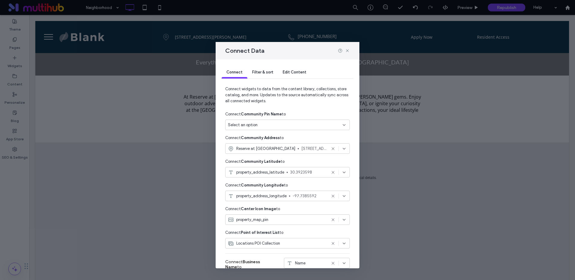
click at [280, 125] on div "Select an option" at bounding box center [284, 125] width 112 height 6
type input "****"
click at [294, 146] on span "Reserve at [GEOGRAPHIC_DATA]" at bounding box center [308, 145] width 74 height 6
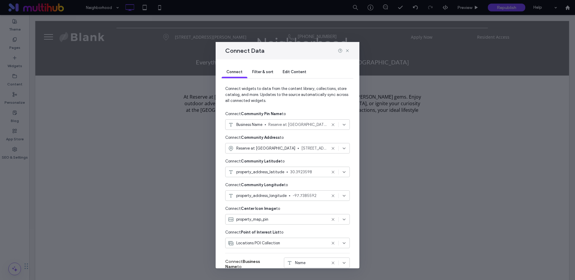
click at [333, 172] on use at bounding box center [332, 171] width 3 height 3
click at [333, 195] on use at bounding box center [332, 195] width 3 height 3
click at [267, 221] on span "property_map_pin" at bounding box center [252, 219] width 32 height 6
click at [334, 219] on icon at bounding box center [332, 218] width 5 height 5
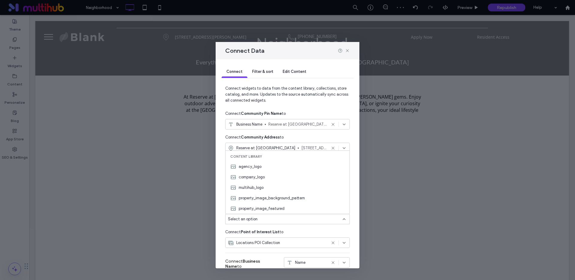
click at [302, 52] on div "Connect Data" at bounding box center [288, 50] width 144 height 17
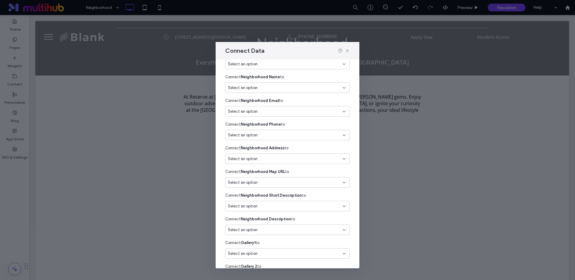
scroll to position [566, 0]
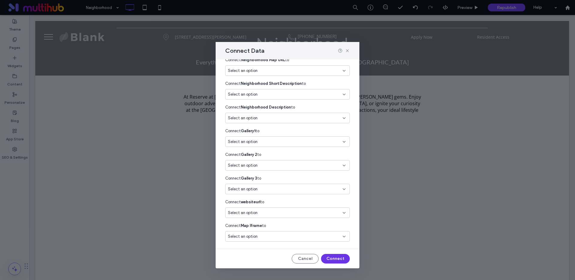
click at [328, 256] on button "Connect" at bounding box center [335, 259] width 29 height 10
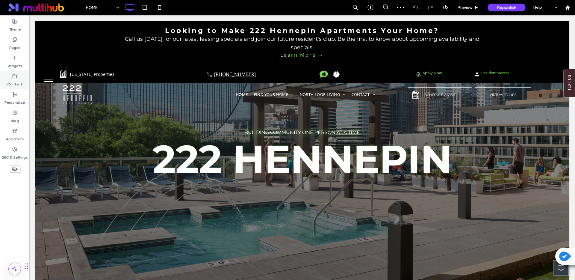
click at [14, 79] on label "Content" at bounding box center [14, 82] width 15 height 8
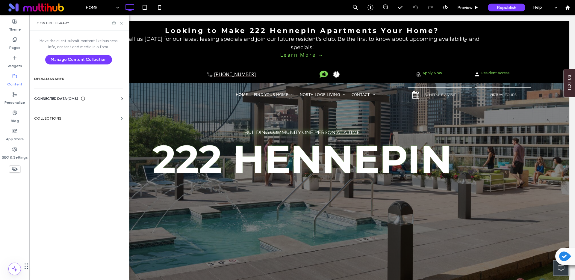
click at [54, 97] on span "CONNECTED DATA (CMS)" at bounding box center [56, 98] width 44 height 6
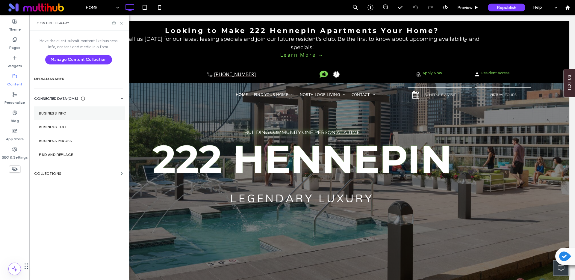
click at [46, 113] on label "Business Info" at bounding box center [79, 113] width 81 height 4
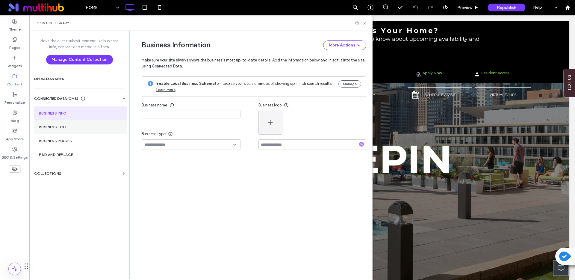
type input "**********"
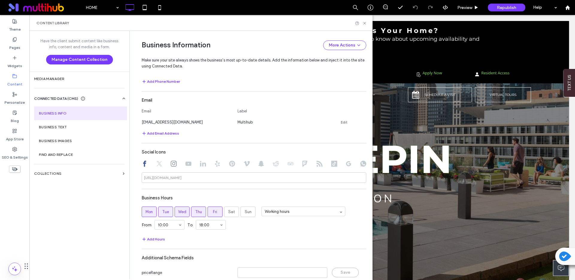
scroll to position [300, 0]
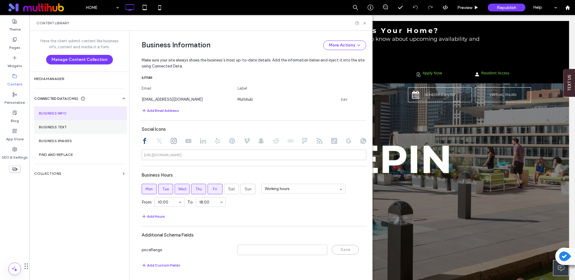
click at [59, 130] on section "Business Text" at bounding box center [80, 127] width 93 height 14
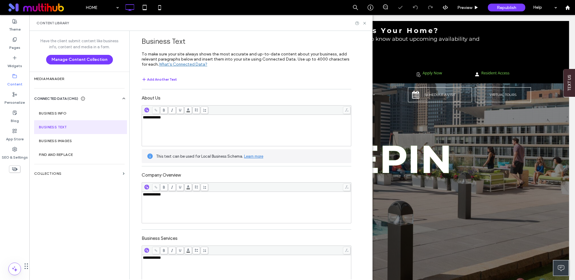
scroll to position [0, 0]
click at [366, 22] on icon at bounding box center [364, 23] width 4 height 4
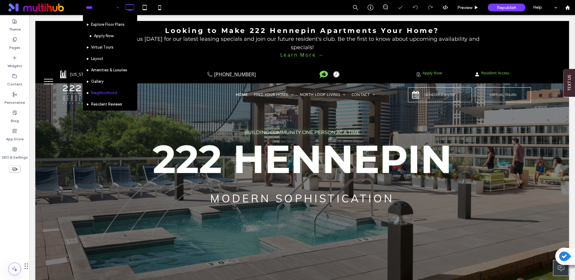
scroll to position [10, 0]
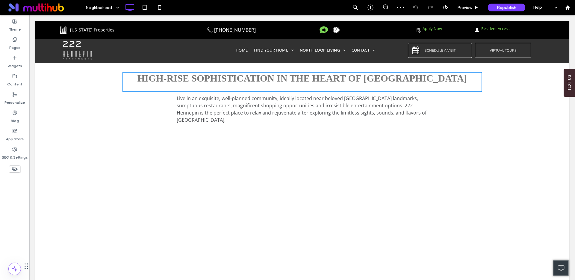
scroll to position [165, 0]
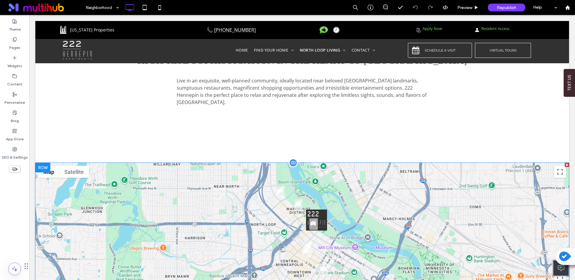
click at [294, 158] on div at bounding box center [293, 162] width 9 height 9
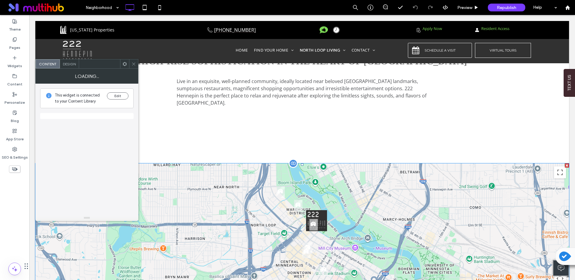
click at [294, 159] on div at bounding box center [293, 163] width 9 height 9
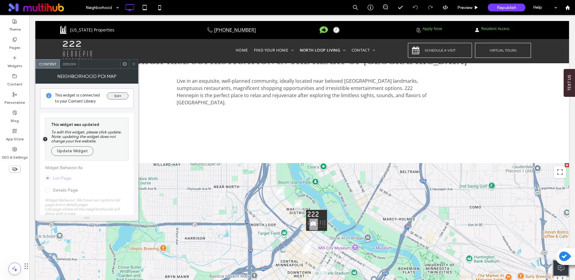
click at [115, 95] on button "Edit" at bounding box center [118, 95] width 22 height 7
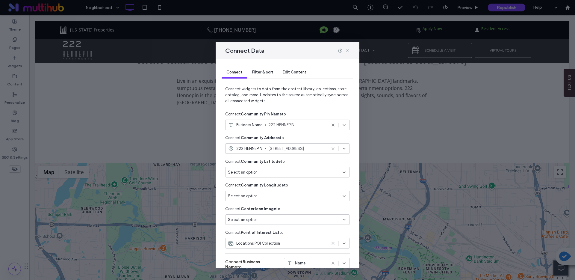
click at [344, 50] on div at bounding box center [344, 50] width 12 height 5
click at [346, 50] on icon at bounding box center [347, 50] width 5 height 5
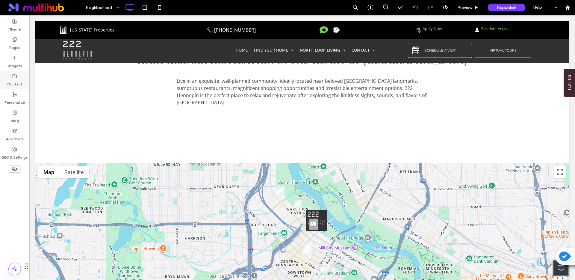
click at [13, 80] on label "Content" at bounding box center [14, 82] width 15 height 8
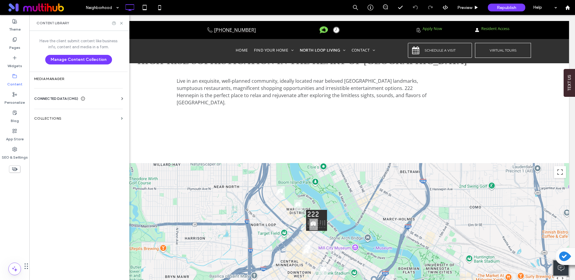
drag, startPoint x: 62, startPoint y: 99, endPoint x: 66, endPoint y: 101, distance: 4.5
click at [62, 99] on span "CONNECTED DATA (CMS)" at bounding box center [56, 98] width 44 height 6
click at [70, 114] on label "Business Info" at bounding box center [79, 113] width 81 height 4
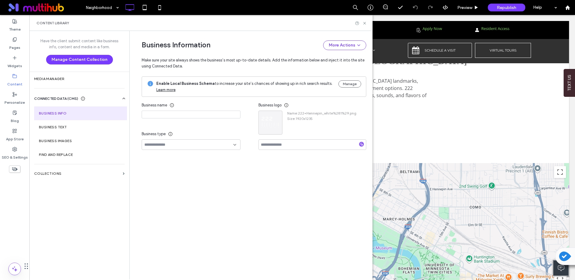
type input "**********"
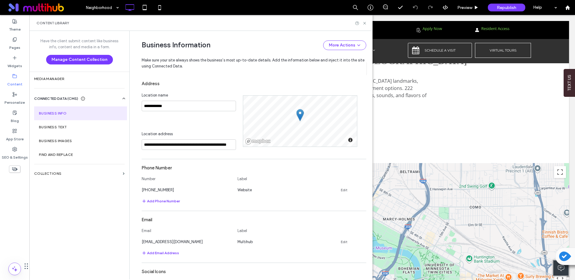
scroll to position [172, 0]
click at [193, 142] on input "**********" at bounding box center [189, 143] width 94 height 10
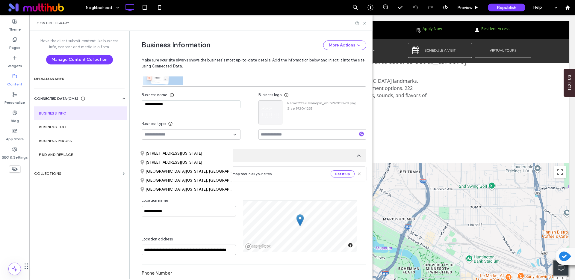
scroll to position [0, 0]
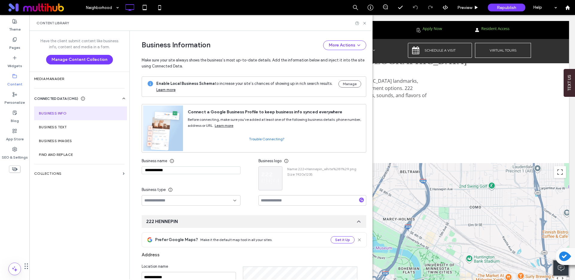
click at [195, 197] on div at bounding box center [191, 200] width 99 height 10
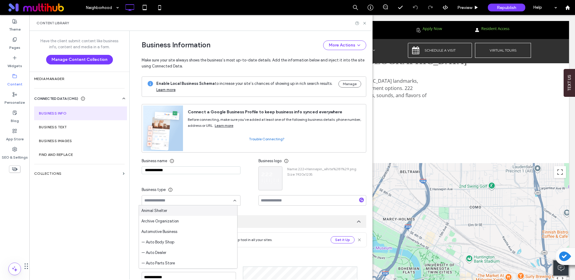
scroll to position [0, 0]
click at [193, 179] on div "**********" at bounding box center [200, 180] width 117 height 50
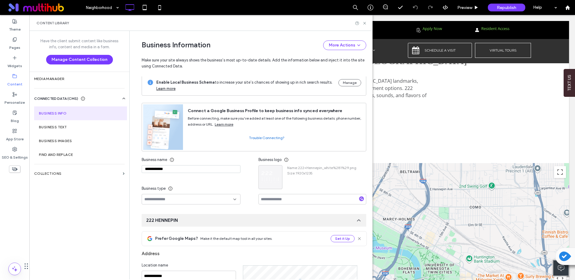
scroll to position [0, 0]
click at [365, 22] on use at bounding box center [364, 23] width 2 height 2
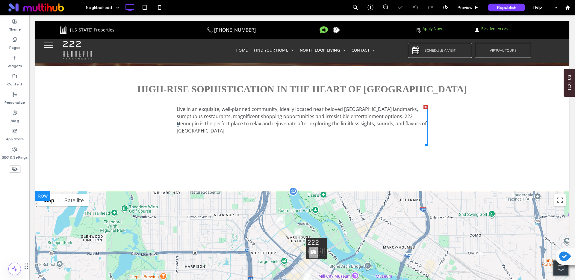
scroll to position [217, 0]
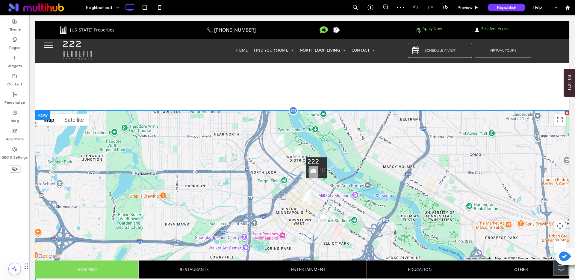
click at [292, 130] on span at bounding box center [301, 240] width 533 height 260
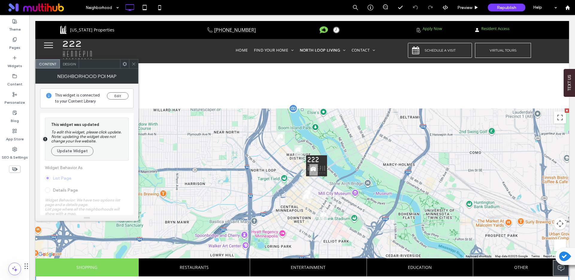
click at [292, 130] on div at bounding box center [301, 183] width 533 height 150
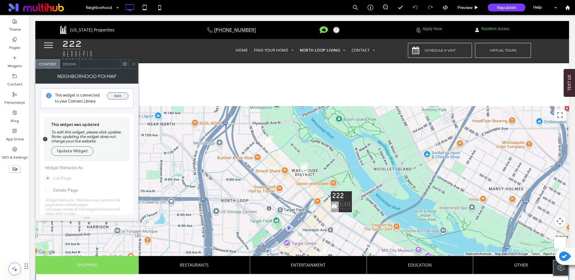
click at [113, 94] on button "Edit" at bounding box center [118, 95] width 22 height 7
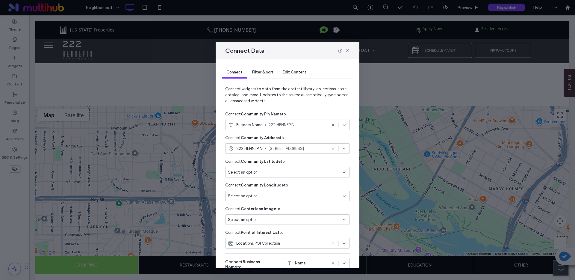
click at [295, 145] on span "222 Hennepin Ave, Minneapolis, MN, 55401, United States" at bounding box center [297, 148] width 58 height 6
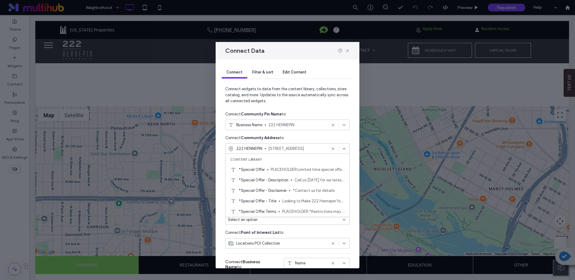
click at [302, 52] on div "Connect Data" at bounding box center [288, 50] width 144 height 17
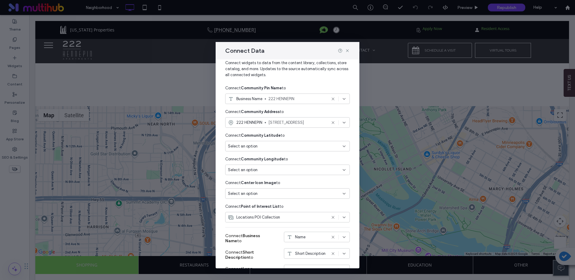
scroll to position [0, 0]
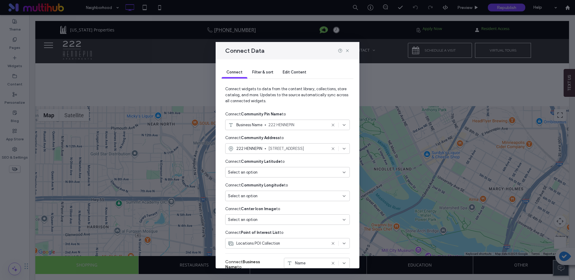
click at [270, 70] on span "Filter & sort" at bounding box center [262, 72] width 21 height 4
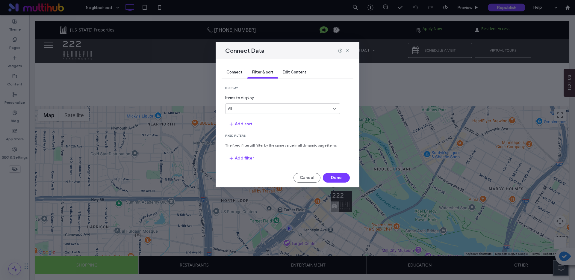
click at [295, 70] on span "Edit Content" at bounding box center [295, 72] width 24 height 4
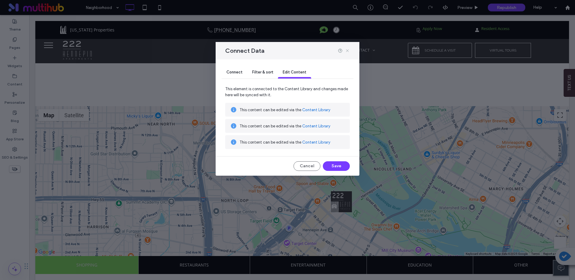
click at [346, 51] on icon at bounding box center [347, 50] width 5 height 5
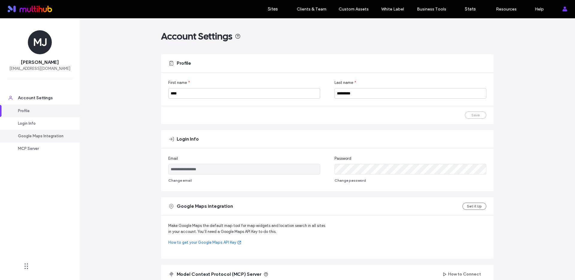
click at [45, 137] on div "Google Maps Integration" at bounding box center [42, 136] width 49 height 6
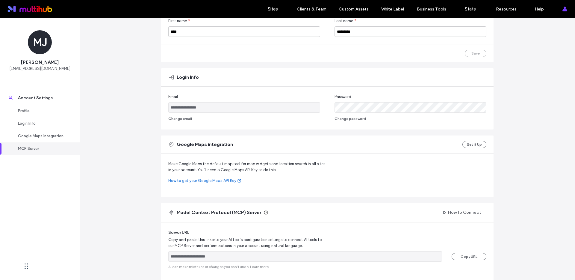
scroll to position [53, 0]
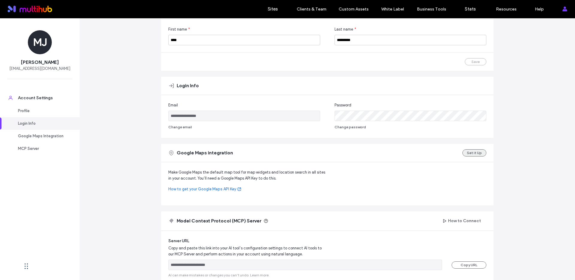
click at [470, 152] on button "Set it Up" at bounding box center [474, 152] width 24 height 7
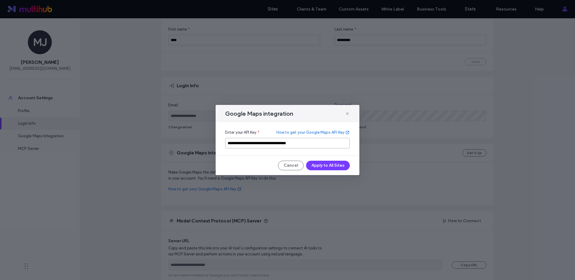
click at [248, 142] on input "**********" at bounding box center [287, 143] width 125 height 10
click at [310, 132] on link "How to get your Google Maps API Key" at bounding box center [312, 132] width 73 height 6
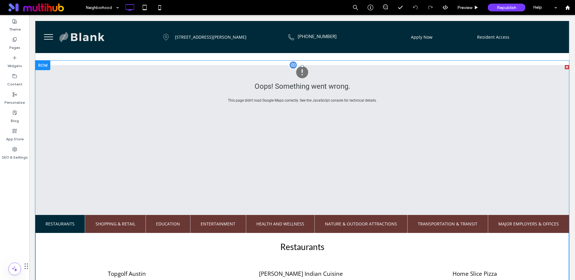
scroll to position [251, 0]
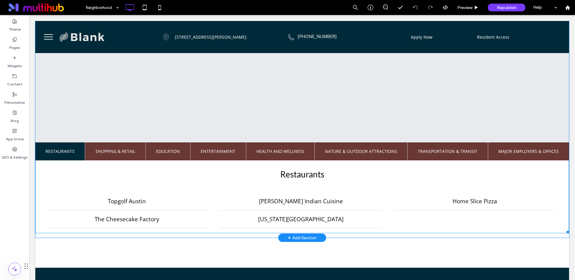
click at [116, 156] on span at bounding box center [301, 113] width 533 height 240
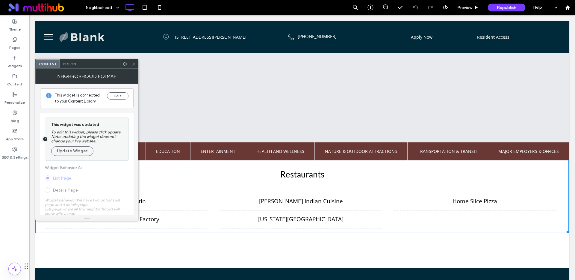
click at [133, 62] on icon at bounding box center [133, 64] width 4 height 4
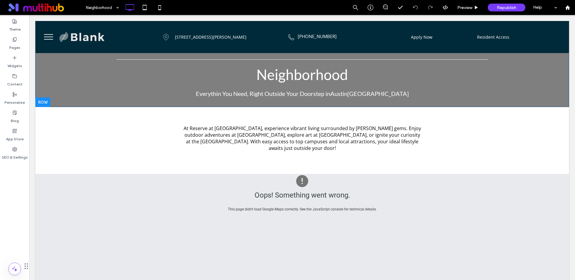
scroll to position [0, 0]
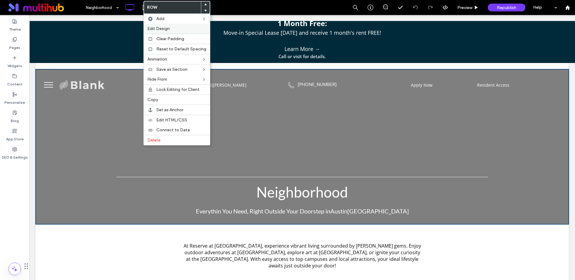
click at [170, 27] on label "Edit Design" at bounding box center [176, 28] width 59 height 5
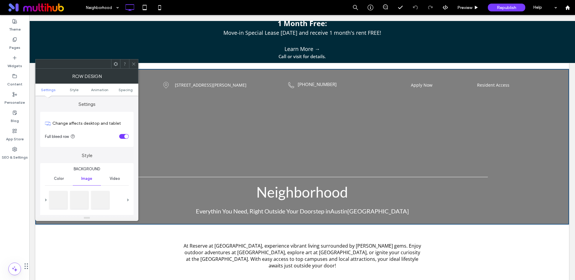
click at [133, 64] on use at bounding box center [133, 63] width 3 height 3
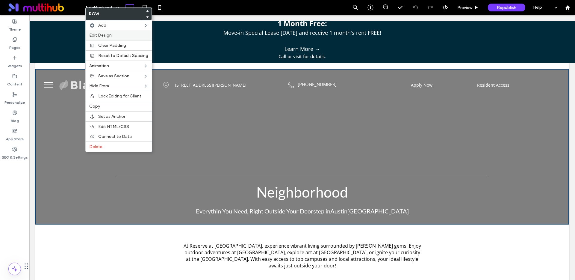
click at [107, 34] on span "Edit Design" at bounding box center [100, 35] width 22 height 5
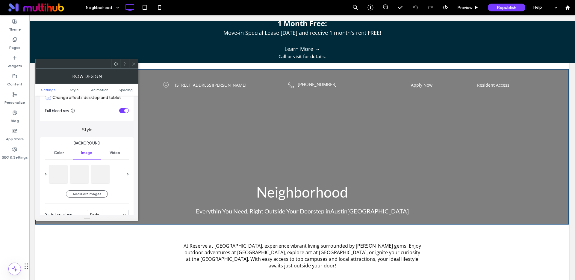
scroll to position [46, 0]
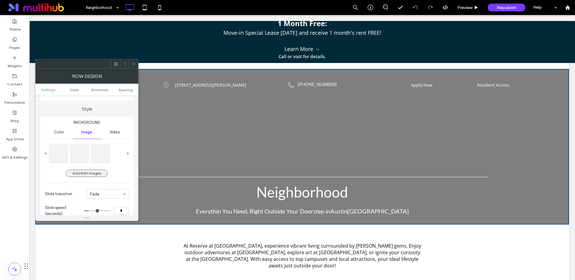
click at [84, 174] on button "Add/Edit images" at bounding box center [87, 172] width 42 height 7
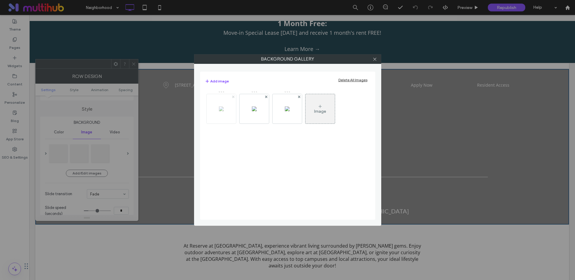
click at [233, 96] on icon at bounding box center [233, 96] width 2 height 2
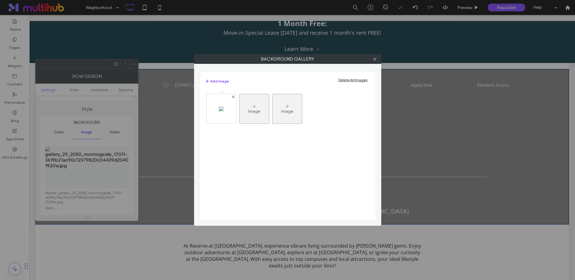
click at [233, 96] on icon at bounding box center [233, 96] width 2 height 2
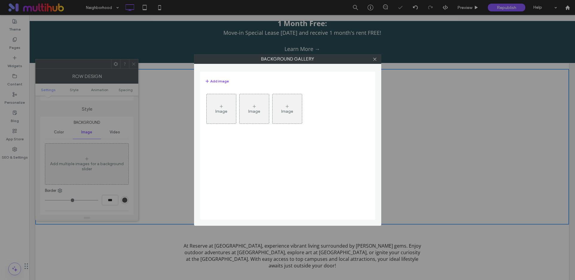
click at [230, 102] on div "Image" at bounding box center [221, 109] width 29 height 28
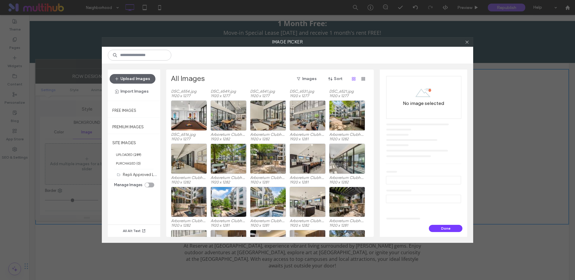
scroll to position [1078, 0]
click at [229, 157] on div "Select" at bounding box center [228, 159] width 36 height 30
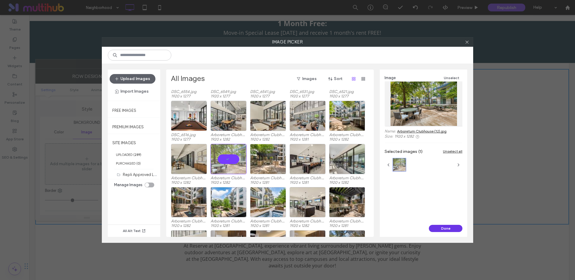
click at [447, 229] on button "Done" at bounding box center [446, 228] width 34 height 7
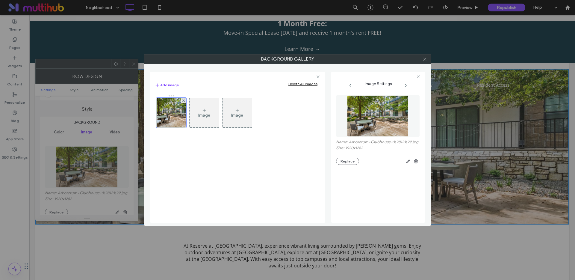
click at [426, 59] on icon at bounding box center [424, 59] width 4 height 4
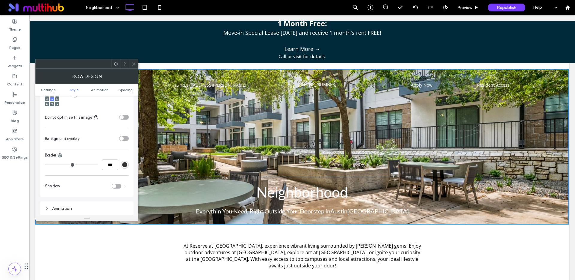
scroll to position [255, 0]
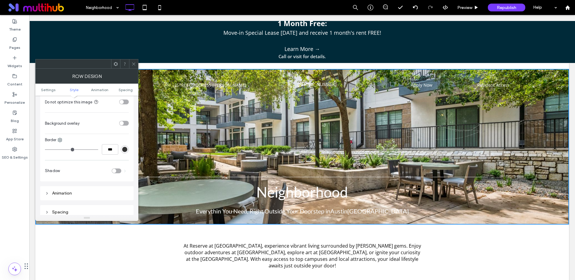
click at [123, 122] on div "toggle" at bounding box center [121, 123] width 4 height 4
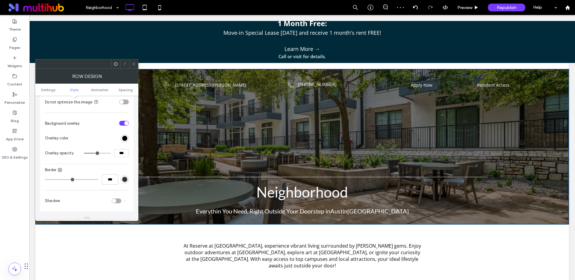
click at [135, 64] on icon at bounding box center [133, 64] width 4 height 4
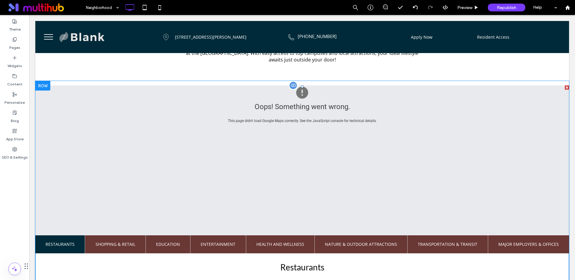
scroll to position [148, 0]
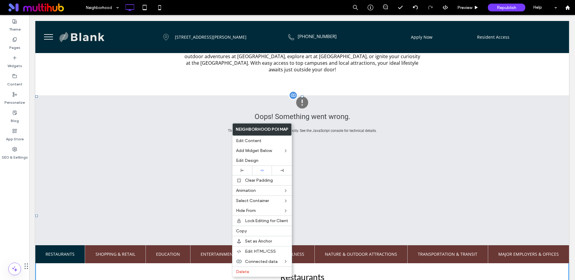
drag, startPoint x: 233, startPoint y: 129, endPoint x: 329, endPoint y: 130, distance: 95.5
click at [329, 130] on div "This page didn't load Google Maps correctly. See the JavaScript console for tec…" at bounding box center [302, 130] width 424 height 5
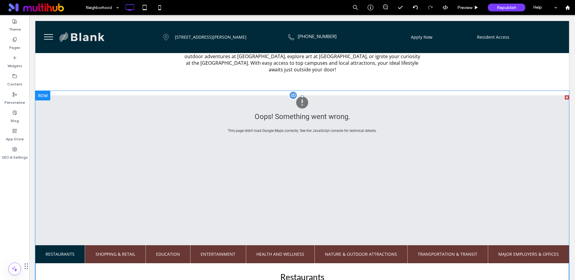
scroll to position [148, 0]
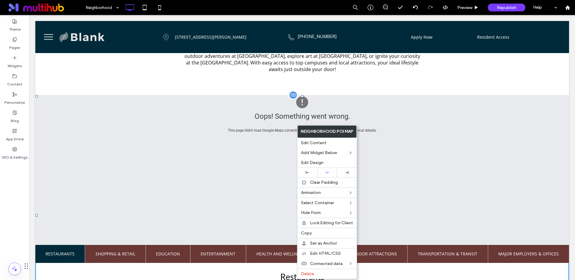
click at [409, 123] on div "Oops! Something went wrong. This page didn't load Google Maps correctly. See th…" at bounding box center [301, 115] width 533 height 40
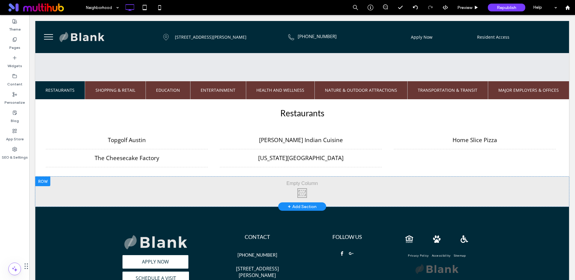
scroll to position [310, 0]
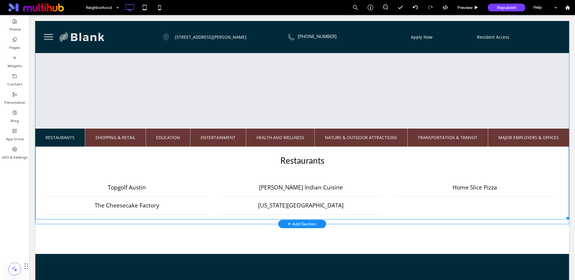
click at [378, 133] on span at bounding box center [301, 99] width 533 height 240
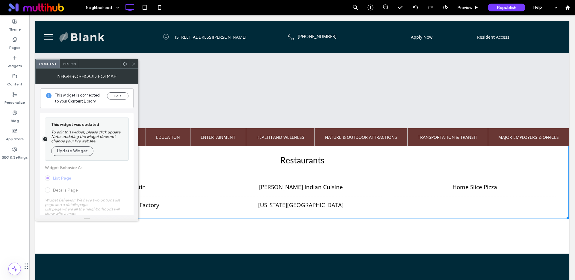
click at [132, 65] on icon at bounding box center [133, 64] width 4 height 4
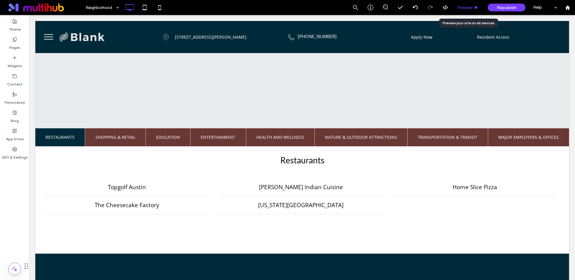
click at [468, 8] on span "Preview" at bounding box center [464, 7] width 15 height 5
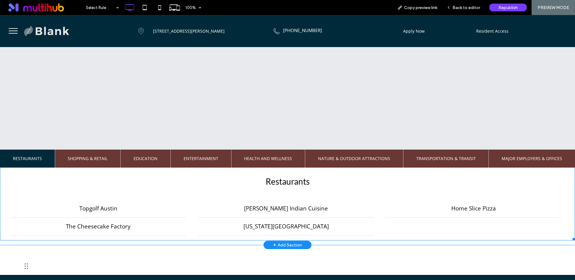
scroll to position [222, 0]
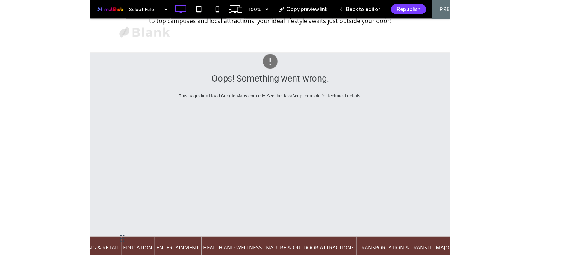
scroll to position [104, 0]
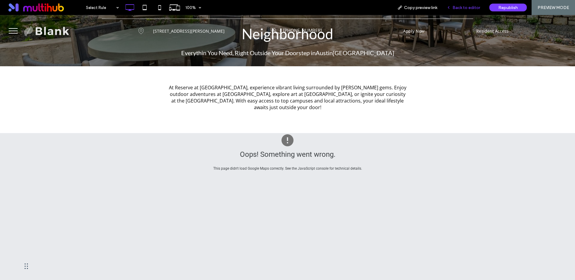
click at [461, 11] on div "Back to editor" at bounding box center [463, 7] width 43 height 15
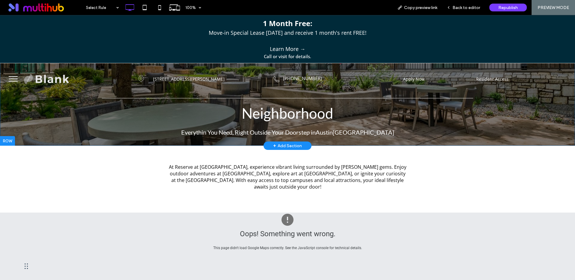
scroll to position [0, 0]
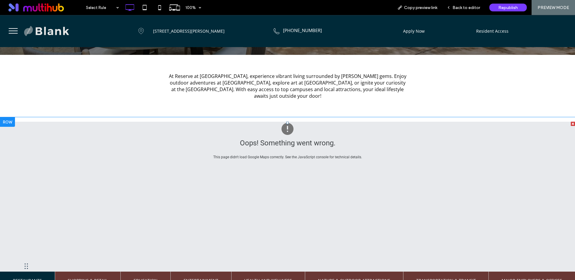
click at [287, 130] on span at bounding box center [287, 242] width 575 height 240
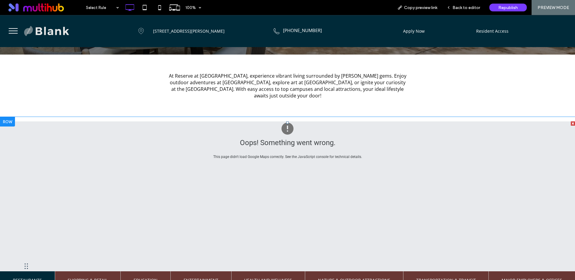
click at [287, 130] on span at bounding box center [287, 241] width 575 height 240
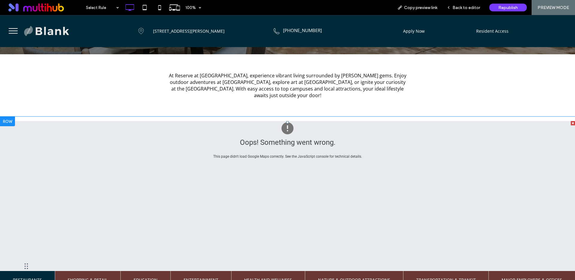
click at [289, 129] on span at bounding box center [287, 241] width 575 height 240
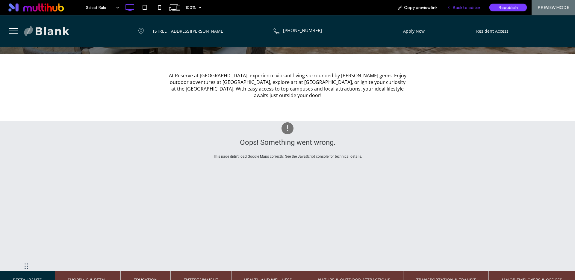
click at [466, 9] on span "Back to editor" at bounding box center [466, 7] width 28 height 5
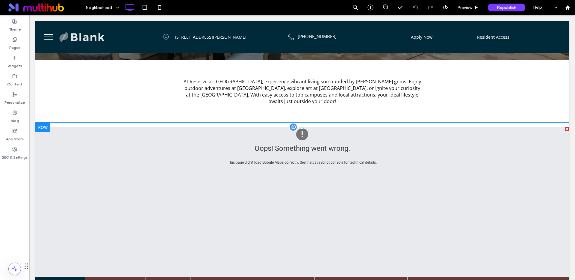
click at [301, 134] on span at bounding box center [301, 247] width 533 height 240
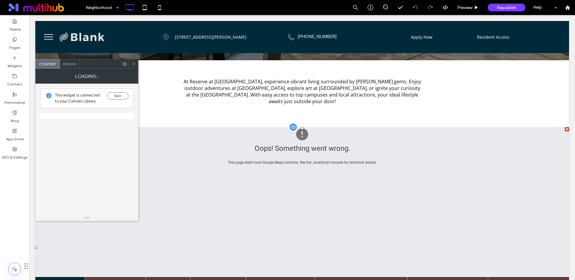
scroll to position [117, 0]
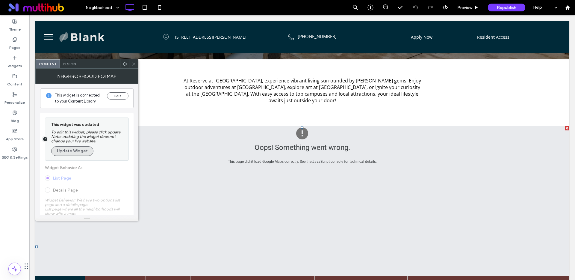
click at [75, 151] on button "Update Widget" at bounding box center [72, 151] width 42 height 10
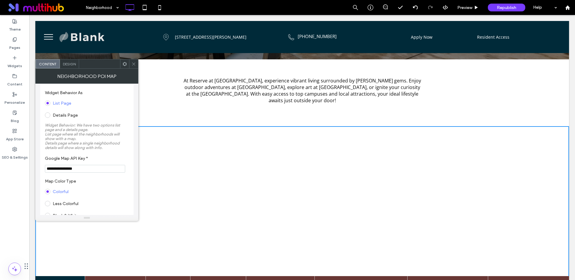
scroll to position [41, 0]
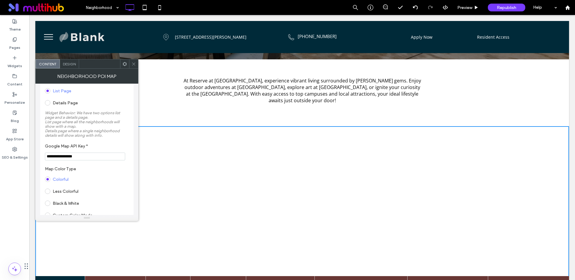
click at [96, 158] on input "**********" at bounding box center [85, 156] width 80 height 8
click at [96, 158] on input "**********" at bounding box center [85, 155] width 80 height 8
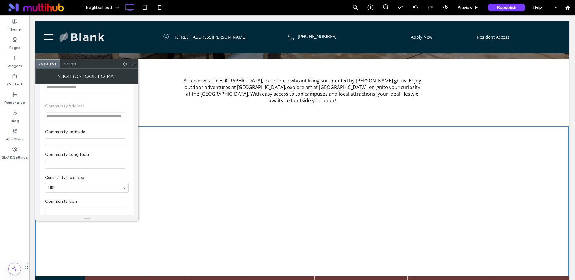
scroll to position [339, 0]
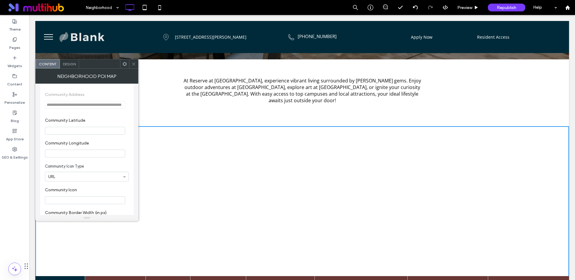
click at [74, 133] on input "Community Latitude" at bounding box center [85, 131] width 80 height 8
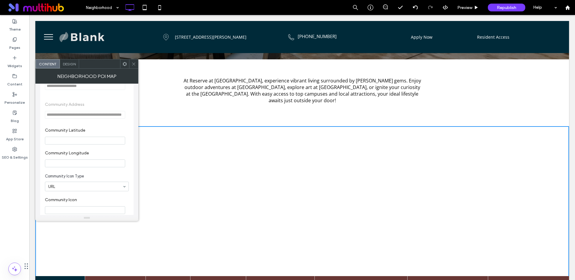
scroll to position [326, 0]
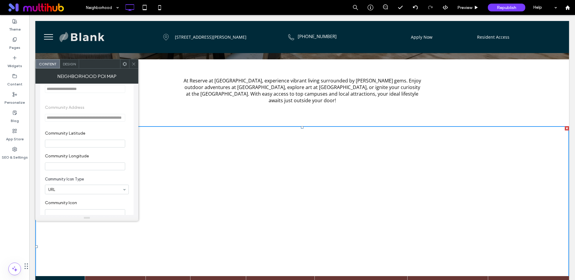
paste input "**********"
type input "**********"
click at [85, 169] on input "Community Longitude" at bounding box center [85, 166] width 80 height 8
paste input "**********"
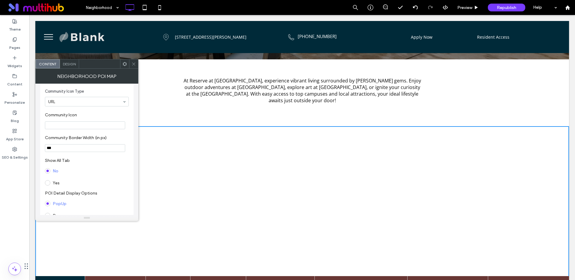
scroll to position [413, 0]
type input "**********"
click at [48, 185] on span at bounding box center [47, 182] width 5 height 5
click at [48, 172] on span at bounding box center [47, 170] width 5 height 5
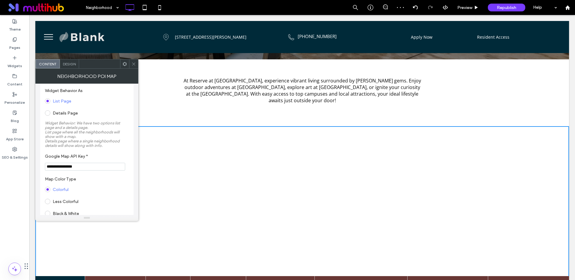
click at [101, 169] on input "**********" at bounding box center [85, 167] width 80 height 8
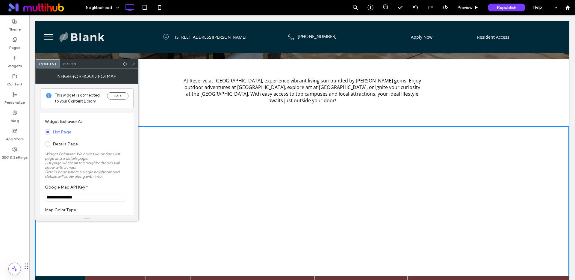
click at [133, 65] on icon at bounding box center [133, 64] width 4 height 4
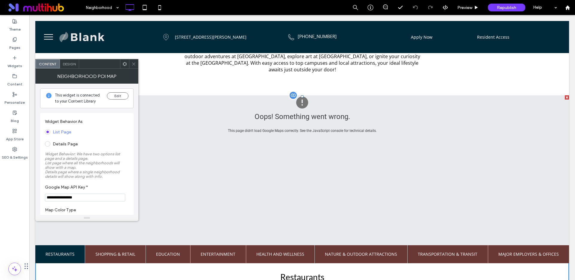
click at [379, 107] on div at bounding box center [302, 102] width 427 height 14
click at [418, 7] on div at bounding box center [415, 7] width 15 height 5
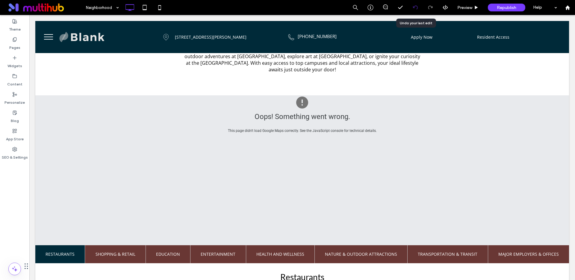
click at [415, 7] on icon at bounding box center [415, 7] width 5 height 5
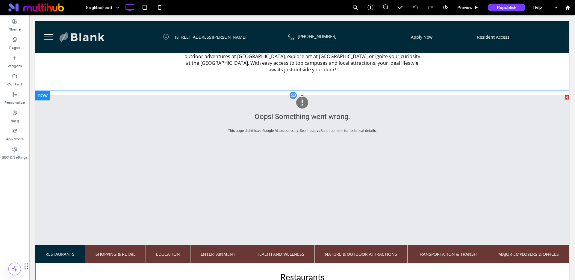
click at [293, 95] on div at bounding box center [293, 95] width 9 height 9
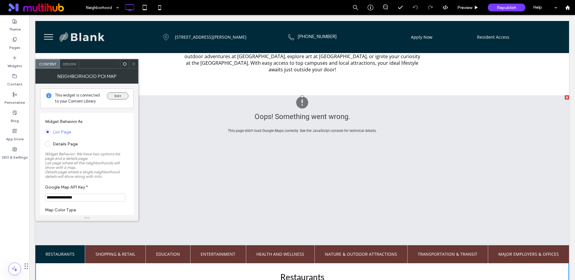
click at [118, 92] on button "Edit" at bounding box center [118, 95] width 22 height 7
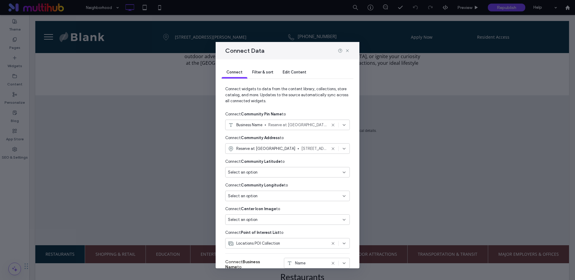
click at [260, 71] on span "Filter & sort" at bounding box center [262, 72] width 21 height 4
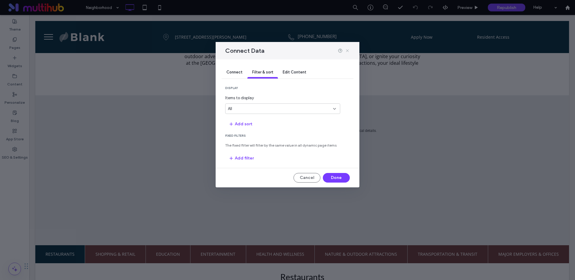
click at [346, 50] on icon at bounding box center [347, 50] width 5 height 5
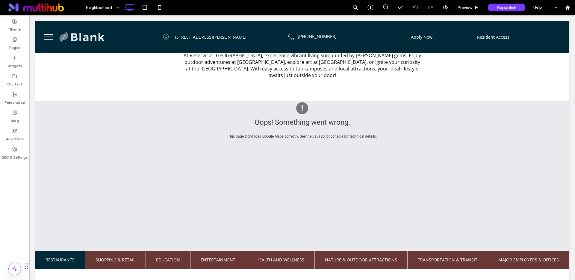
scroll to position [143, 0]
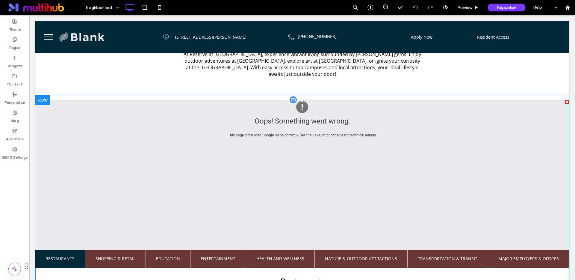
click at [292, 100] on div at bounding box center [293, 99] width 9 height 9
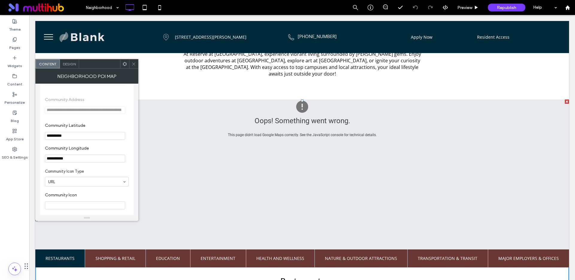
scroll to position [332, 0]
click at [84, 135] on input "**********" at bounding box center [85, 137] width 80 height 8
click at [81, 161] on input "**********" at bounding box center [85, 160] width 80 height 8
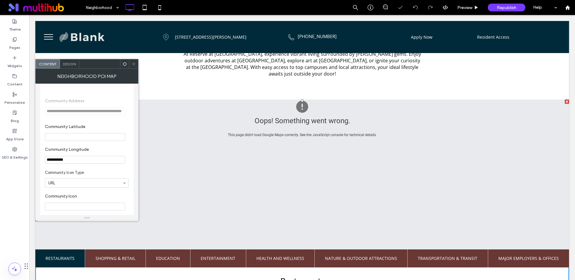
click at [81, 161] on input "**********" at bounding box center [85, 160] width 80 height 8
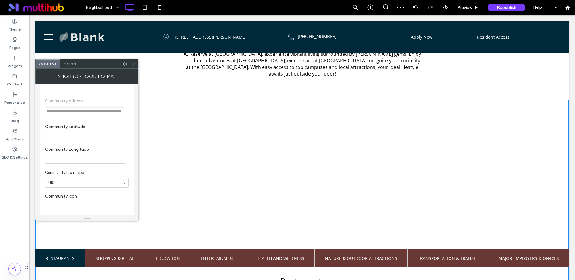
click at [134, 63] on use at bounding box center [133, 63] width 3 height 3
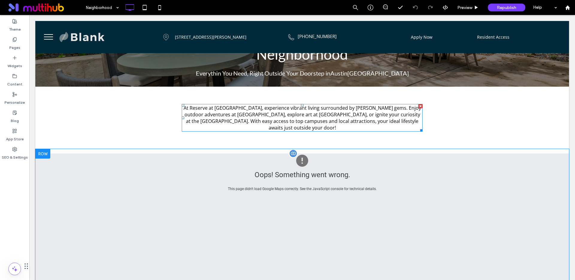
scroll to position [171, 0]
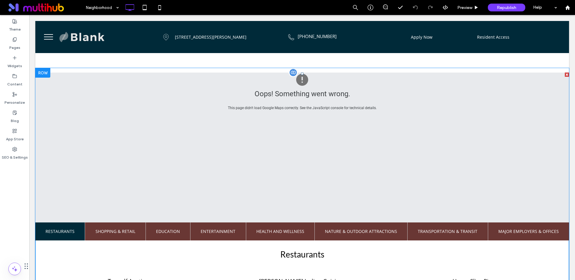
click at [293, 71] on div at bounding box center [293, 72] width 9 height 9
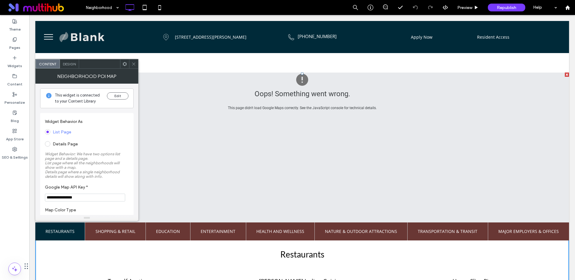
click at [92, 197] on input "**********" at bounding box center [85, 197] width 80 height 8
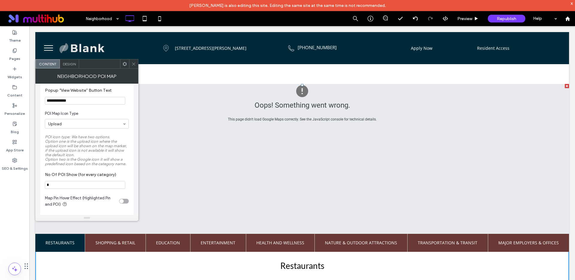
scroll to position [704, 0]
click at [194, 148] on div "Oops! Something went wrong. This page didn't load Google Maps correctly. See th…" at bounding box center [301, 159] width 533 height 150
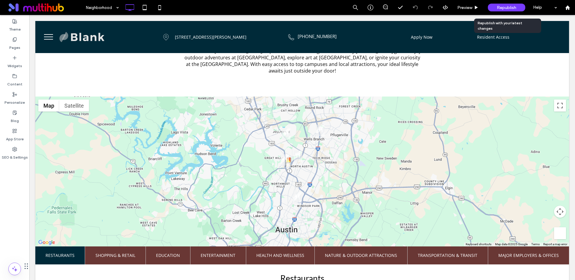
click at [509, 7] on span "Republish" at bounding box center [506, 7] width 19 height 5
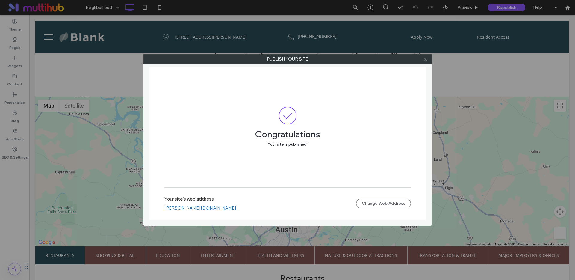
click at [425, 60] on icon at bounding box center [425, 59] width 4 height 4
